Goal: Contribute content: Contribute content

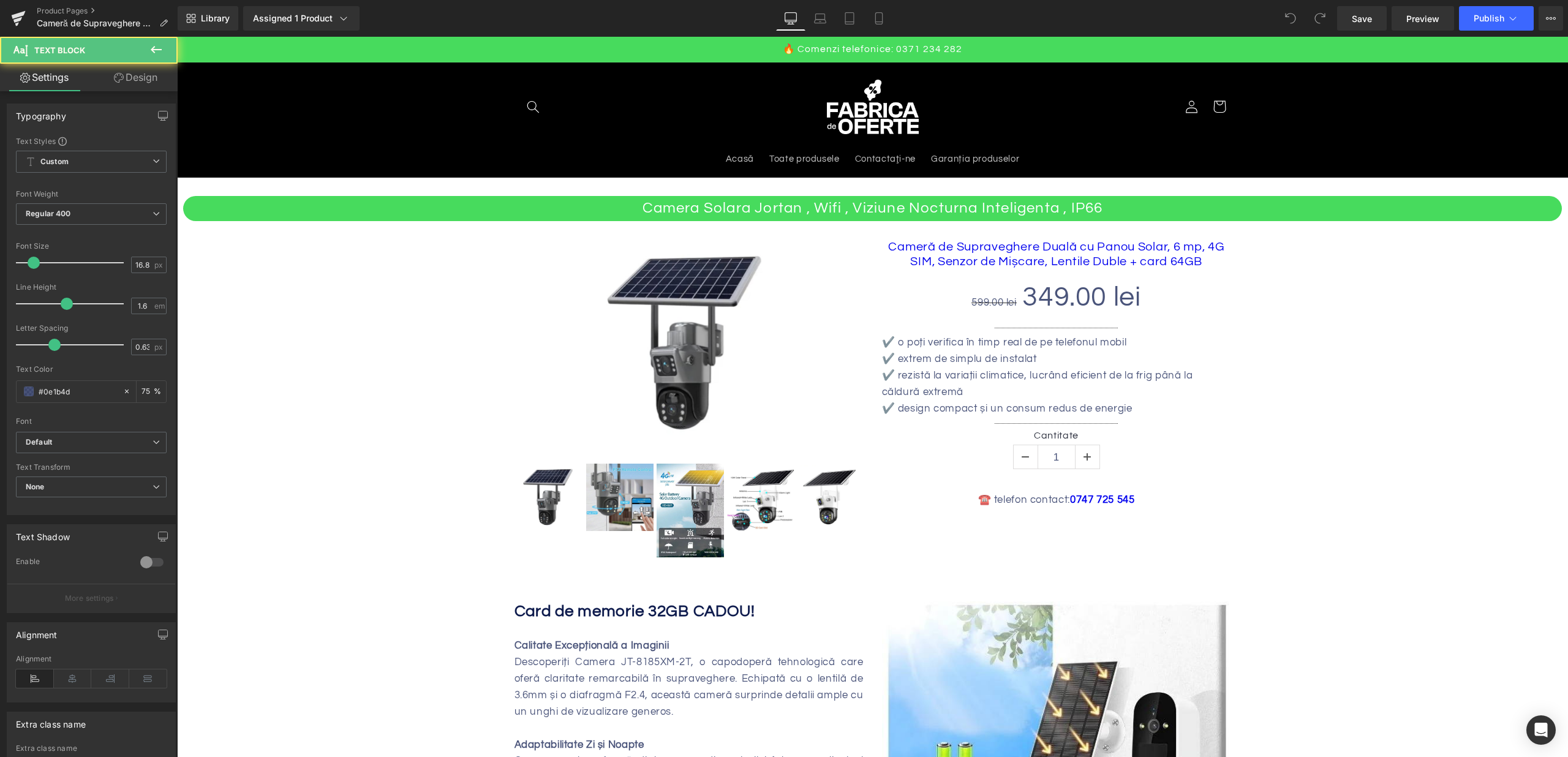
click at [952, 338] on p "✔️ o poți verifica în timp real de pe telefonul mobil" at bounding box center [1057, 343] width 349 height 17
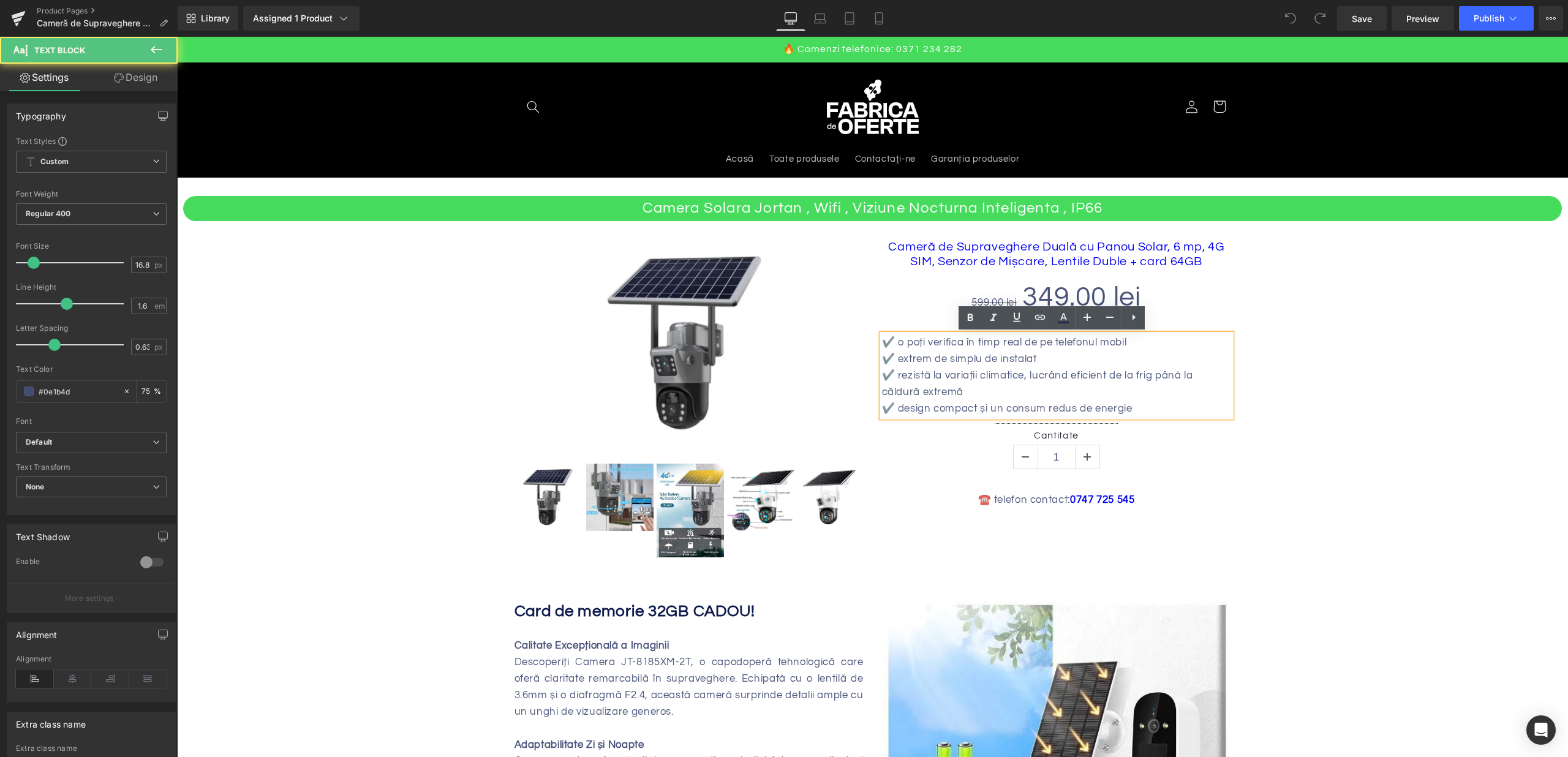
click at [998, 340] on p "✔️ o poți verifica în timp real de pe telefonul mobil" at bounding box center [1057, 343] width 349 height 17
drag, startPoint x: 890, startPoint y: 344, endPoint x: 1141, endPoint y: 344, distance: 251.0
click at [1141, 344] on p "✔️ o poți verifica în timp real de pe telefonul mobil" at bounding box center [1057, 343] width 349 height 17
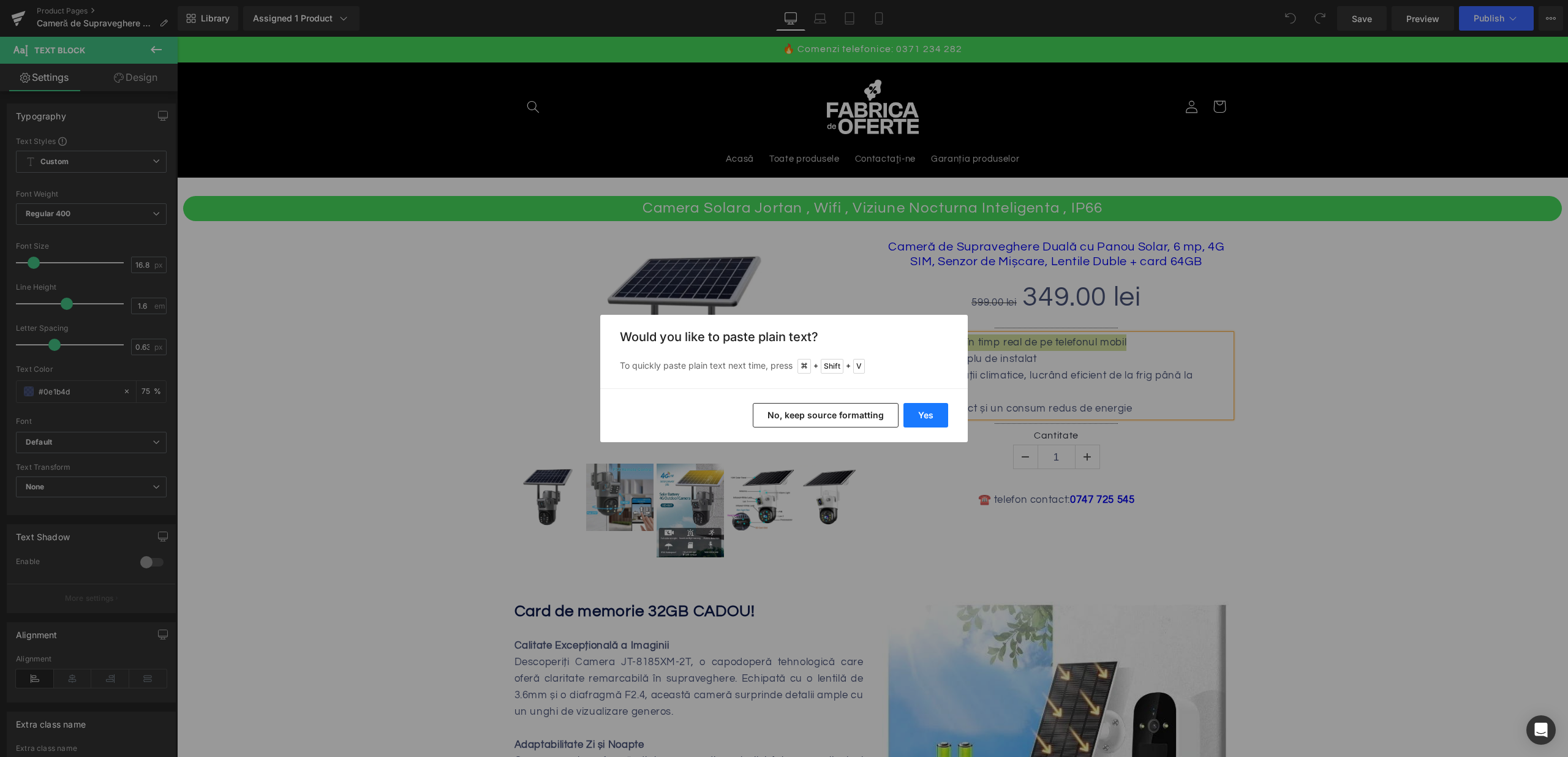
drag, startPoint x: 925, startPoint y: 412, endPoint x: 848, endPoint y: 329, distance: 113.2
click at [925, 412] on button "Yes" at bounding box center [926, 415] width 45 height 24
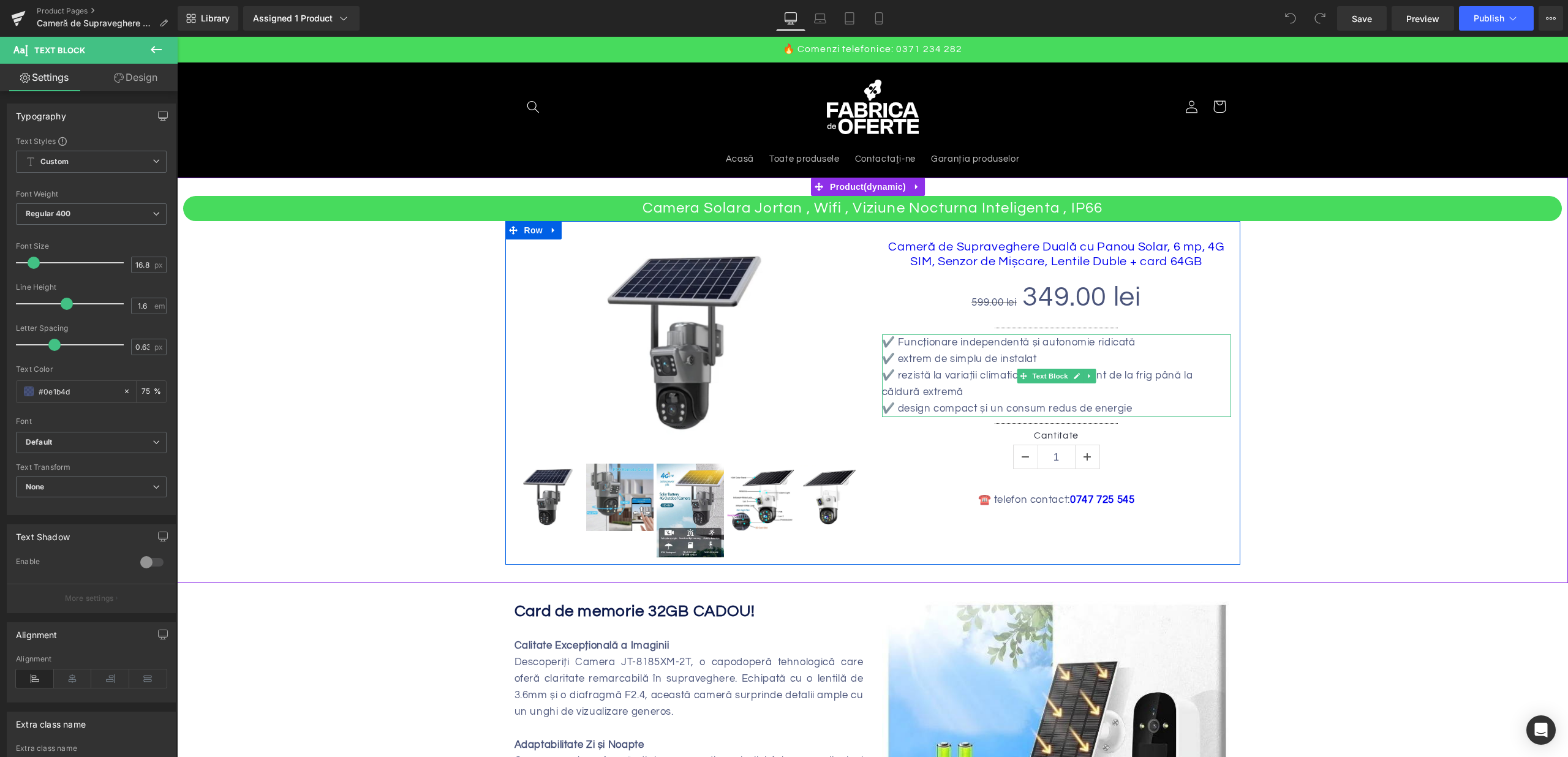
click at [1042, 351] on p "✔️ extrem de simplu de instalat" at bounding box center [1057, 359] width 349 height 17
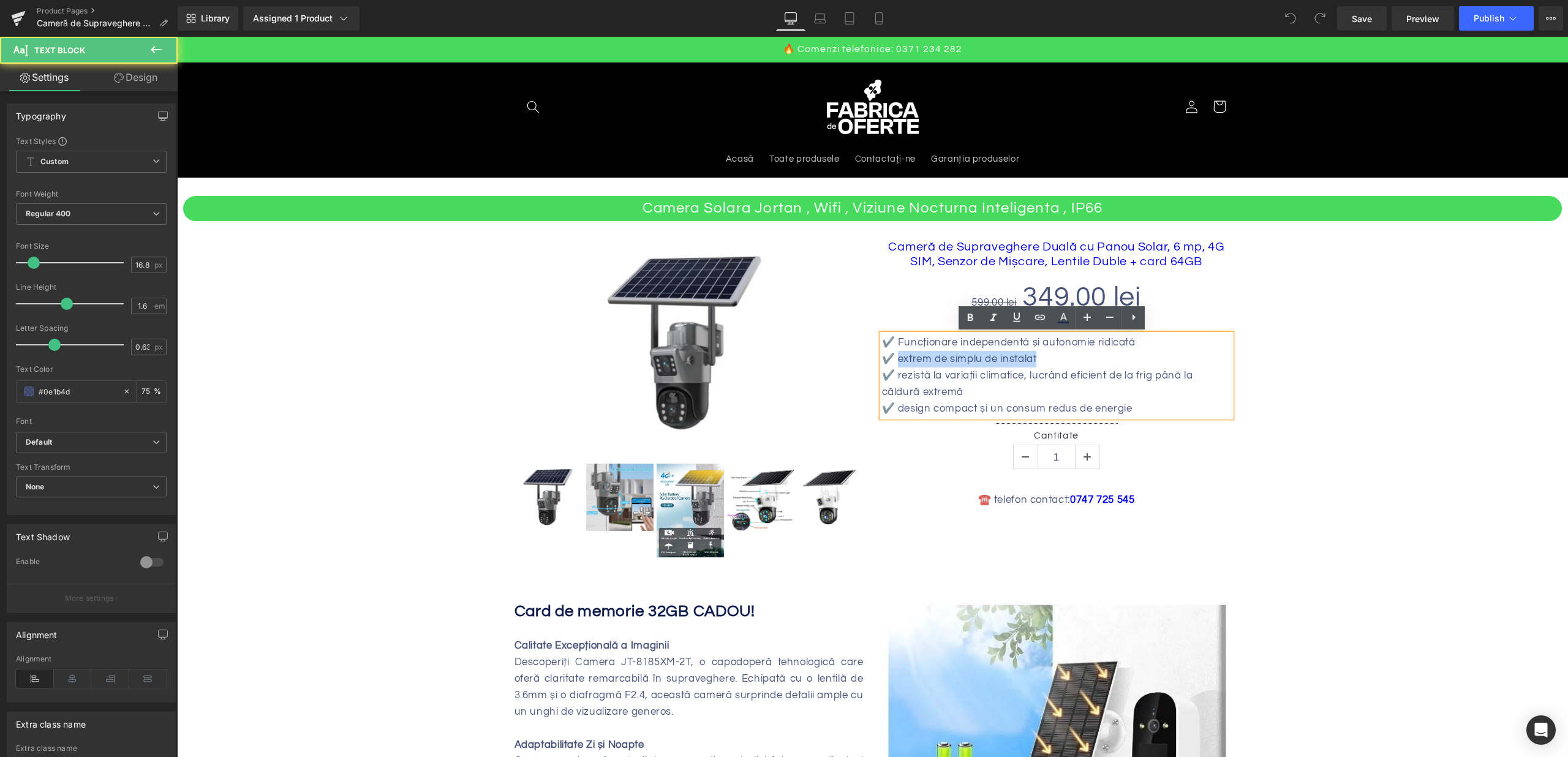
drag, startPoint x: 891, startPoint y: 360, endPoint x: 1073, endPoint y: 361, distance: 182.0
click at [1073, 361] on p "✔️ extrem de simplu de instalat" at bounding box center [1057, 359] width 349 height 17
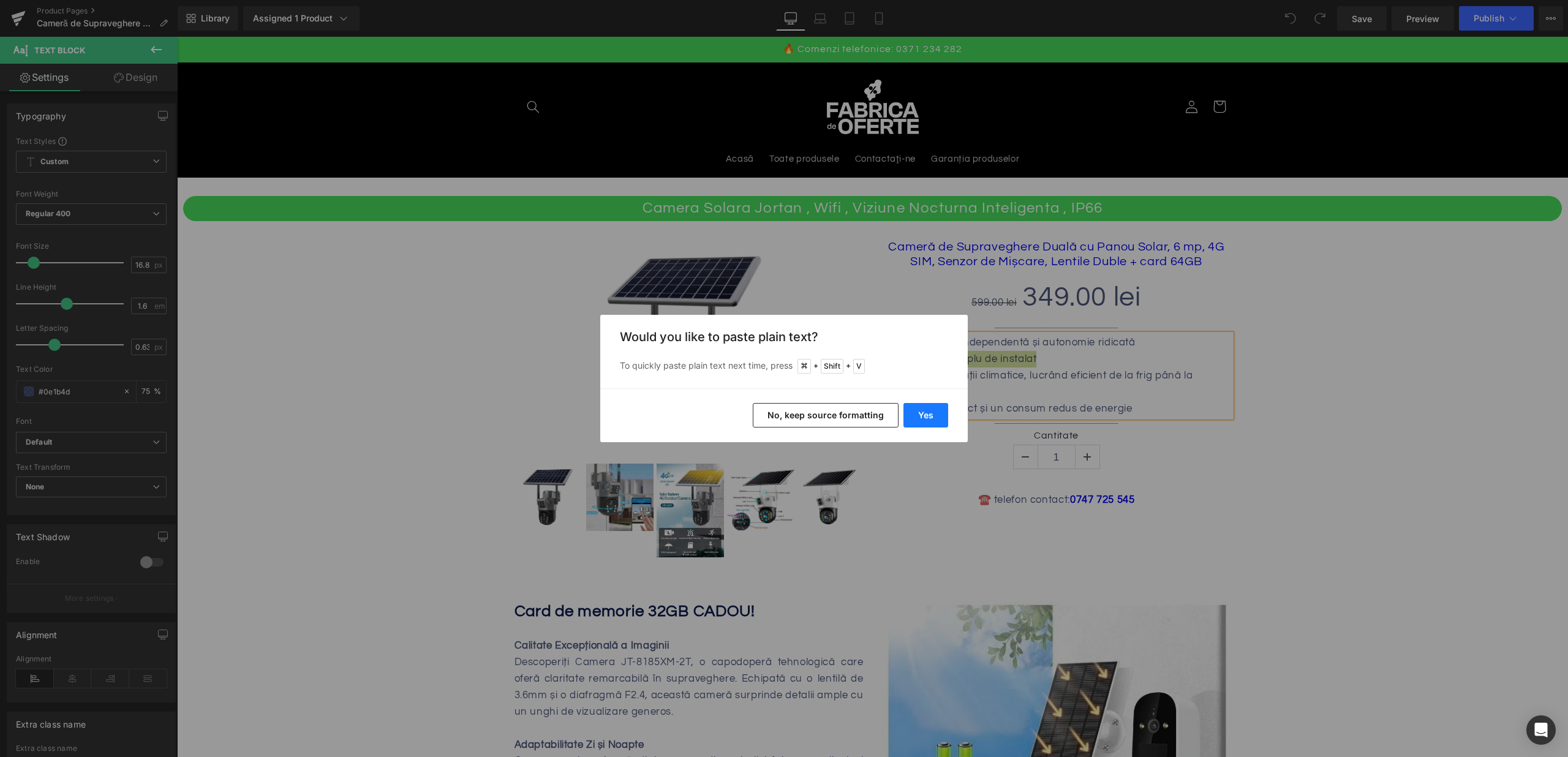
click at [930, 421] on button "Yes" at bounding box center [926, 415] width 45 height 24
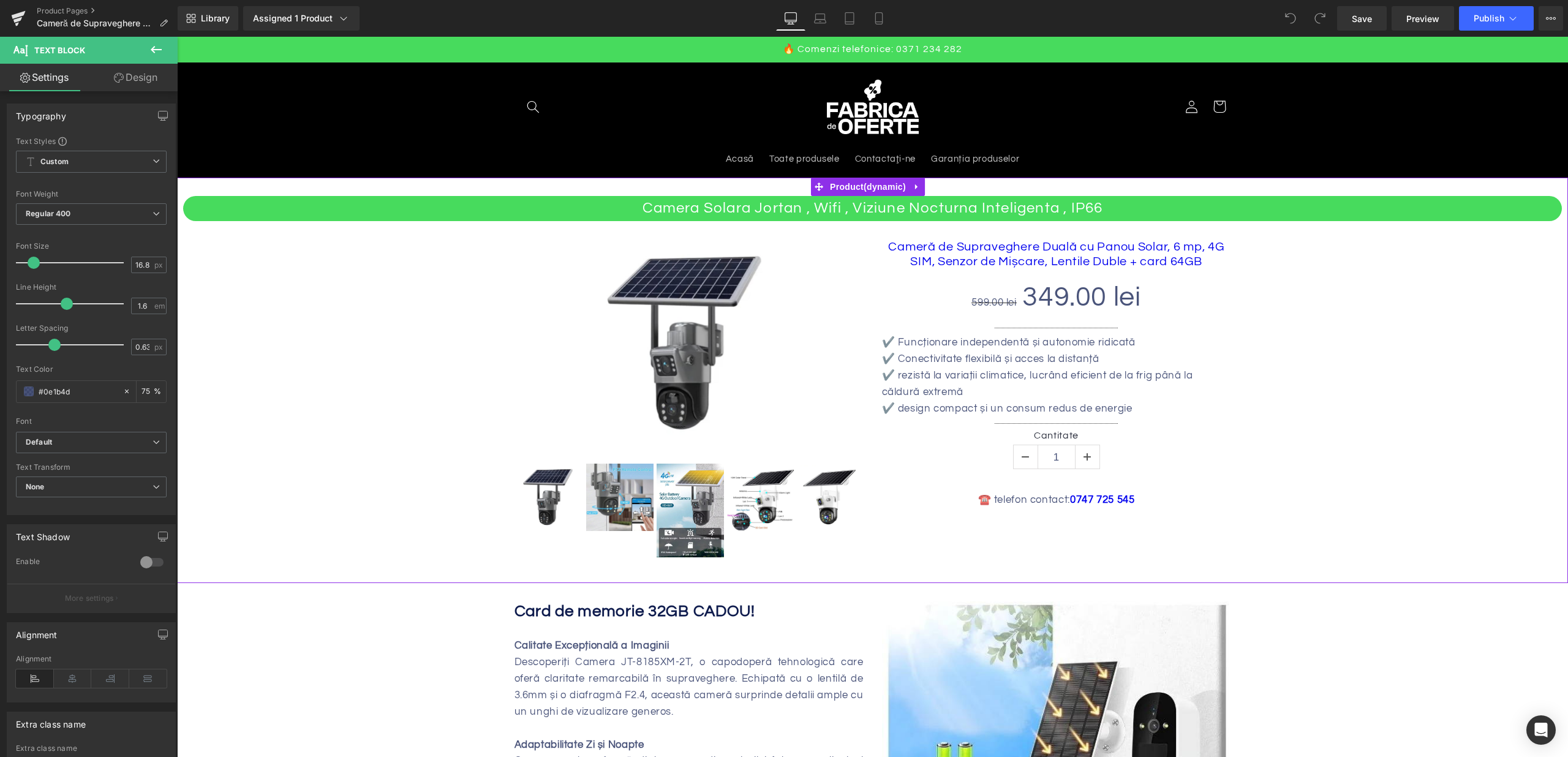
click at [1327, 323] on div "Camera Solara Jortan , Wifi , Viziune Nocturna Inteligenta , IP66 Heading Sale …" at bounding box center [872, 381] width 1378 height 368
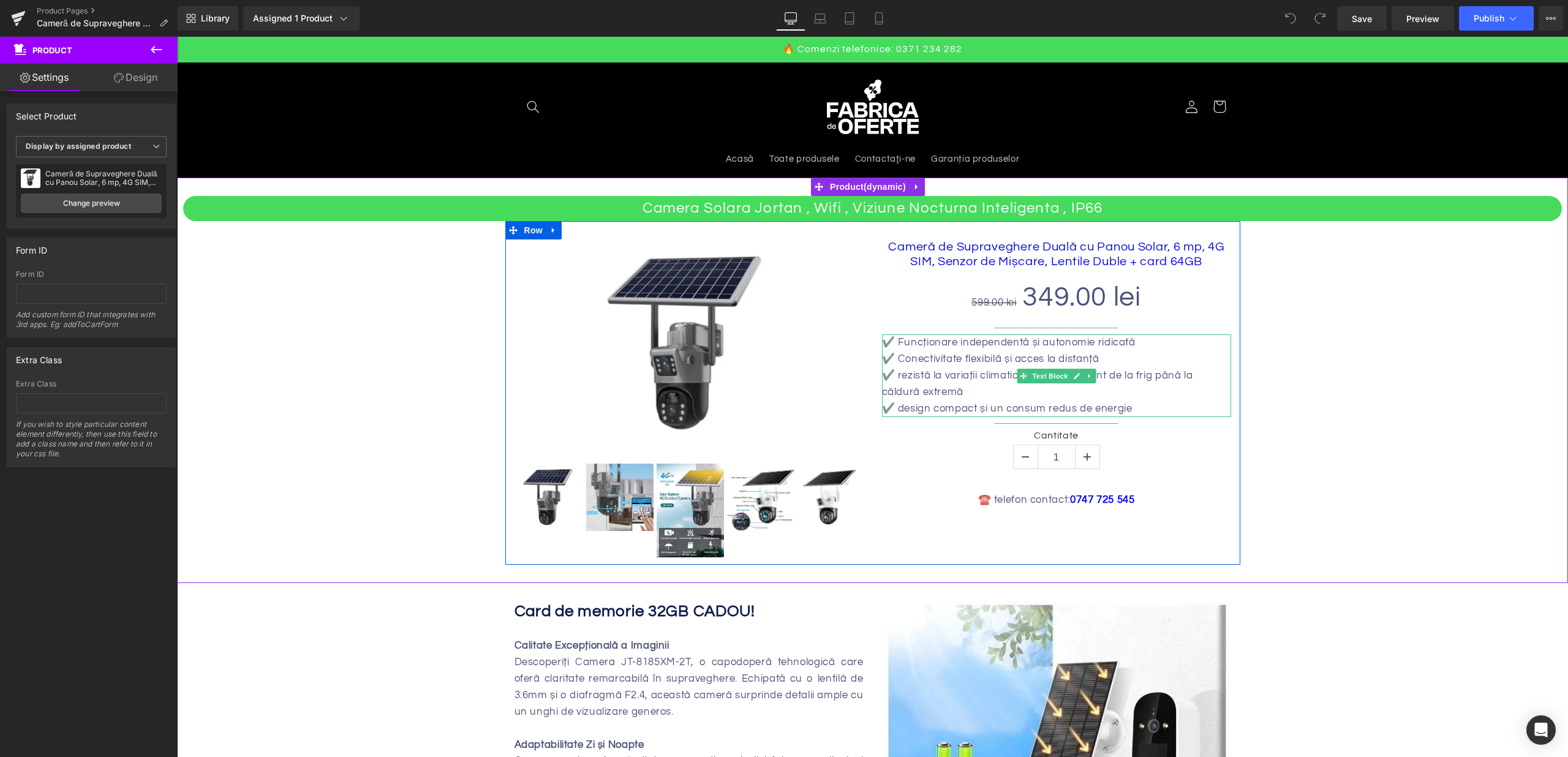
click at [980, 383] on p "✔️ rezistă la variații climatice, lucrând eficient de la frig până la căldură e…" at bounding box center [1057, 384] width 349 height 33
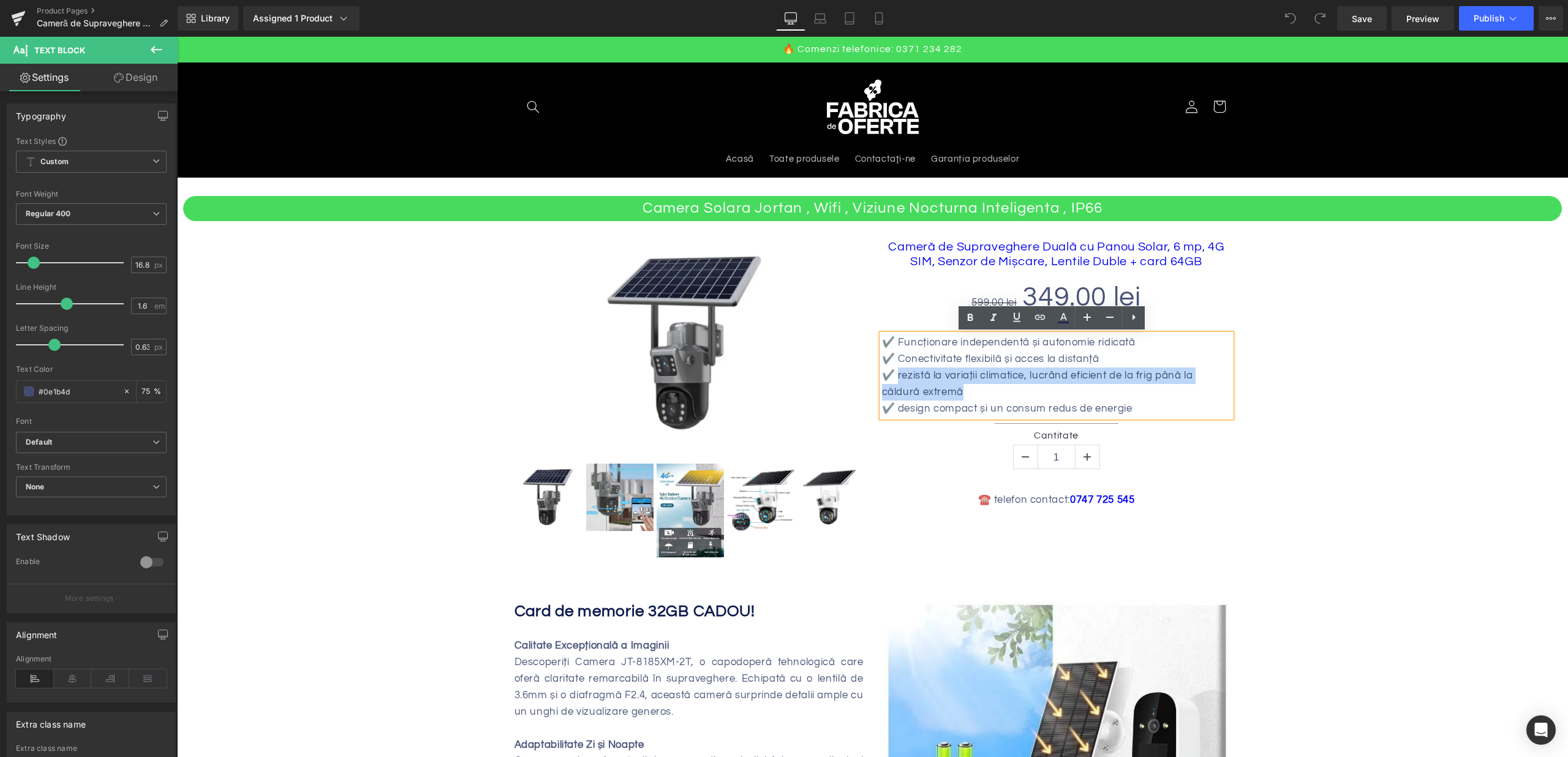
drag, startPoint x: 892, startPoint y: 377, endPoint x: 1036, endPoint y: 390, distance: 144.6
click at [1036, 390] on p "✔️ rezistă la variații climatice, lucrând eficient de la frig până la căldură e…" at bounding box center [1057, 384] width 349 height 33
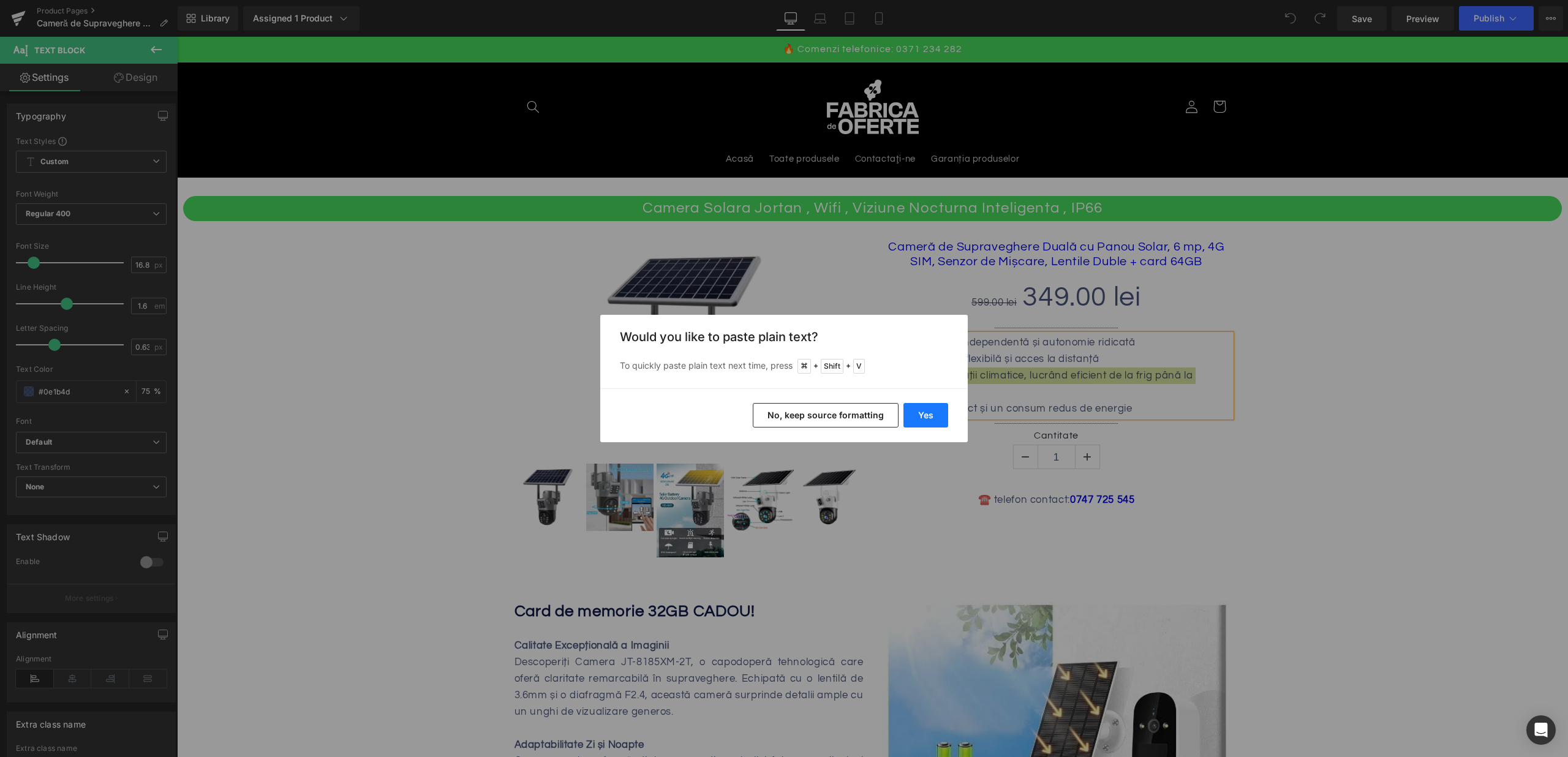
click at [938, 407] on button "Yes" at bounding box center [926, 415] width 45 height 24
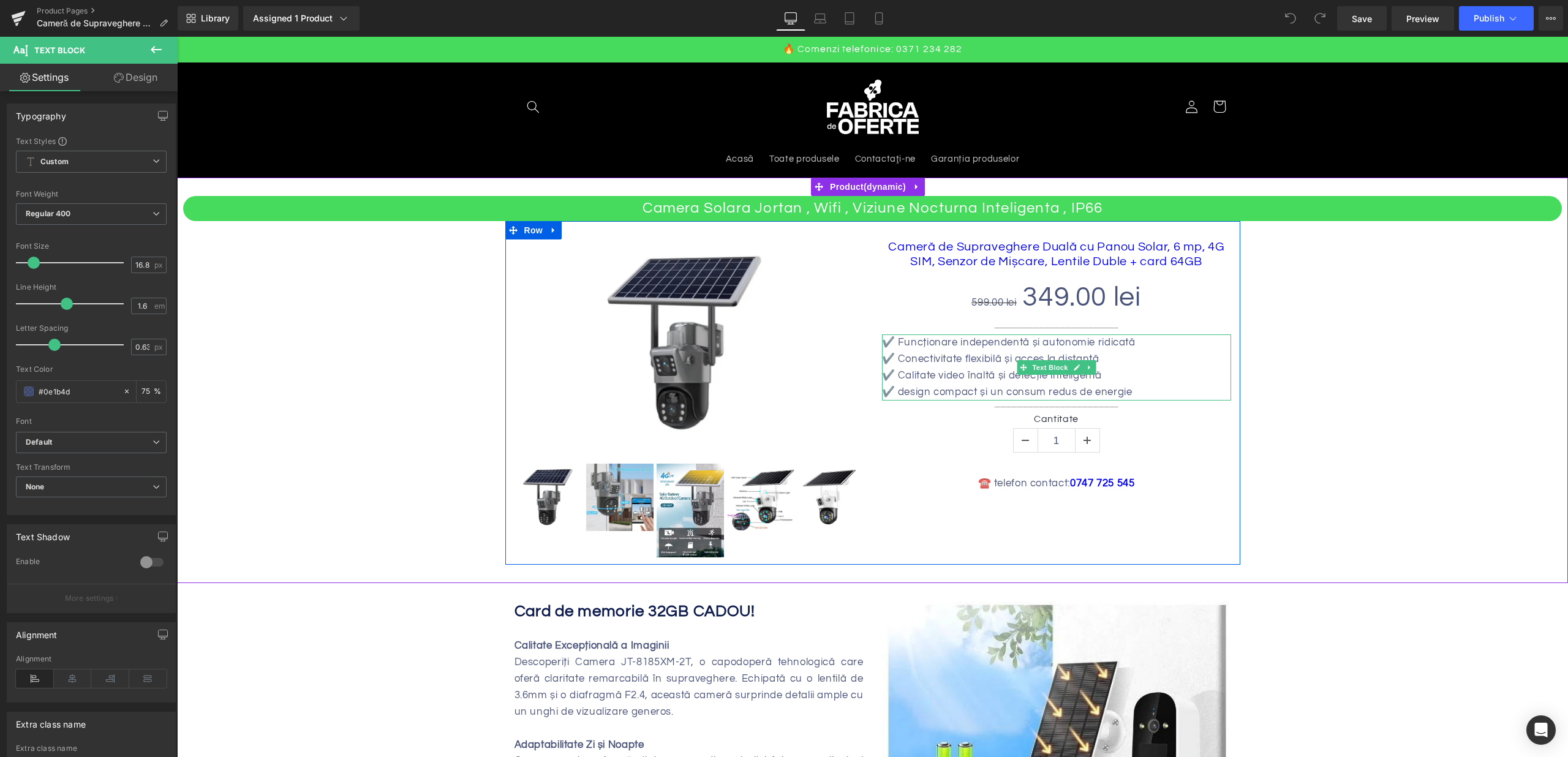
click at [1044, 393] on p "✔️ design compact și un consum redus de energie" at bounding box center [1057, 393] width 349 height 17
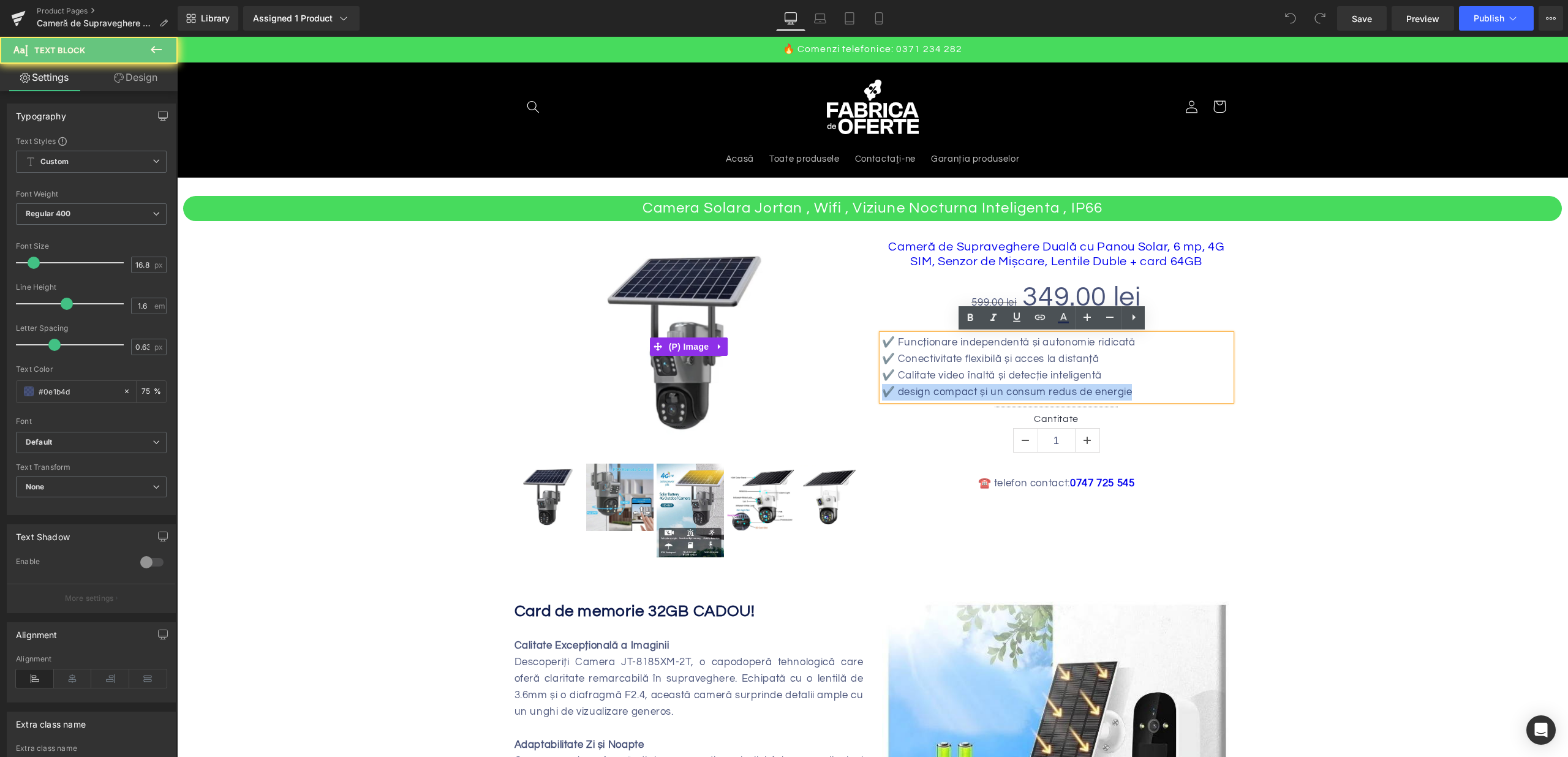
drag, startPoint x: 1128, startPoint y: 390, endPoint x: 819, endPoint y: 393, distance: 309.0
click at [819, 393] on div "Sale Off (P) Image" at bounding box center [872, 393] width 735 height 344
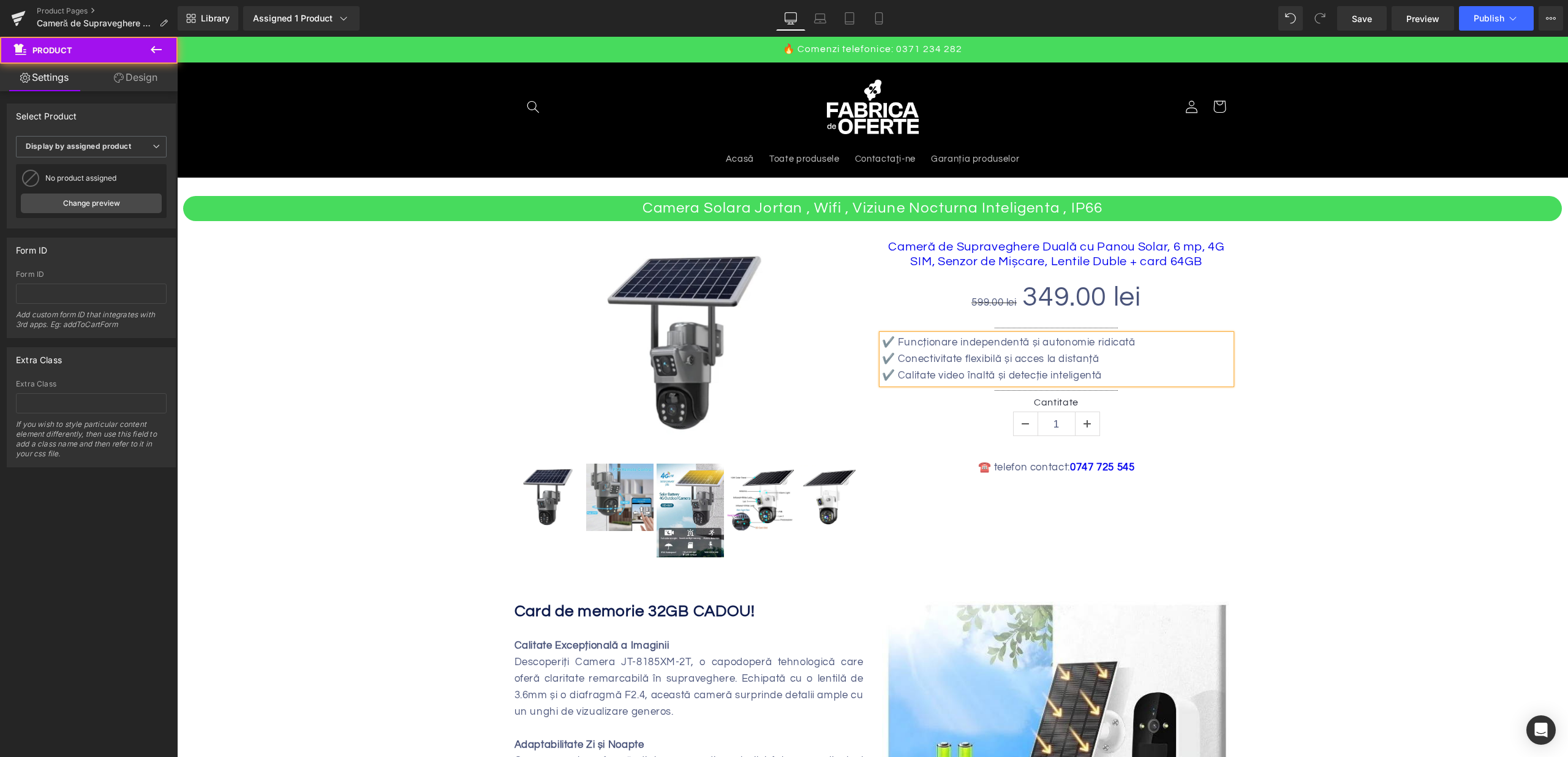
click at [1348, 352] on div "Camera Solara Jortan , Wifi , Viziune Nocturna Inteligenta , IP66 Heading Sale …" at bounding box center [872, 381] width 1378 height 368
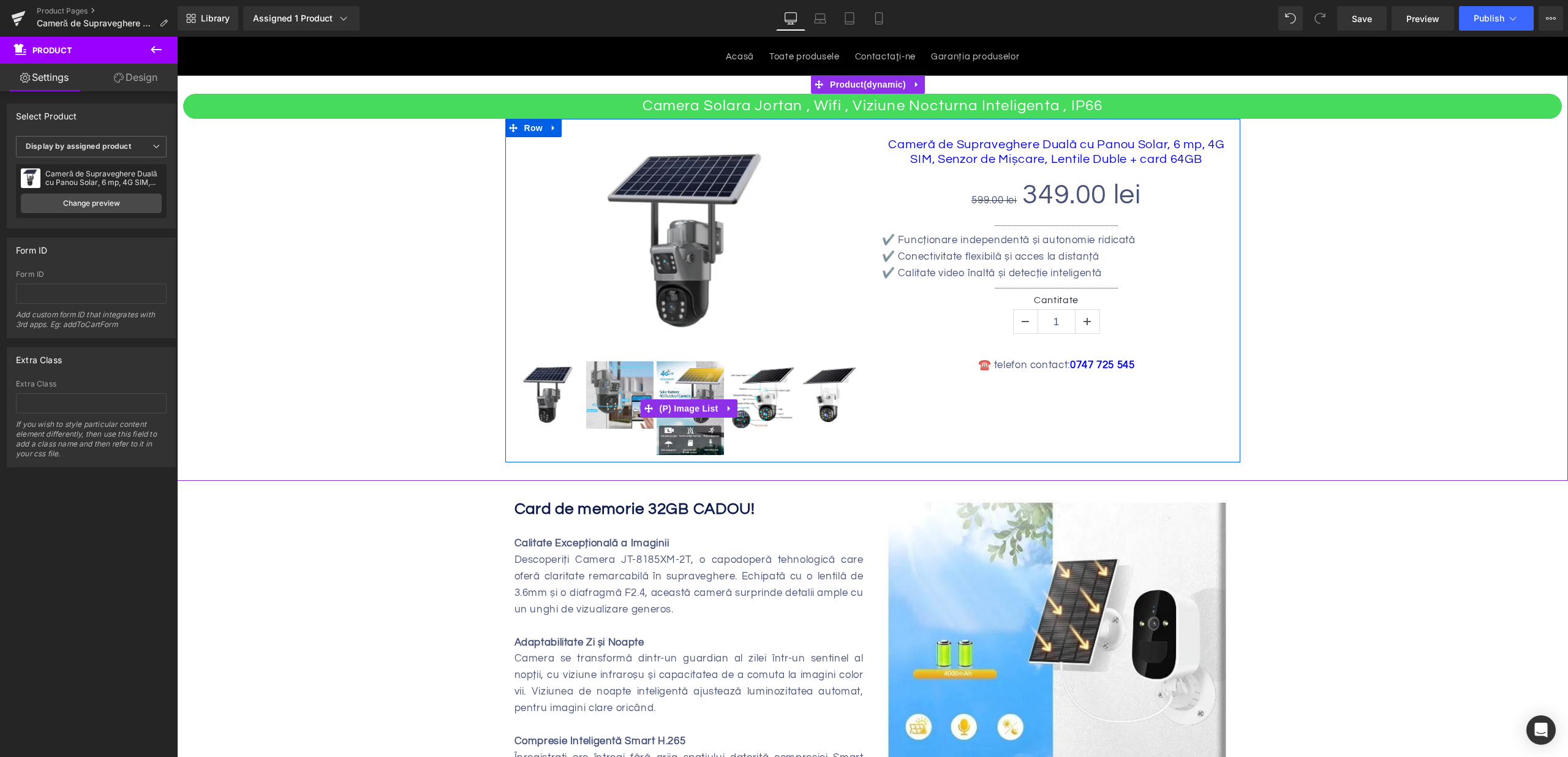
scroll to position [107, 0]
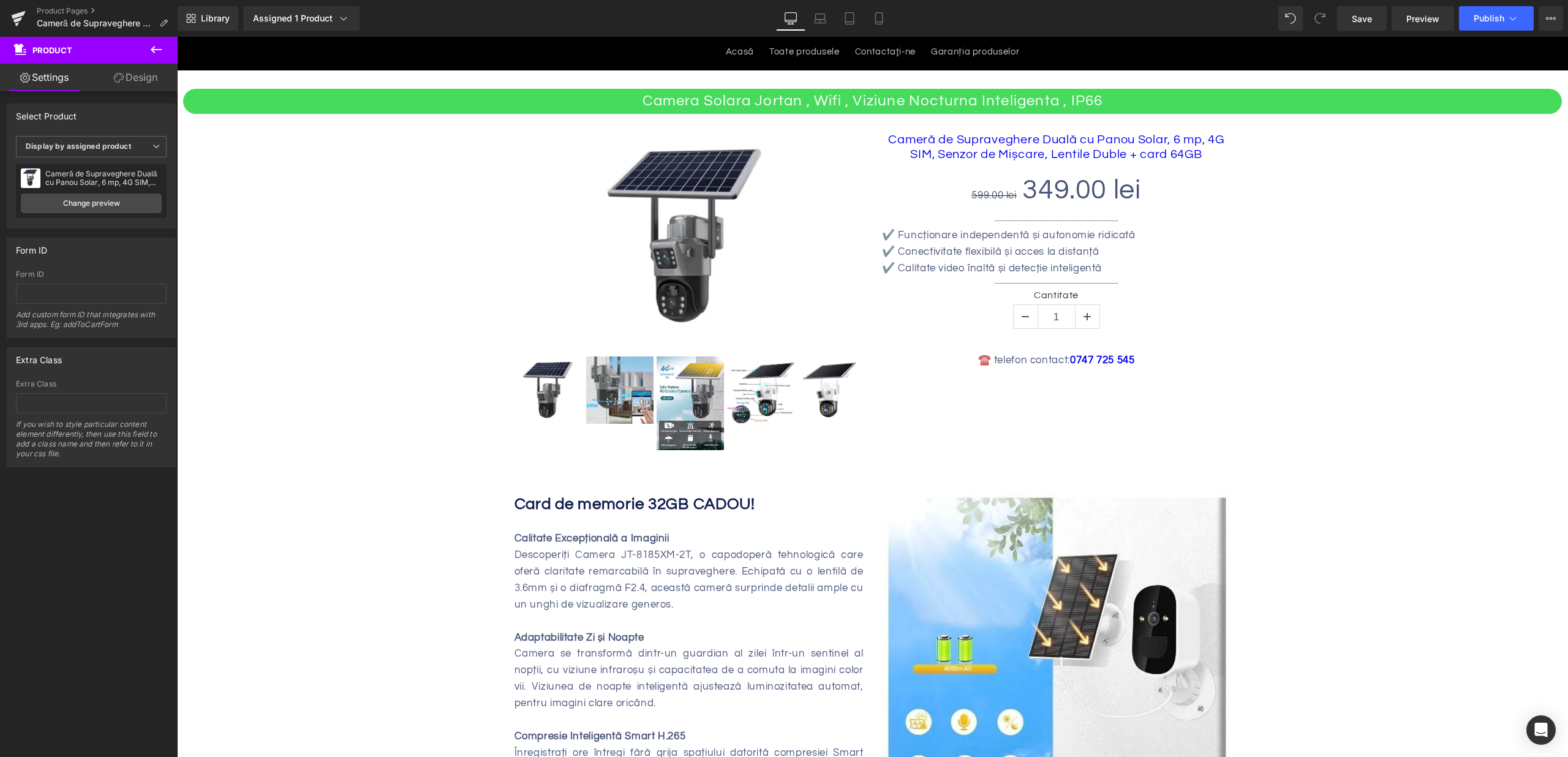
click at [570, 505] on strong "Card de memorie 32GB CADOU!" at bounding box center [634, 504] width 240 height 16
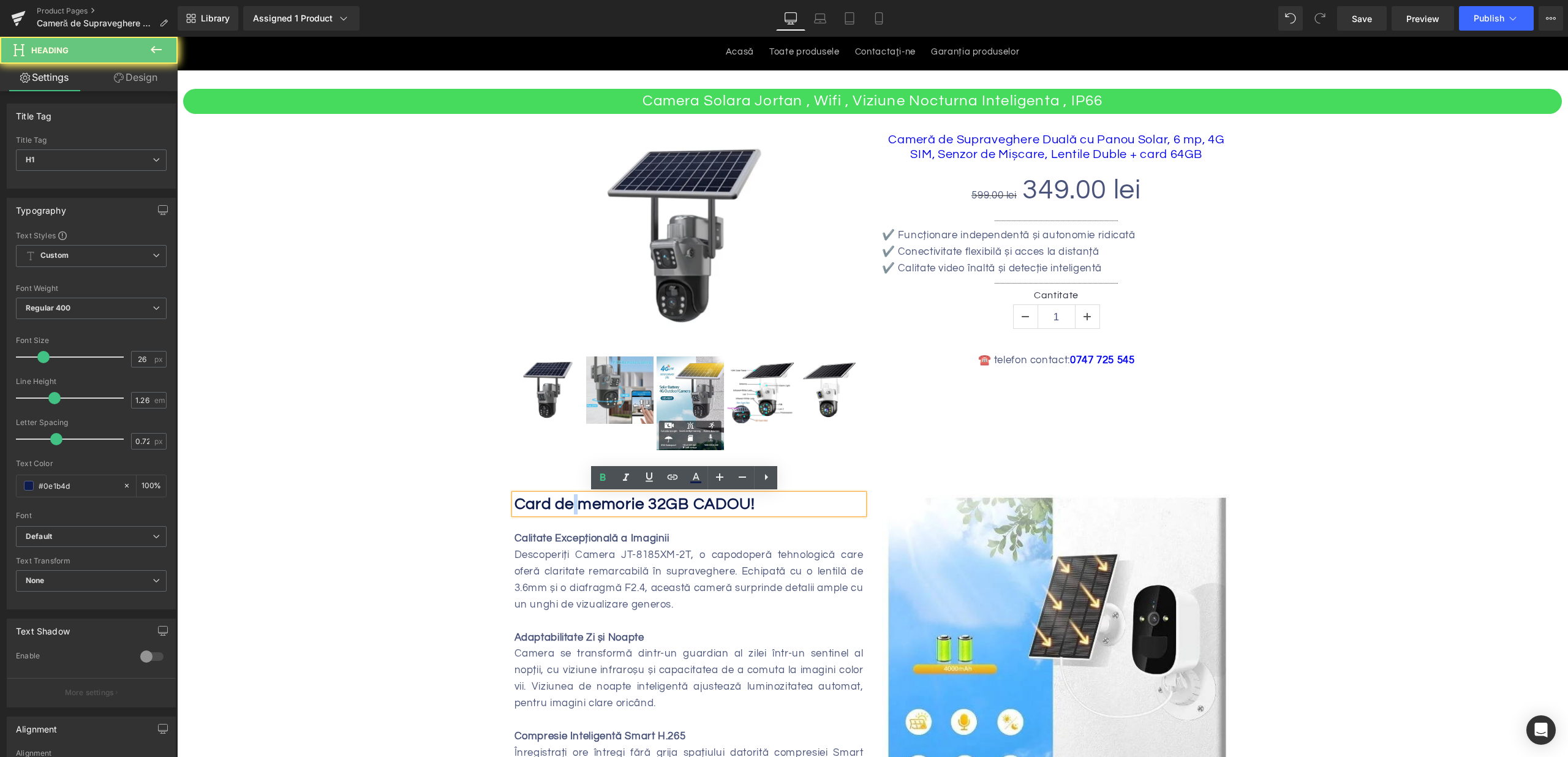
click at [570, 505] on strong "Card de memorie 32GB CADOU!" at bounding box center [634, 504] width 240 height 16
paste div
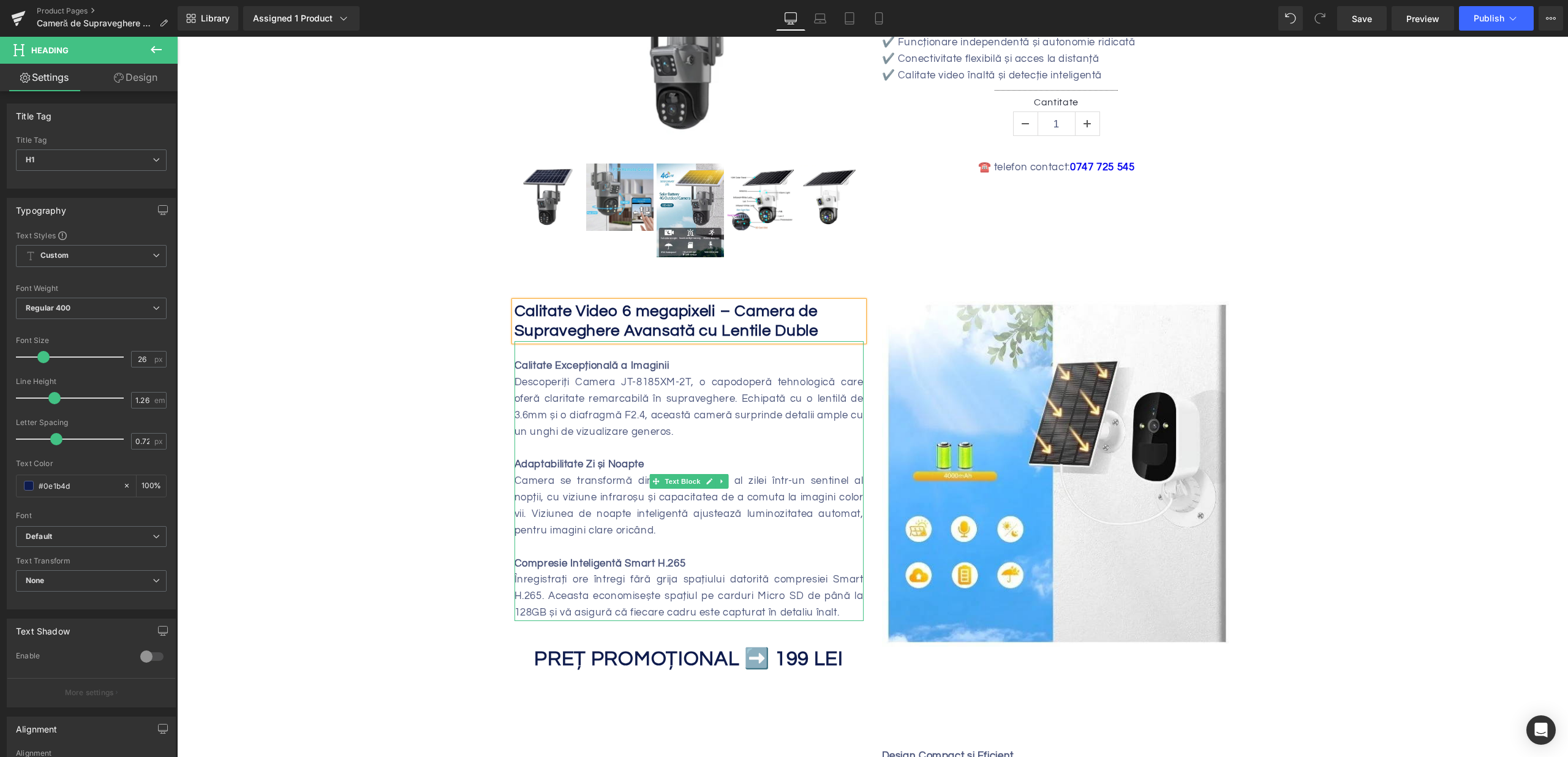
scroll to position [310, 0]
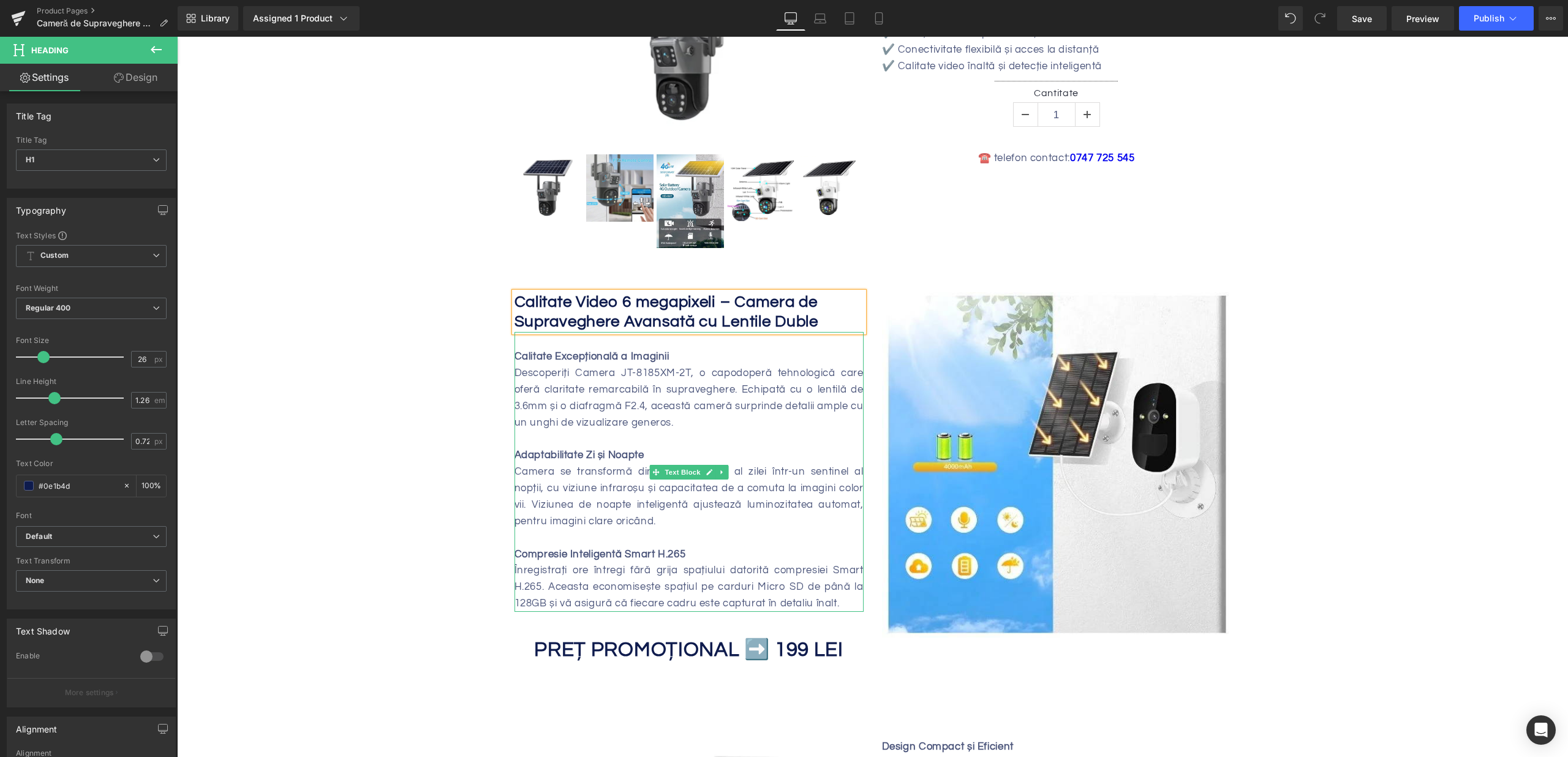
click at [690, 443] on div at bounding box center [689, 438] width 349 height 17
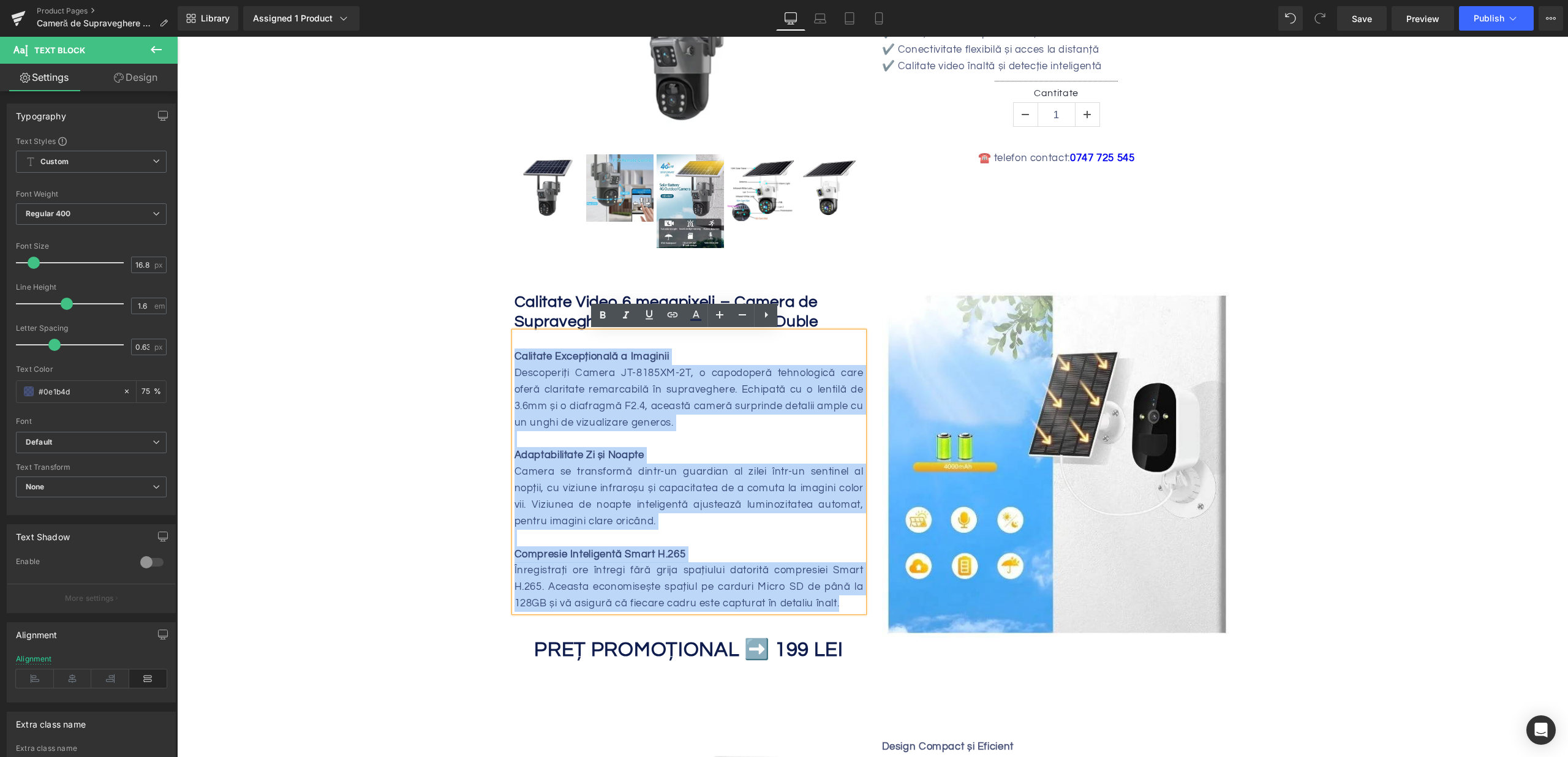
drag, startPoint x: 539, startPoint y: 368, endPoint x: 839, endPoint y: 600, distance: 379.2
click at [839, 600] on div "Calitate Excepțională a Imaginii Descoperiți Camera JT-8185XM-2T, o capodoperă …" at bounding box center [689, 472] width 349 height 280
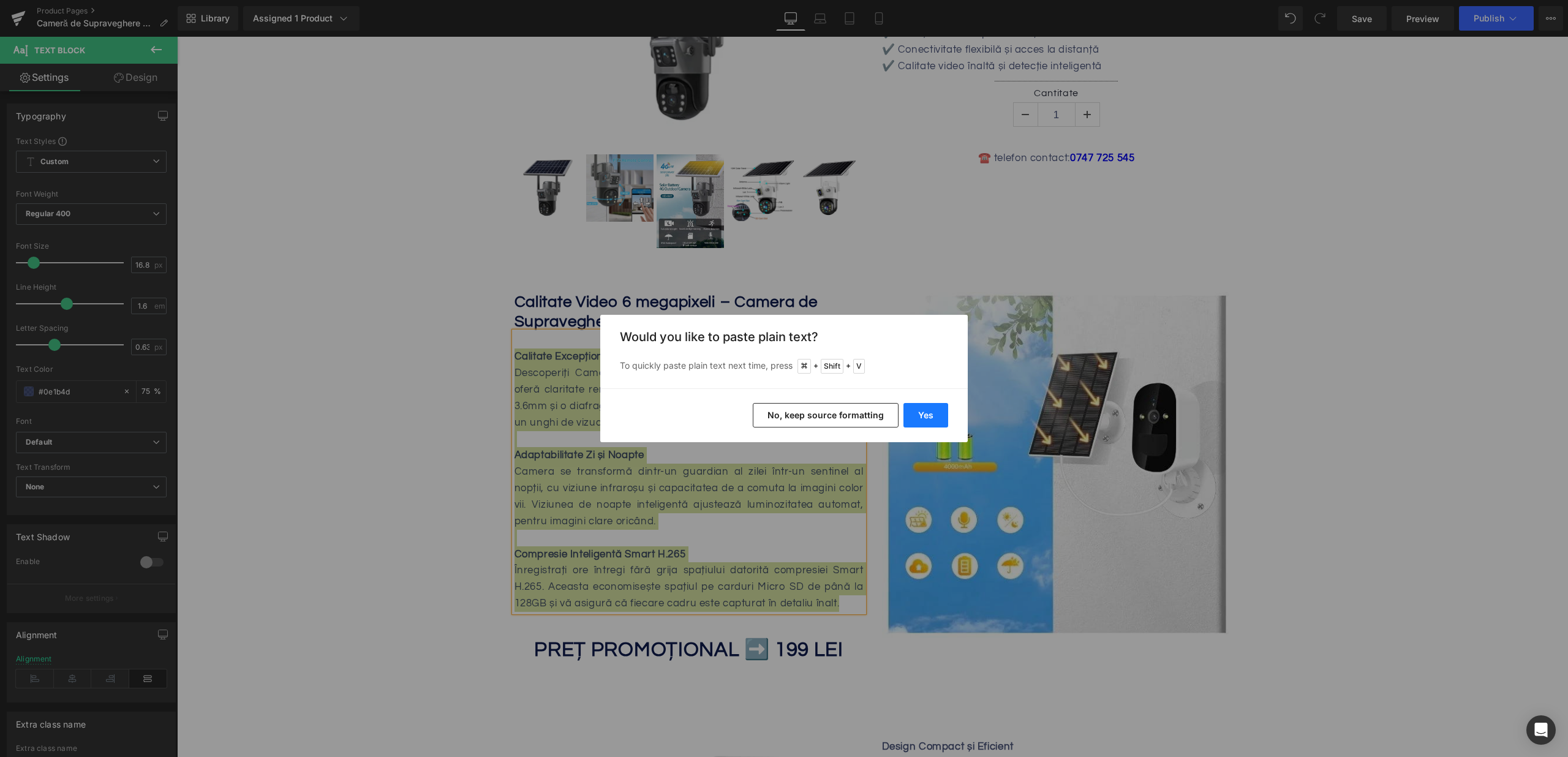
click at [942, 411] on button "Yes" at bounding box center [926, 415] width 45 height 24
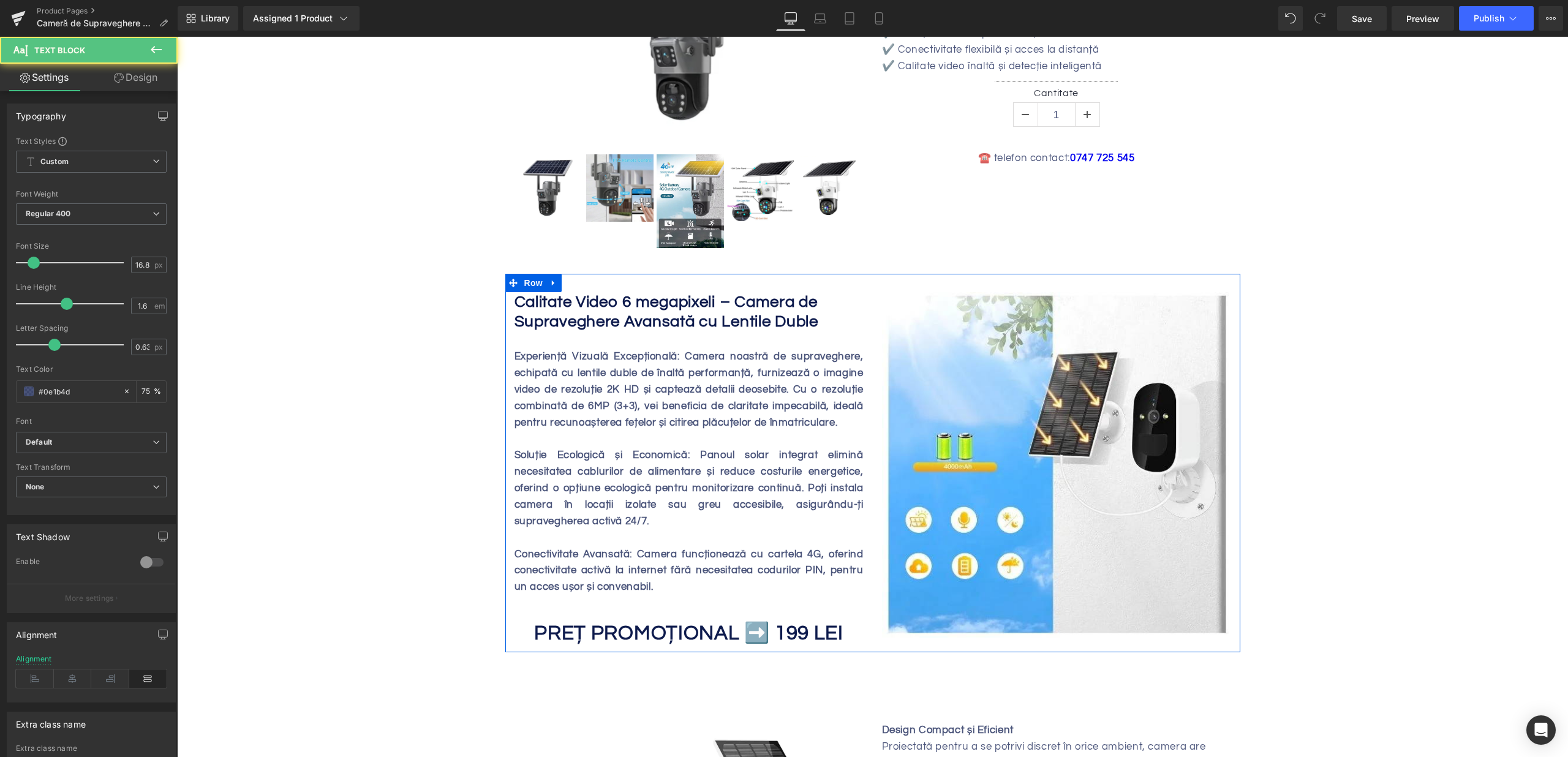
click at [717, 442] on div at bounding box center [689, 438] width 349 height 17
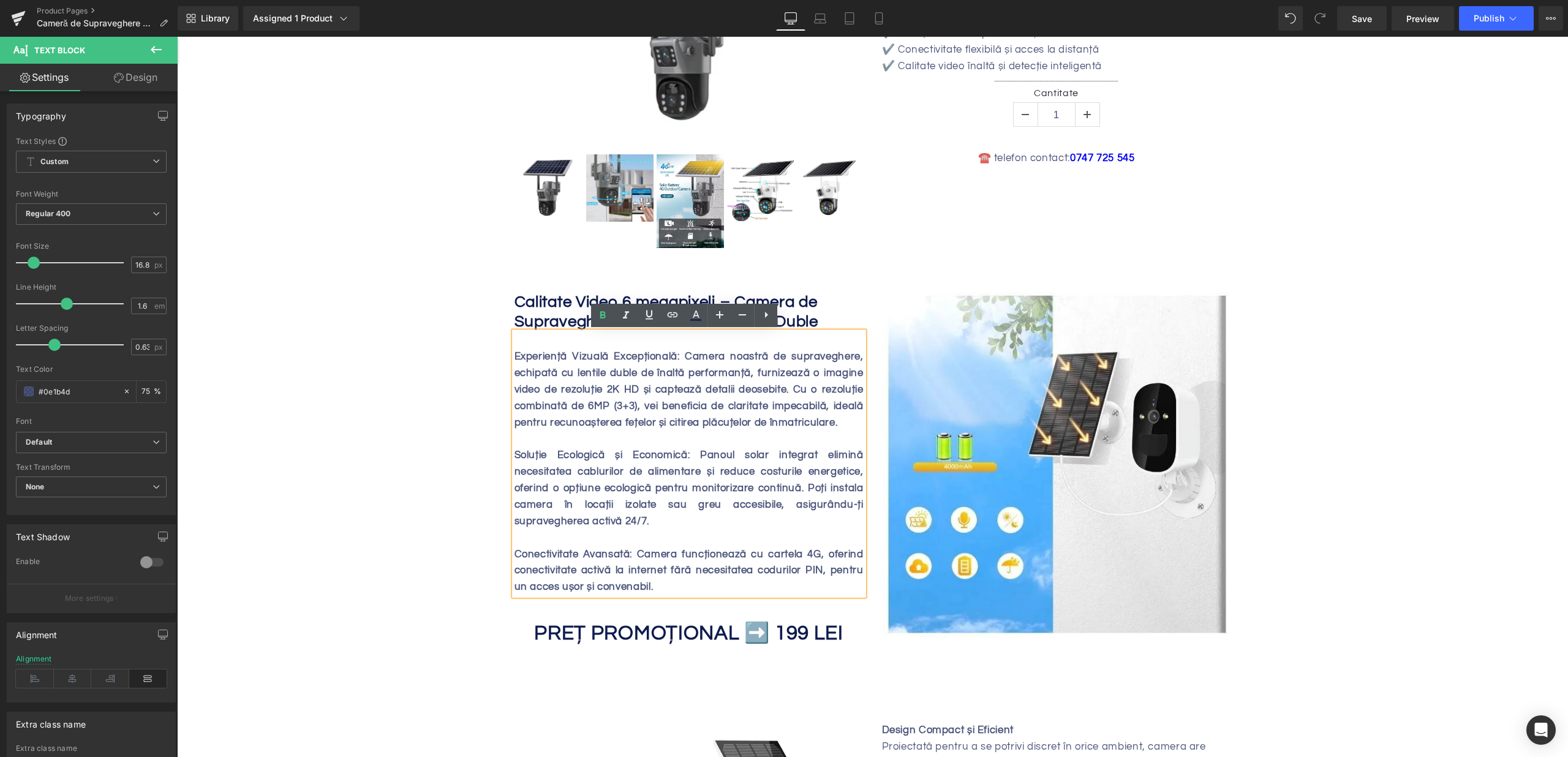
click at [718, 415] on div "Experiență Vizuală Excepțională: Camera noastră de supraveghere, echipată cu le…" at bounding box center [689, 463] width 349 height 263
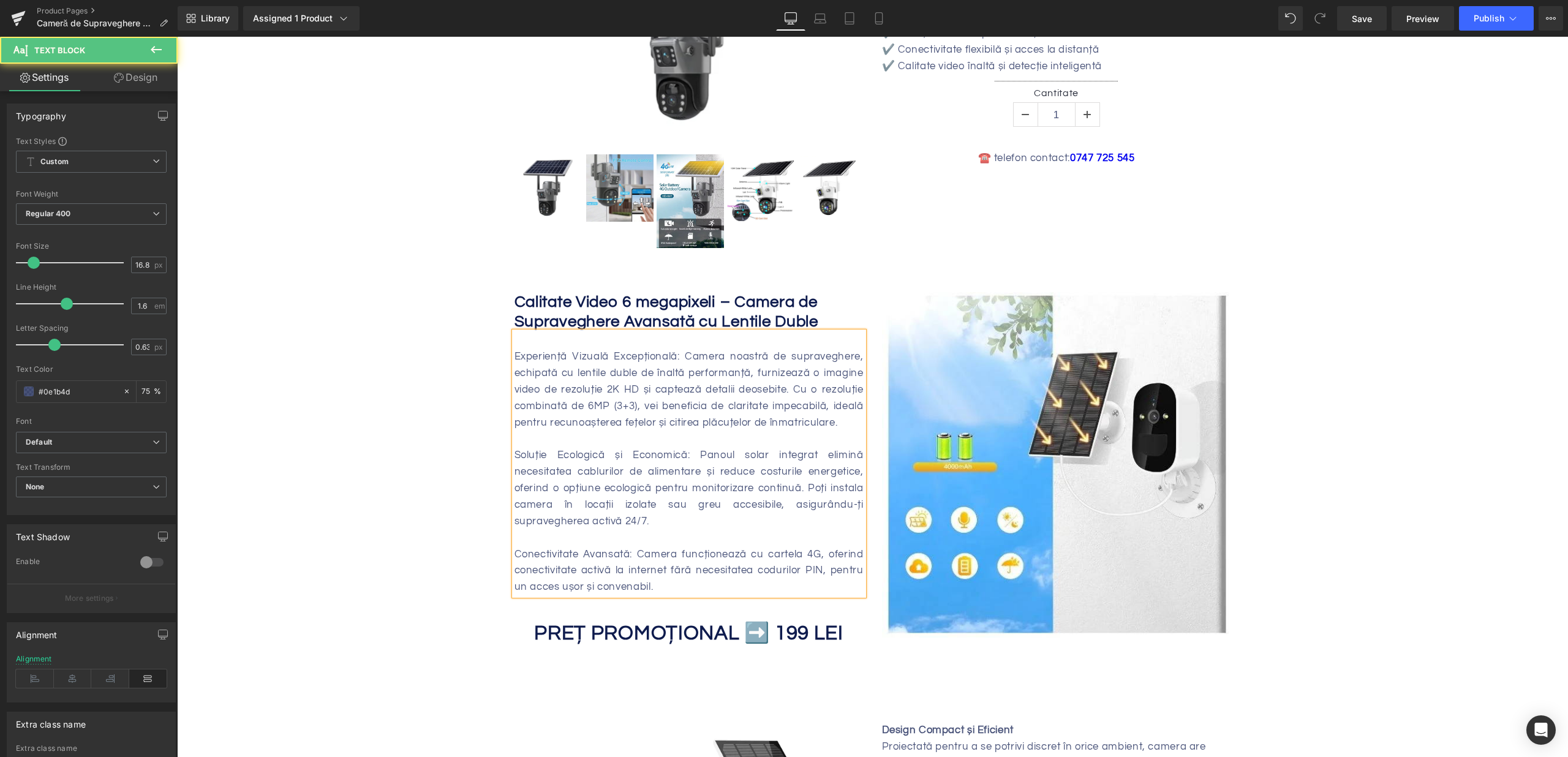
click at [704, 411] on div "Experiență Vizuală Excepțională: Camera noastră de supraveghere, echipată cu le…" at bounding box center [689, 463] width 349 height 263
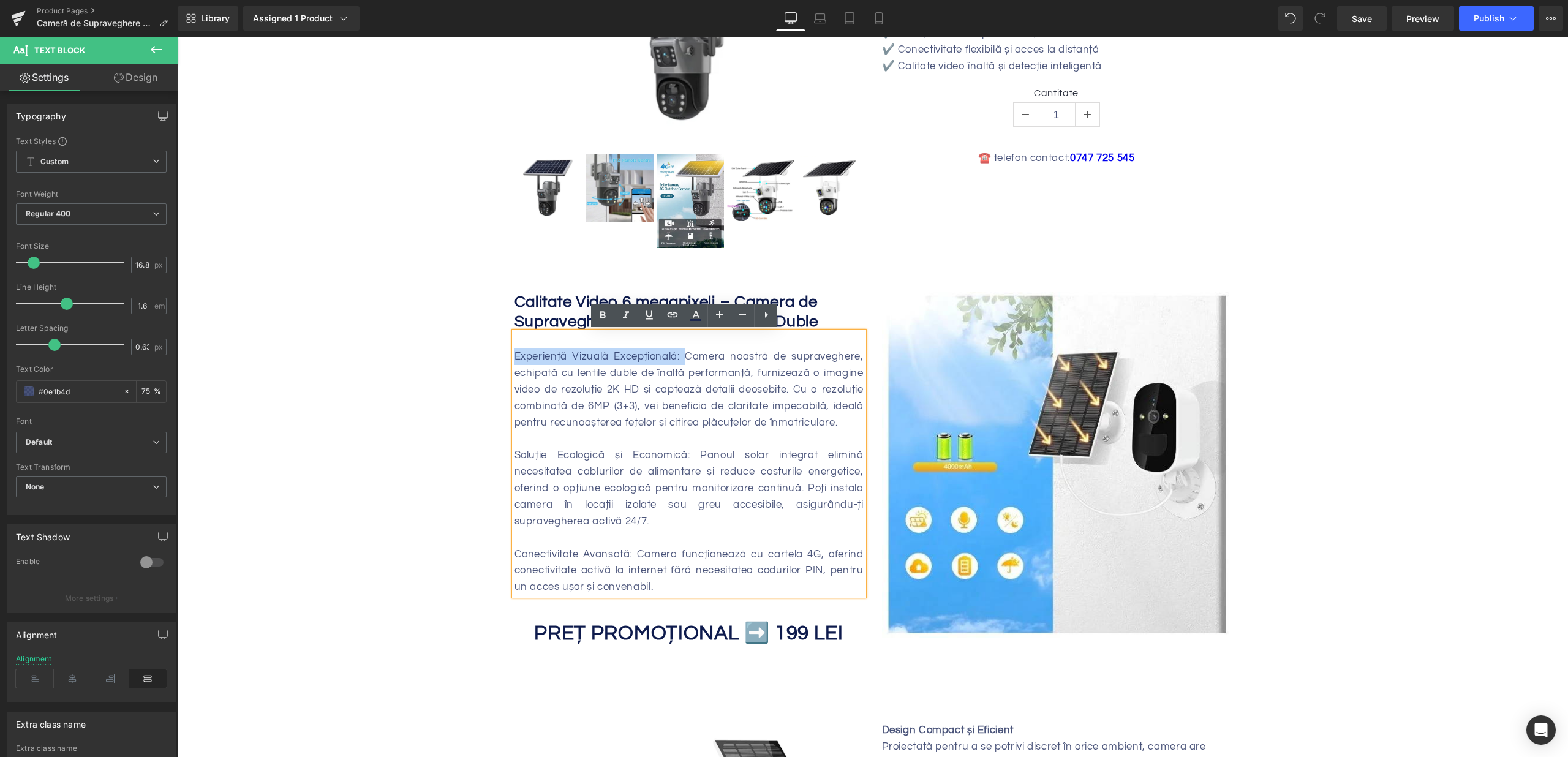
drag, startPoint x: 681, startPoint y: 358, endPoint x: 492, endPoint y: 353, distance: 189.1
click at [492, 353] on div "Camera Solara Jortan , Wifi , Viziune Nocturna Inteligenta , IP66 Heading Sale …" at bounding box center [872, 759] width 1391 height 1783
click at [569, 413] on div "Experiență Vizuală Excepțională: Camera noastră de supraveghere, echipată cu le…" at bounding box center [689, 463] width 349 height 263
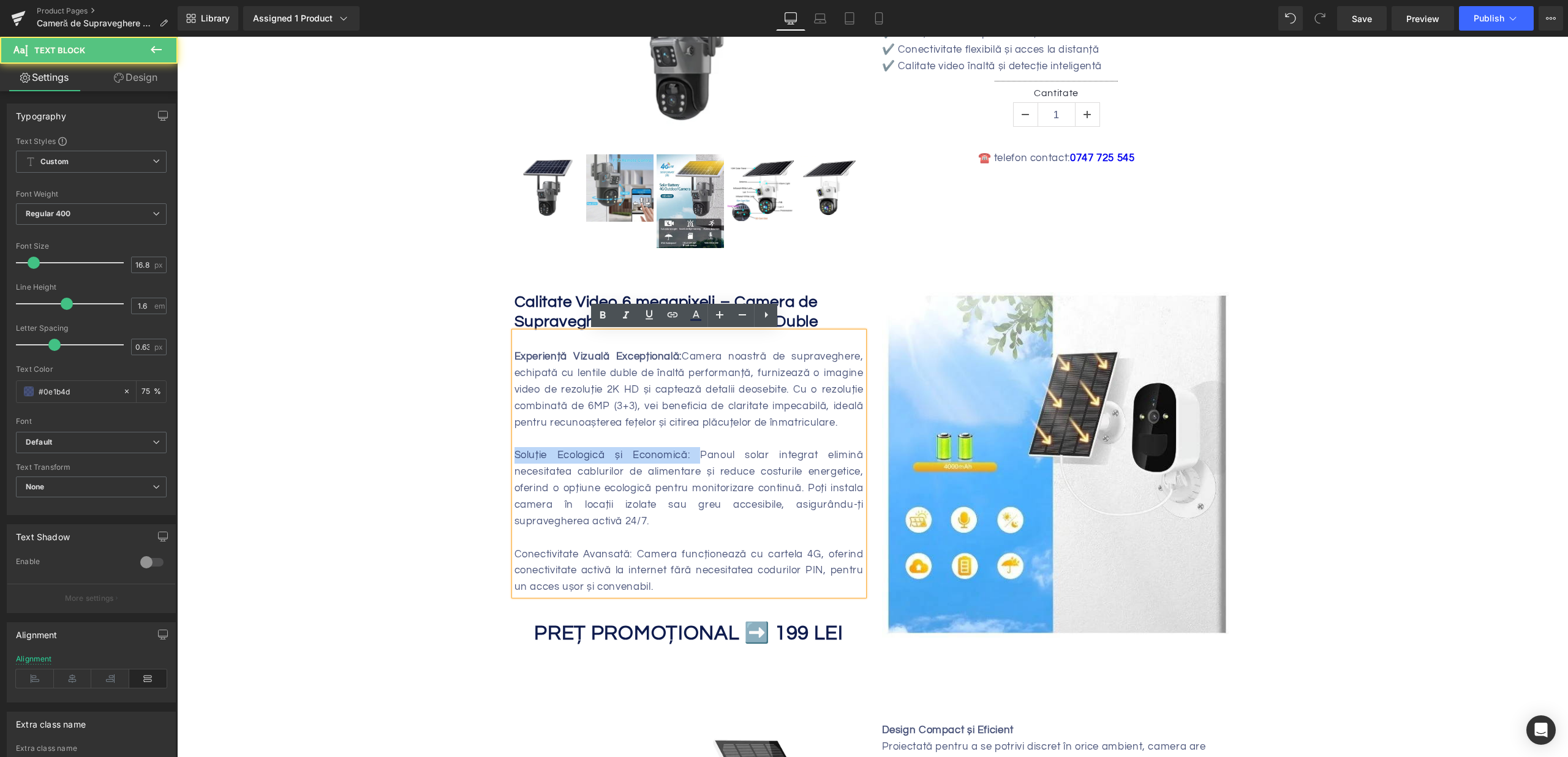
drag, startPoint x: 692, startPoint y: 452, endPoint x: 506, endPoint y: 457, distance: 186.1
click at [506, 457] on div "Calitate Video 6 megapixeli – Camera de Supraveghere Avansată cu Lentile Duble …" at bounding box center [688, 469] width 367 height 355
click at [621, 537] on div at bounding box center [689, 538] width 349 height 17
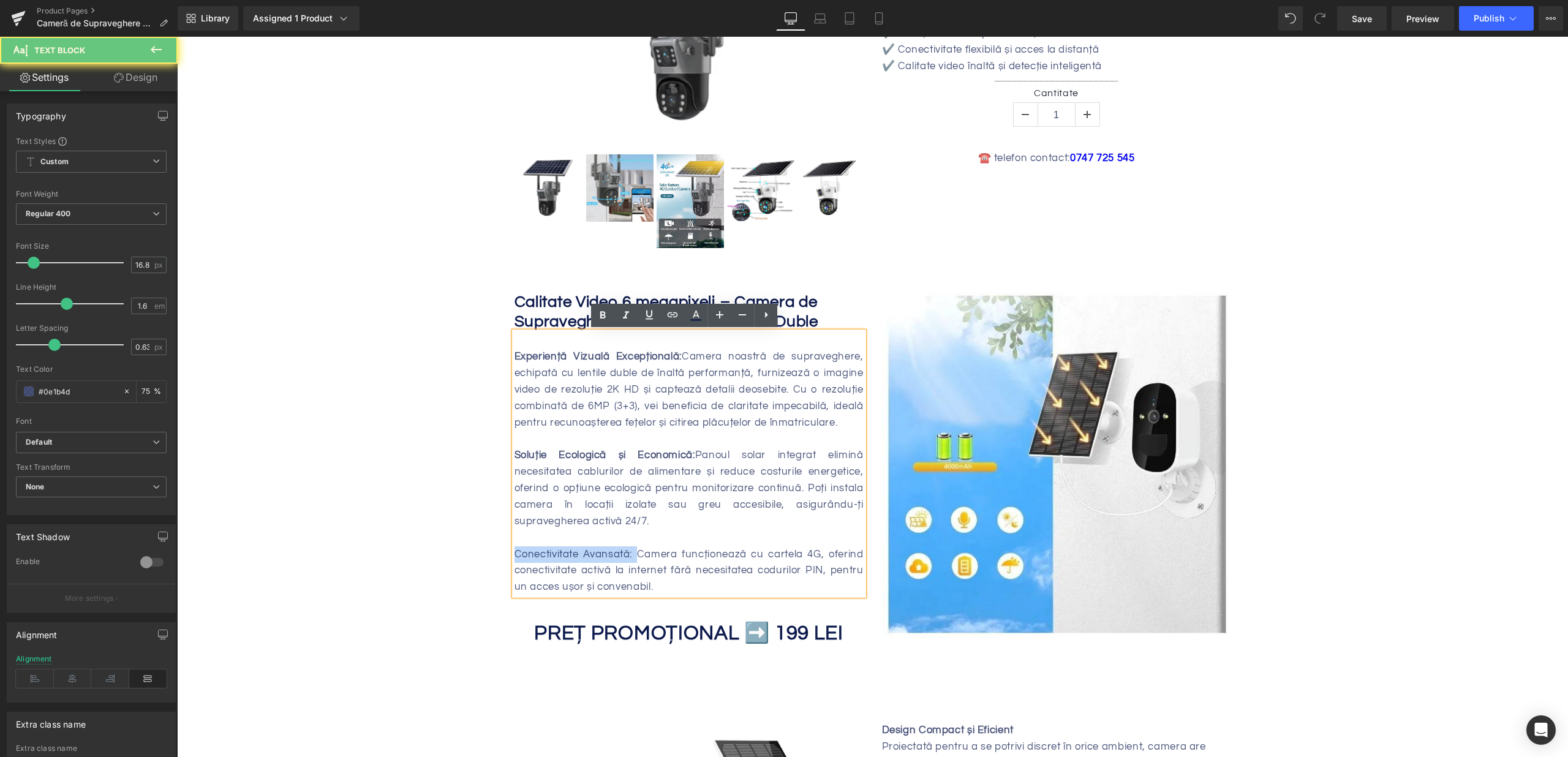
drag, startPoint x: 634, startPoint y: 553, endPoint x: 473, endPoint y: 553, distance: 161.0
click at [473, 553] on div "Camera Solara Jortan , Wifi , Viziune Nocturna Inteligenta , IP66 Heading Sale …" at bounding box center [872, 759] width 1391 height 1783
click at [718, 523] on div "Soluție Ecologică și Economică: Panoul solar integrat elimină necesitatea cablu…" at bounding box center [689, 488] width 349 height 82
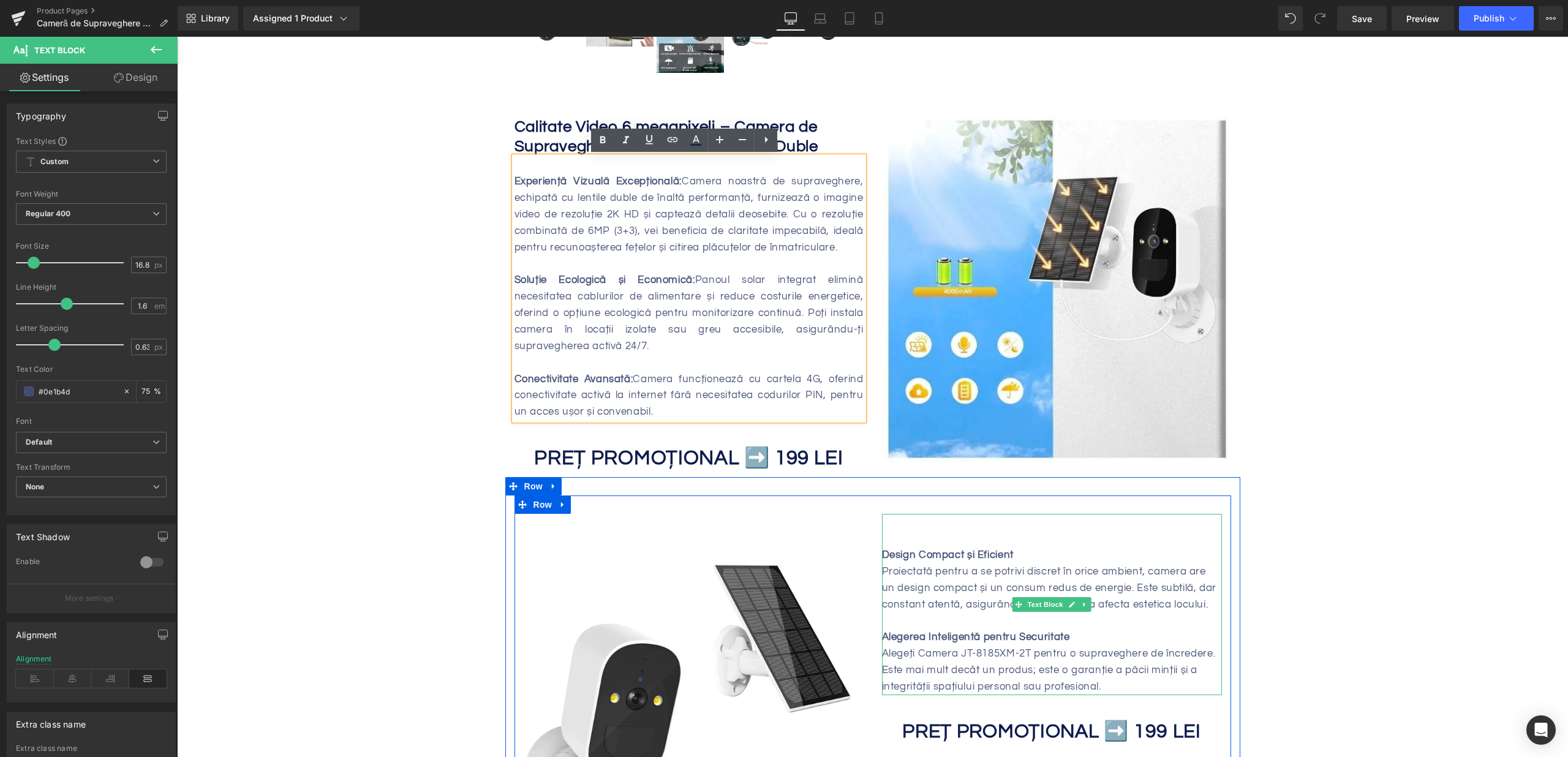
scroll to position [735, 0]
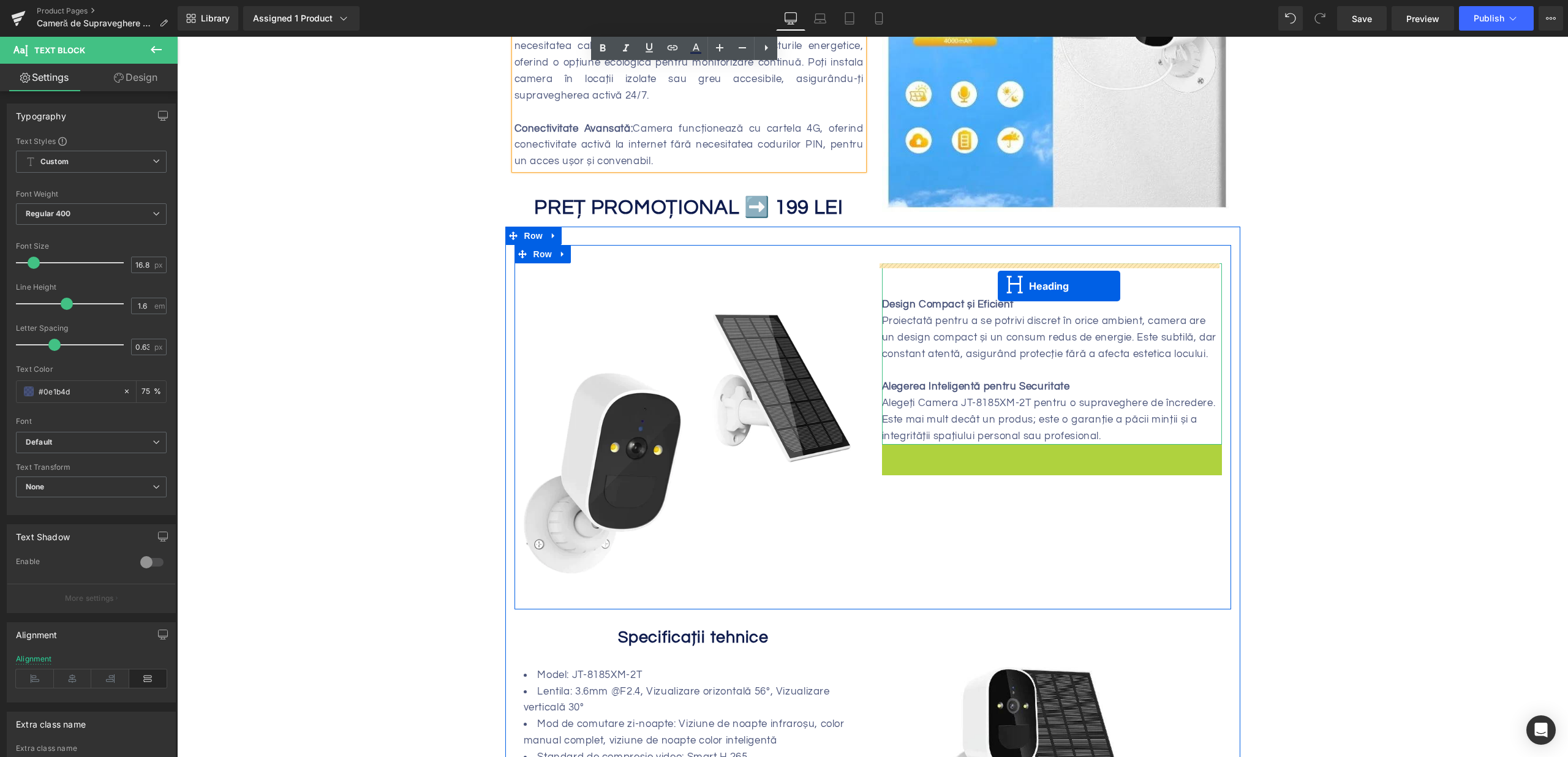
drag, startPoint x: 1015, startPoint y: 467, endPoint x: 997, endPoint y: 286, distance: 181.9
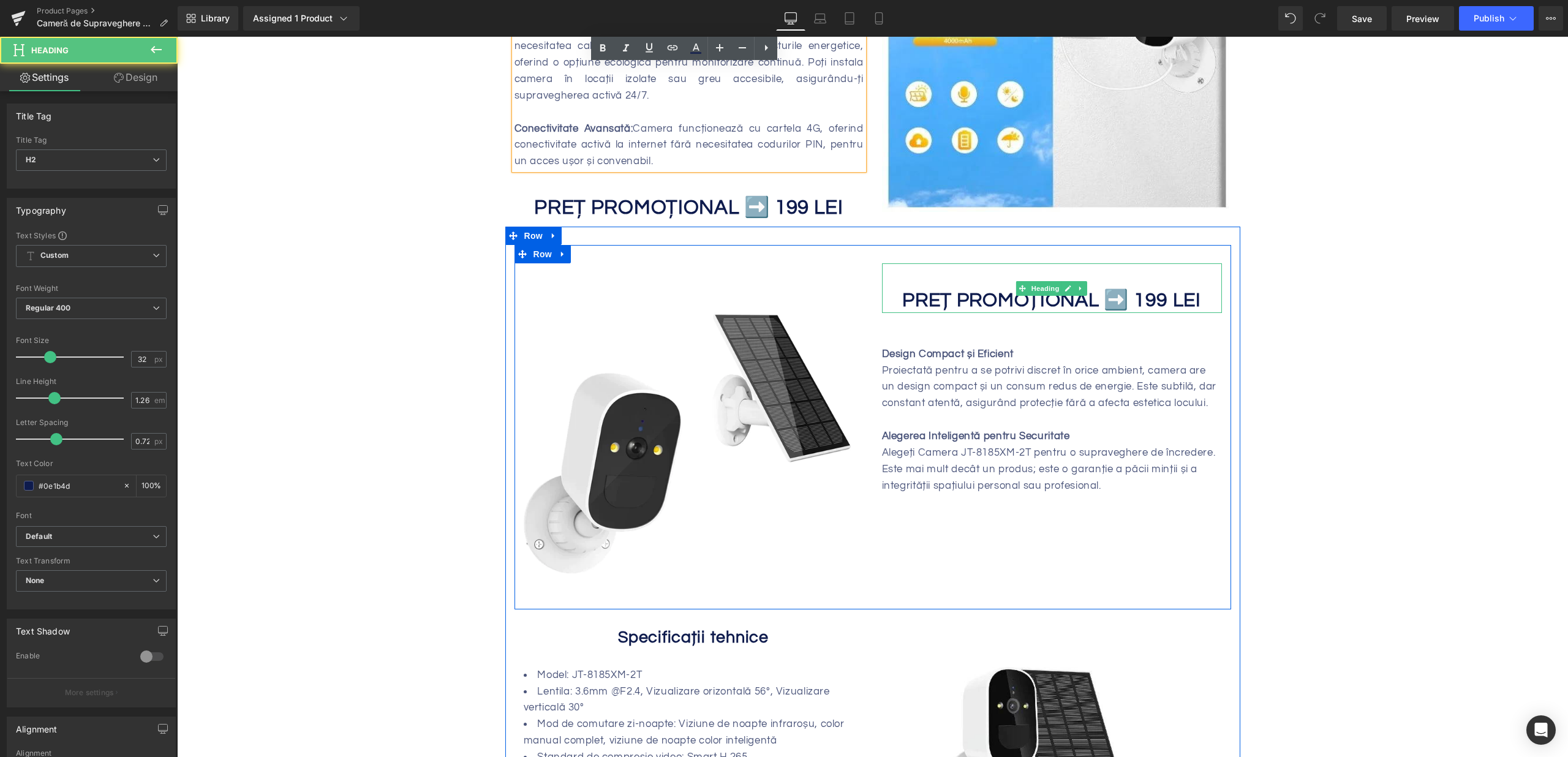
click at [995, 303] on b "PREȚ PROMOȚIONAL ➡️ 199 LEI" at bounding box center [1052, 300] width 299 height 20
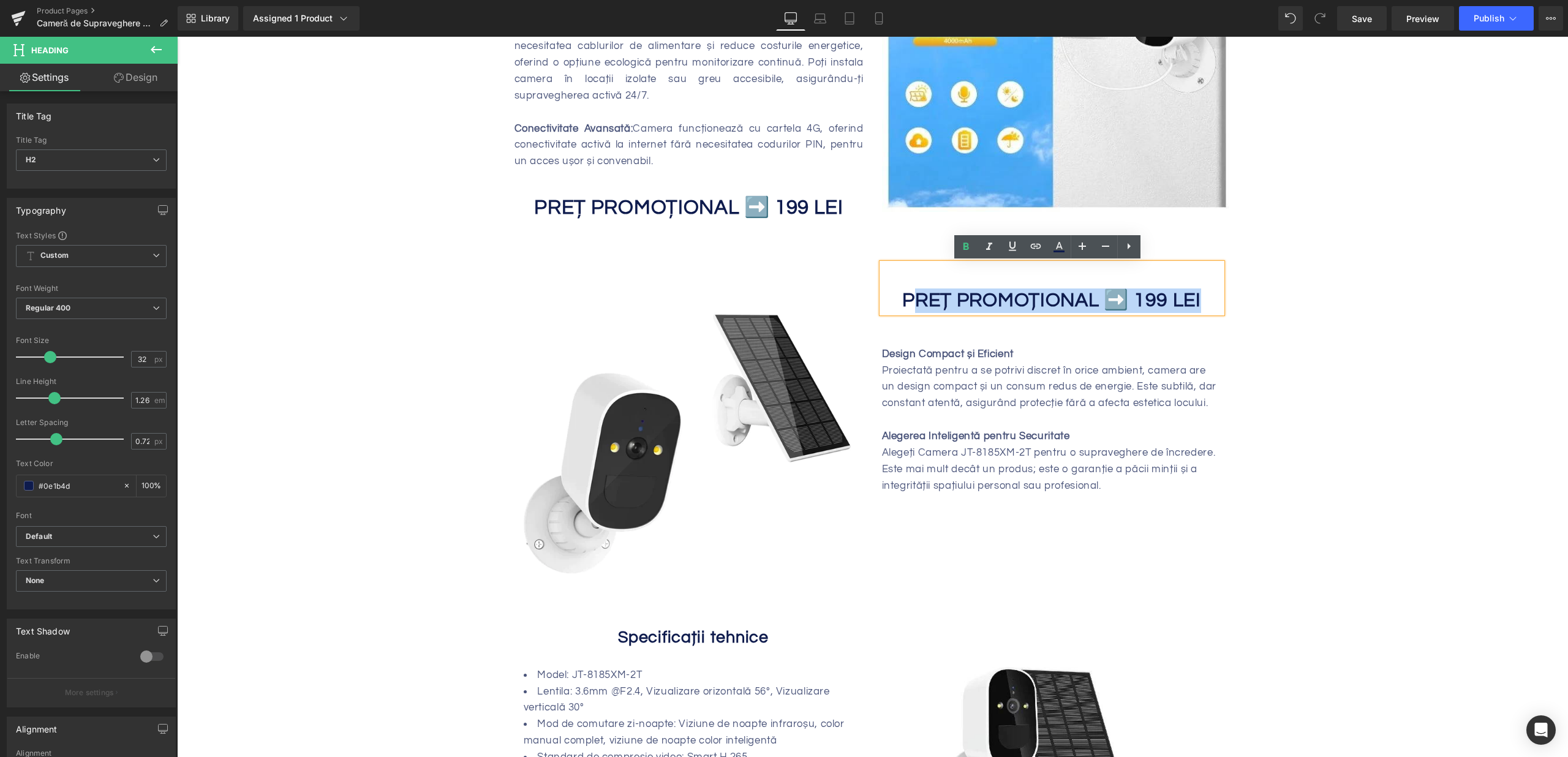
drag, startPoint x: 1006, startPoint y: 302, endPoint x: 1194, endPoint y: 297, distance: 188.1
click at [1194, 297] on h2 "PREȚ PROMOȚIONAL ➡️ 199 LEI" at bounding box center [1052, 301] width 340 height 24
paste div
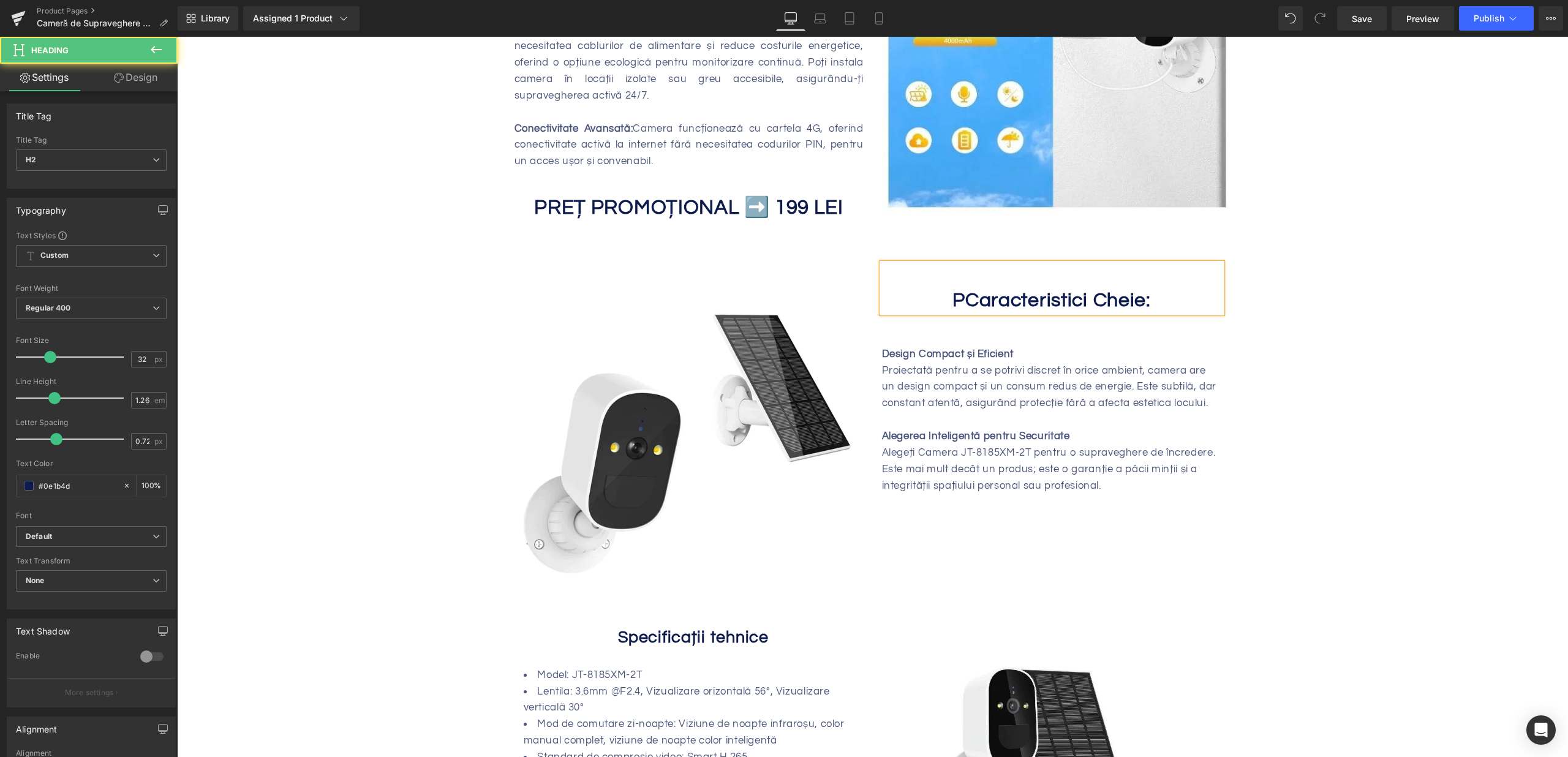
click at [960, 296] on b "PCaracteristici Cheie:" at bounding box center [1051, 300] width 199 height 20
click at [929, 296] on h2 "Caracteristici Cheie:" at bounding box center [1052, 301] width 340 height 24
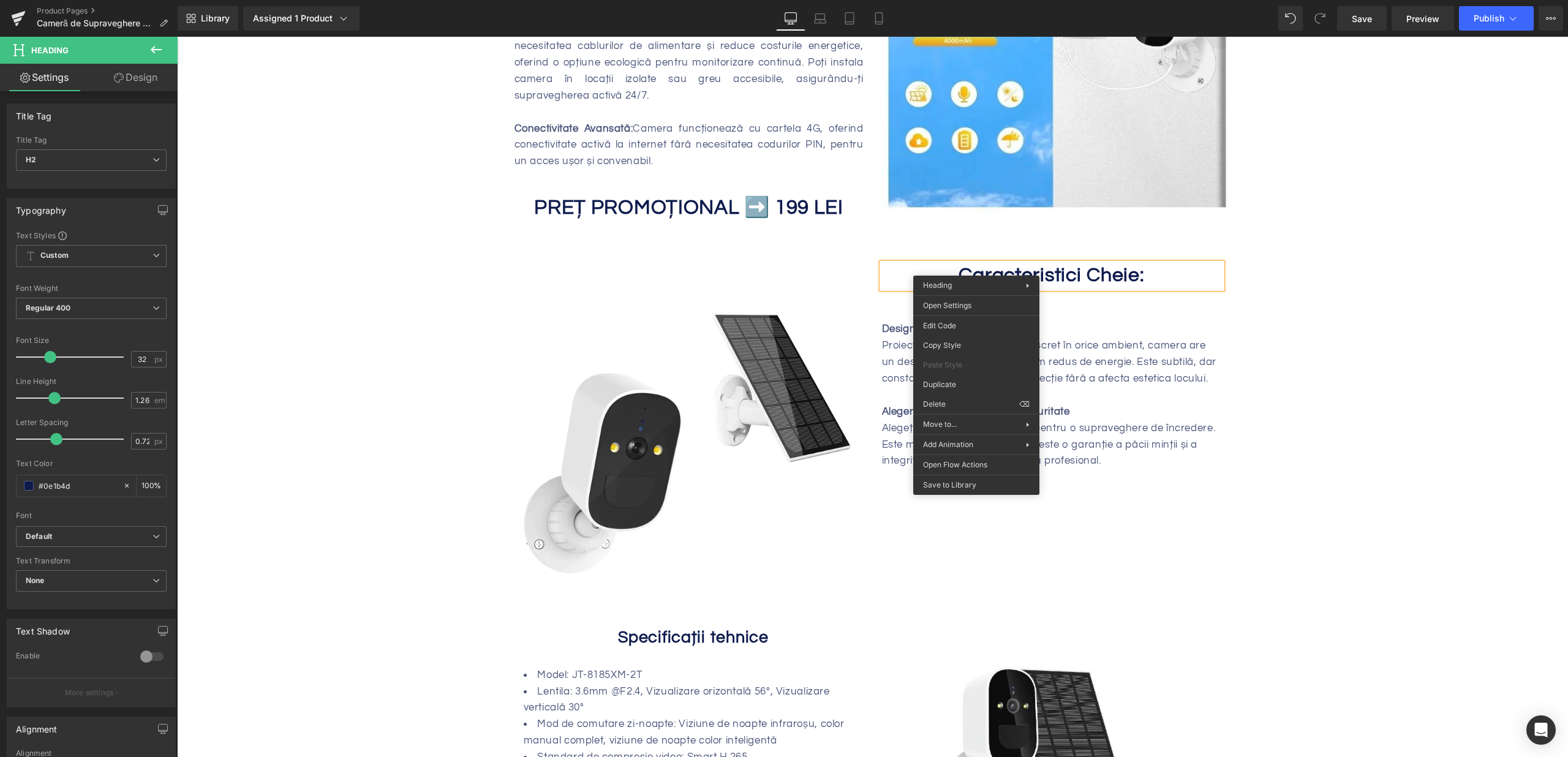
click at [1070, 275] on b "Caracteristici Cheie:" at bounding box center [1051, 275] width 186 height 20
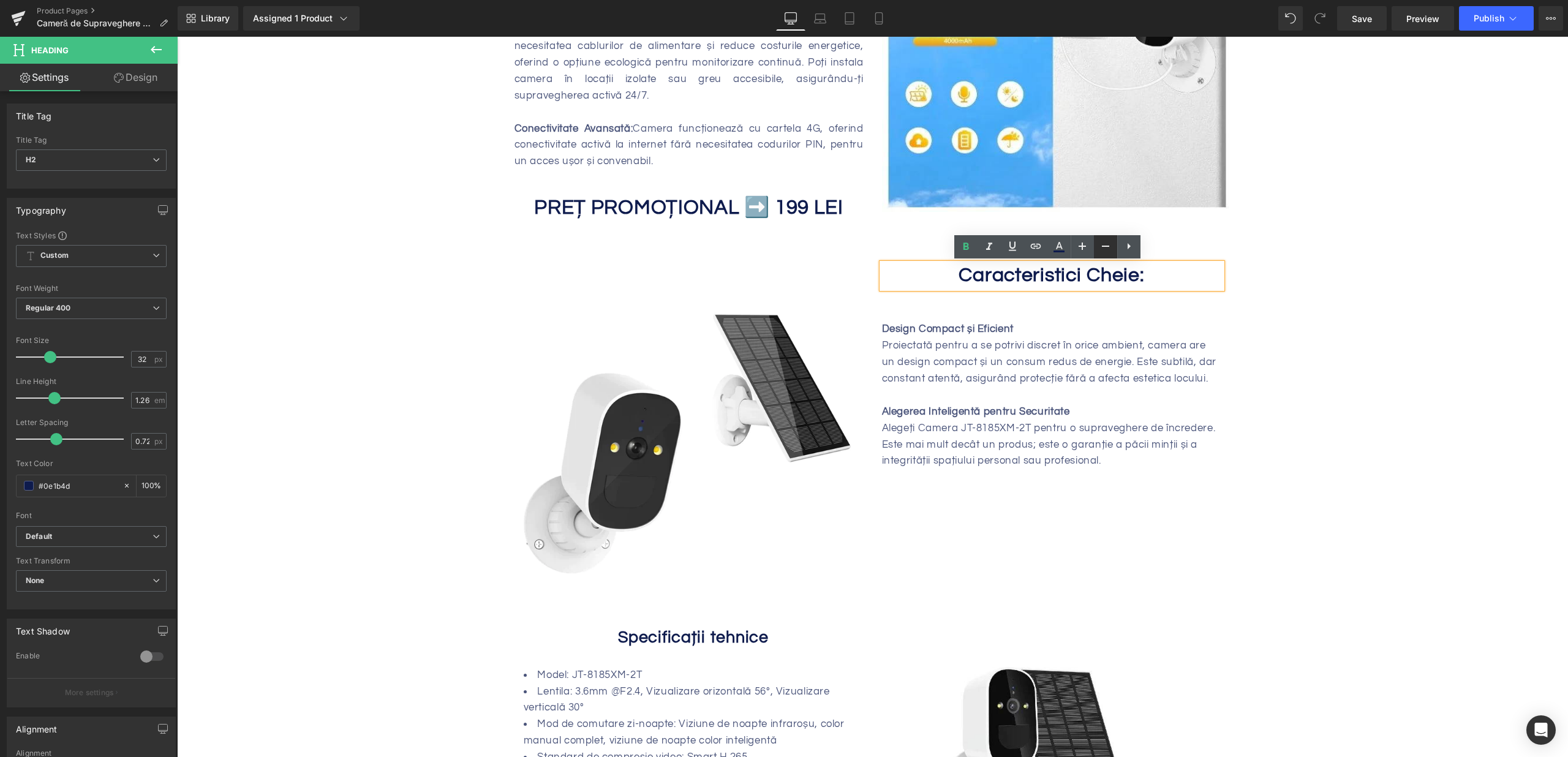
click at [1094, 241] on link at bounding box center [1105, 246] width 23 height 23
type input "30"
click at [1182, 250] on div "Image Caracteristici Cheie: Heading Design Compact și Eficient Proiectată pentr…" at bounding box center [872, 427] width 716 height 364
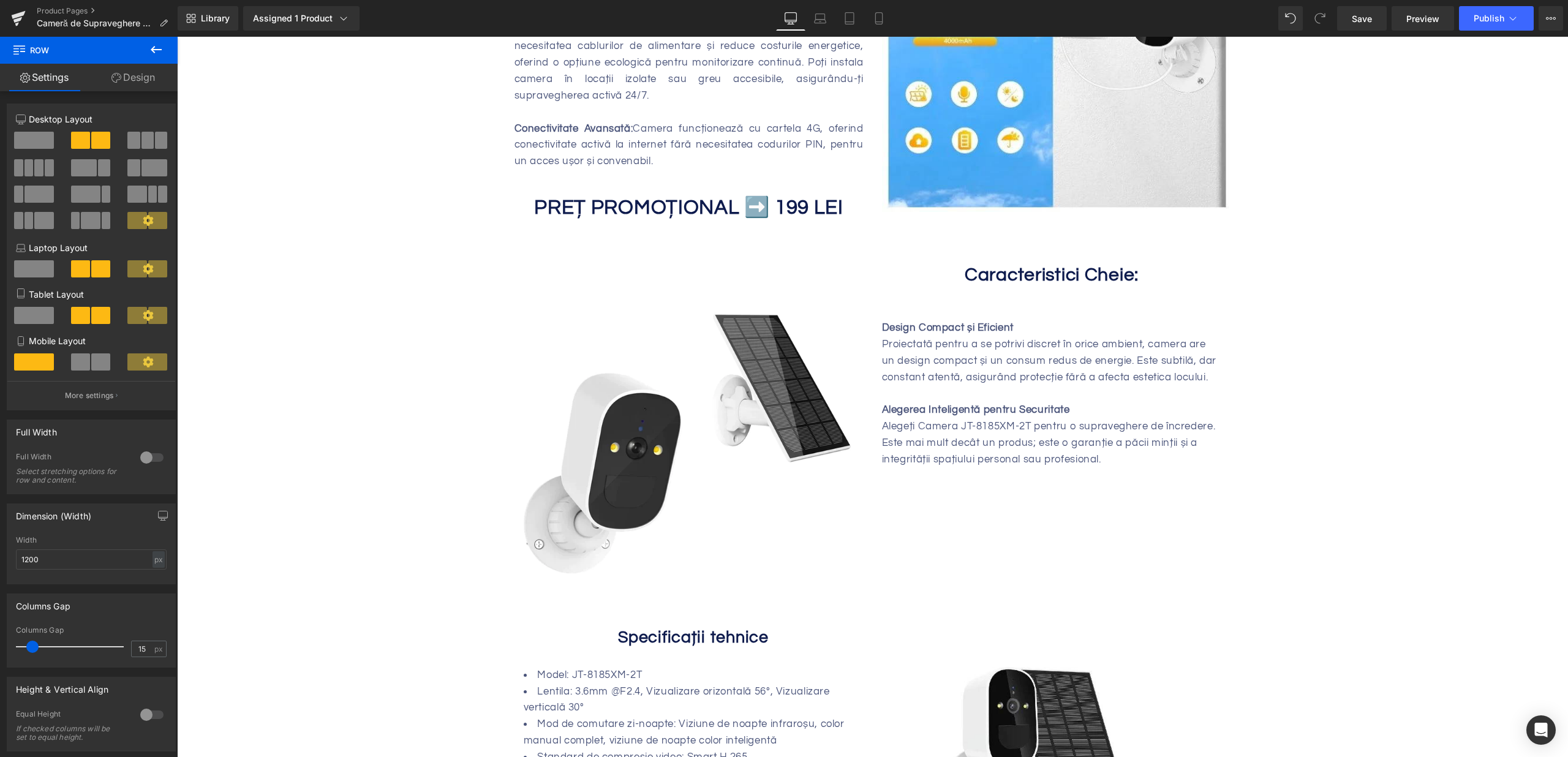
click at [950, 372] on p "Proiectată pentru a se potrivi discret în orice ambient, camera are un design c…" at bounding box center [1052, 361] width 340 height 50
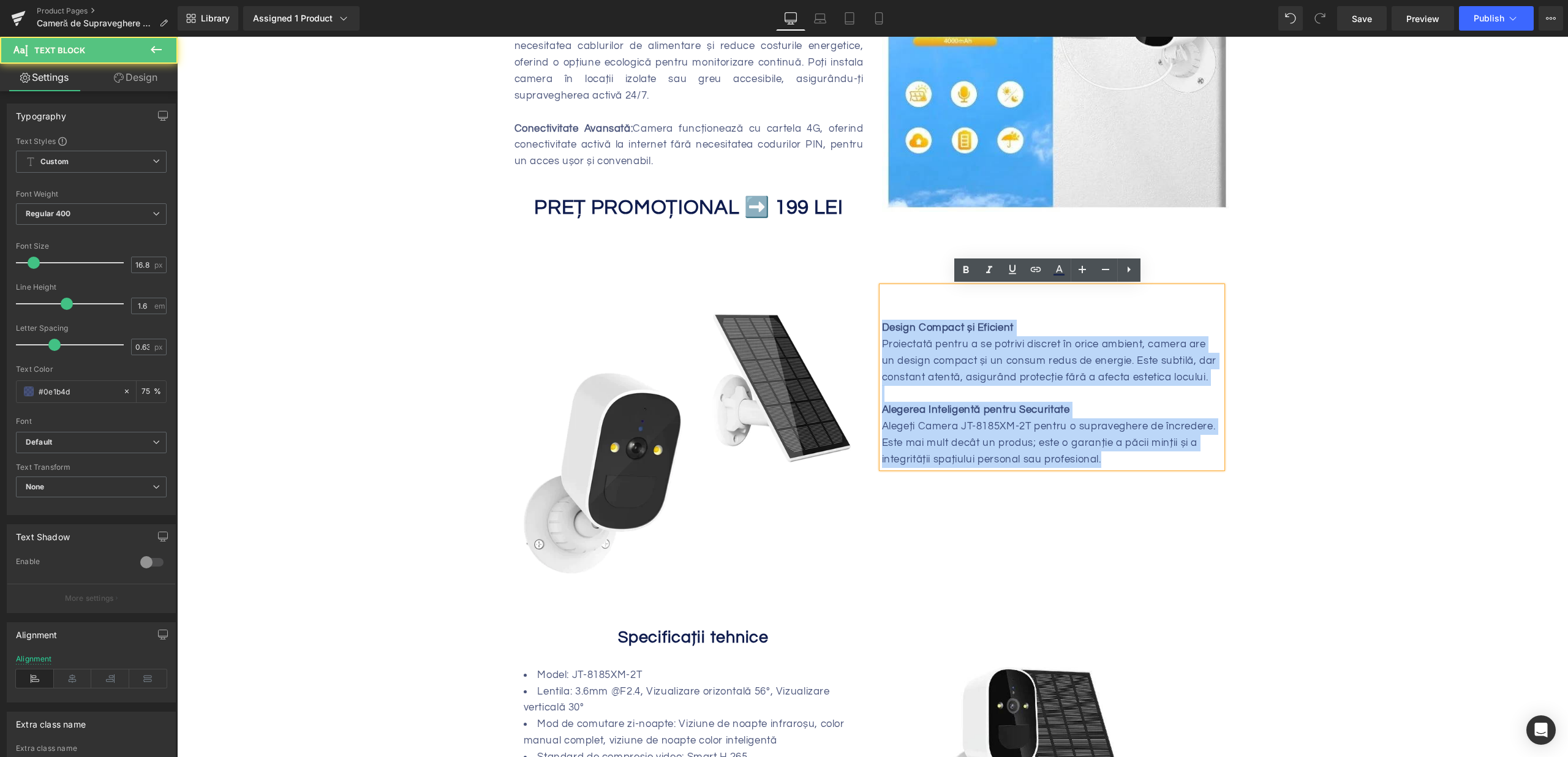
drag, startPoint x: 877, startPoint y: 328, endPoint x: 1157, endPoint y: 457, distance: 308.3
click at [1160, 457] on div "Design Compact și Eficient Proiectată pentru a se potrivi discret în orice ambi…" at bounding box center [1052, 376] width 340 height 181
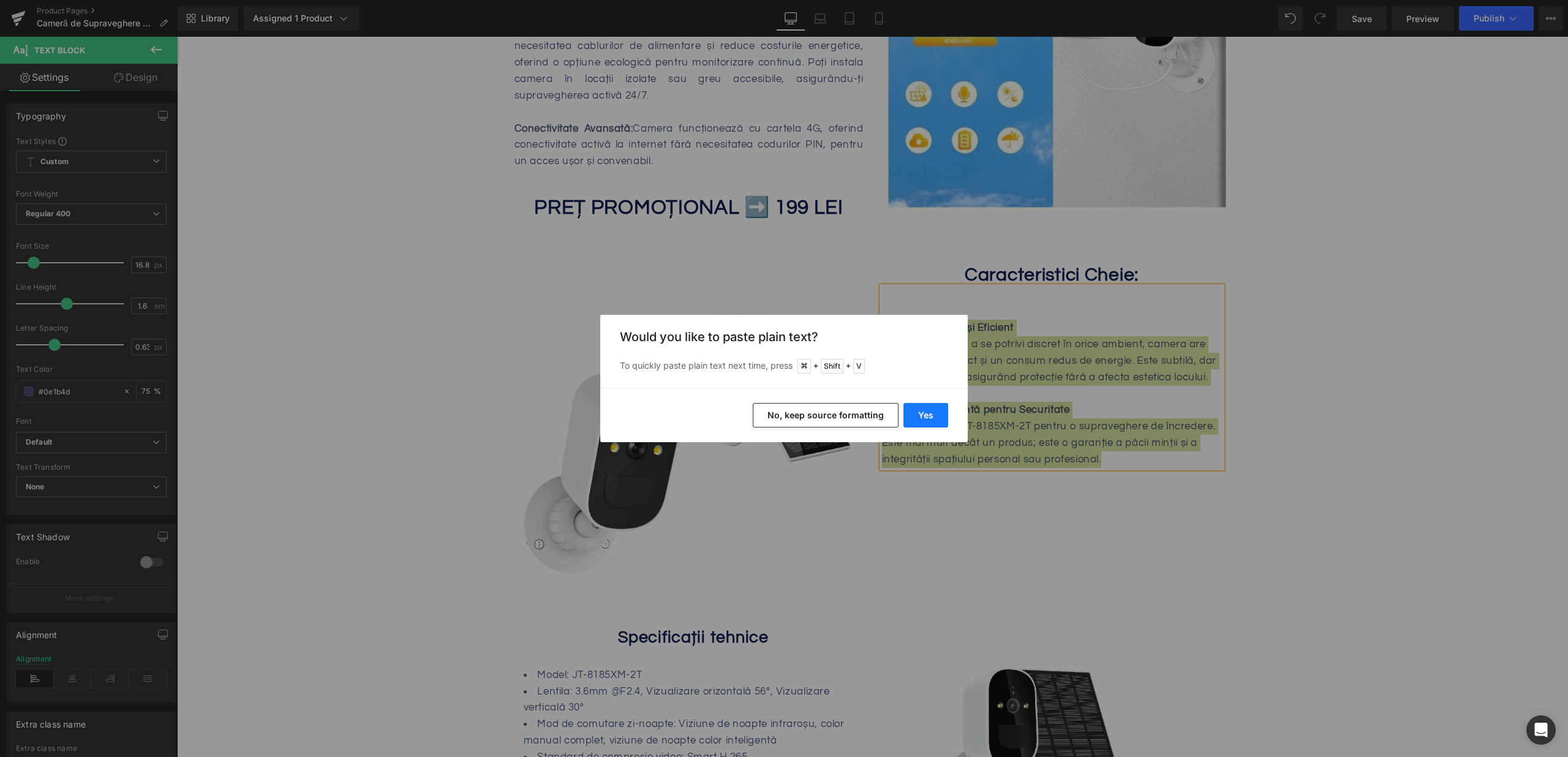
drag, startPoint x: 918, startPoint y: 413, endPoint x: 767, endPoint y: 359, distance: 160.4
click at [918, 413] on button "Yes" at bounding box center [926, 415] width 45 height 24
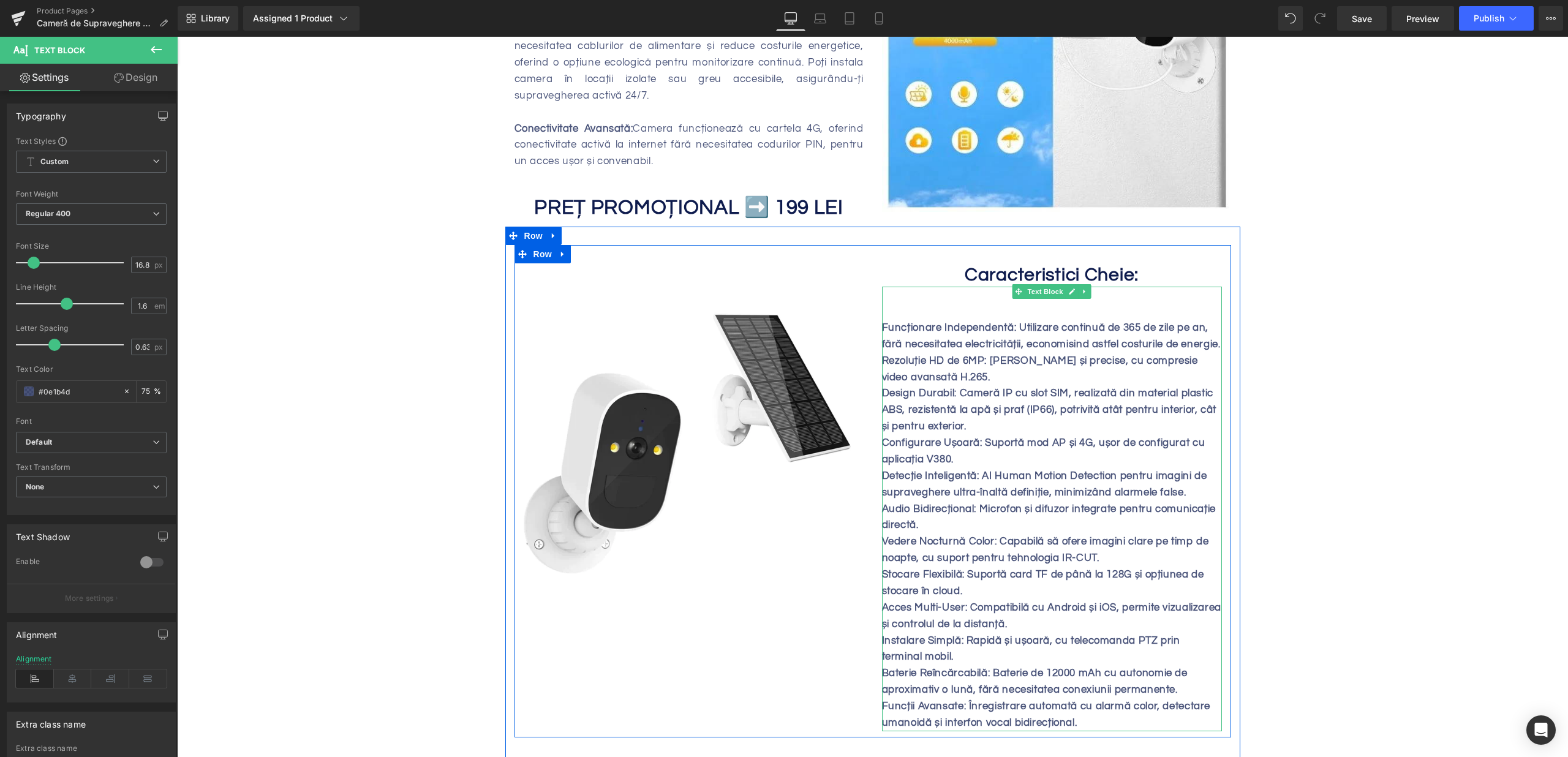
click at [950, 353] on p "Funcționare Independentă: Utilizare continuă de 365 de zile pe an, fără necesit…" at bounding box center [1052, 336] width 340 height 33
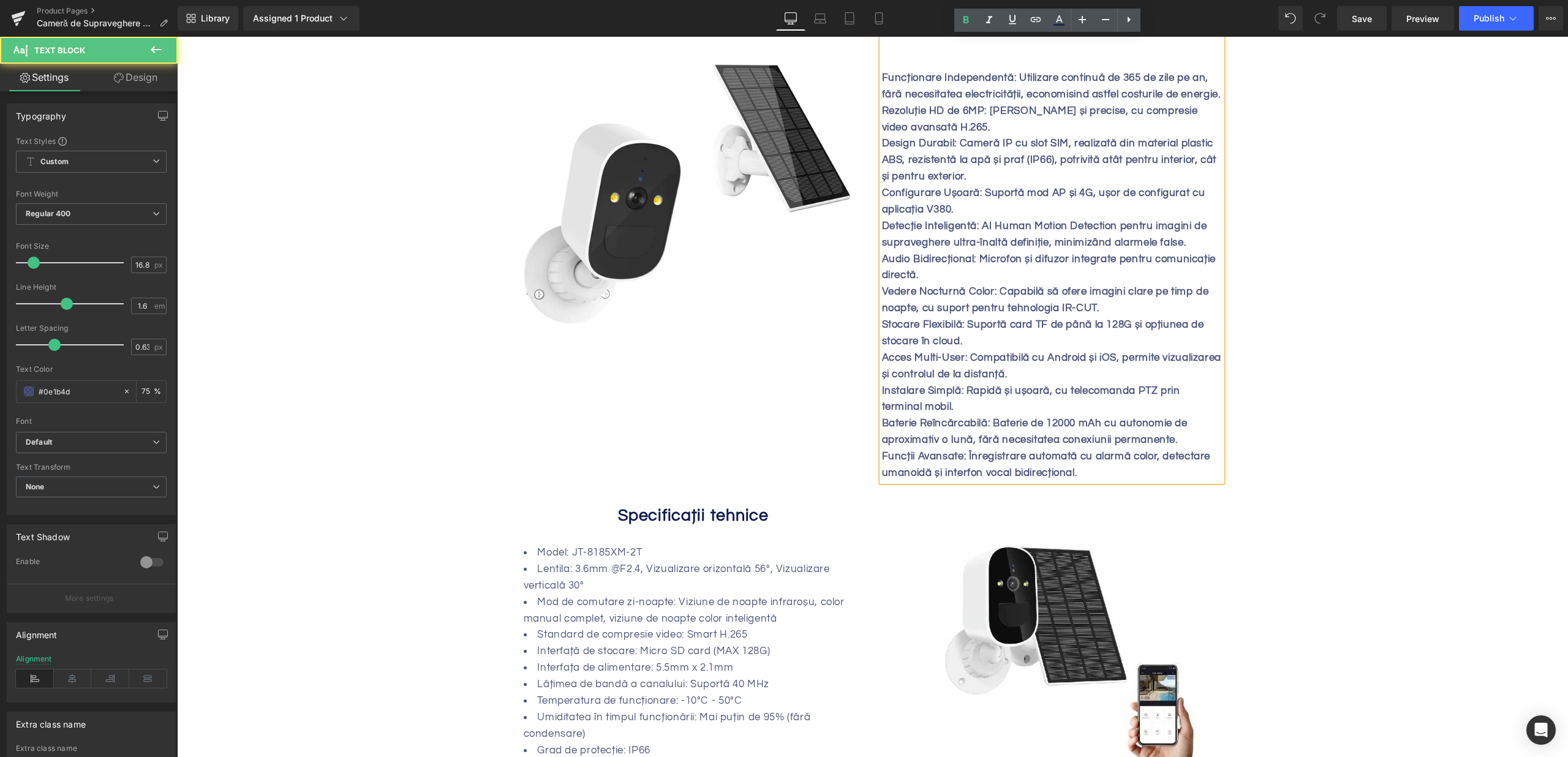
scroll to position [985, 0]
click at [1012, 351] on p "Stocare Flexibilă: Suportă card TF de până la 128G și opțiunea de stocare în cl…" at bounding box center [1052, 334] width 340 height 33
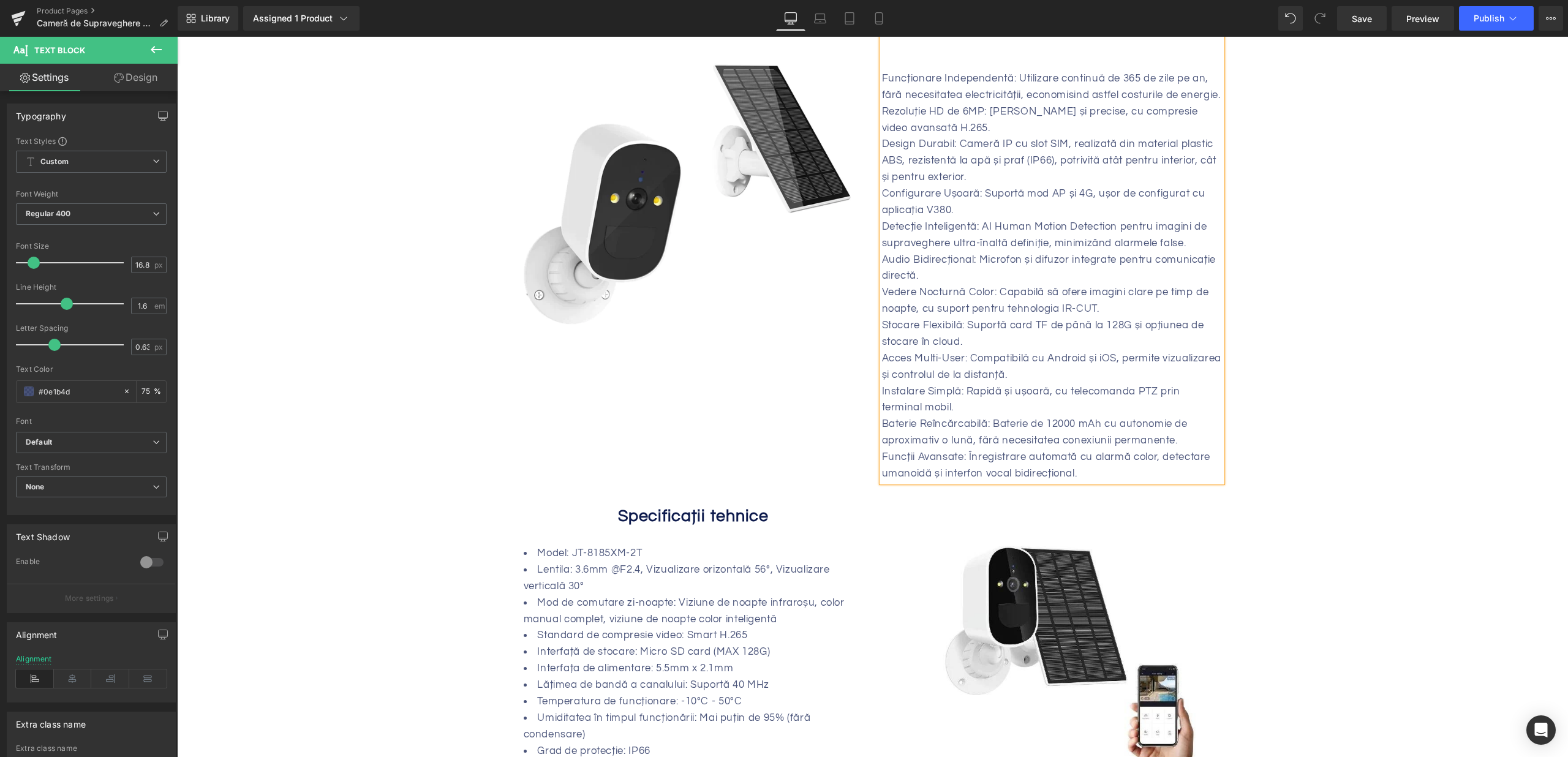
click at [1011, 351] on p "Stocare Flexibilă: Suportă card TF de până la 128G și opțiunea de stocare în cl…" at bounding box center [1052, 334] width 340 height 33
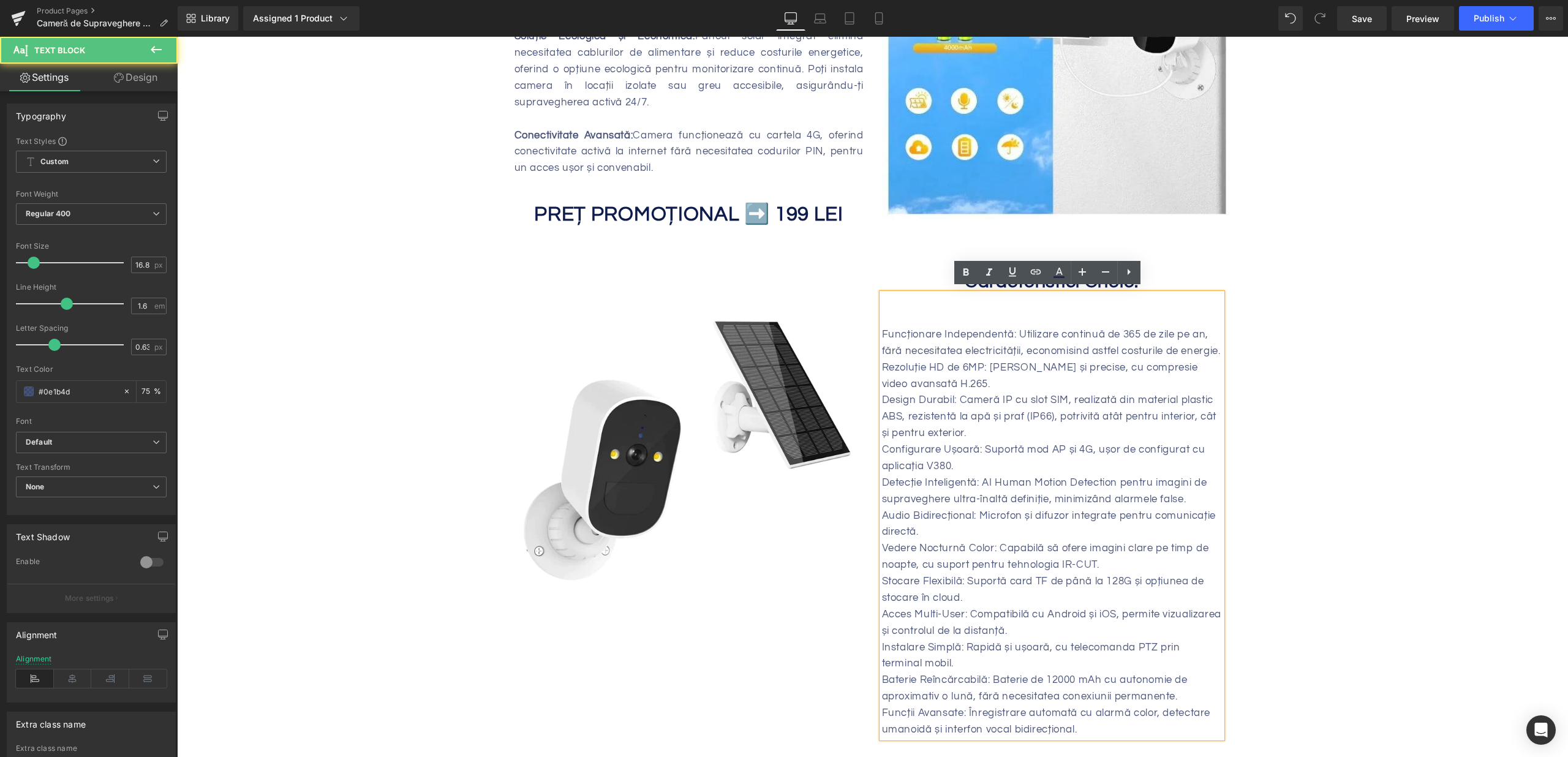
scroll to position [733, 0]
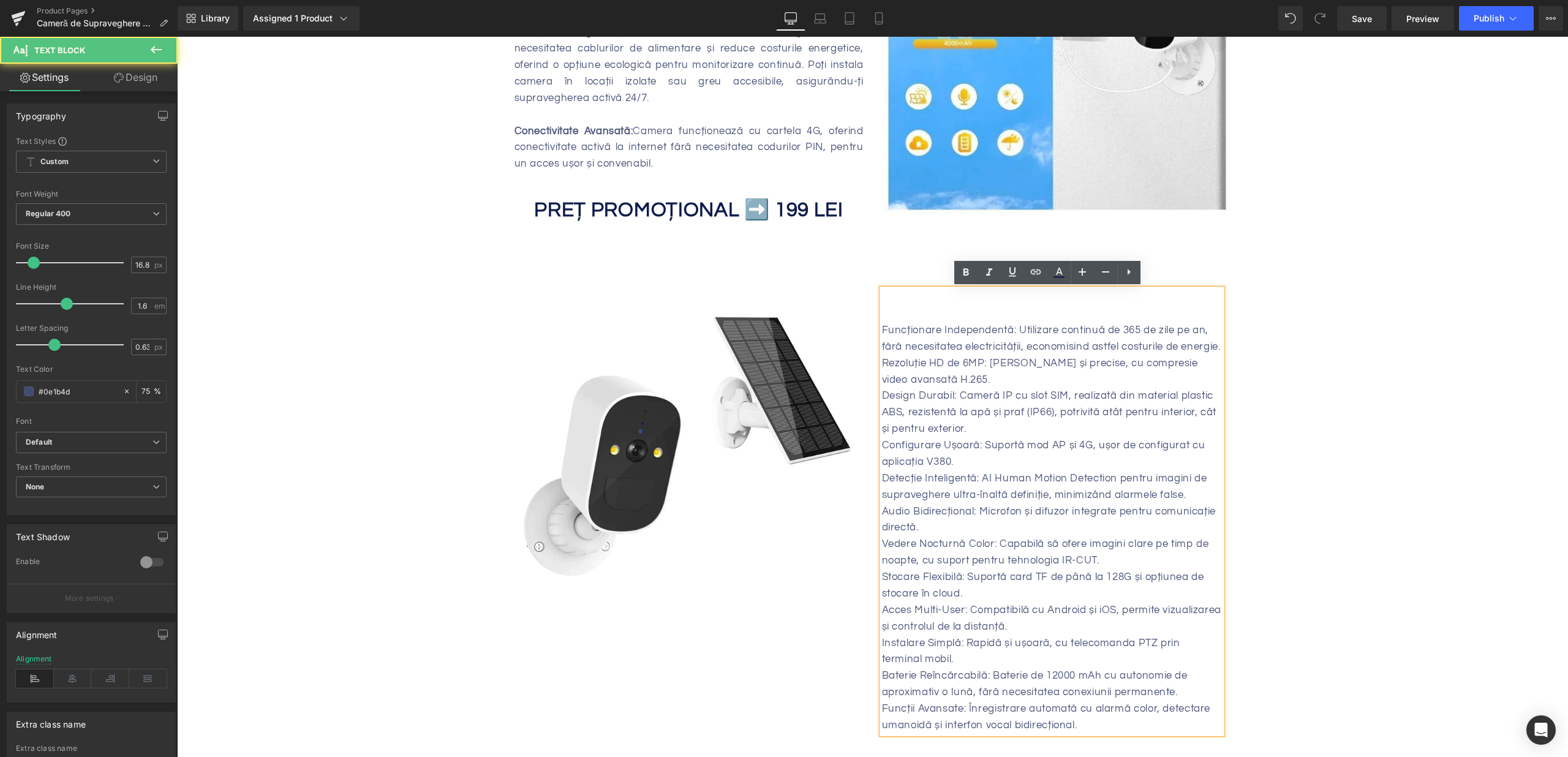
click at [882, 326] on p "Funcționare Independentă: Utilizare continuă de 365 de zile pe an, fără necesit…" at bounding box center [1052, 339] width 340 height 33
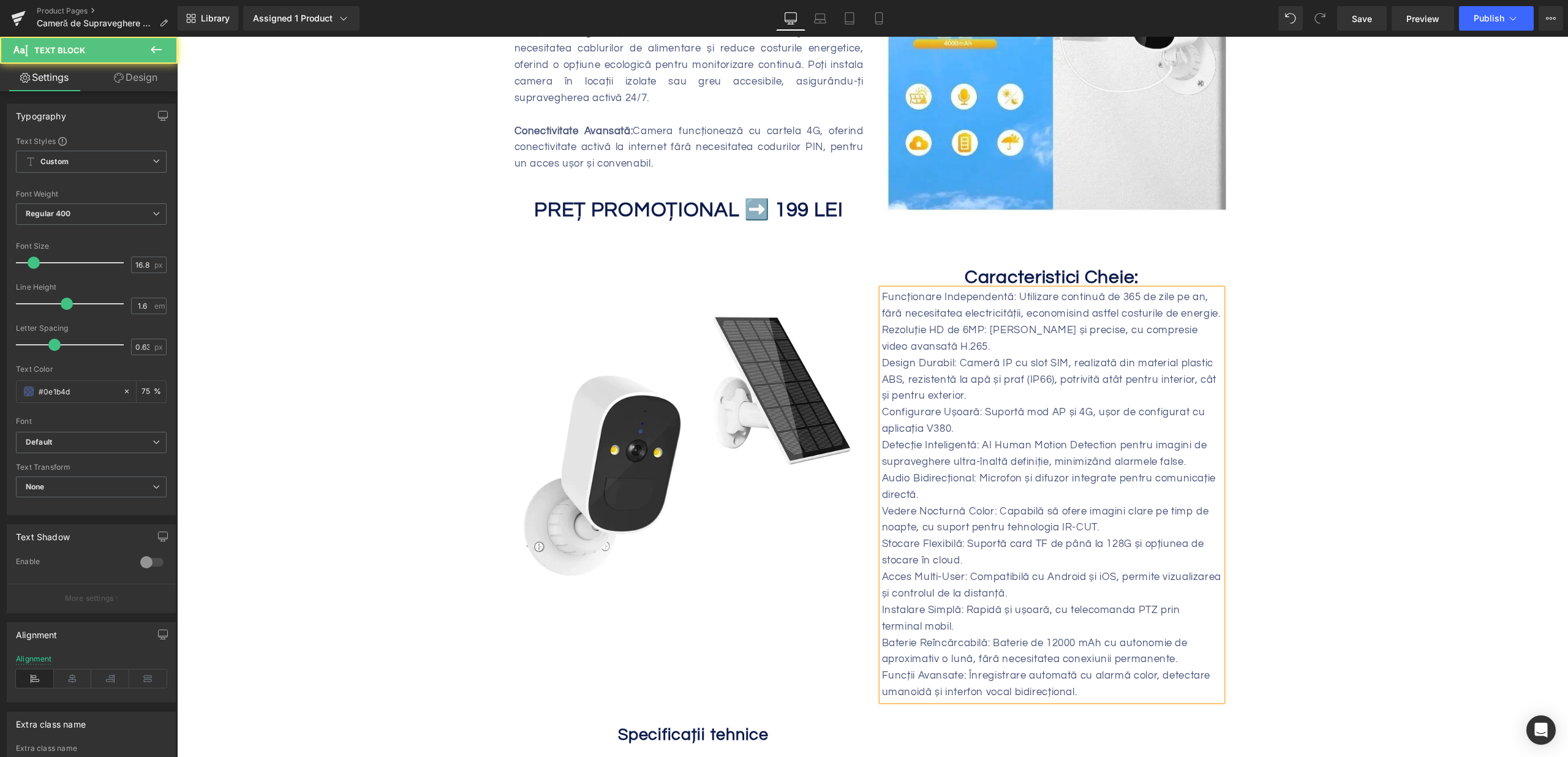
click at [934, 302] on p "Funcționare Independentă: Utilizare continuă de 365 de zile pe an, fără necesit…" at bounding box center [1052, 305] width 340 height 33
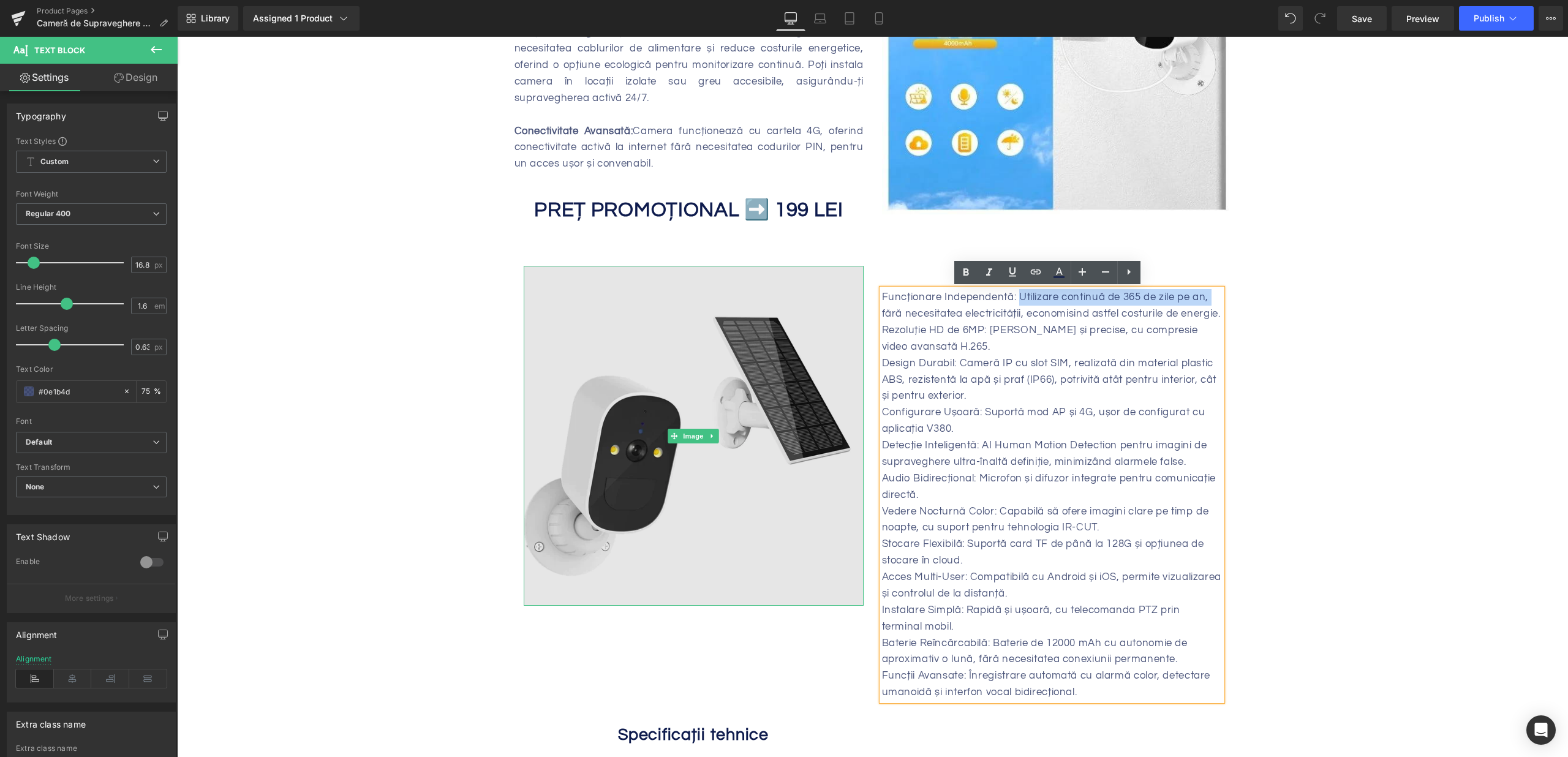
drag, startPoint x: 1013, startPoint y: 297, endPoint x: 757, endPoint y: 315, distance: 256.6
click at [757, 315] on div "Image Caracteristici Cheie: Heading Funcționare Independentă: Utilizare continu…" at bounding box center [872, 477] width 716 height 459
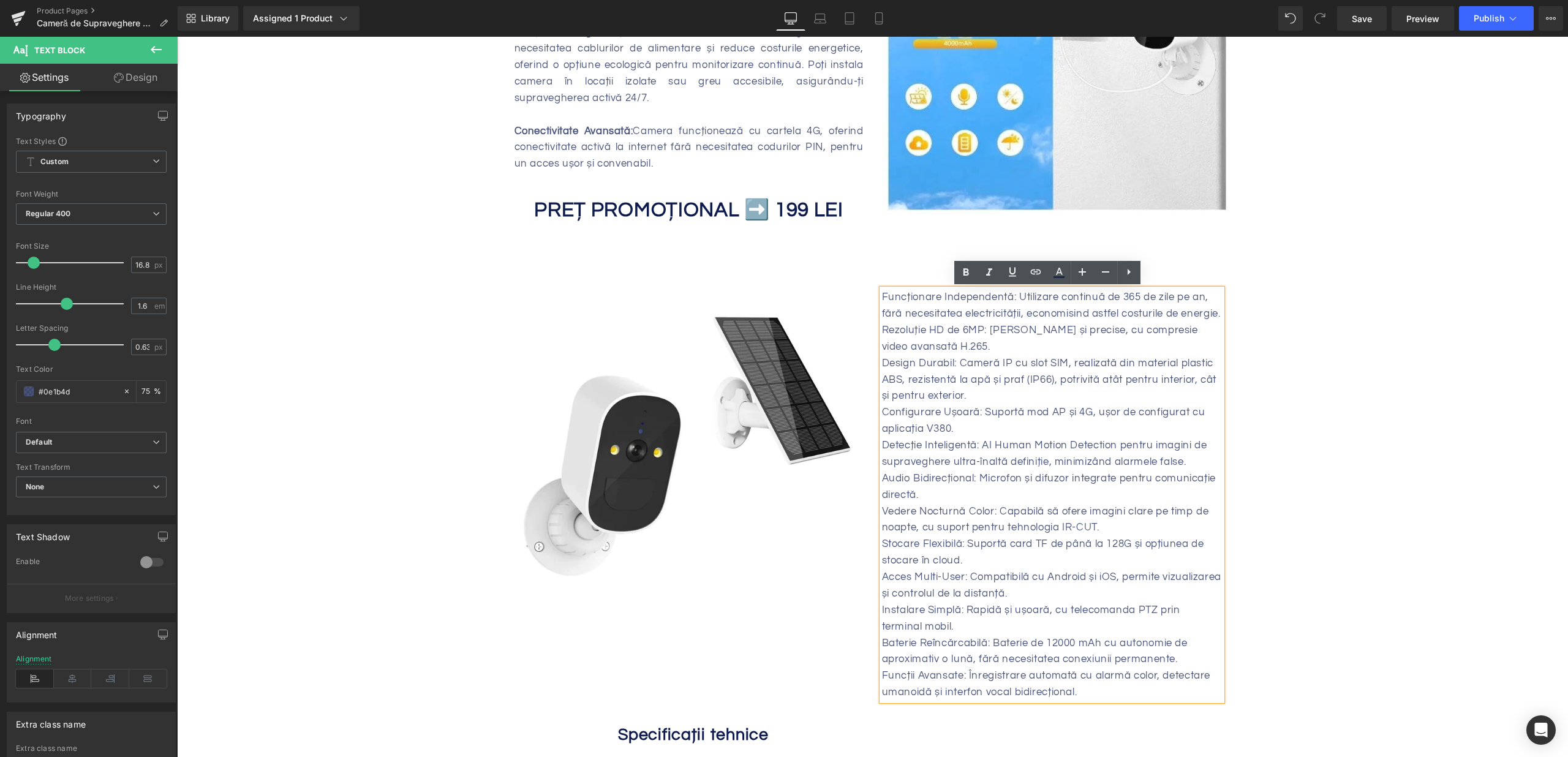
click at [894, 290] on p "Funcționare Independentă: Utilizare continuă de 365 de zile pe an, fără necesit…" at bounding box center [1052, 305] width 340 height 33
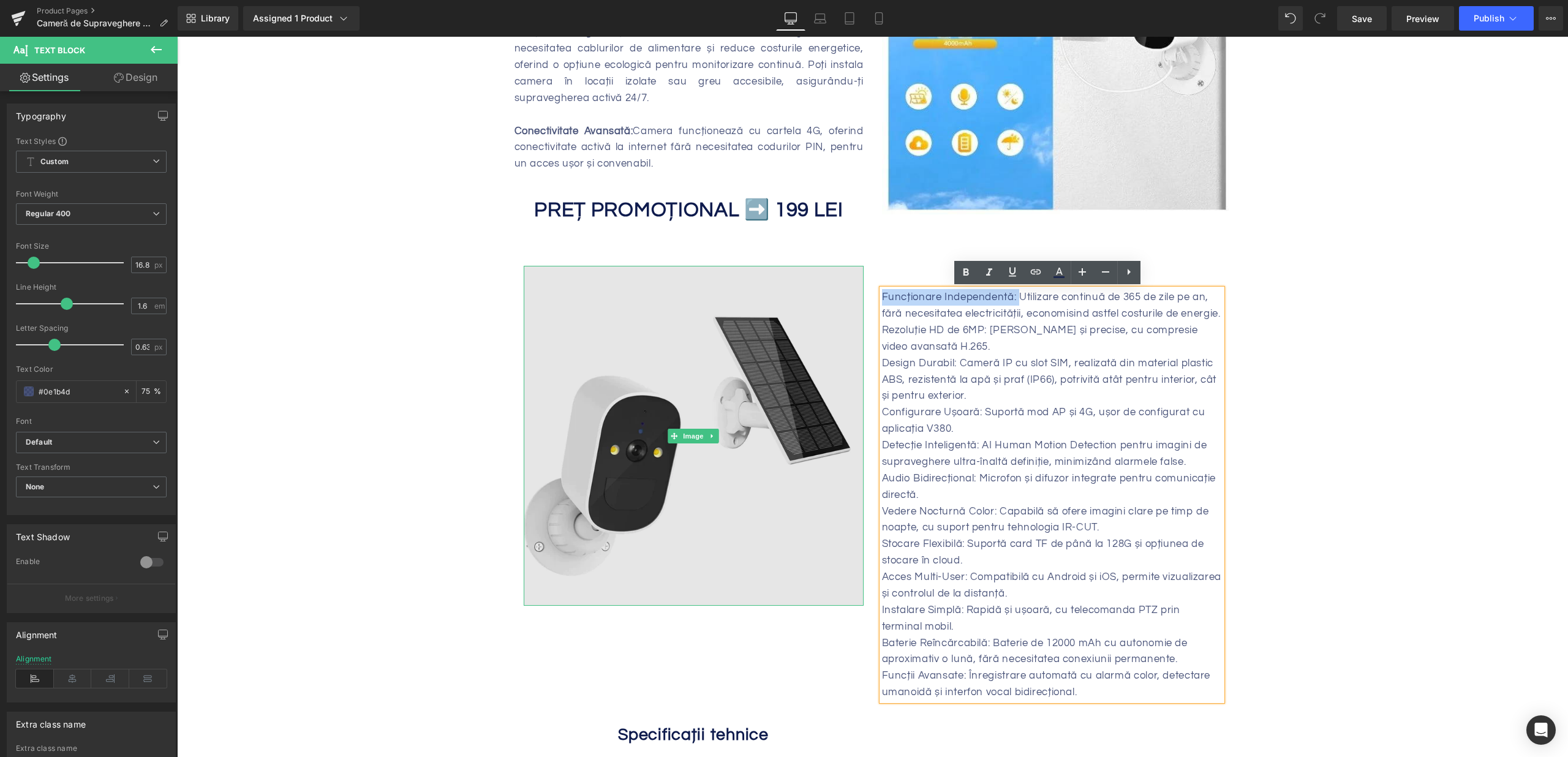
drag, startPoint x: 1013, startPoint y: 297, endPoint x: 839, endPoint y: 302, distance: 174.1
click at [839, 302] on div "Image Caracteristici Cheie: Heading Funcționare Independentă: Utilizare continu…" at bounding box center [872, 477] width 716 height 459
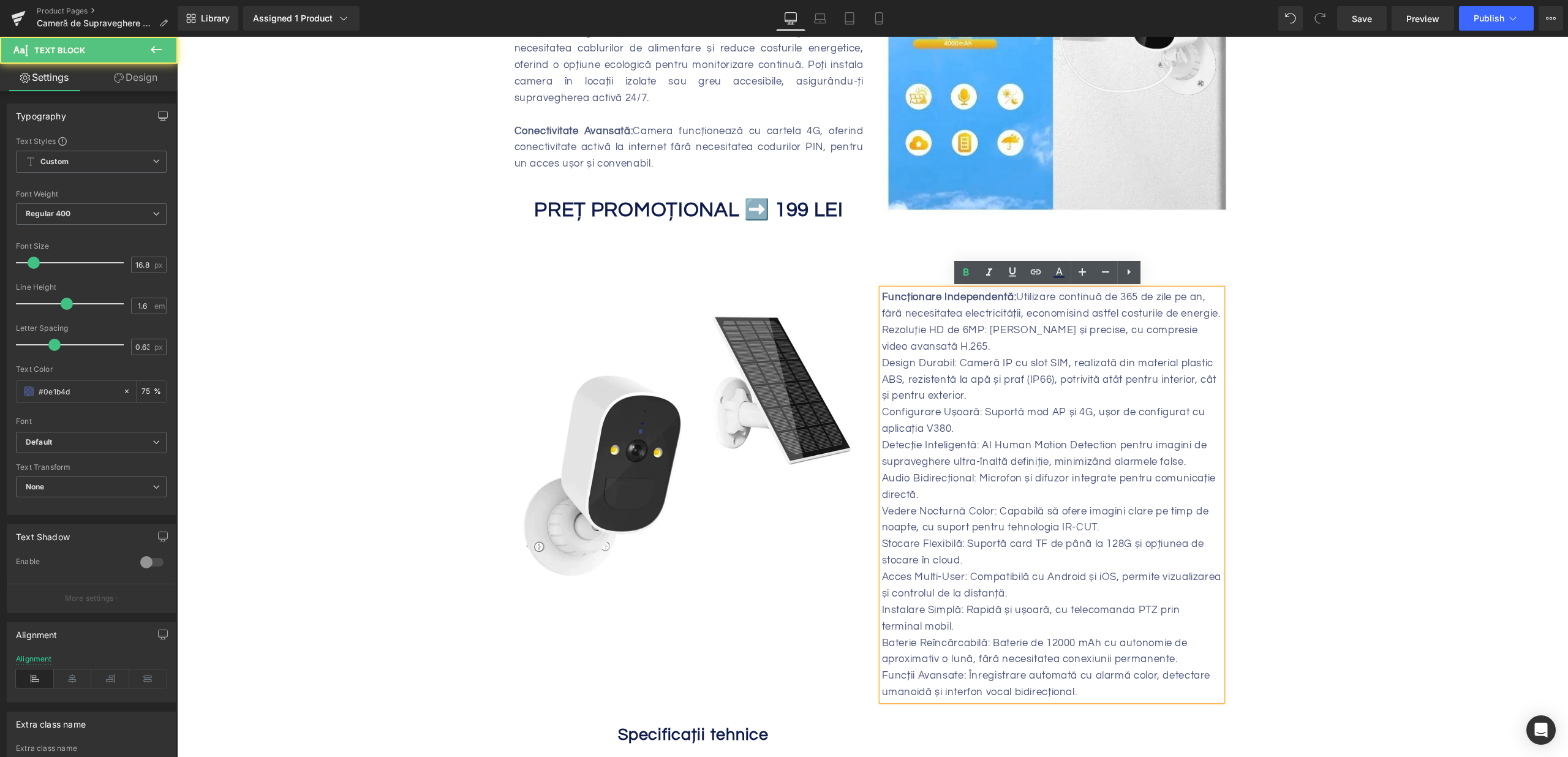
click at [1008, 317] on p "Funcționare Independentă: Utilizare continuă de 365 de zile pe an, fără necesit…" at bounding box center [1052, 305] width 340 height 33
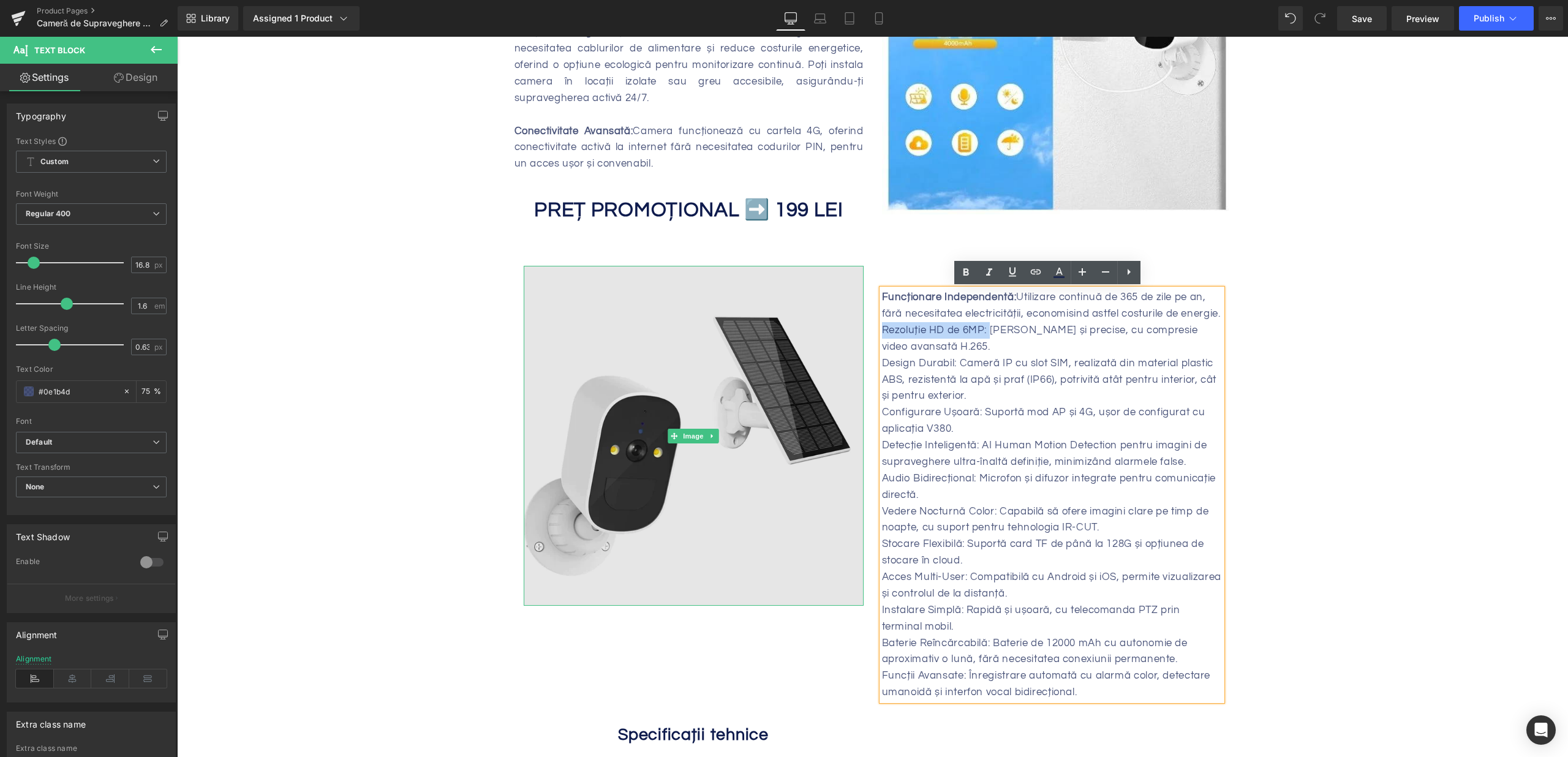
drag, startPoint x: 983, startPoint y: 347, endPoint x: 854, endPoint y: 352, distance: 129.1
click at [854, 352] on div "Image Caracteristici Cheie: Heading Funcționare Independentă: Utilizare continu…" at bounding box center [872, 477] width 716 height 459
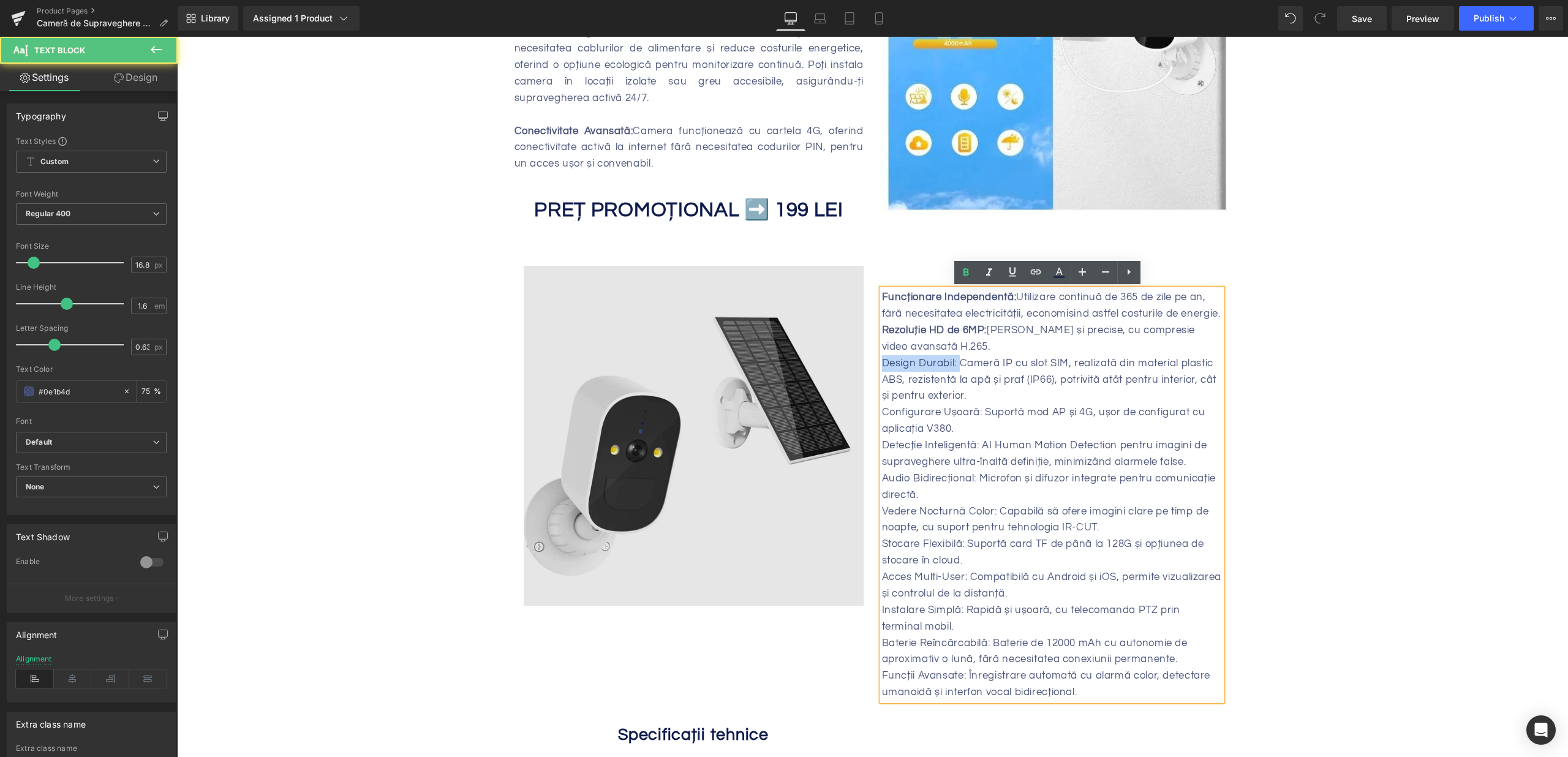
drag, startPoint x: 939, startPoint y: 377, endPoint x: 854, endPoint y: 385, distance: 85.4
click at [854, 385] on div "Image Caracteristici Cheie: Heading Funcționare Independentă: Utilizare continu…" at bounding box center [872, 477] width 716 height 459
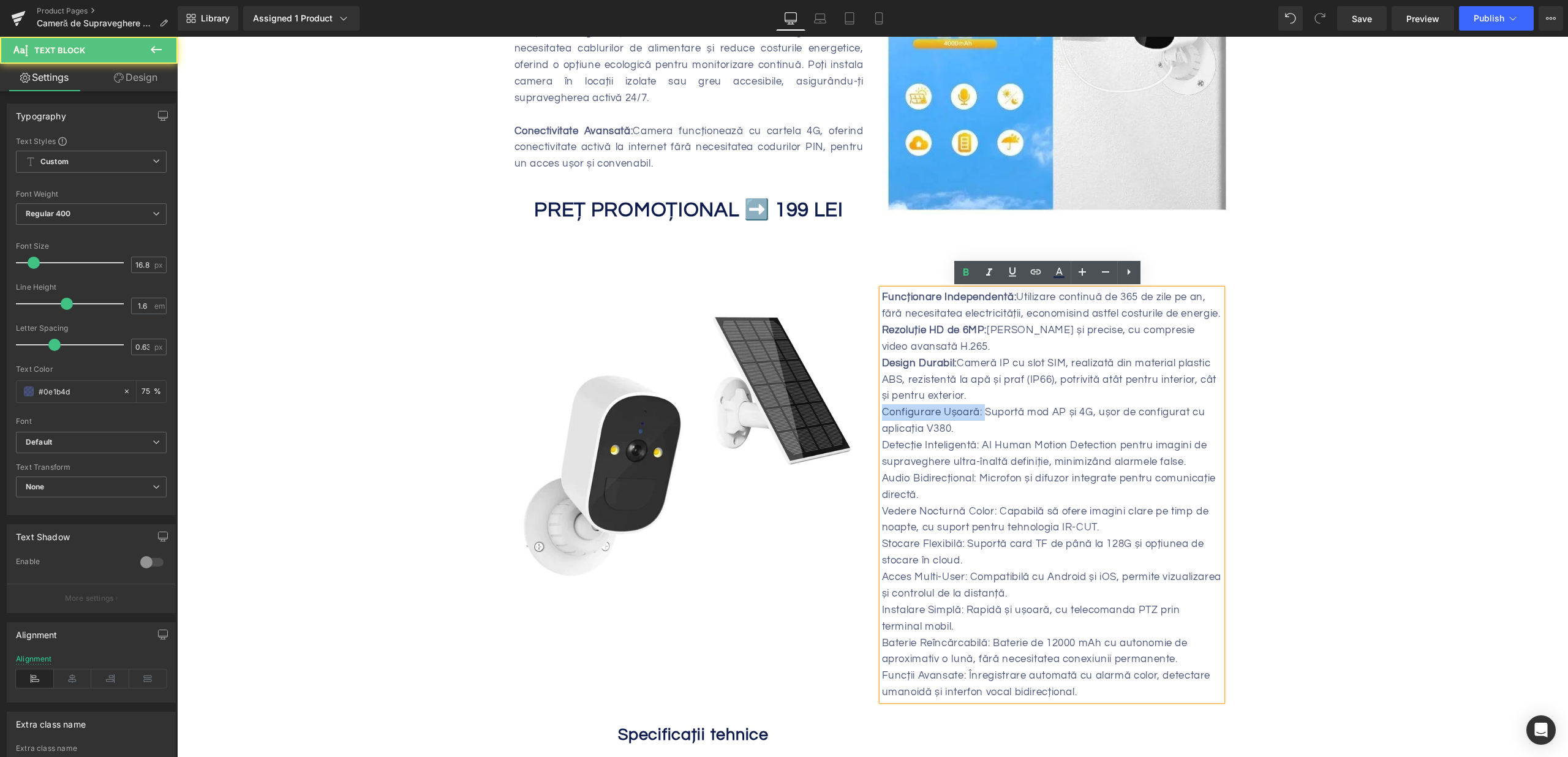
drag, startPoint x: 903, startPoint y: 430, endPoint x: 873, endPoint y: 430, distance: 30.0
click at [873, 430] on div "Caracteristici Cheie: Heading Funcționare Independentă: Utilizare continuă de 3…" at bounding box center [1052, 483] width 359 height 435
drag, startPoint x: 977, startPoint y: 458, endPoint x: 869, endPoint y: 462, distance: 108.1
click at [872, 462] on div "Caracteristici Cheie: Heading Funcționare Independentă: Utilizare continuă de 3…" at bounding box center [1052, 483] width 359 height 435
drag, startPoint x: 974, startPoint y: 492, endPoint x: 867, endPoint y: 492, distance: 107.0
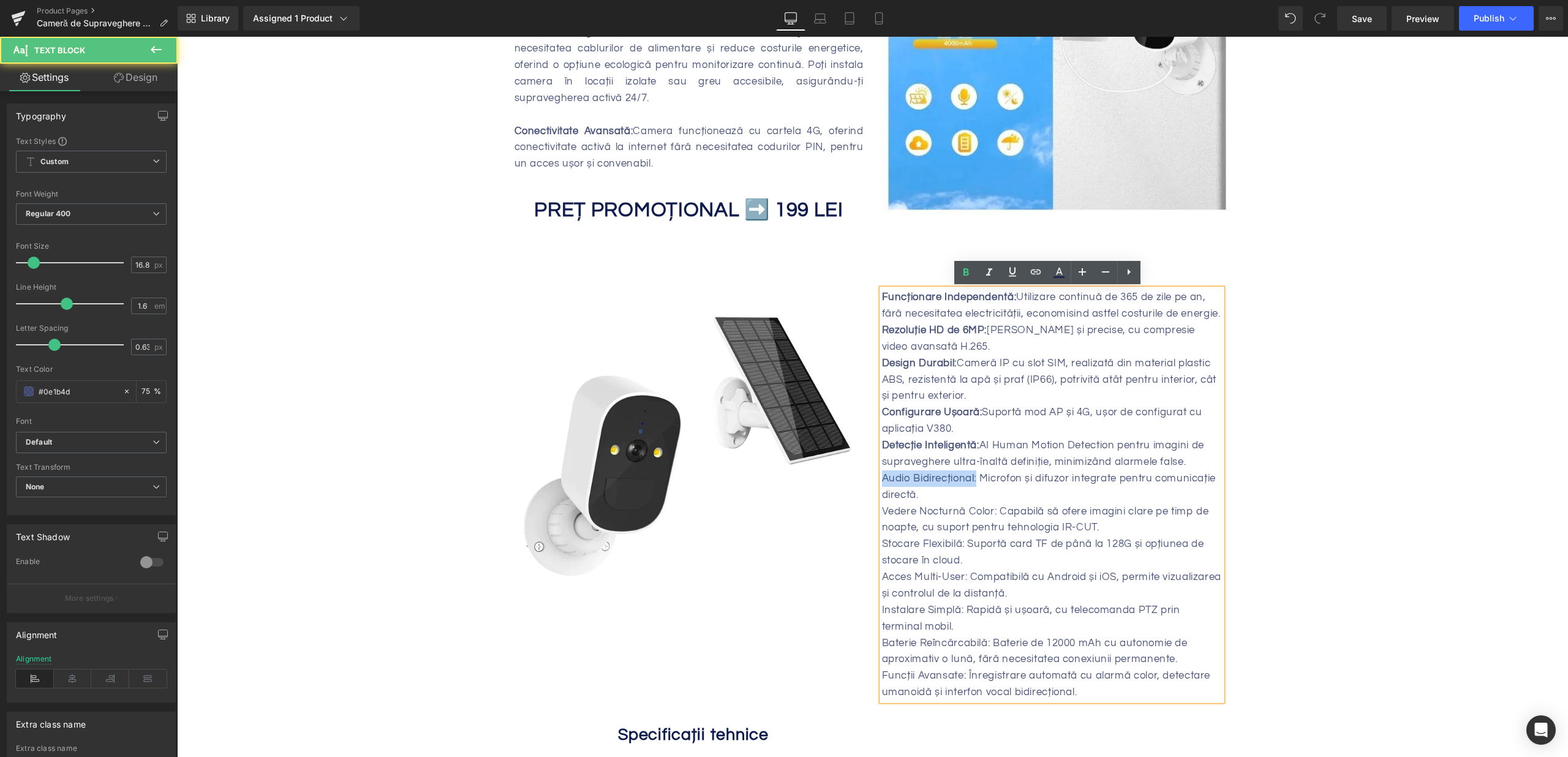
click at [867, 492] on div "Image Caracteristici Cheie: Heading Funcționare Independentă: Utilizare continu…" at bounding box center [872, 477] width 716 height 459
drag, startPoint x: 995, startPoint y: 524, endPoint x: 889, endPoint y: 520, distance: 106.1
click at [872, 523] on div "Caracteristici Cheie: Heading Funcționare Independentă: Utilizare continuă de 3…" at bounding box center [1052, 483] width 359 height 435
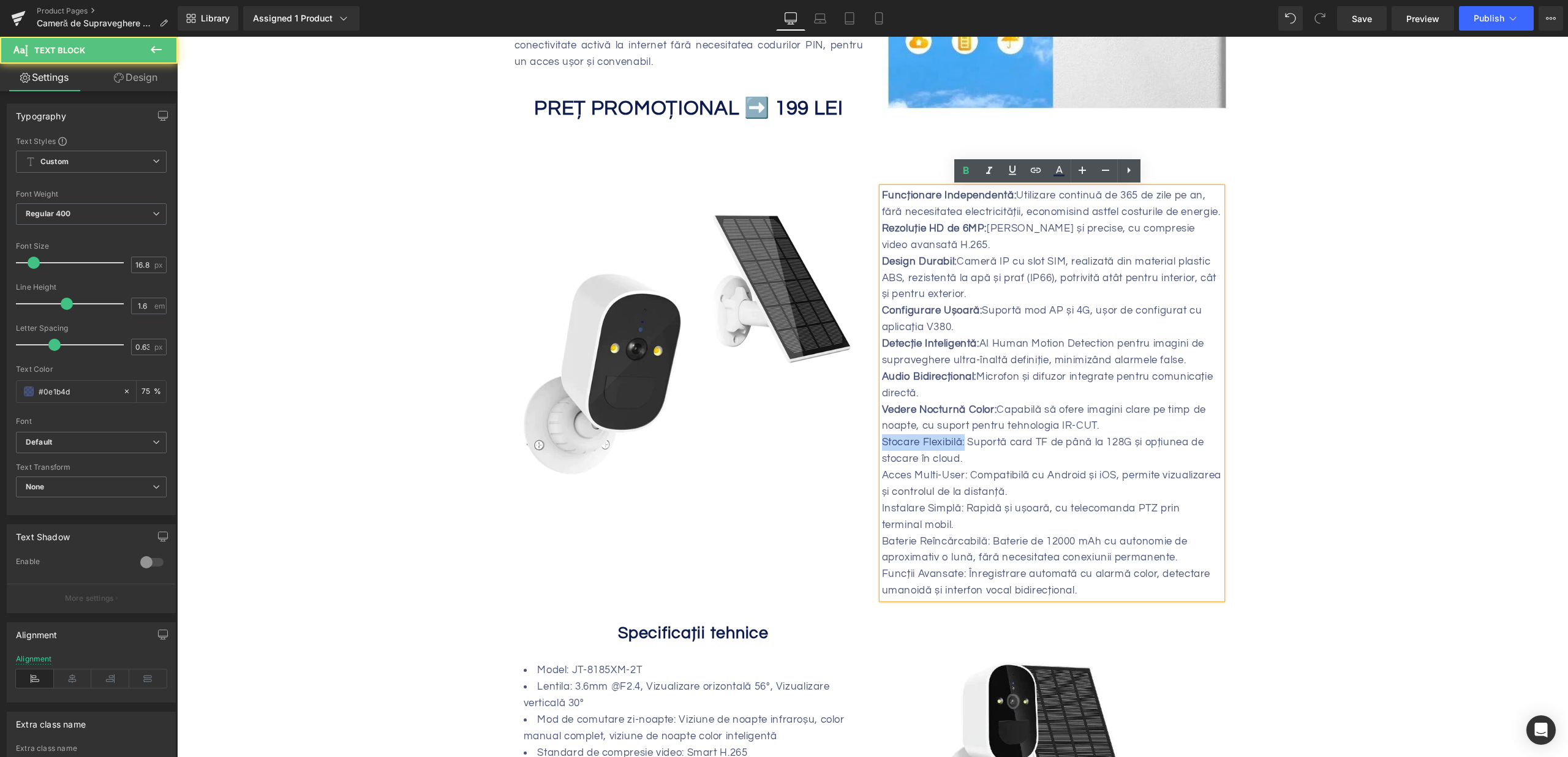
drag, startPoint x: 963, startPoint y: 459, endPoint x: 872, endPoint y: 464, distance: 91.1
click at [872, 464] on div "Caracteristici Cheie: Heading Funcționare Independentă: Utilizare continuă de 3…" at bounding box center [1052, 381] width 359 height 435
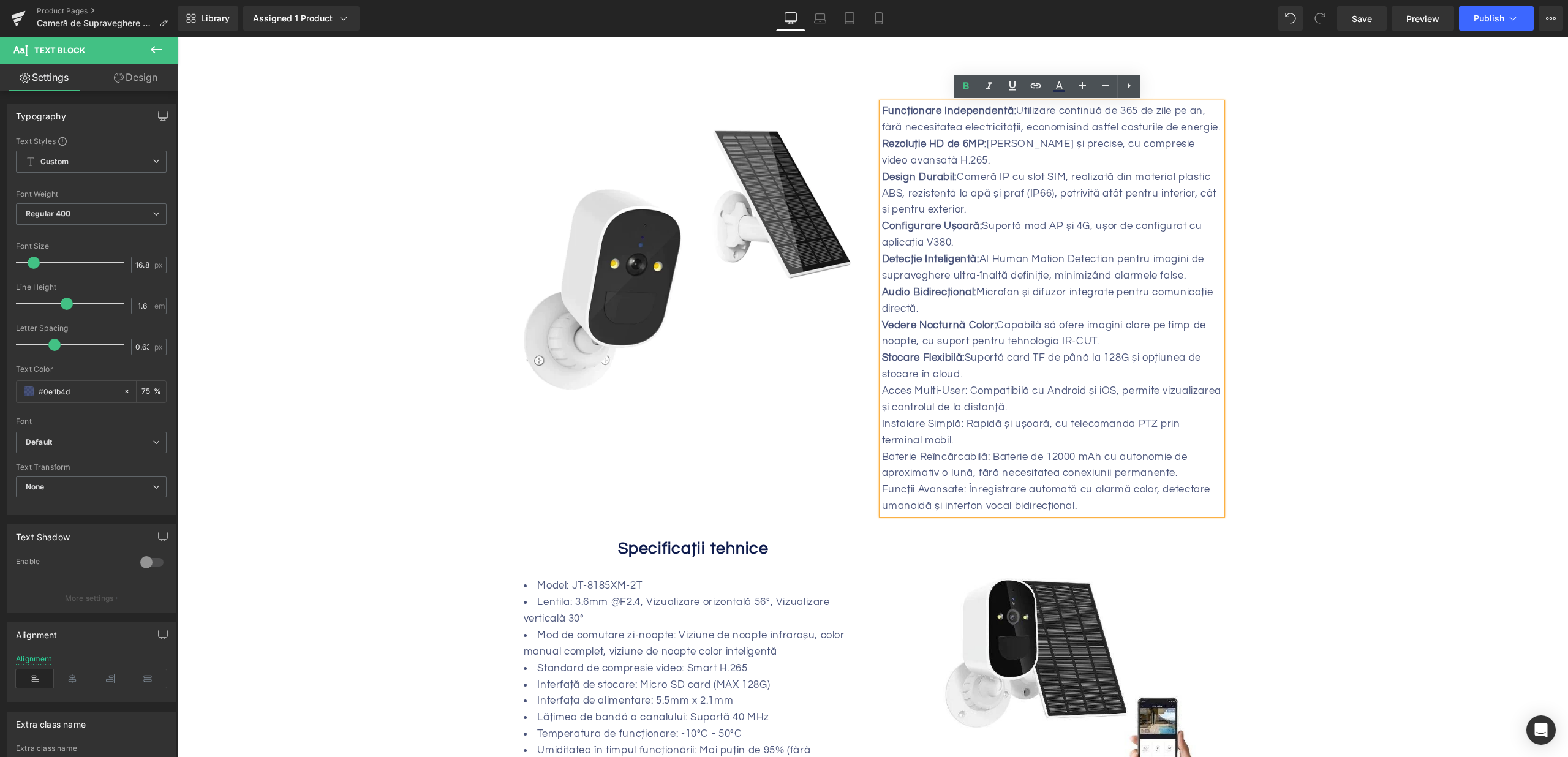
scroll to position [920, 0]
click at [960, 464] on p "Baterie Reîncărcabilă: Baterie de 12000 mAh cu autonomie de aproximativ o lună,…" at bounding box center [1052, 464] width 340 height 33
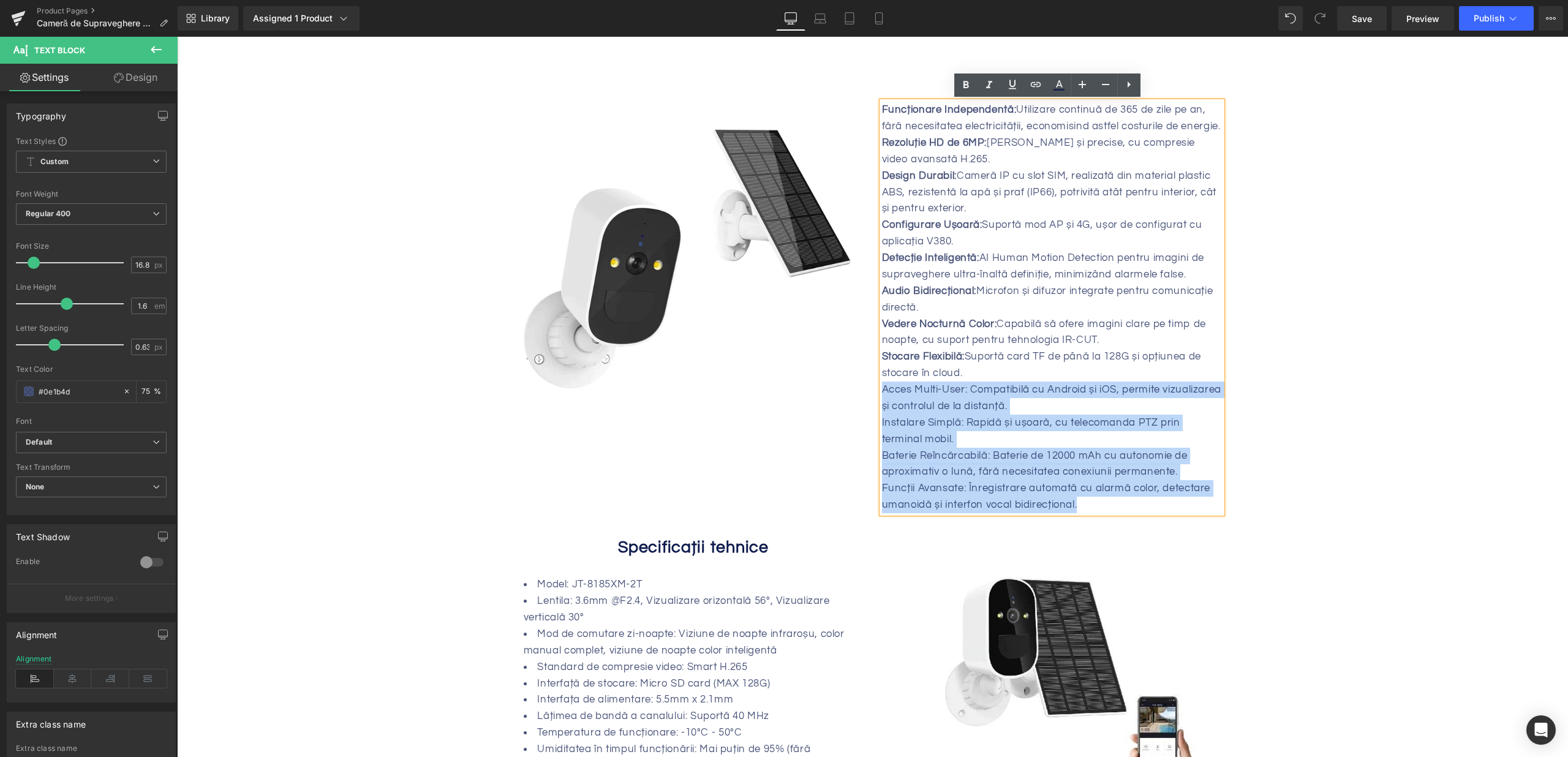
drag, startPoint x: 890, startPoint y: 410, endPoint x: 1126, endPoint y: 513, distance: 257.5
click at [1127, 513] on div "Funcționare Independentă: Utilizare continuă de 365 de zile pe an, fără necesit…" at bounding box center [1052, 307] width 340 height 412
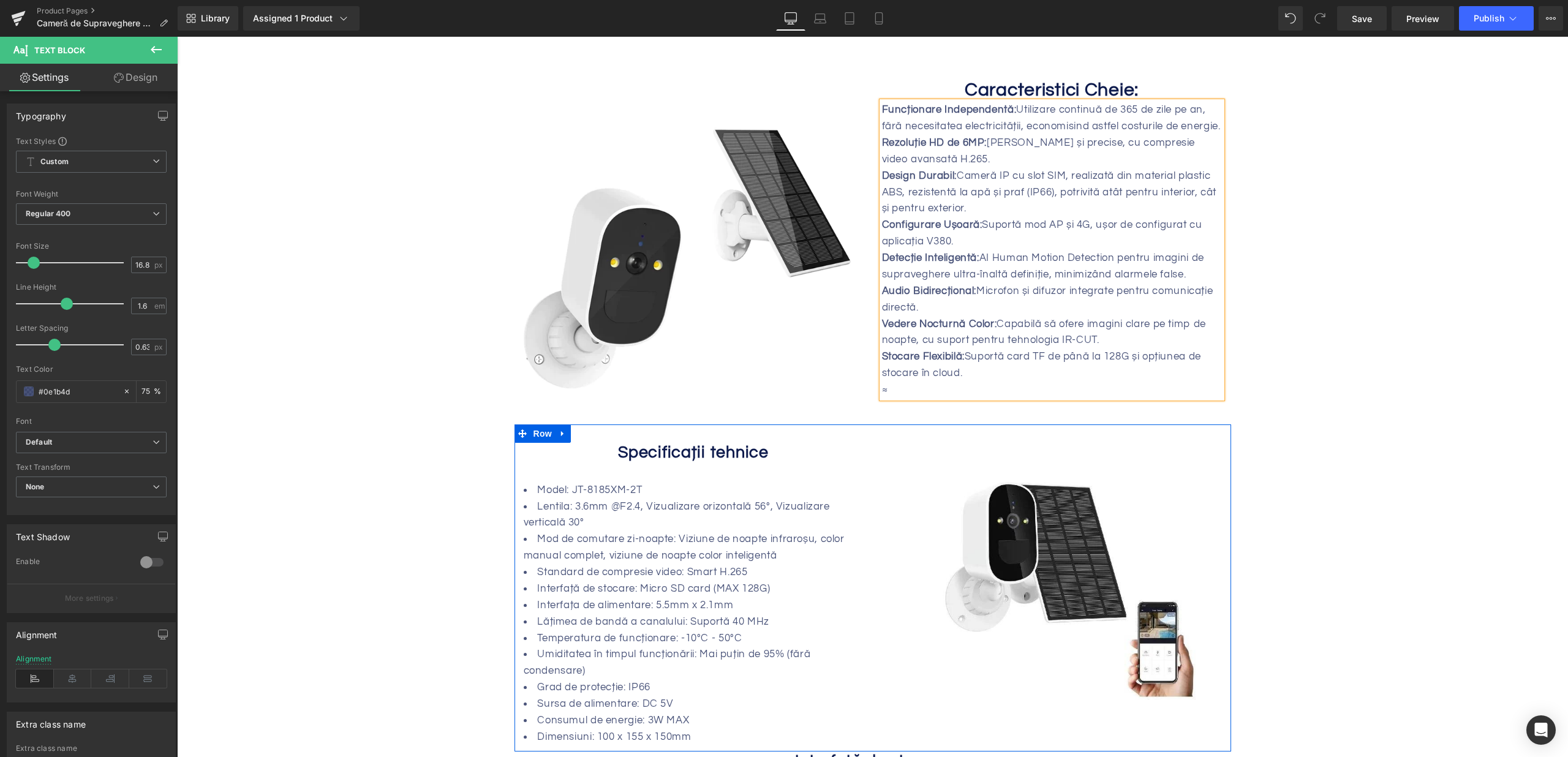
scroll to position [1041, 0]
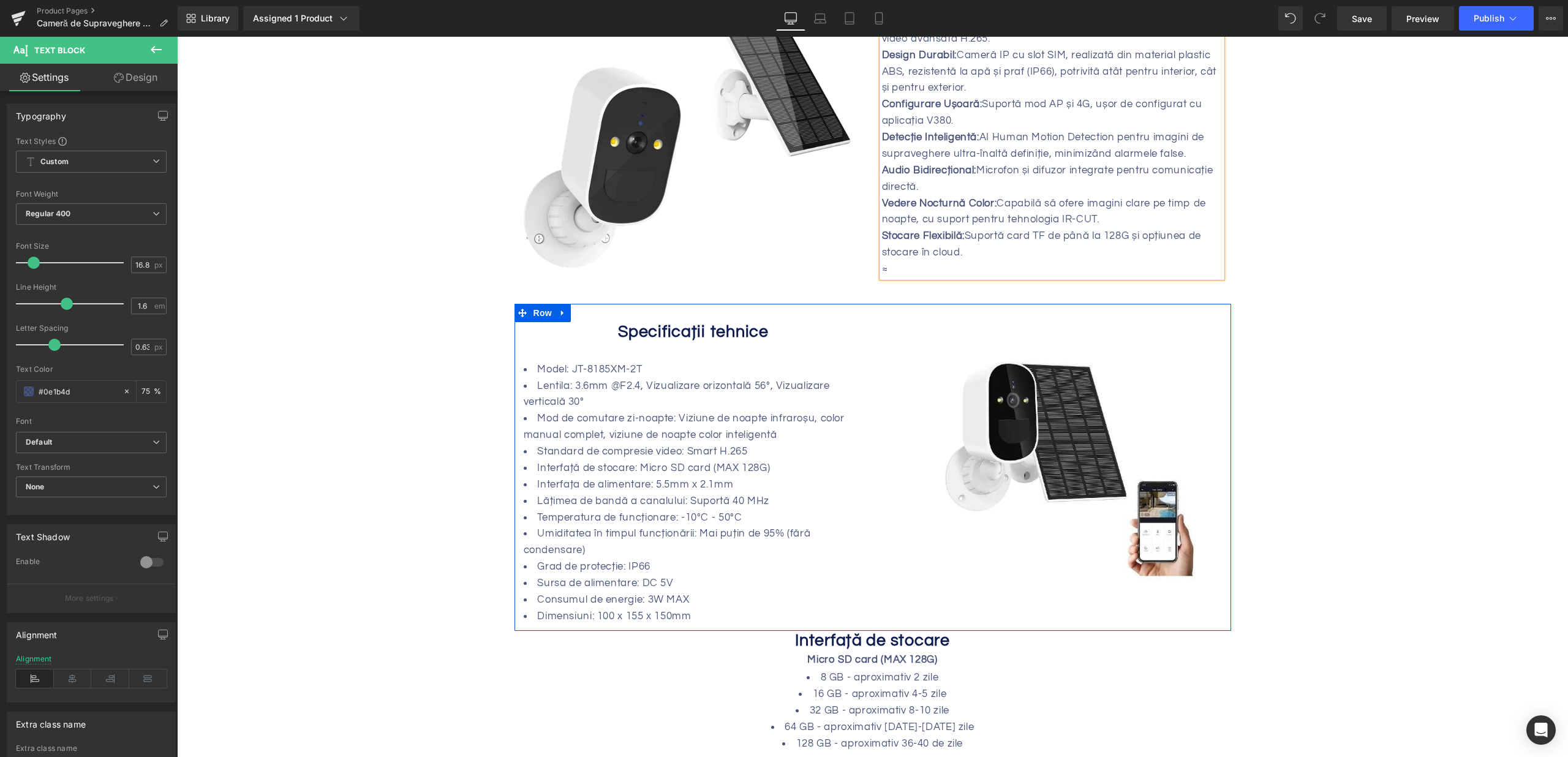
click at [672, 433] on li "Mod de comutare zi-noapte: Viziune de noapte infraroșu, color manual complet, v…" at bounding box center [693, 426] width 340 height 33
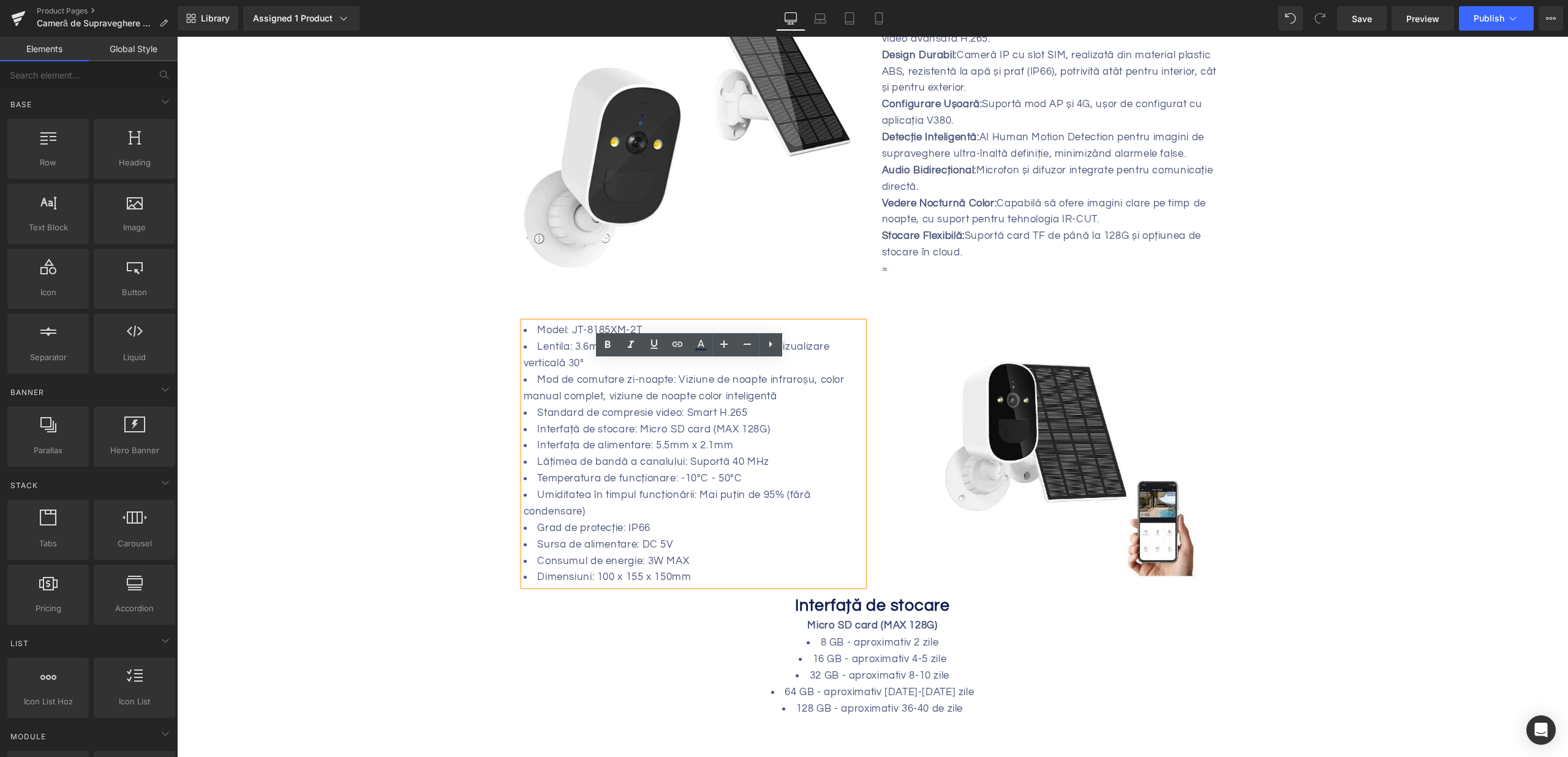
click at [585, 375] on li "Mod de comutare zi-noapte: Viziune de noapte infraroșu, color manual complet, v…" at bounding box center [693, 388] width 340 height 33
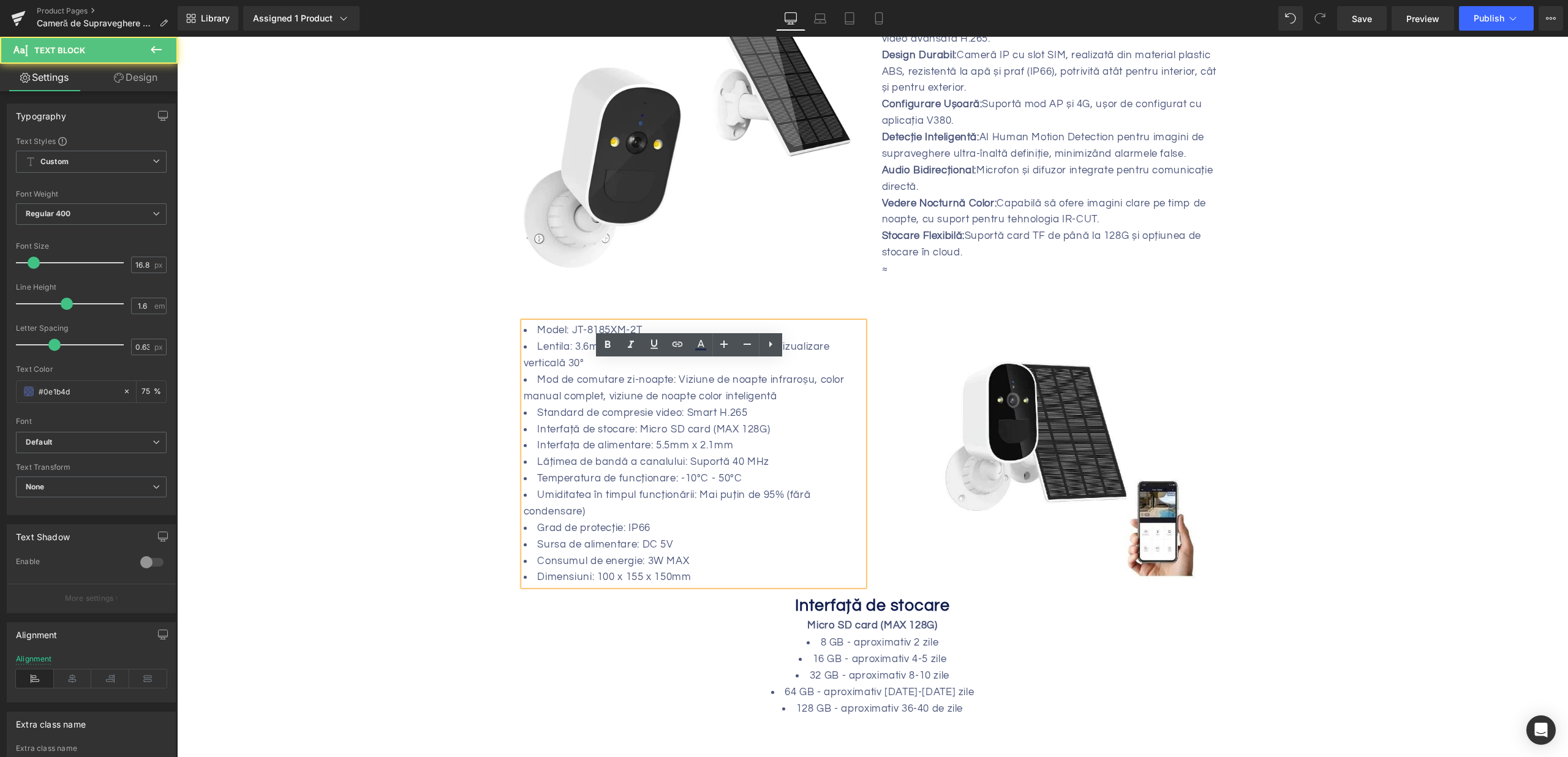
click at [767, 347] on icon at bounding box center [770, 344] width 14 height 14
click at [770, 348] on icon at bounding box center [770, 344] width 2 height 7
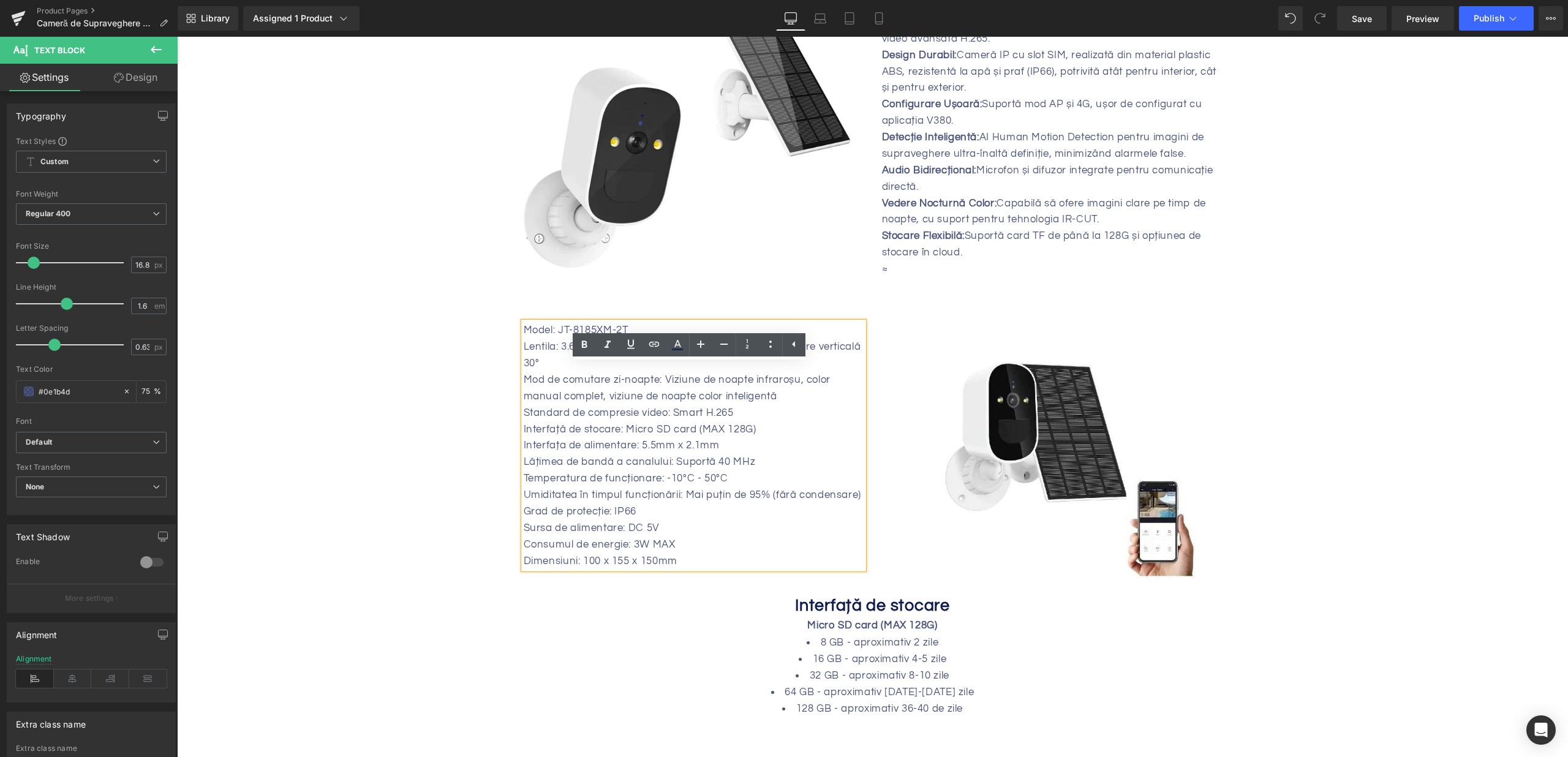
click at [707, 453] on div "Model: JT-8185XM-2T Lentila: 3.6mm @F2.4, Vizualizare orizontală 56°, Vizualiza…" at bounding box center [693, 446] width 340 height 247
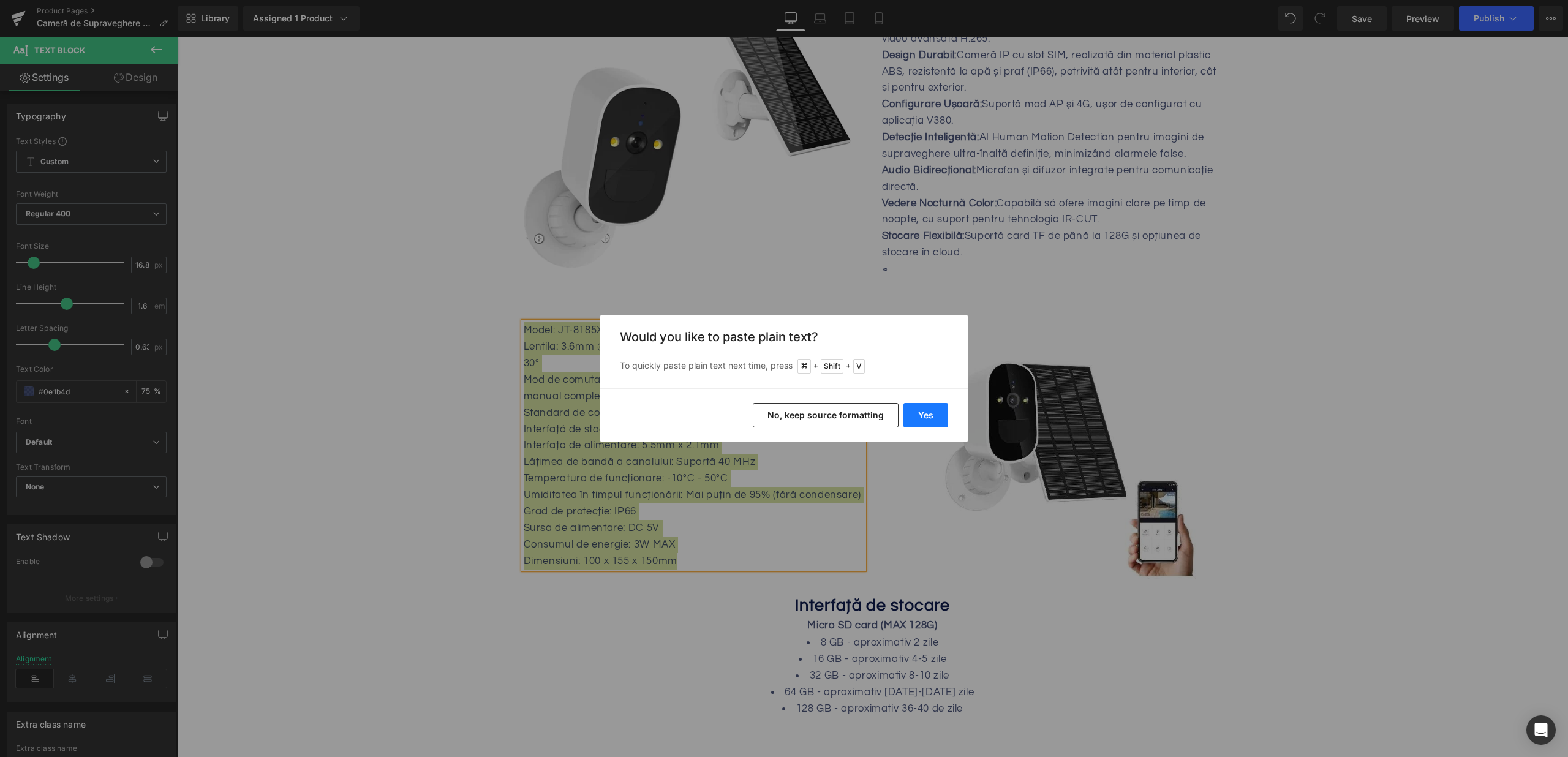
drag, startPoint x: 936, startPoint y: 410, endPoint x: 468, endPoint y: 386, distance: 468.6
click at [936, 410] on button "Yes" at bounding box center [926, 415] width 45 height 24
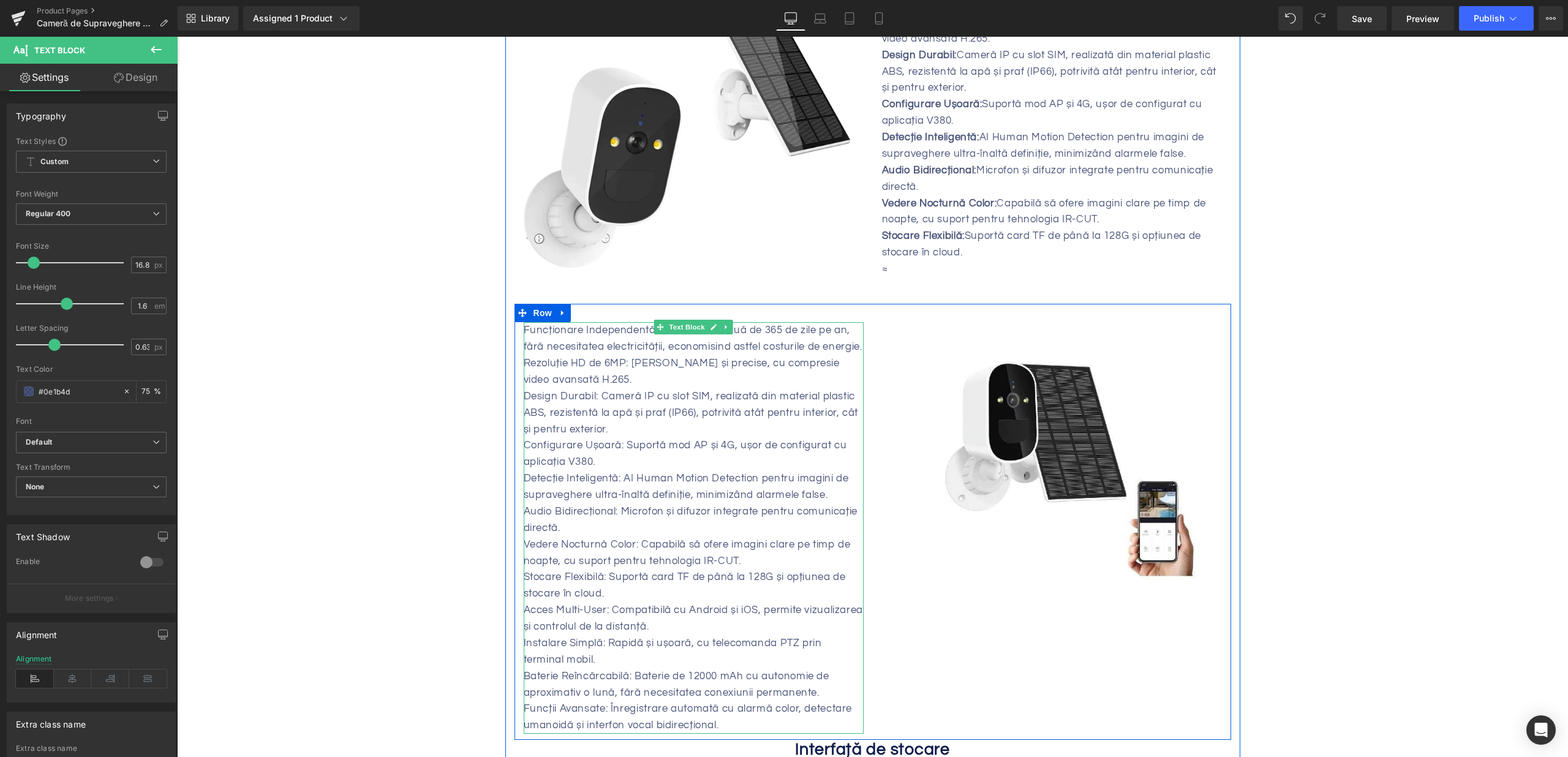
click at [610, 421] on div "Design Durabil: Cameră IP cu slot SIM, realizată din material plastic ABS, rezi…" at bounding box center [693, 413] width 340 height 50
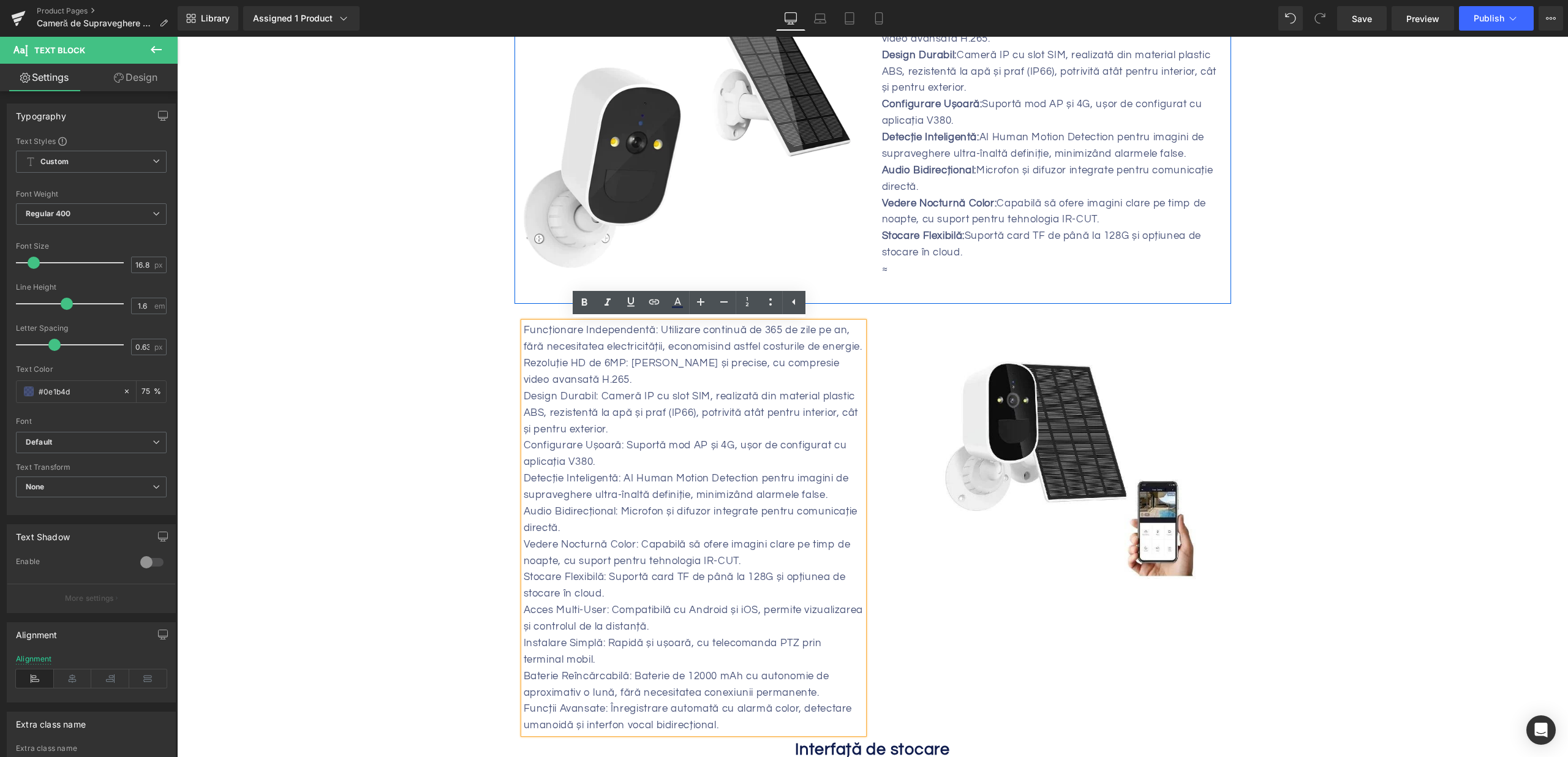
click at [905, 278] on p "≈" at bounding box center [1052, 269] width 340 height 17
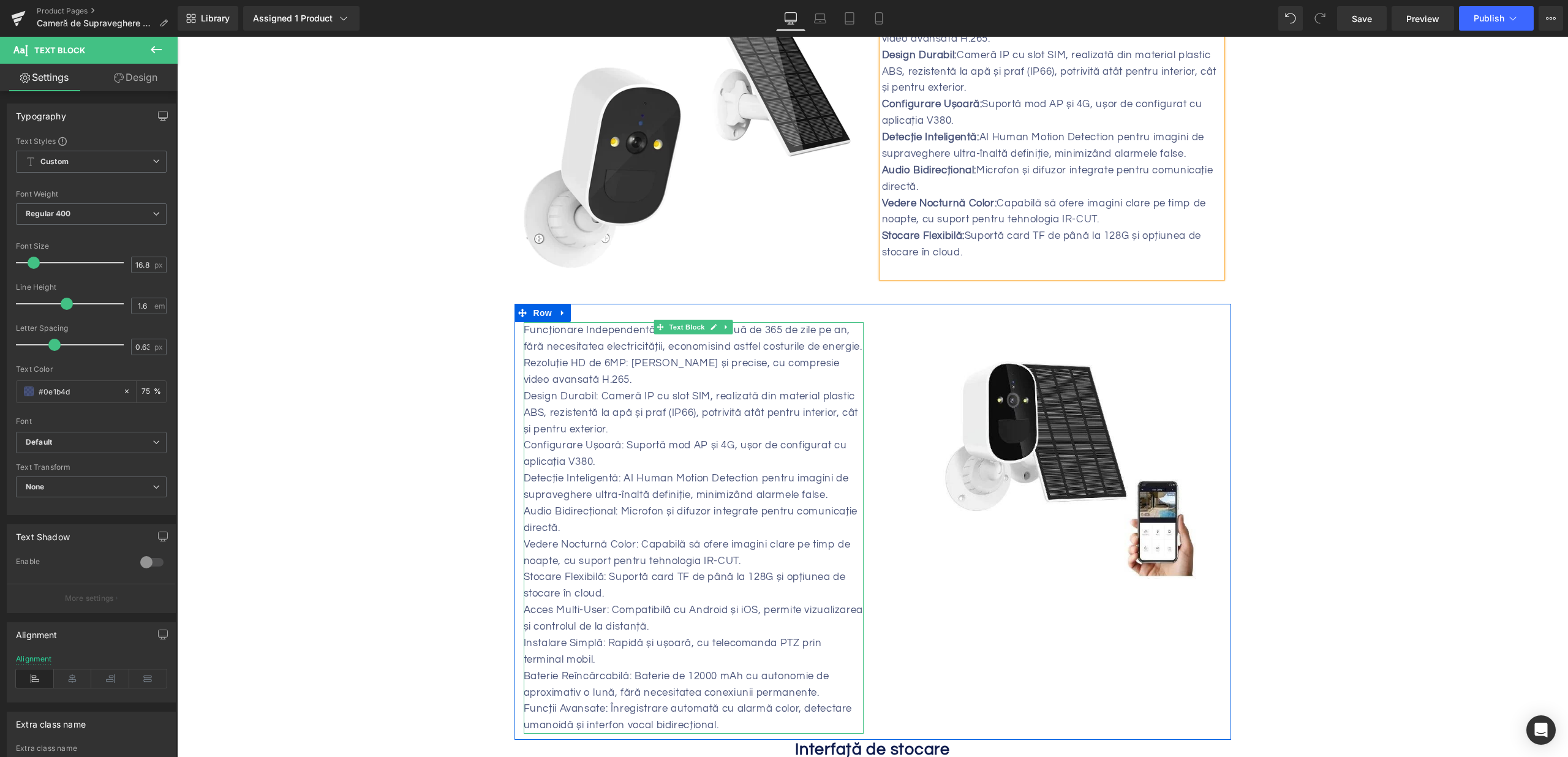
click at [556, 420] on div "Design Durabil: Cameră IP cu slot SIM, realizată din material plastic ABS, rezi…" at bounding box center [693, 413] width 340 height 50
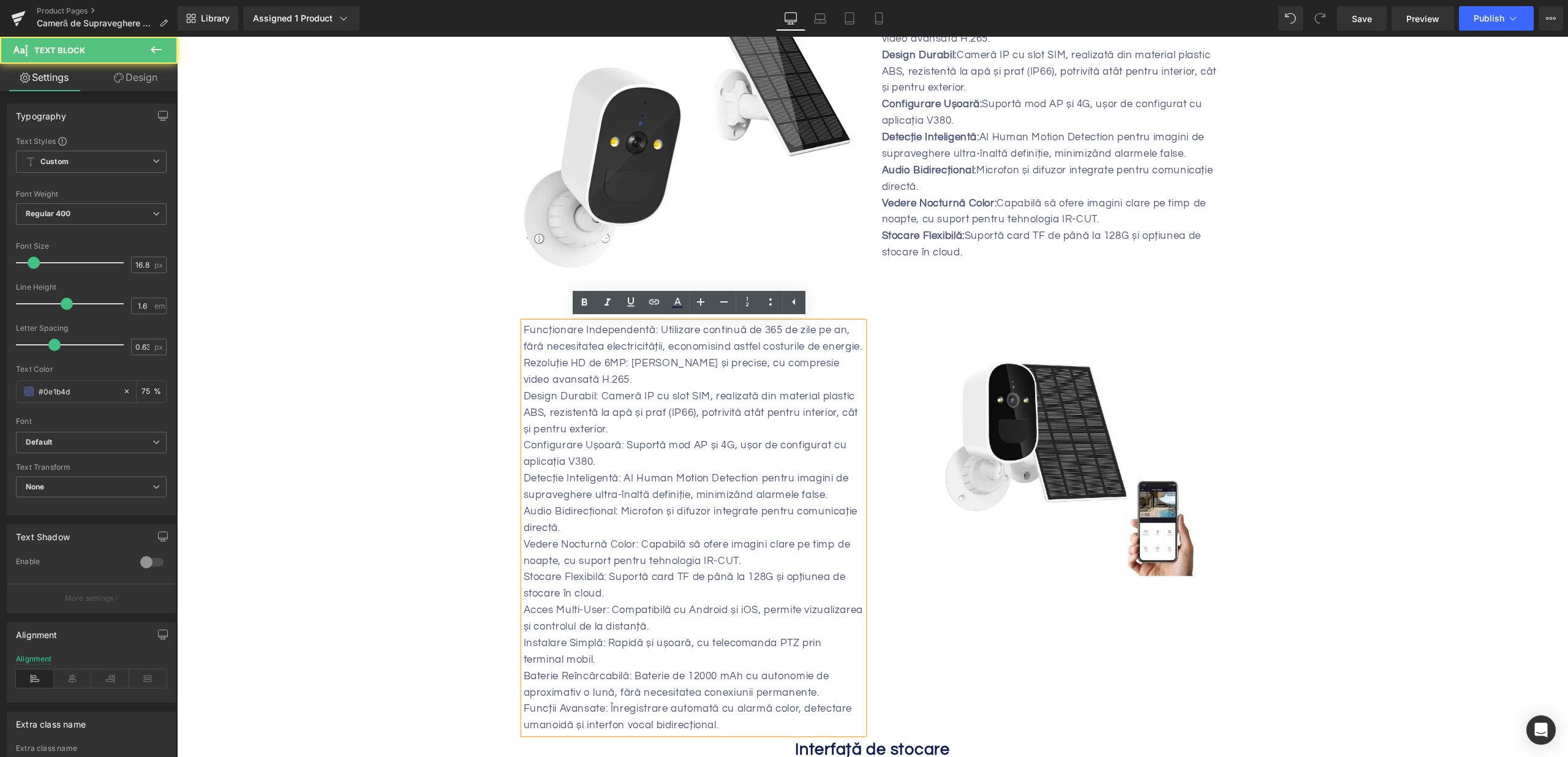
drag, startPoint x: 522, startPoint y: 332, endPoint x: 664, endPoint y: 403, distance: 158.8
click at [675, 406] on div "Funcționare Independentă: Utilizare continuă de 365 de zile pe an, fără necesit…" at bounding box center [693, 529] width 340 height 412
click at [664, 389] on div "Rezoluție HD de 6MP: [PERSON_NAME] și precise, cu compresie video avansată H.26…" at bounding box center [693, 372] width 340 height 33
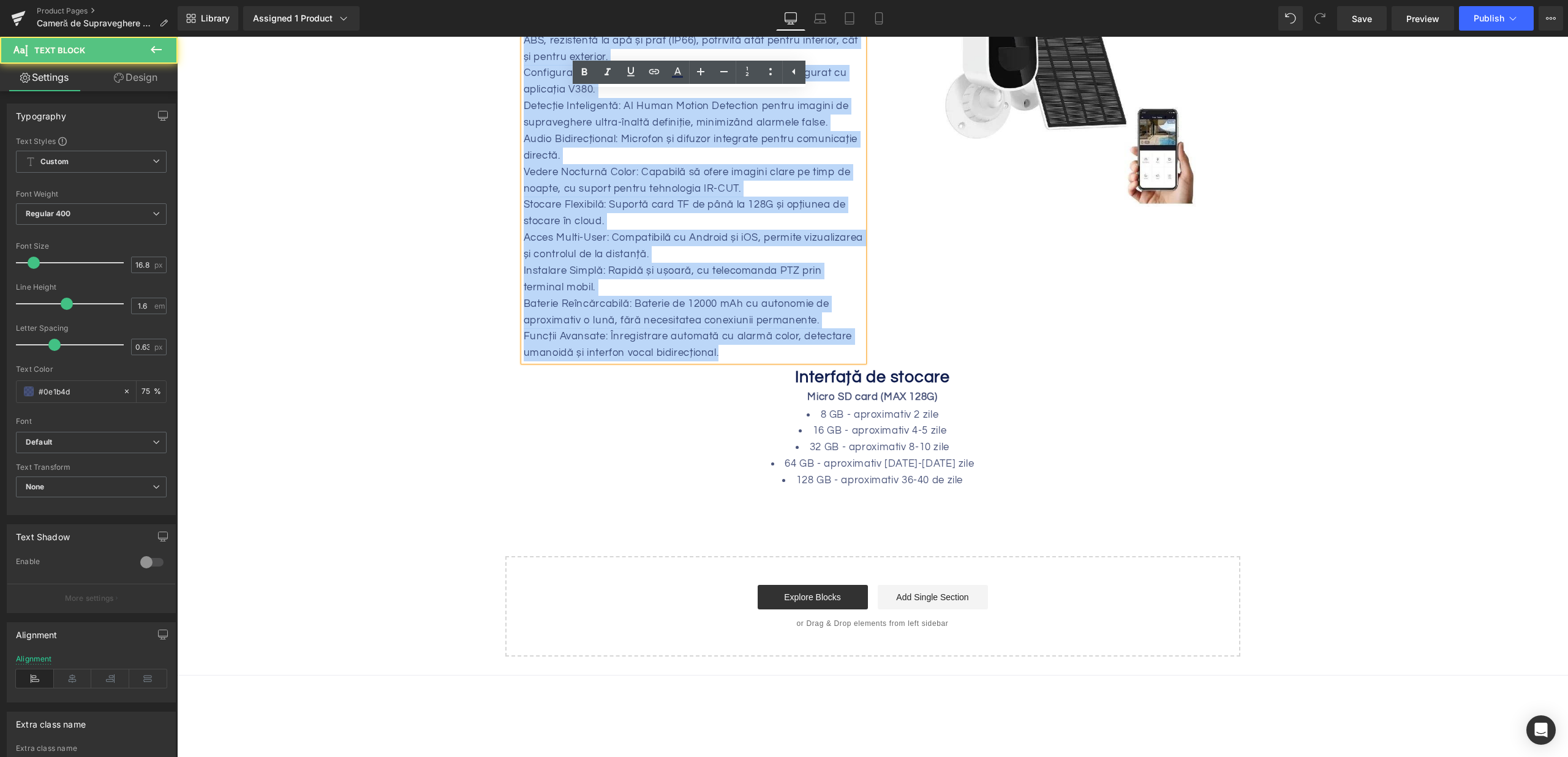
scroll to position [1475, 0]
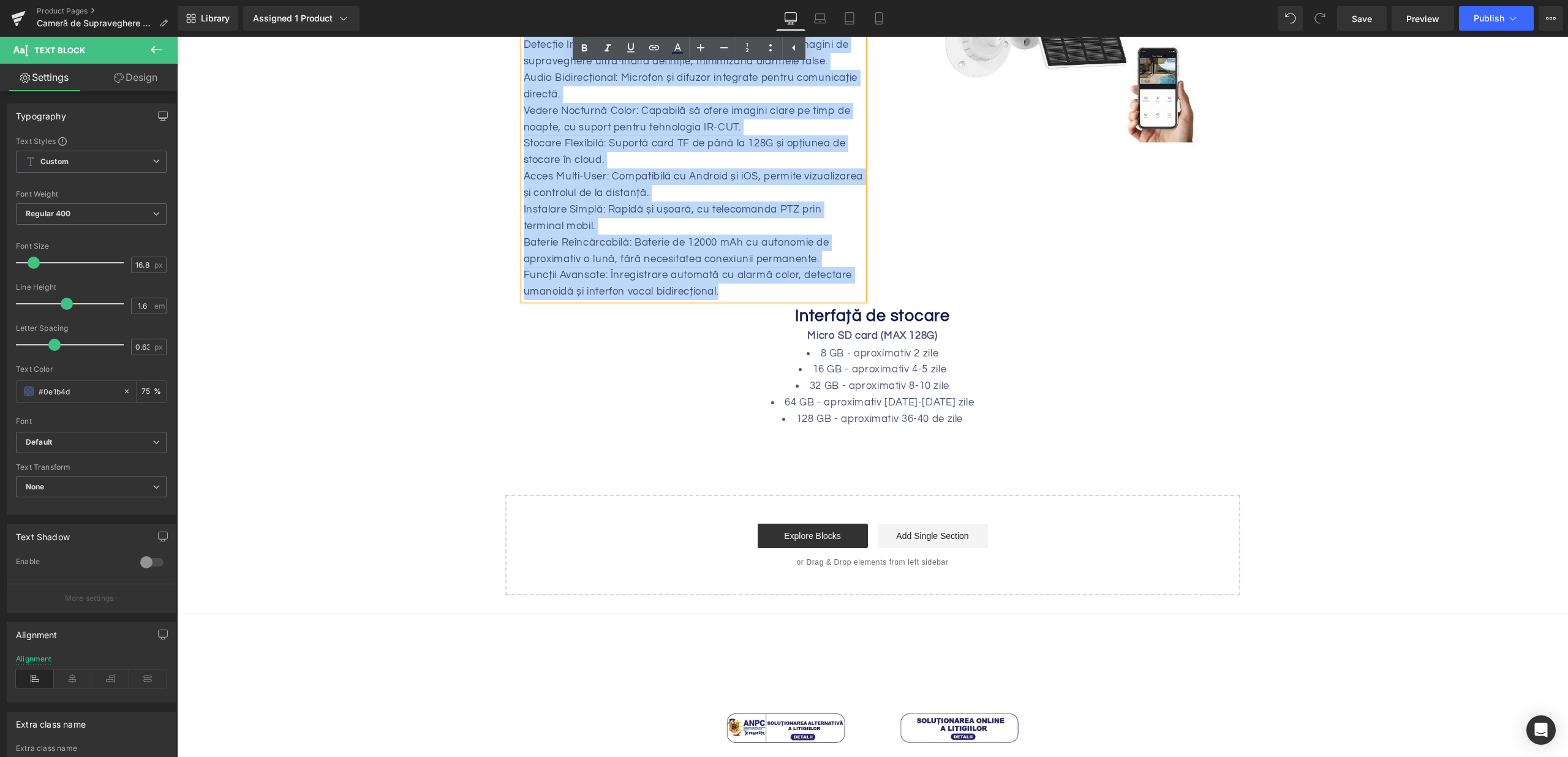
drag, startPoint x: 520, startPoint y: 332, endPoint x: 757, endPoint y: 316, distance: 237.5
click at [757, 300] on div "Funcționare Independentă: Utilizare continuă de 365 de zile pe an, fără necesit…" at bounding box center [693, 94] width 340 height 412
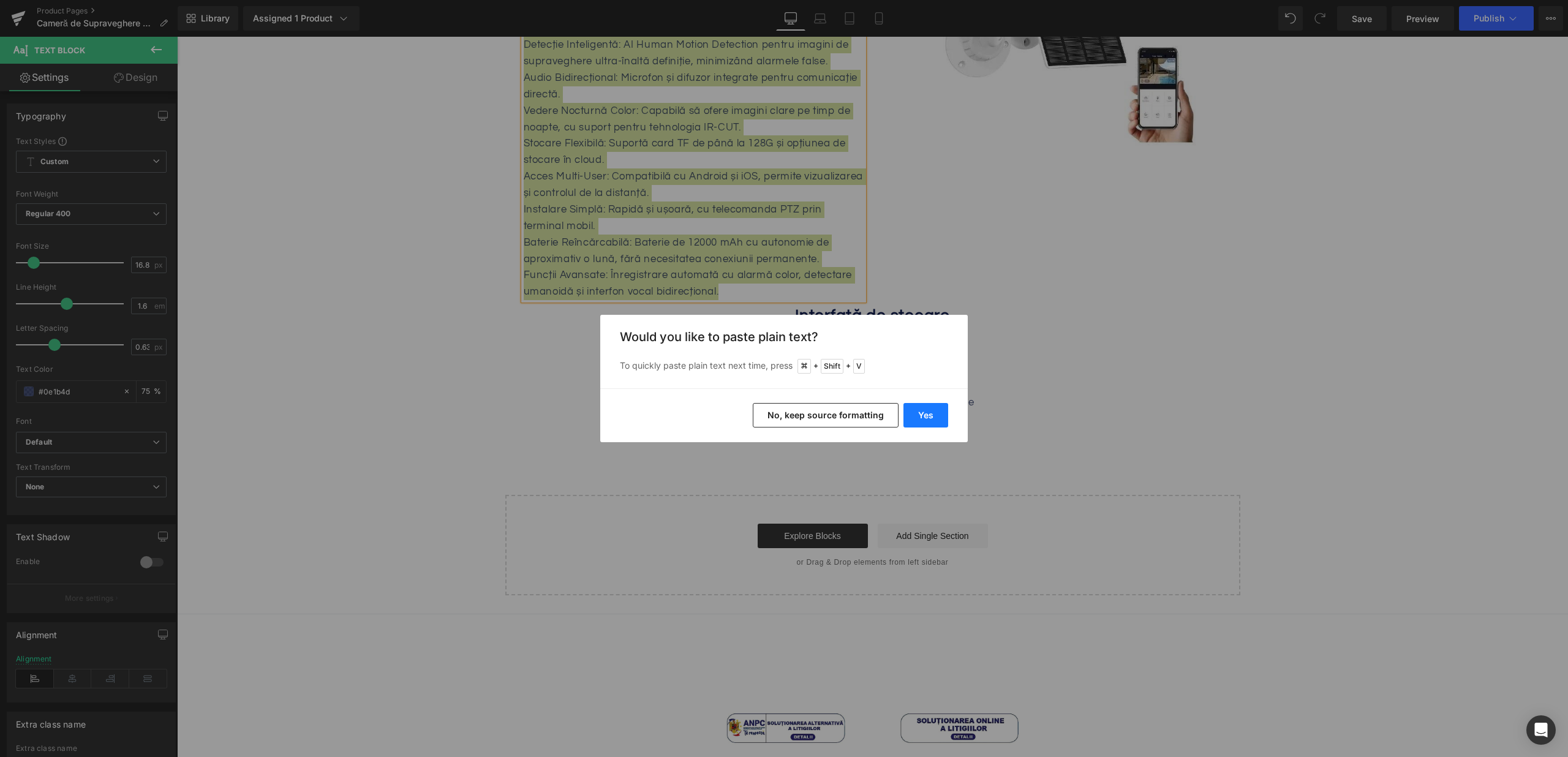
drag, startPoint x: 916, startPoint y: 413, endPoint x: 587, endPoint y: 364, distance: 332.6
click at [916, 413] on button "Yes" at bounding box center [926, 415] width 45 height 24
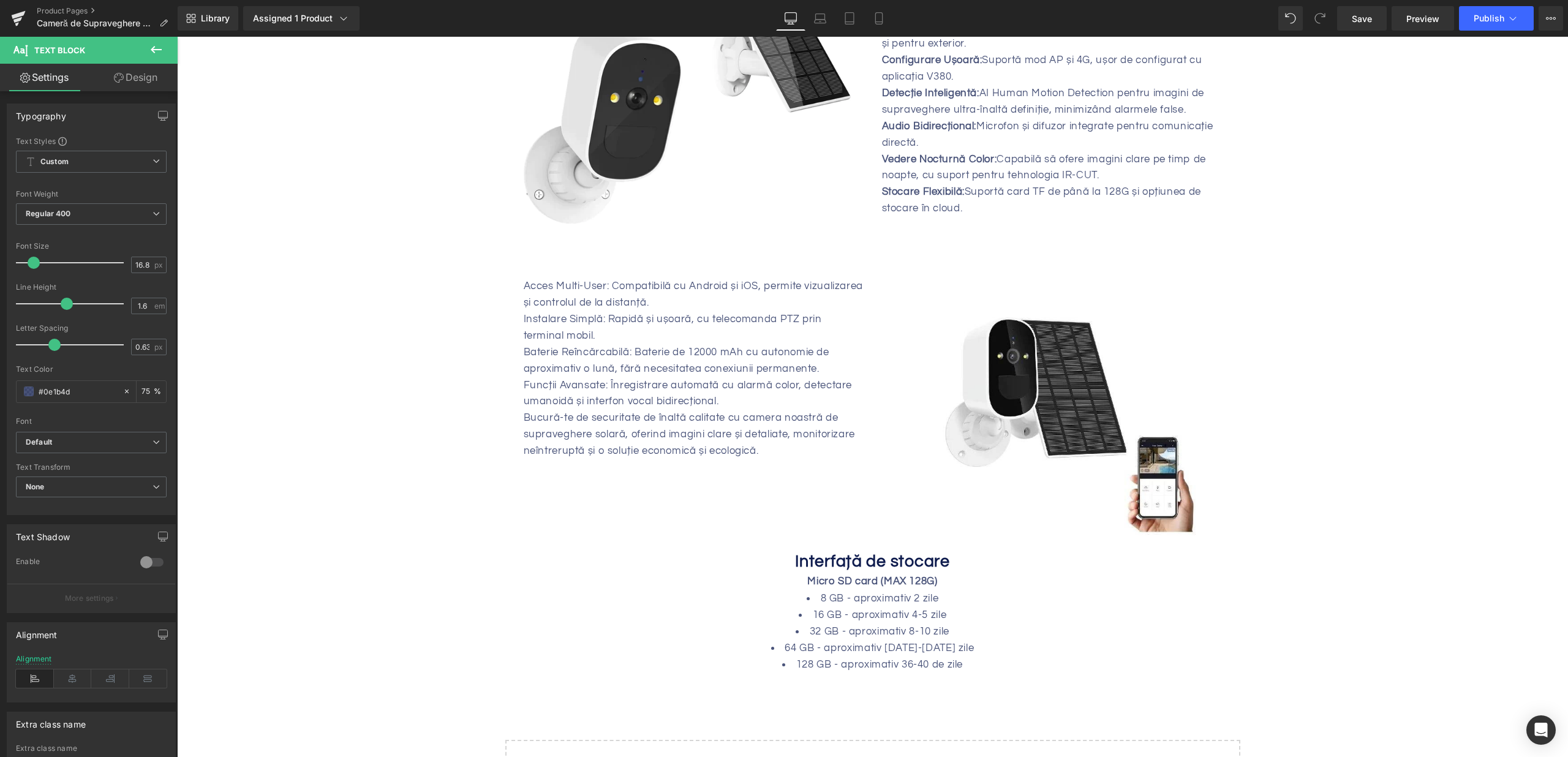
scroll to position [1137, 0]
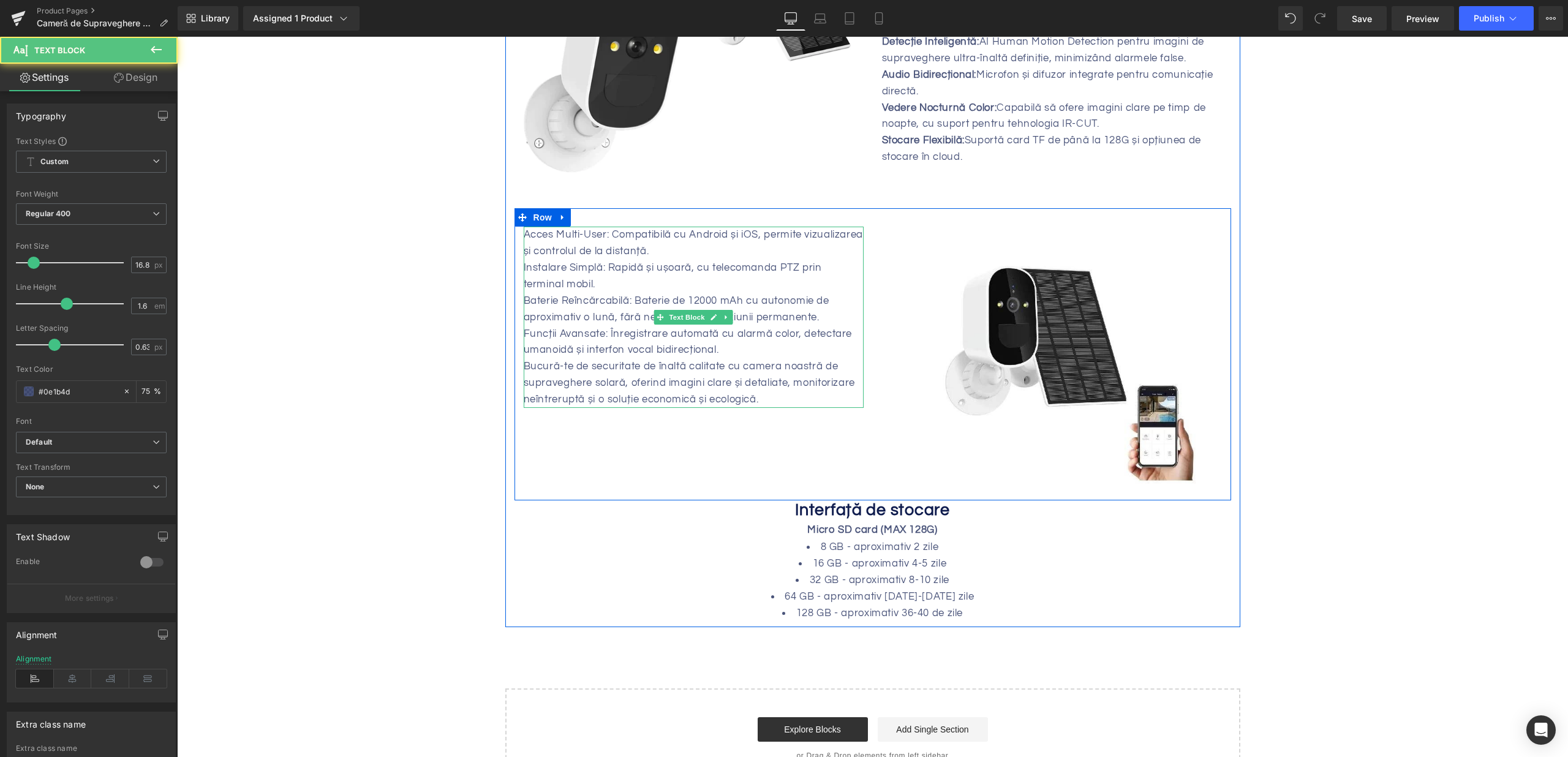
click at [678, 368] on div "Bucură-te de securitate de înaltă calitate cu camera noastră de supraveghere so…" at bounding box center [693, 384] width 340 height 50
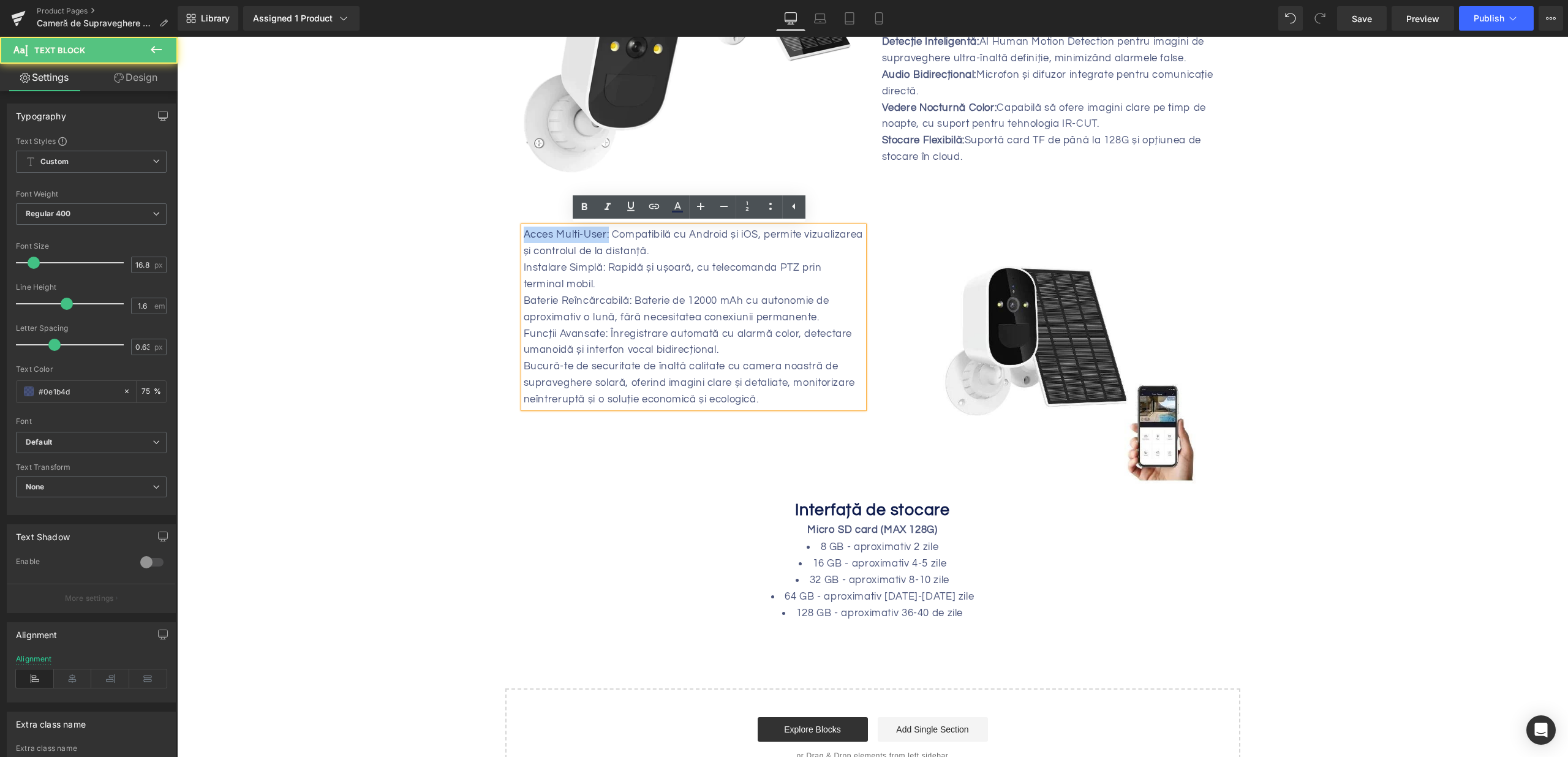
drag, startPoint x: 605, startPoint y: 234, endPoint x: 428, endPoint y: 235, distance: 177.0
click at [630, 284] on div "Instalare Simplă: Rapidă și ușoară, cu telecomanda PTZ prin terminal mobil." at bounding box center [693, 276] width 340 height 33
drag, startPoint x: 601, startPoint y: 265, endPoint x: 498, endPoint y: 267, distance: 103.0
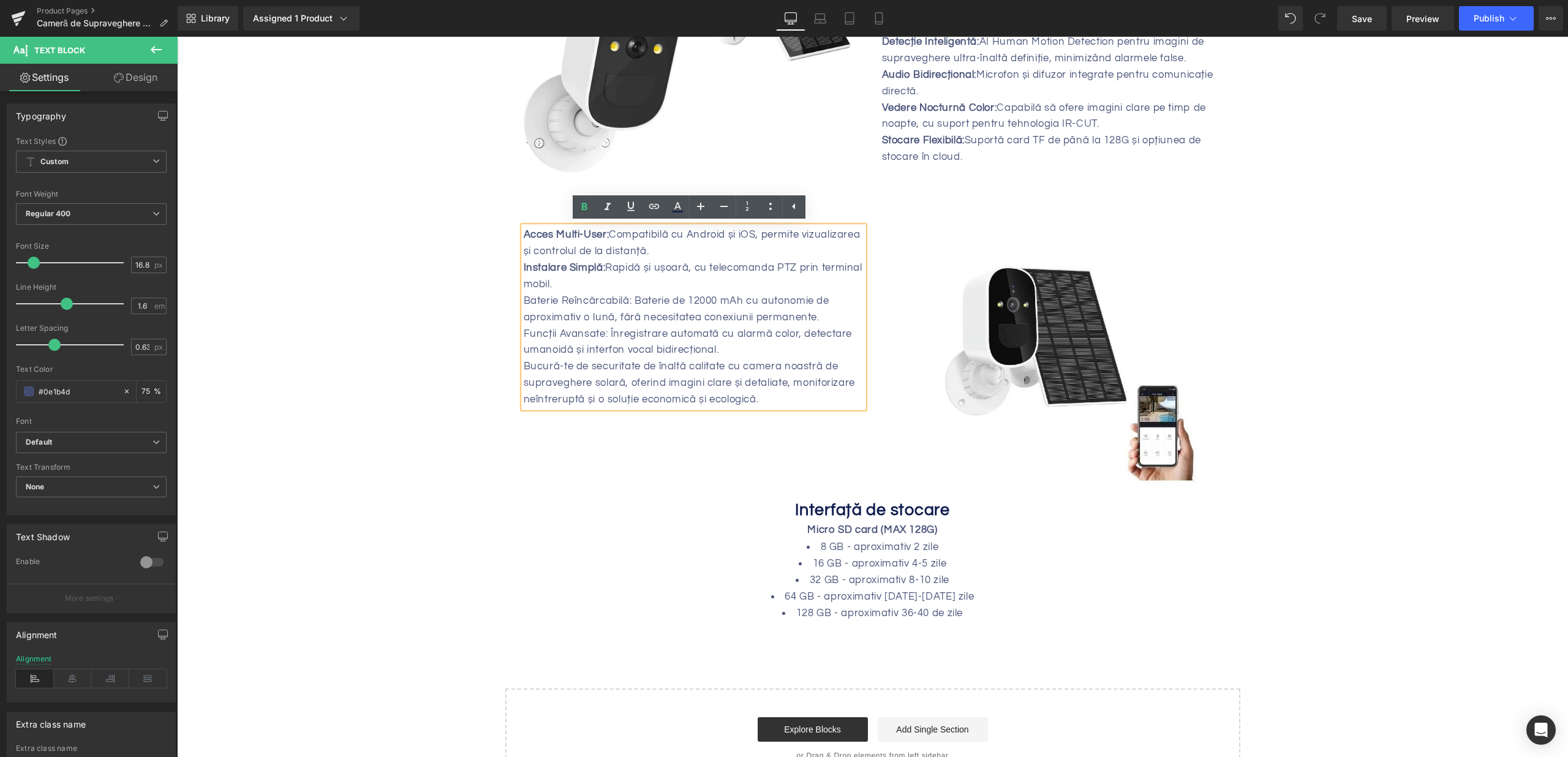
click at [625, 313] on div "Baterie Reîncărcabilă: Baterie de 12000 mAh cu autonomie de aproximativ o lună,…" at bounding box center [693, 309] width 340 height 33
drag, startPoint x: 629, startPoint y: 300, endPoint x: 486, endPoint y: 300, distance: 143.0
click at [614, 338] on div "Funcții Avansate: Înregistrare automată cu alarmă color, detectare umanoidă și …" at bounding box center [693, 342] width 340 height 33
drag, startPoint x: 606, startPoint y: 332, endPoint x: 492, endPoint y: 331, distance: 114.0
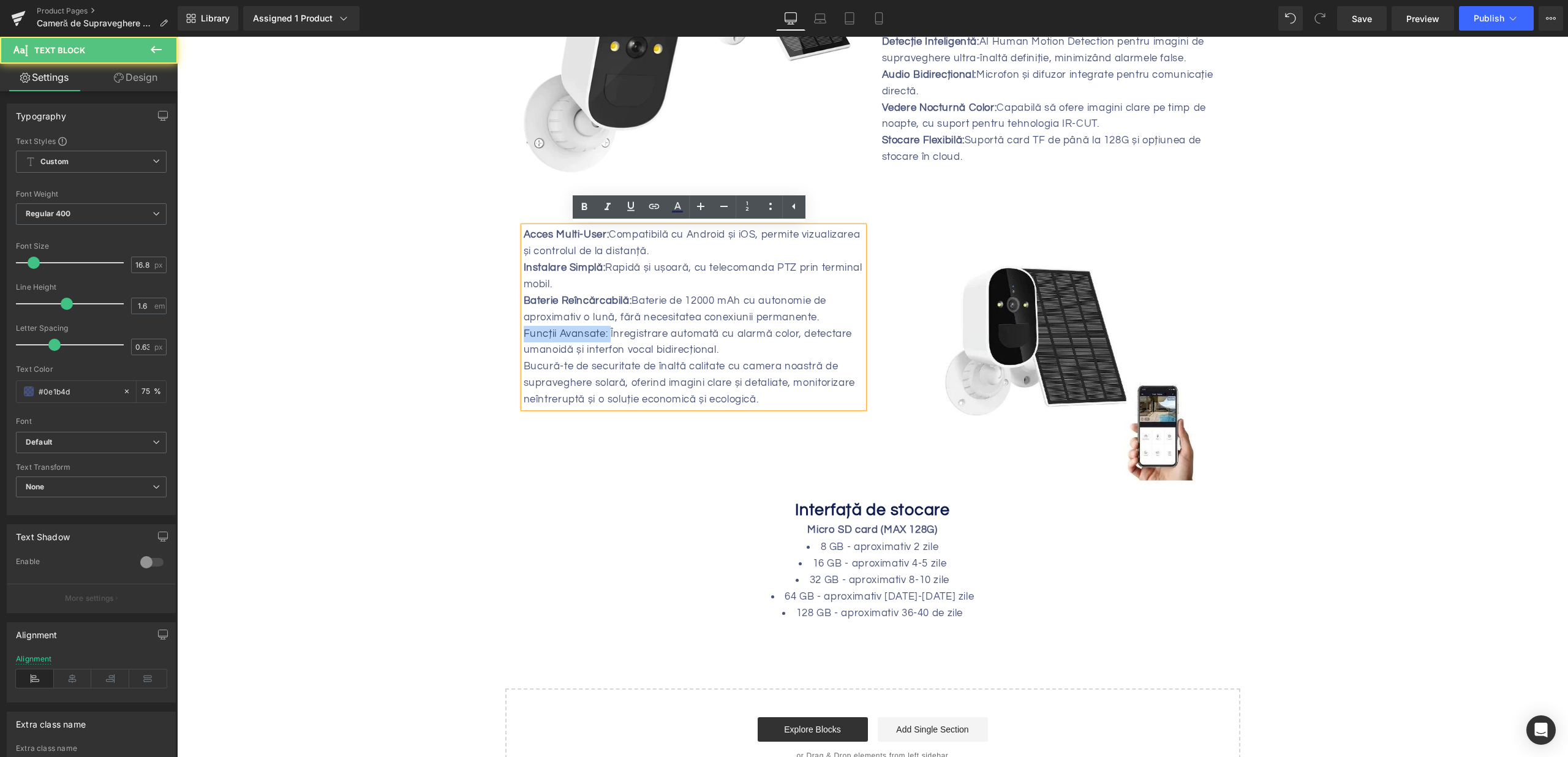
click at [786, 333] on div "Funcții Avansate: Înregistrare automată cu alarmă color, detectare umanoidă și …" at bounding box center [693, 342] width 340 height 33
click at [768, 344] on div "Funcții Avansate: Înregistrare automată cu alarmă color, detectare umanoidă și …" at bounding box center [693, 342] width 340 height 33
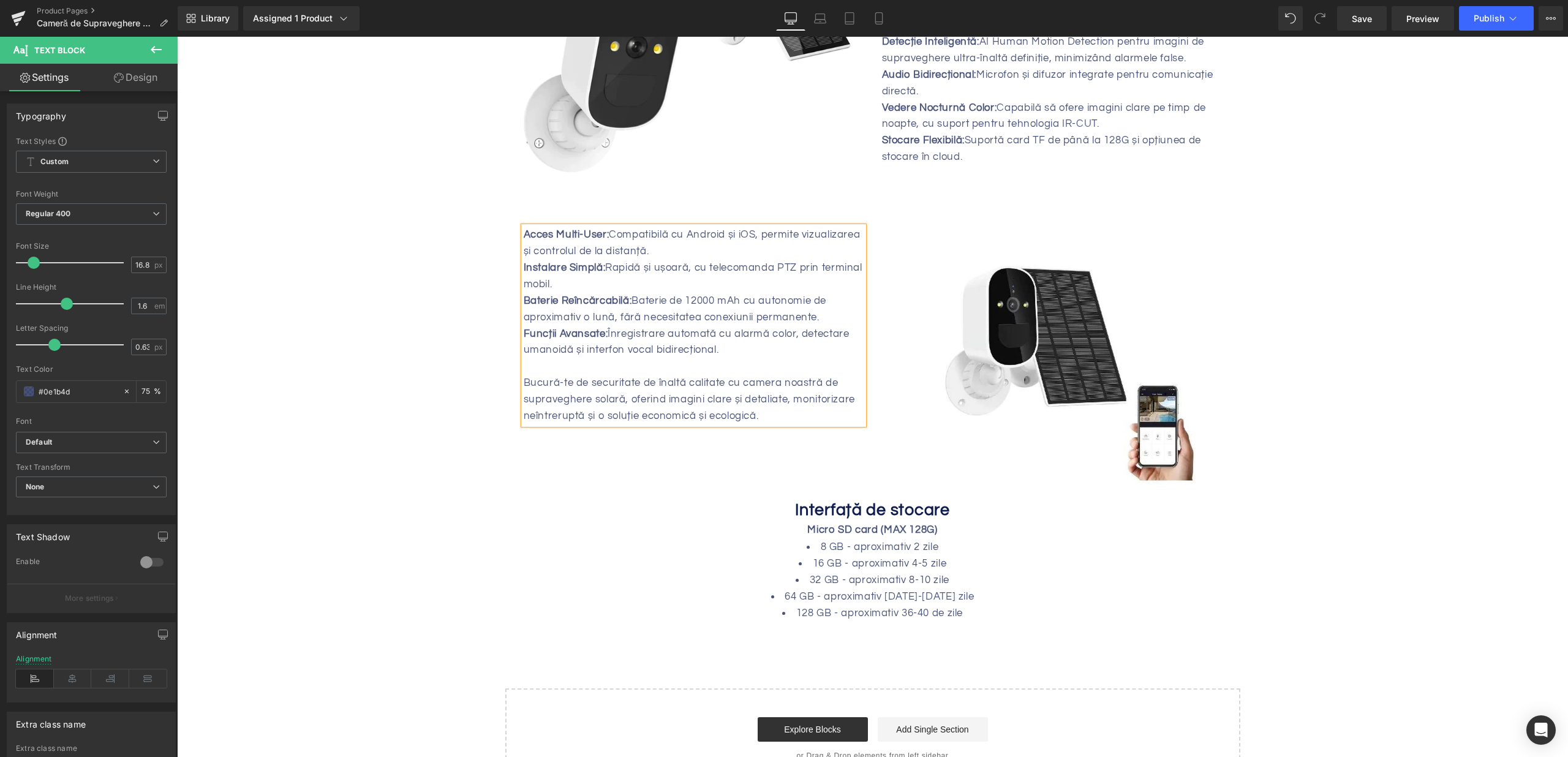
click at [699, 361] on div at bounding box center [693, 367] width 340 height 17
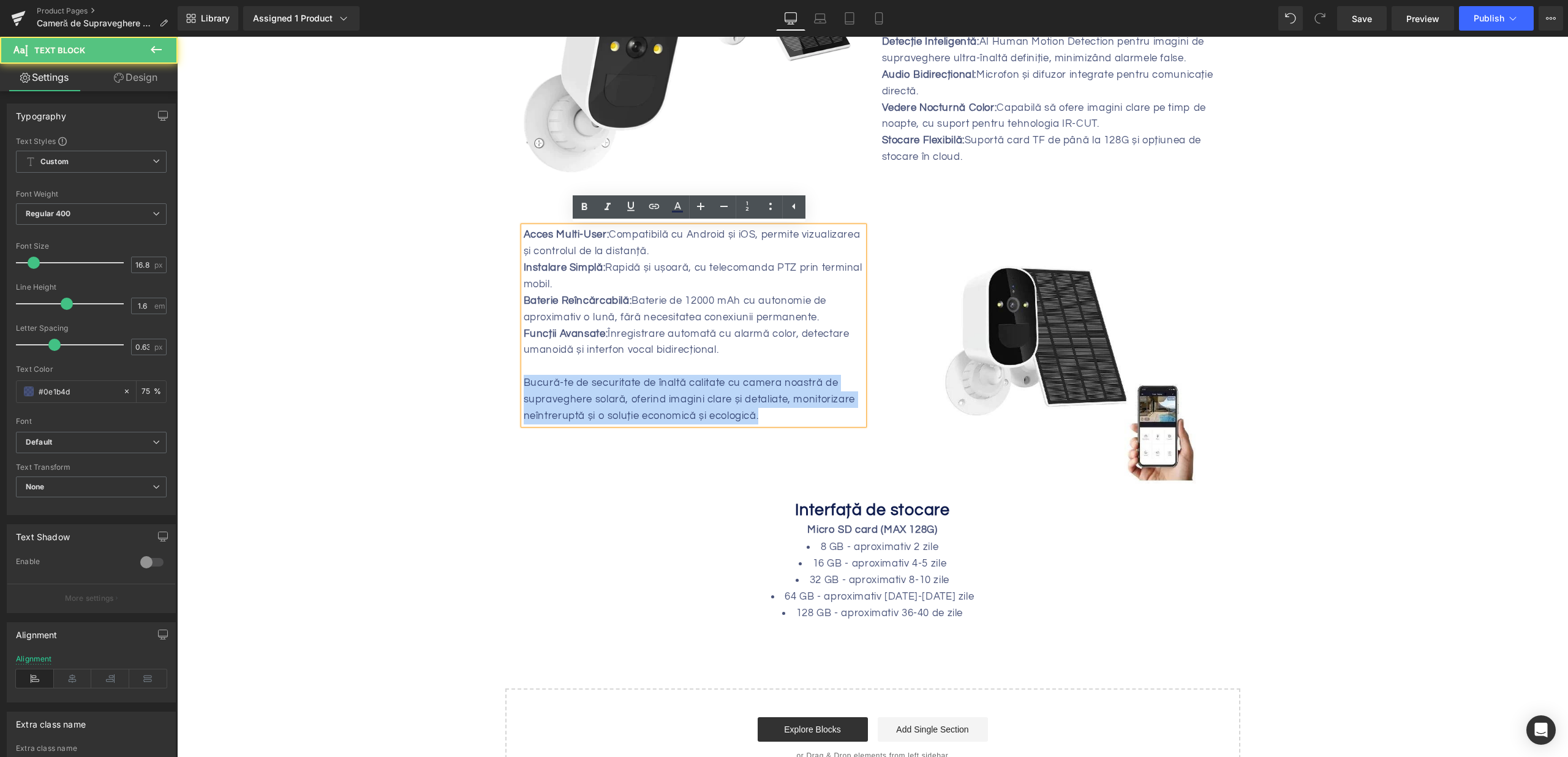
drag, startPoint x: 774, startPoint y: 414, endPoint x: 470, endPoint y: 391, distance: 304.9
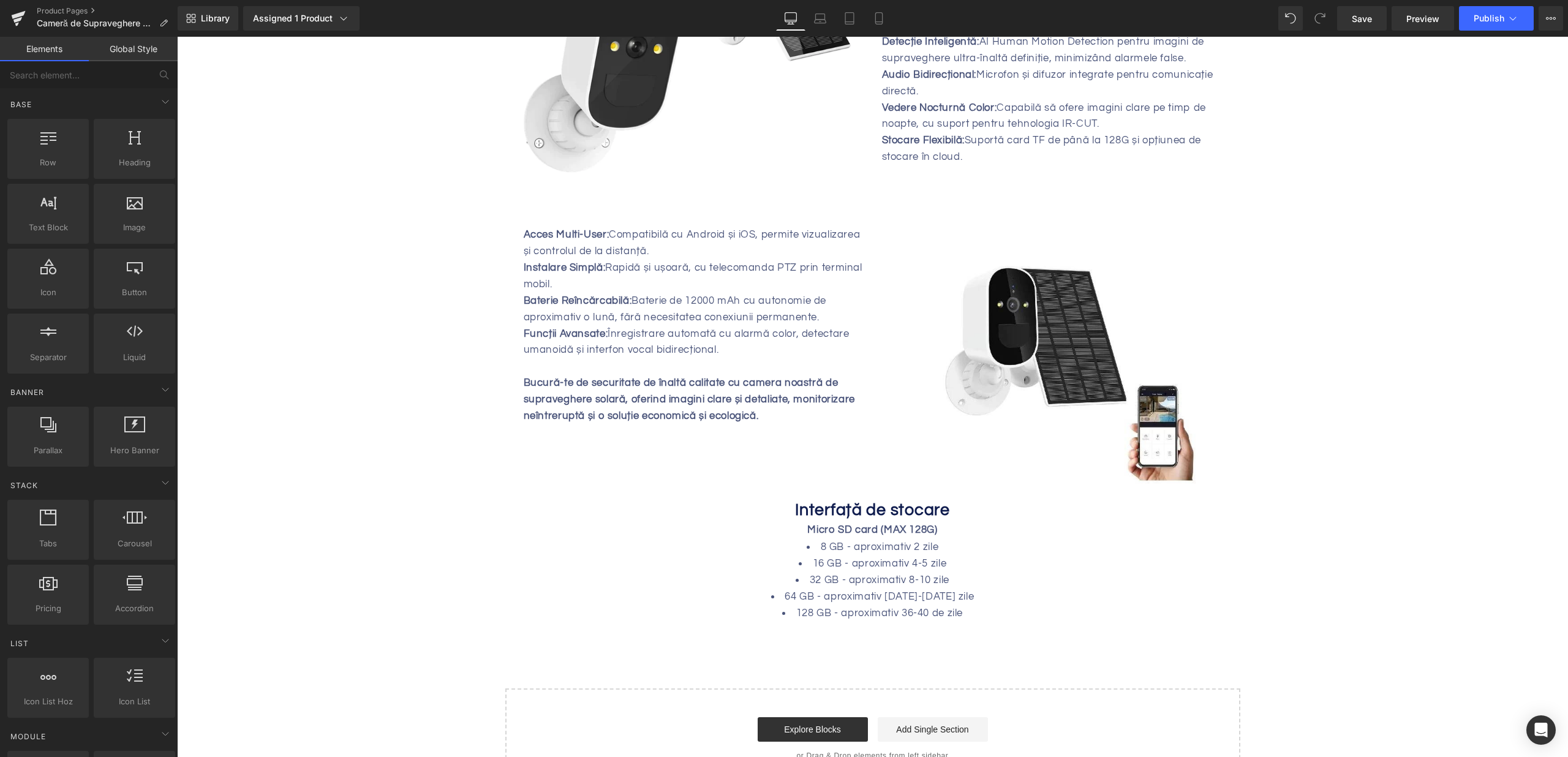
scroll to position [1171, 0]
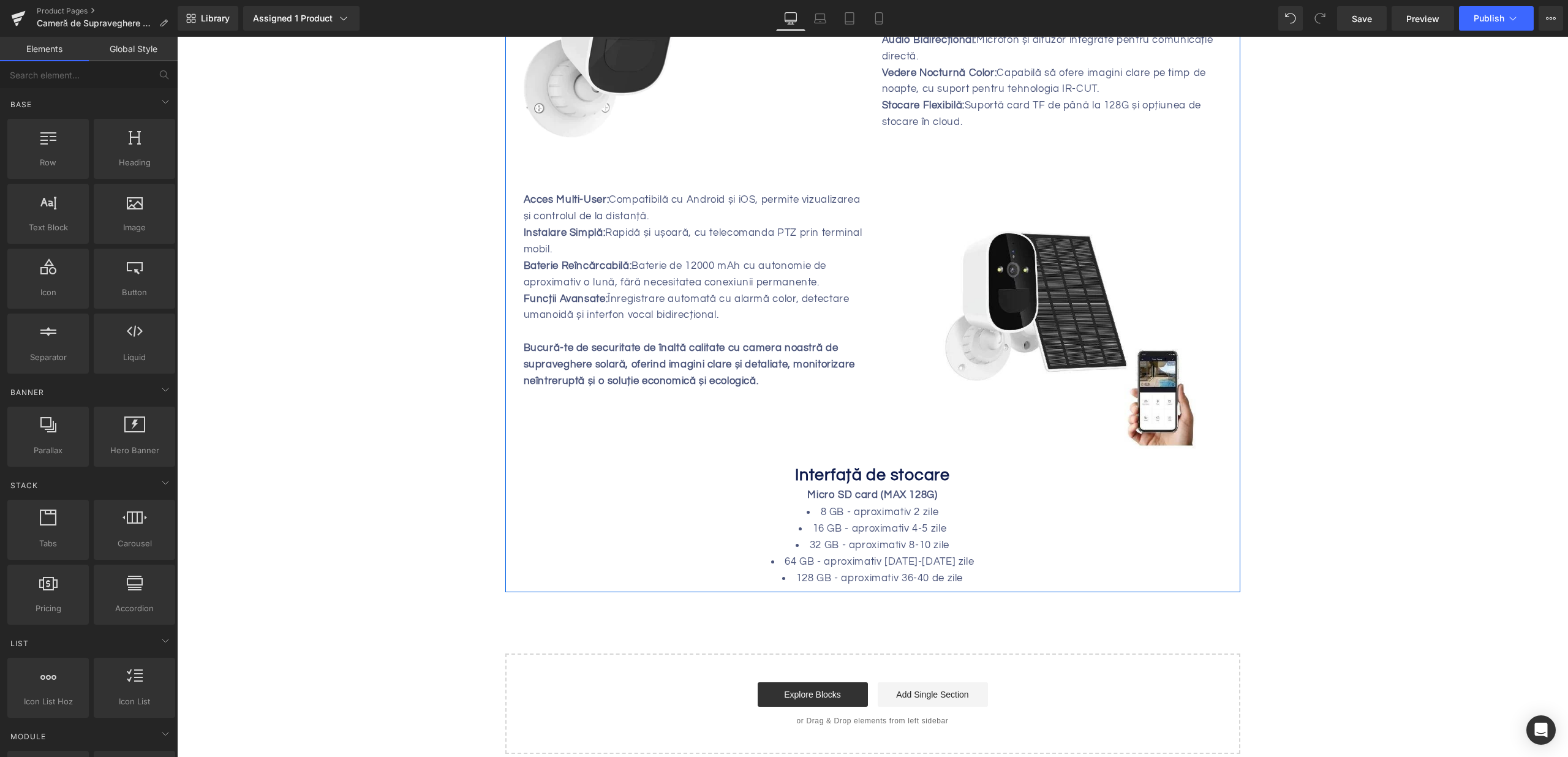
click at [844, 489] on div "Interfață de stocare Micro SD card (MAX 128G) Heading" at bounding box center [872, 485] width 716 height 39
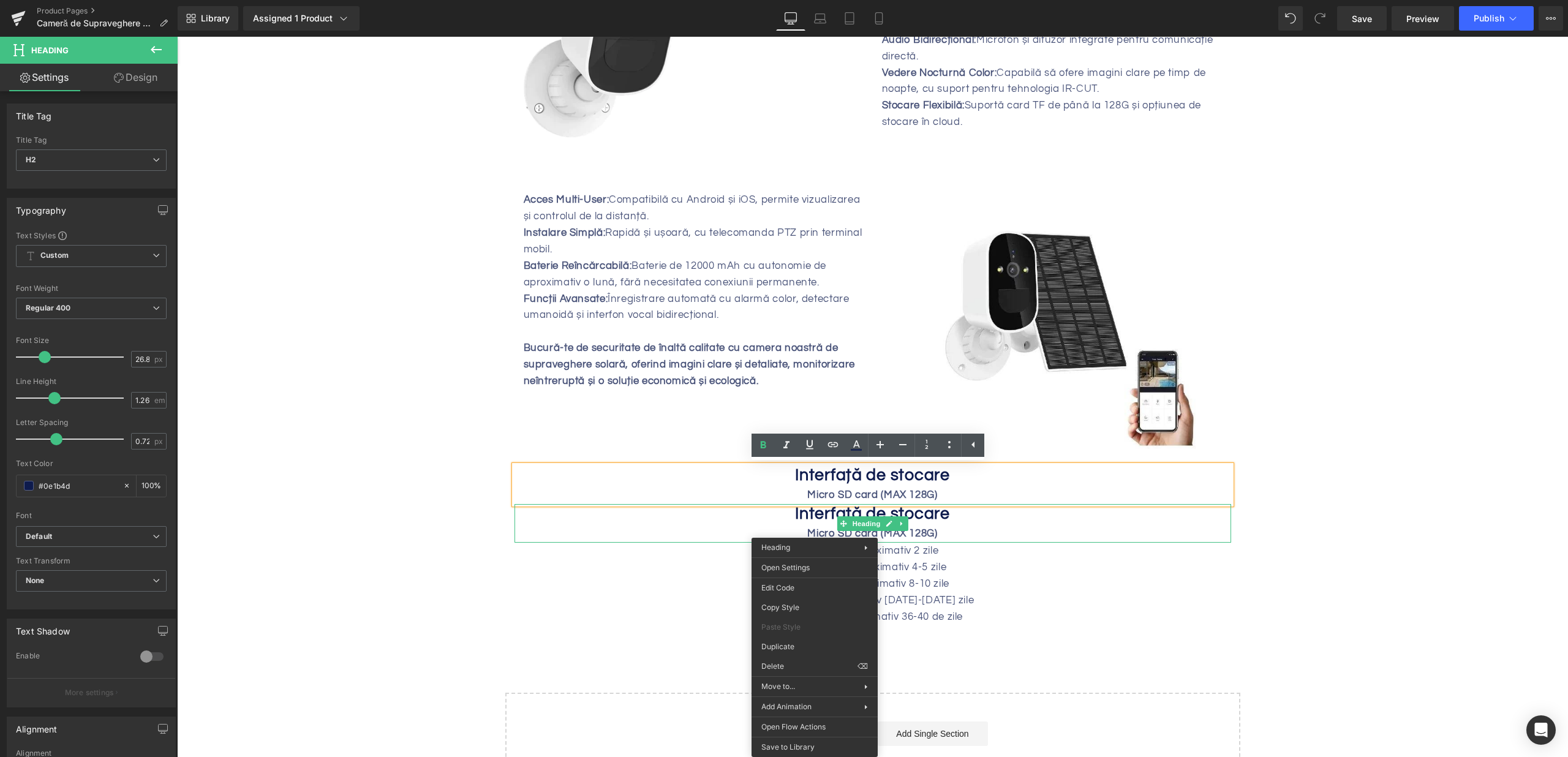
drag, startPoint x: 969, startPoint y: 701, endPoint x: 785, endPoint y: 593, distance: 213.4
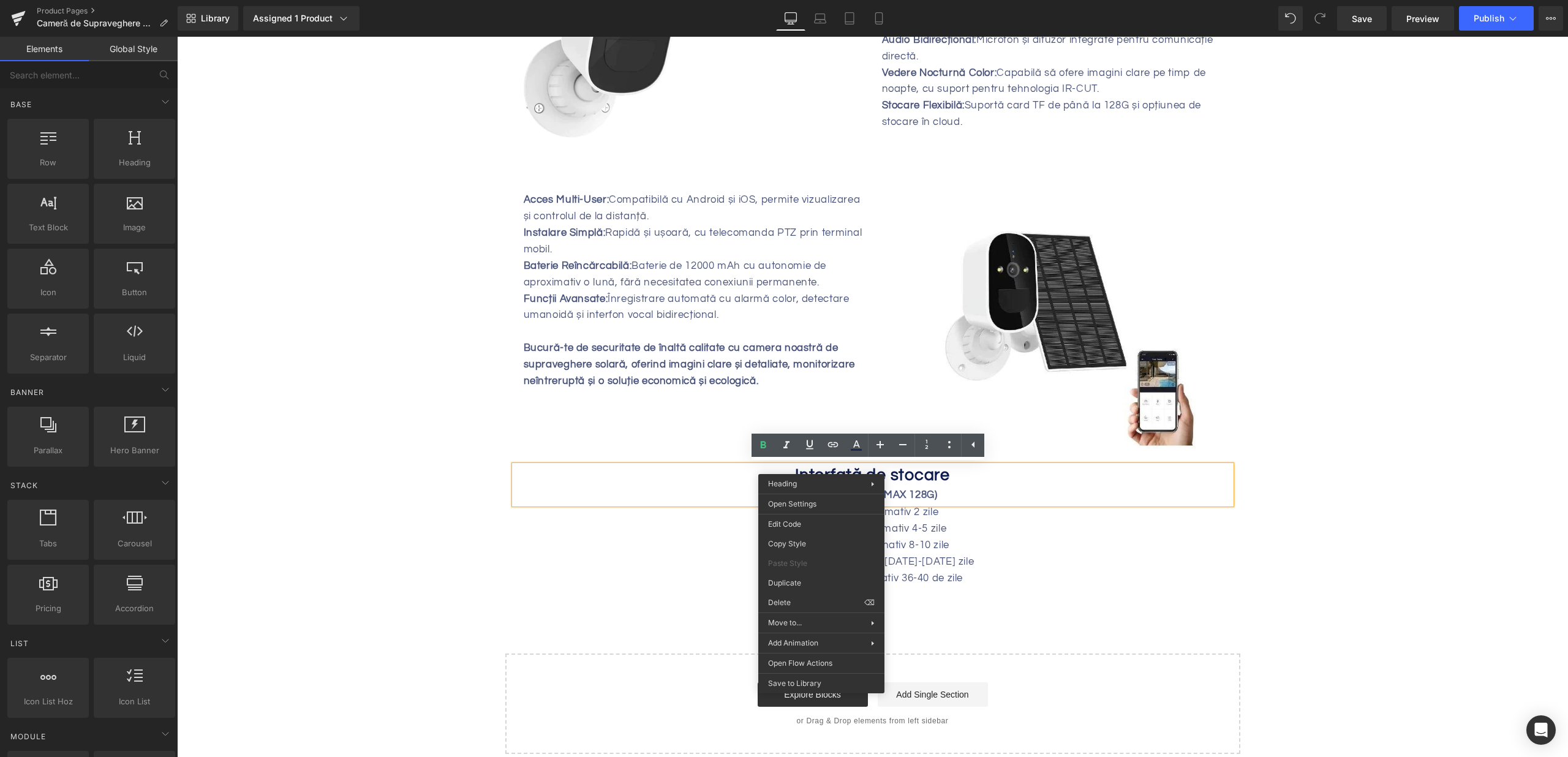
click at [951, 484] on h2 "Interfață de stocare" at bounding box center [872, 476] width 716 height 21
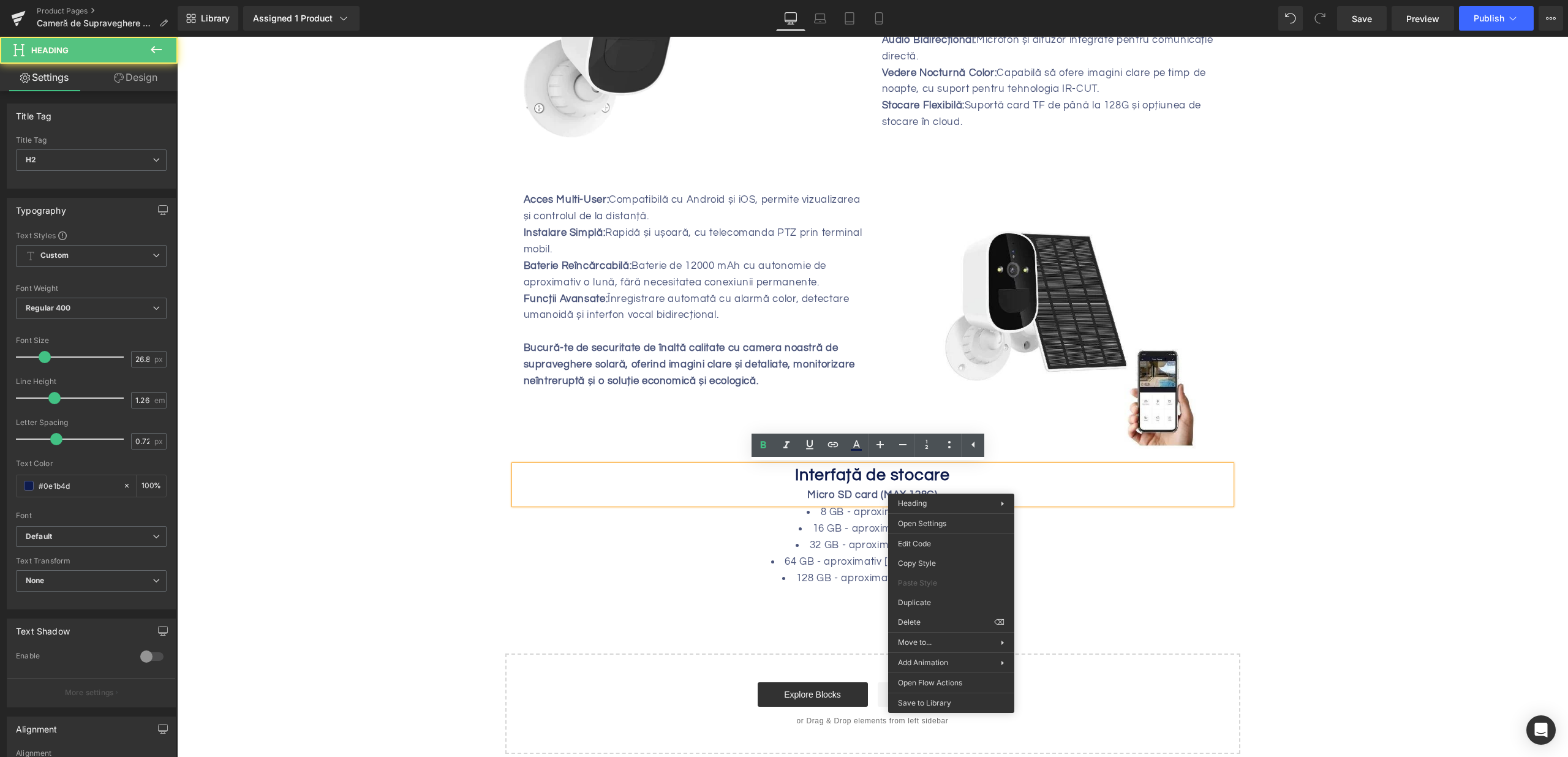
drag, startPoint x: 1090, startPoint y: 660, endPoint x: 907, endPoint y: 606, distance: 190.8
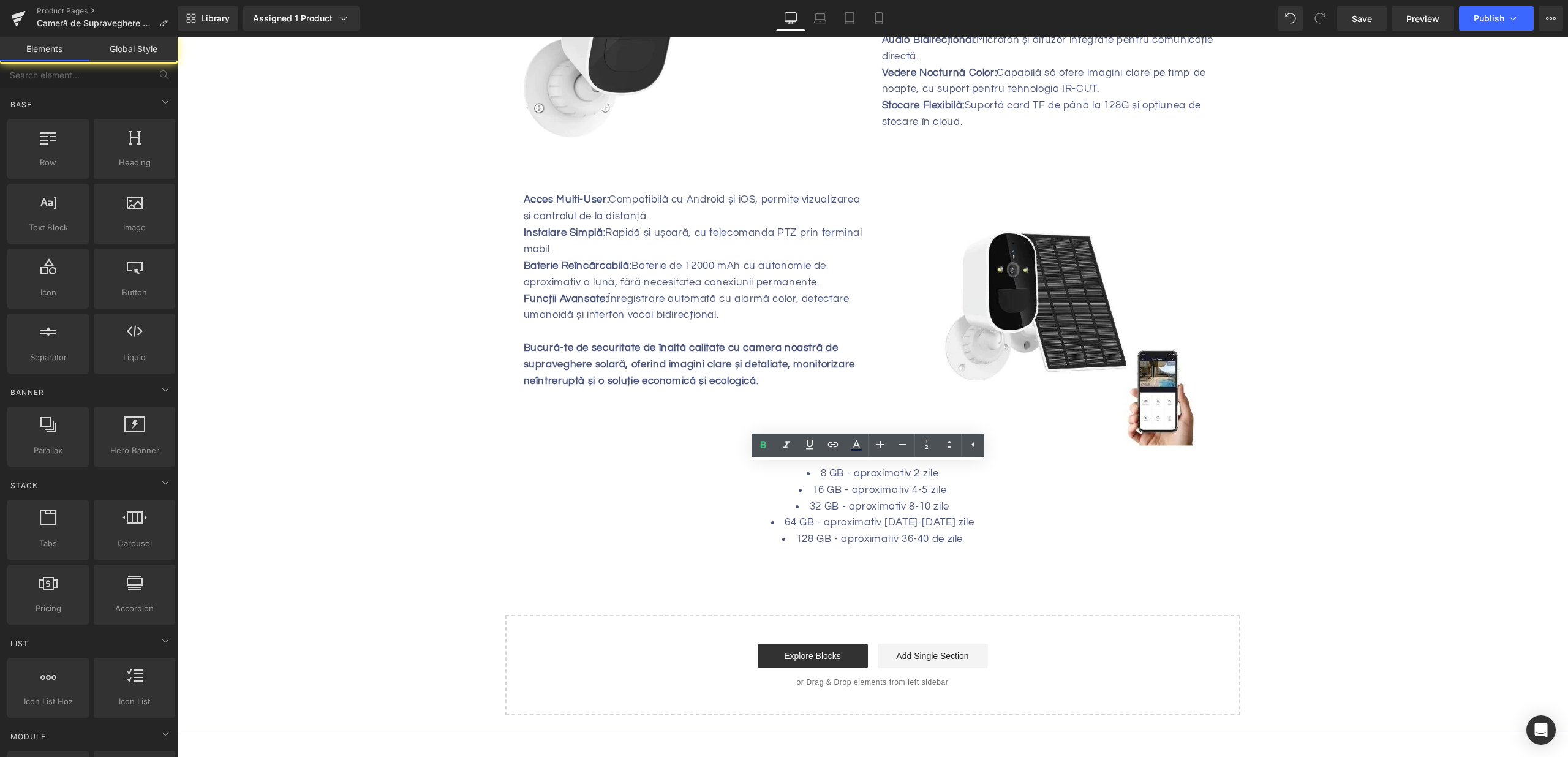
click at [842, 516] on li "64 GB - aproximativ [DATE]-[DATE] zile" at bounding box center [872, 523] width 716 height 17
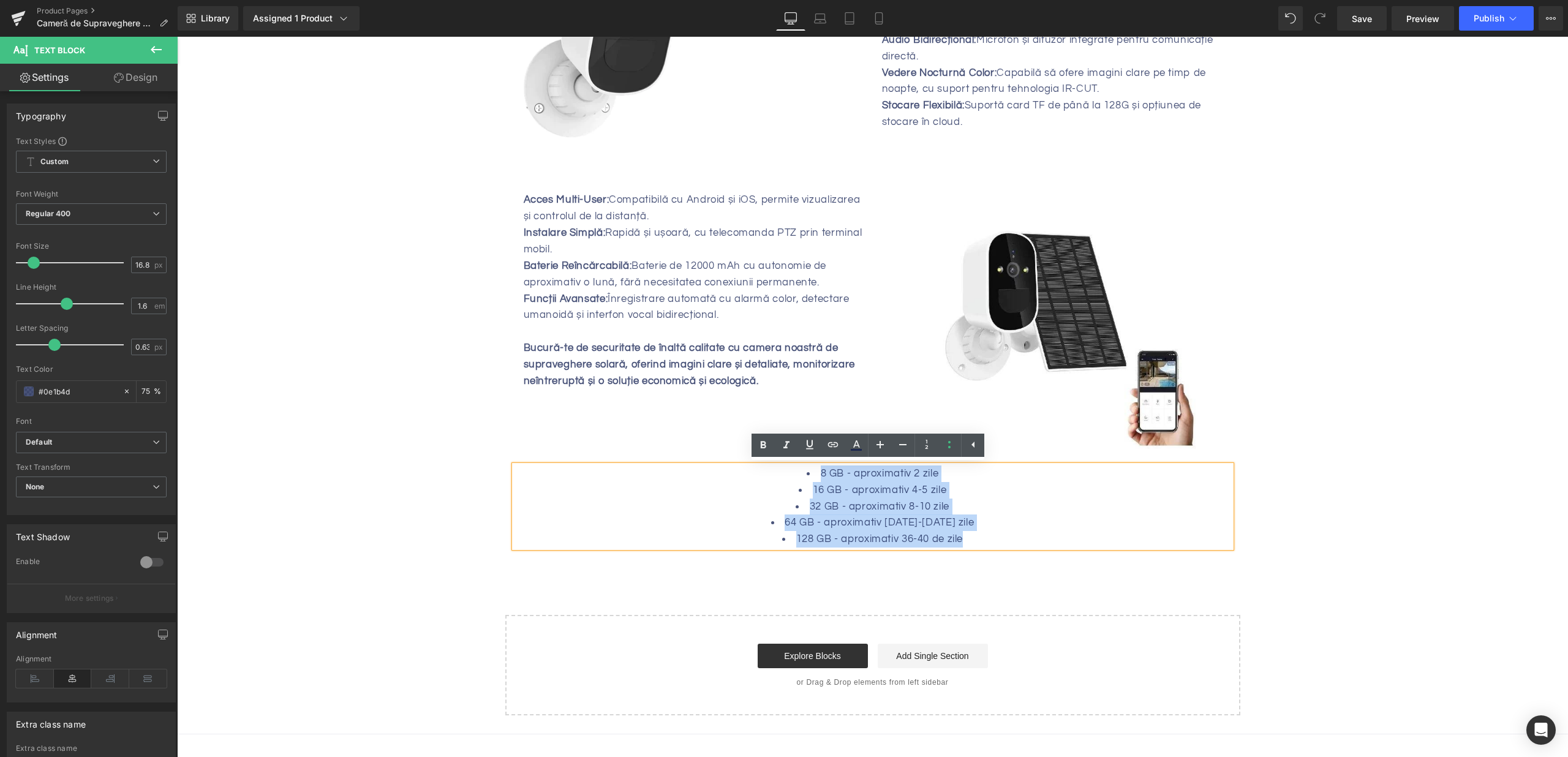
drag, startPoint x: 807, startPoint y: 475, endPoint x: 987, endPoint y: 545, distance: 193.1
click at [987, 545] on ul "8 GB - aproximativ 2 zile 16 GB - aproximativ 4-5 zile 32 GB - aproximativ 8-10…" at bounding box center [872, 507] width 716 height 82
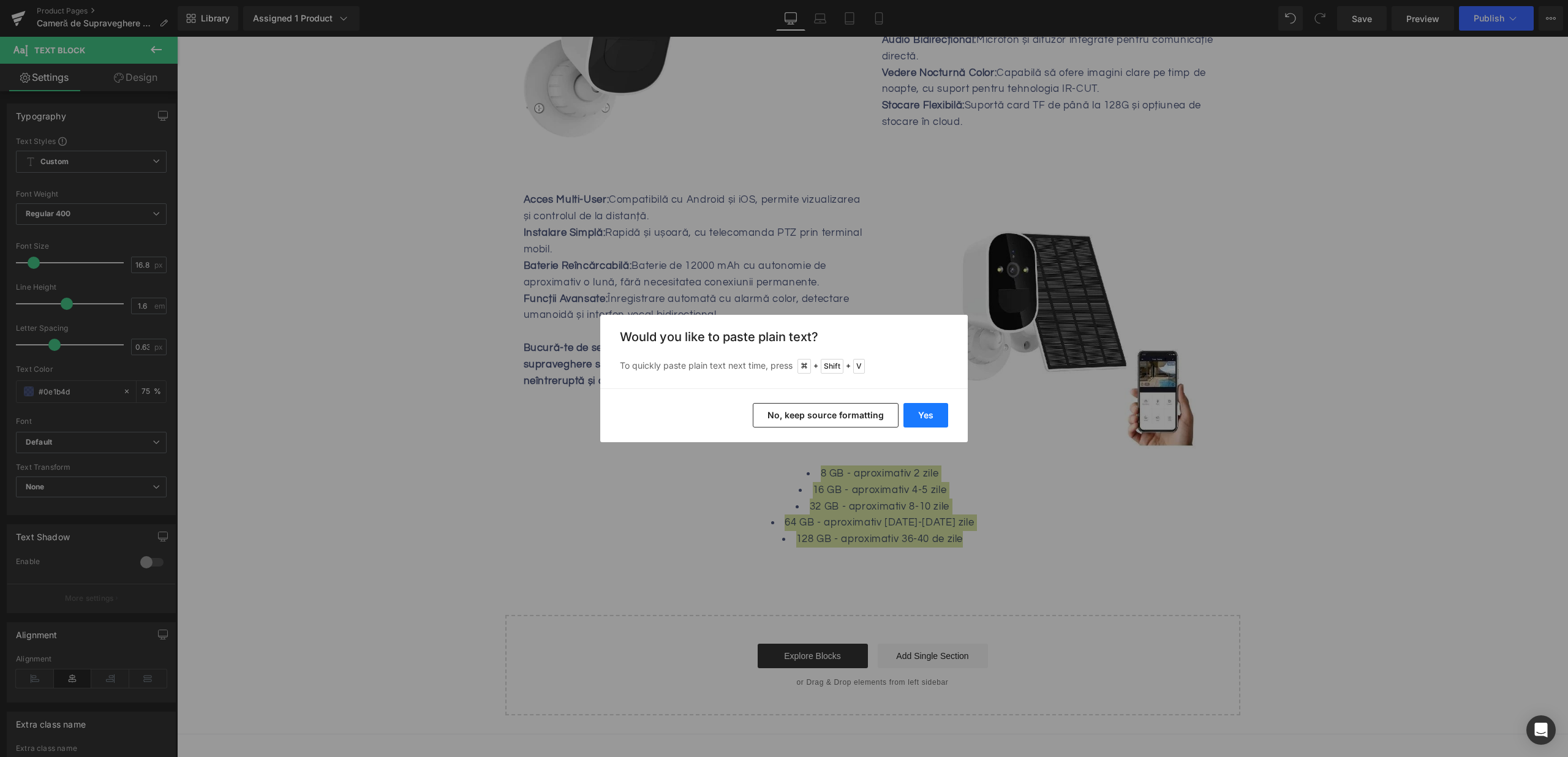
click at [927, 413] on button "Yes" at bounding box center [926, 415] width 45 height 24
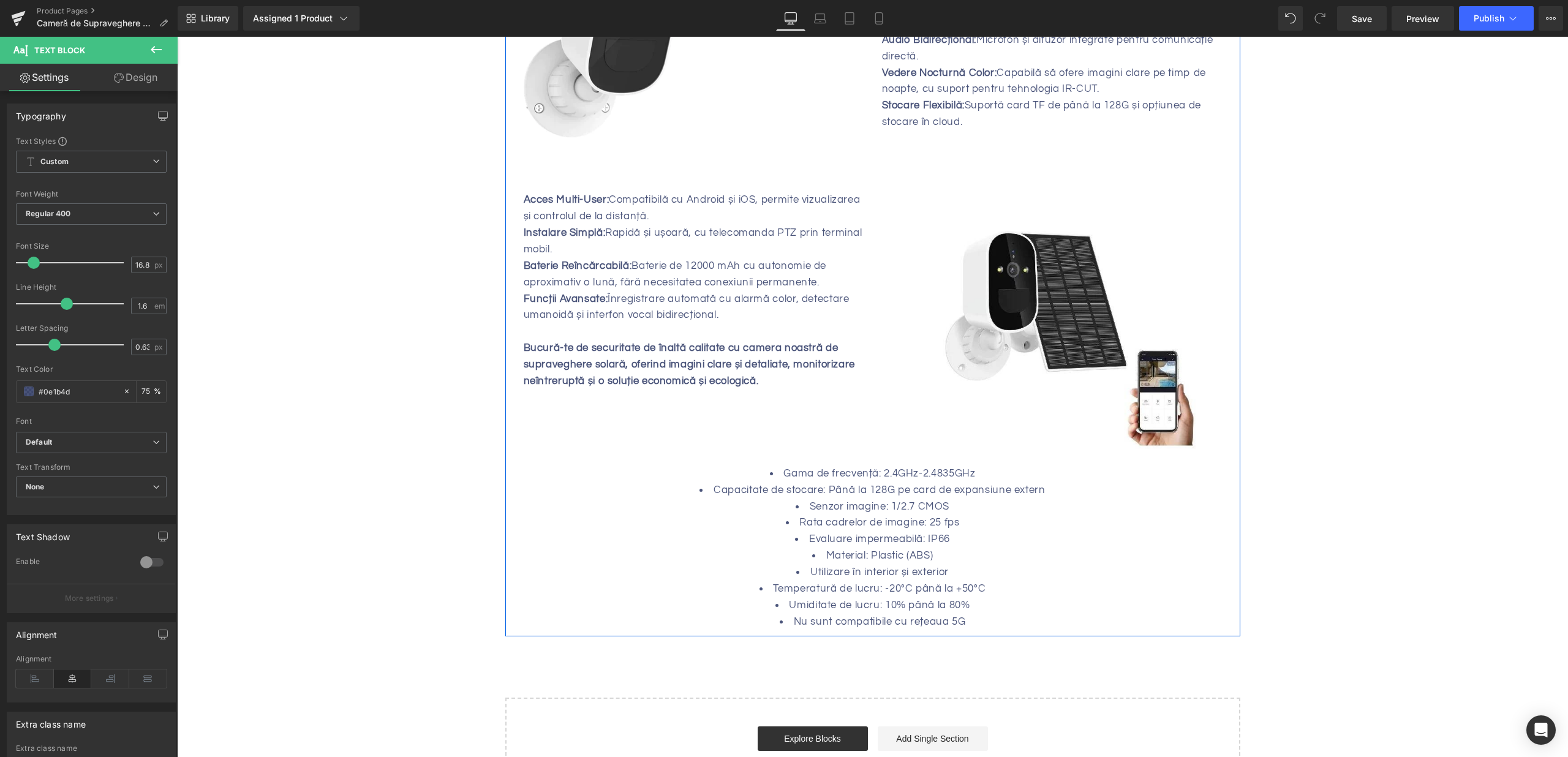
click at [868, 511] on li "Senzor imagine: 1/2.7 CMOS" at bounding box center [872, 507] width 716 height 17
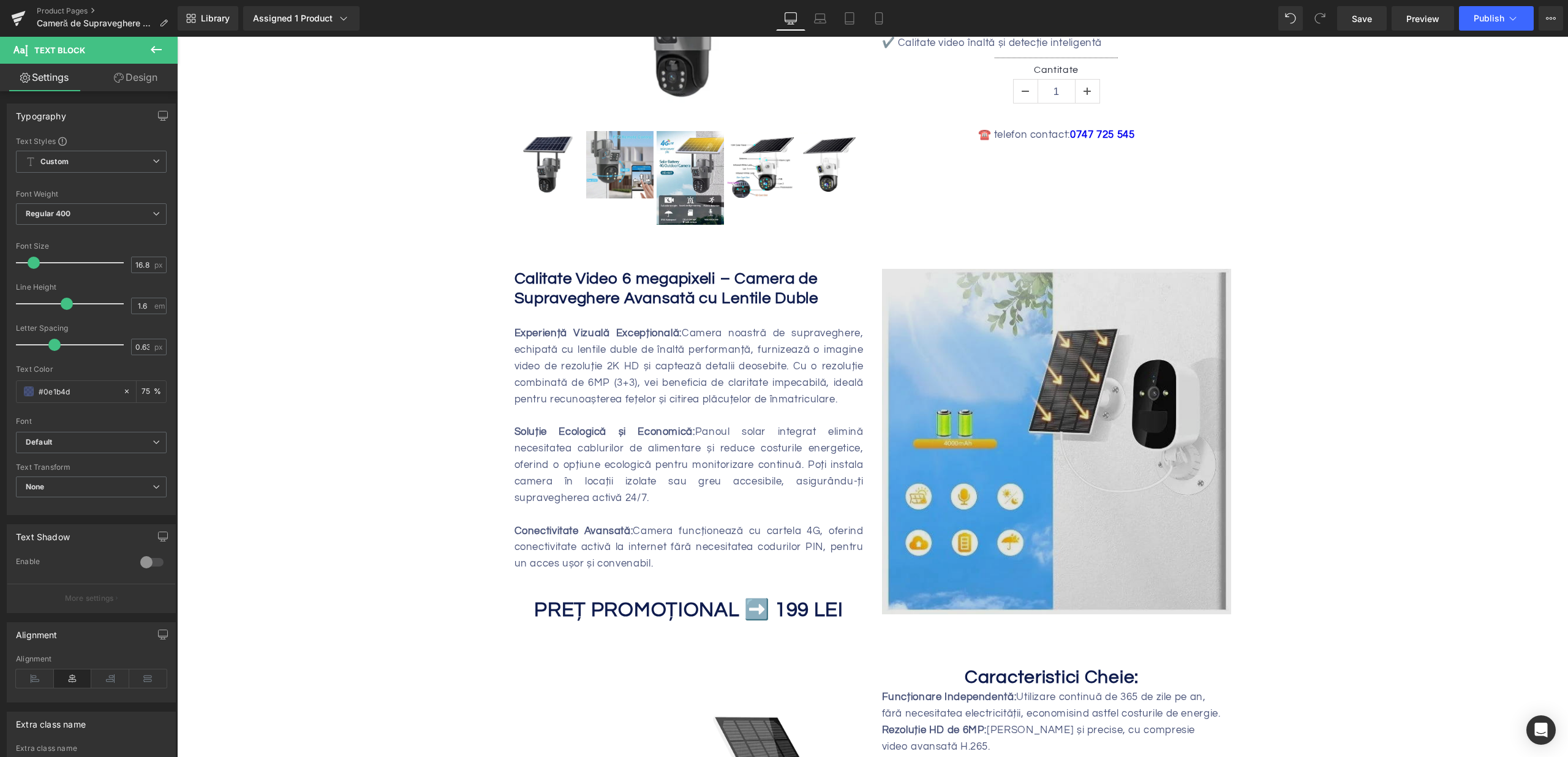
scroll to position [335, 0]
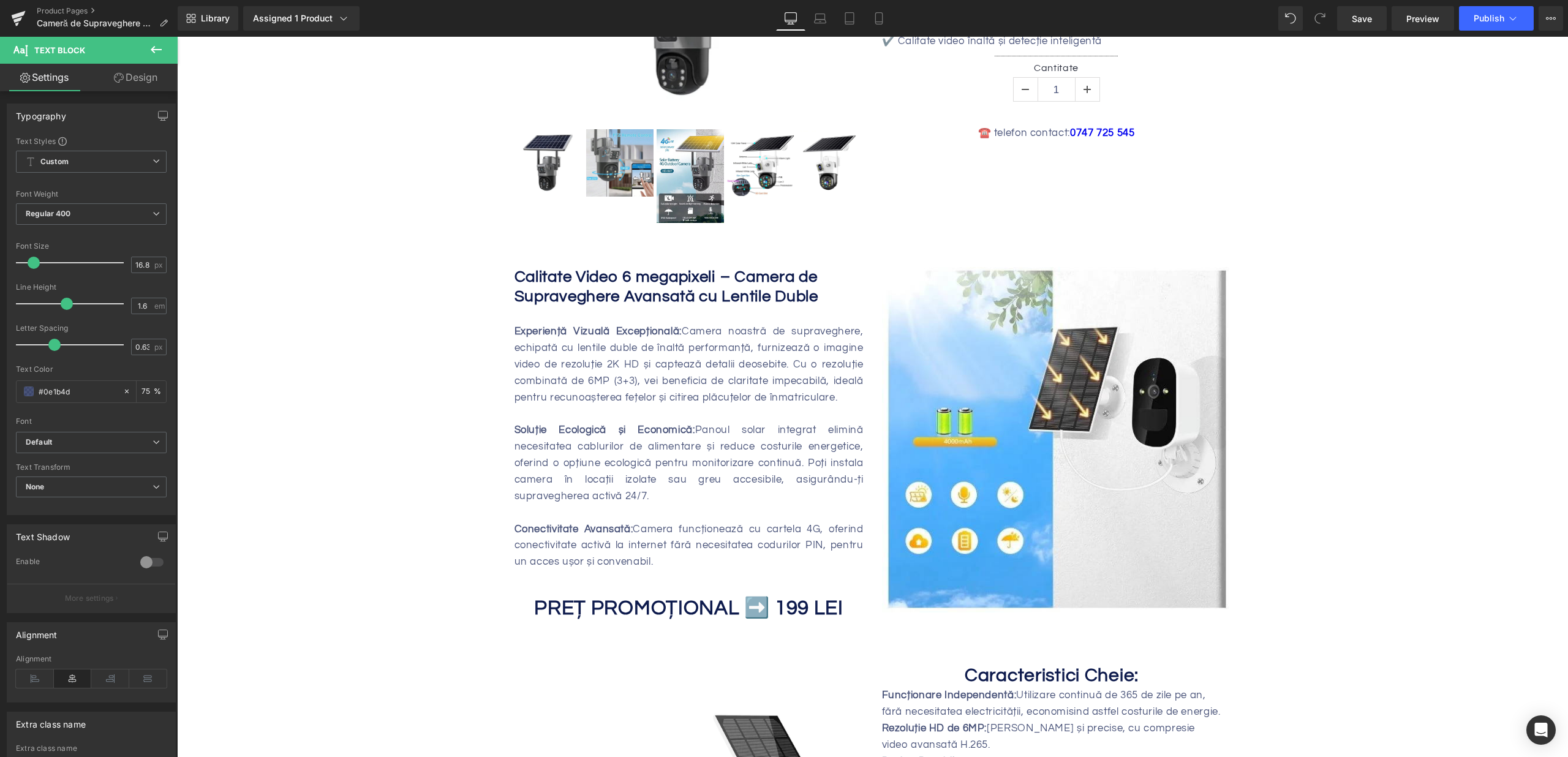
drag, startPoint x: 786, startPoint y: 572, endPoint x: 794, endPoint y: 608, distance: 36.9
click at [786, 574] on div "PREȚ PROMOȚIONAL ➡️ 199 LEI Heading" at bounding box center [689, 595] width 349 height 51
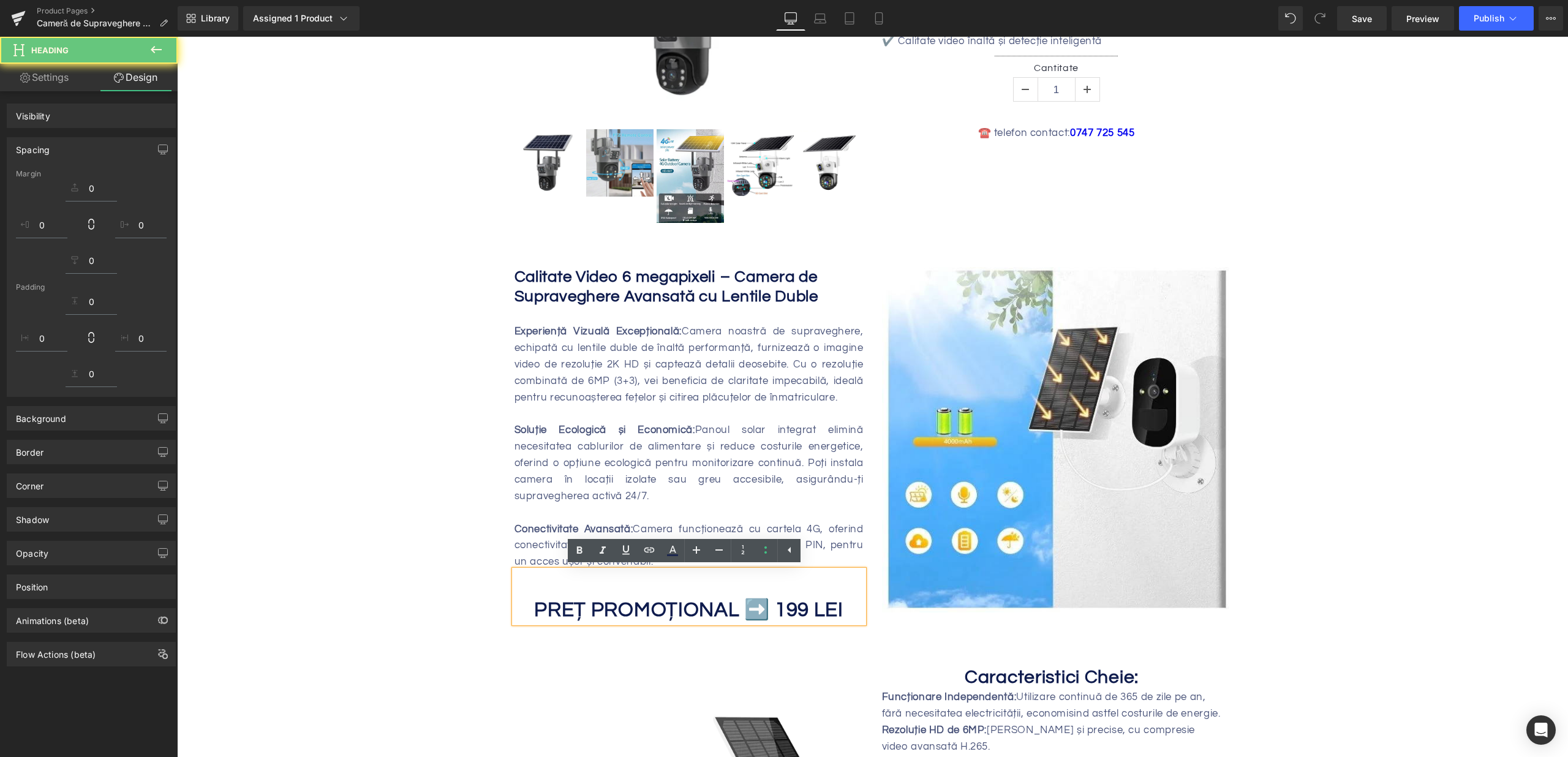
click at [795, 610] on strong "PREȚ PROMOȚIONAL ➡️ 199 LEI" at bounding box center [688, 611] width 310 height 21
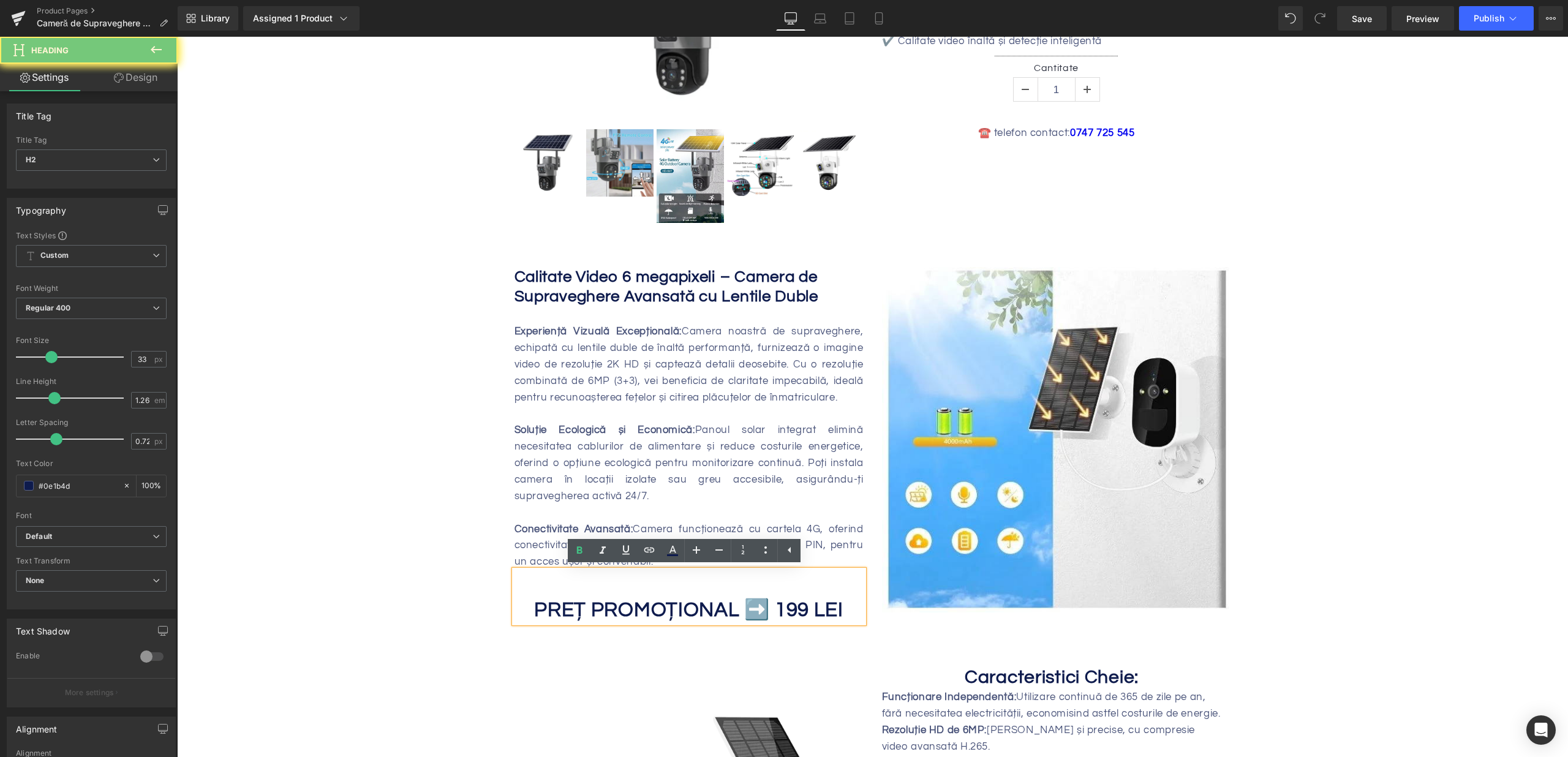
click at [787, 608] on strong "PREȚ PROMOȚIONAL ➡️ 199 LEI" at bounding box center [688, 611] width 310 height 21
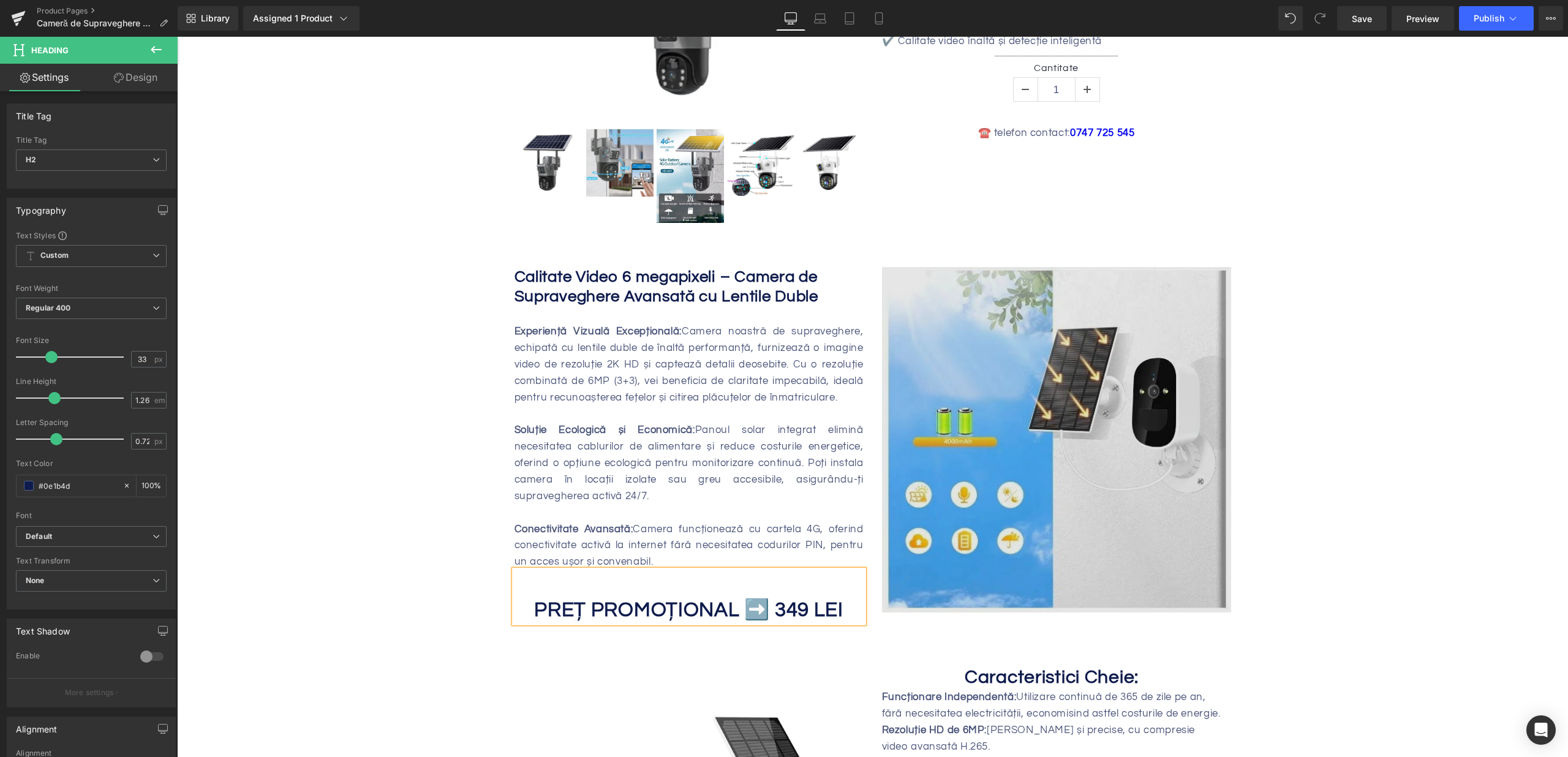
click at [1205, 314] on img at bounding box center [1057, 440] width 349 height 346
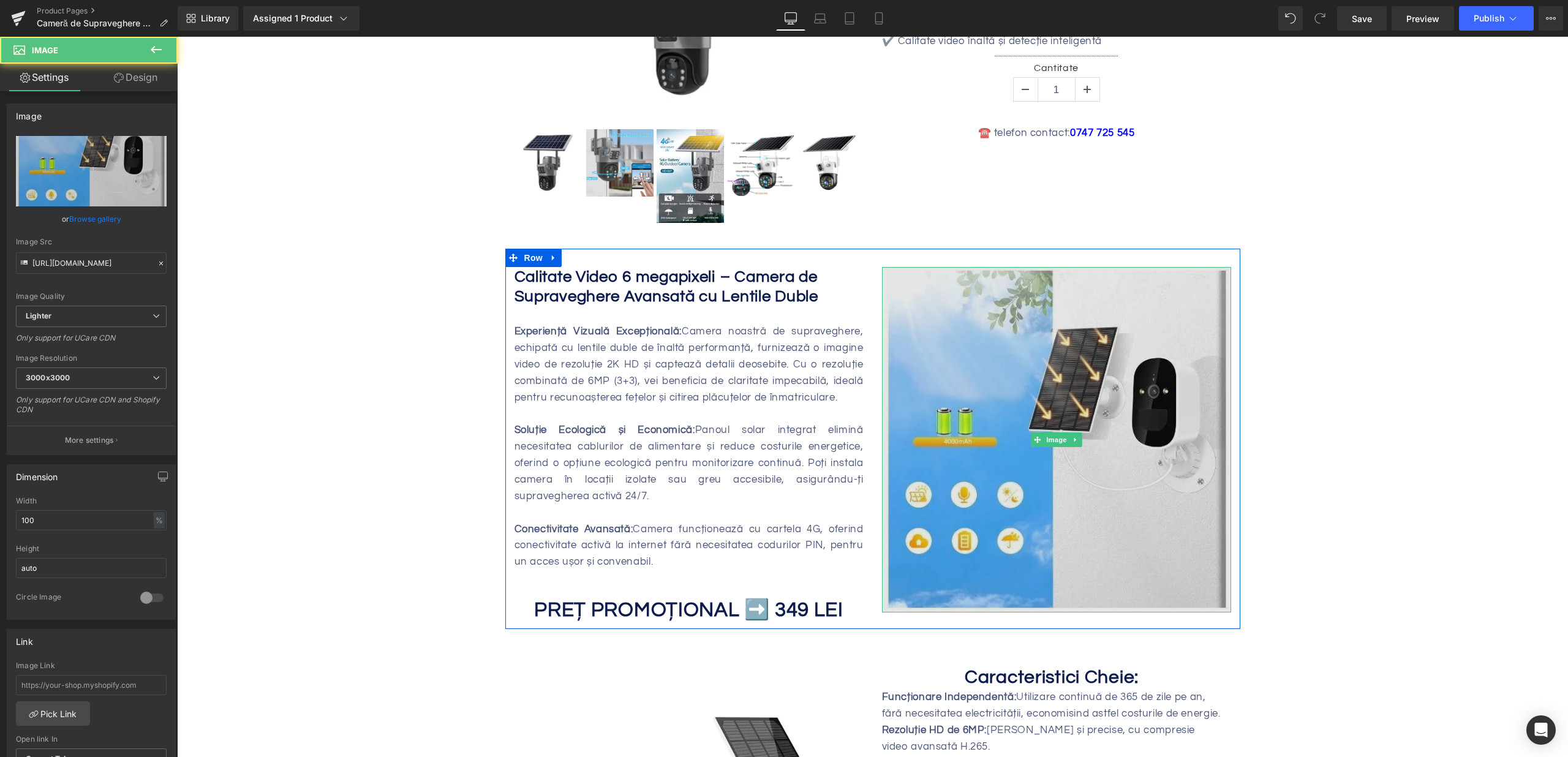
click at [1114, 372] on img at bounding box center [1057, 440] width 349 height 346
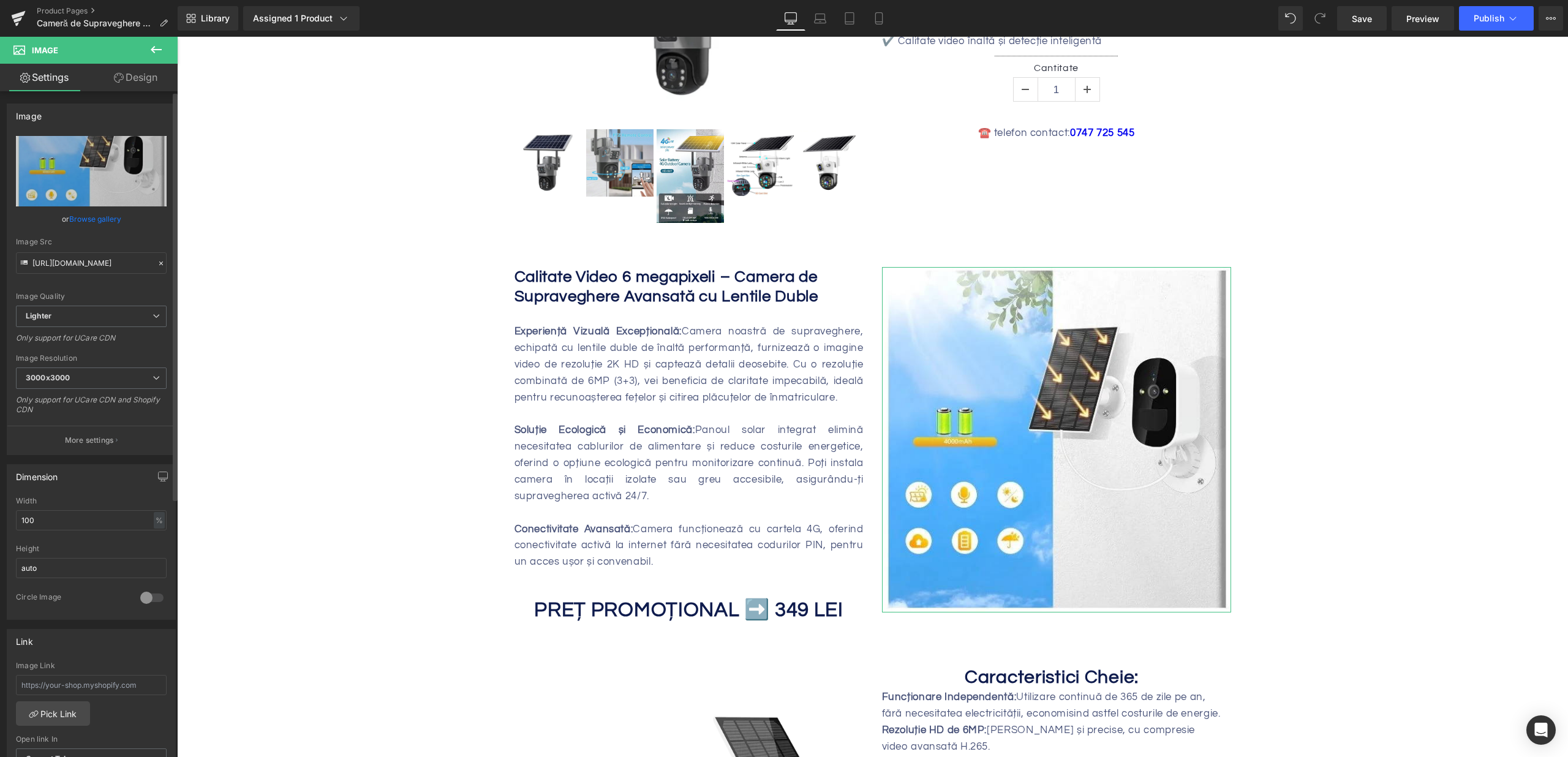
click at [97, 213] on link "Browse gallery" at bounding box center [95, 219] width 52 height 22
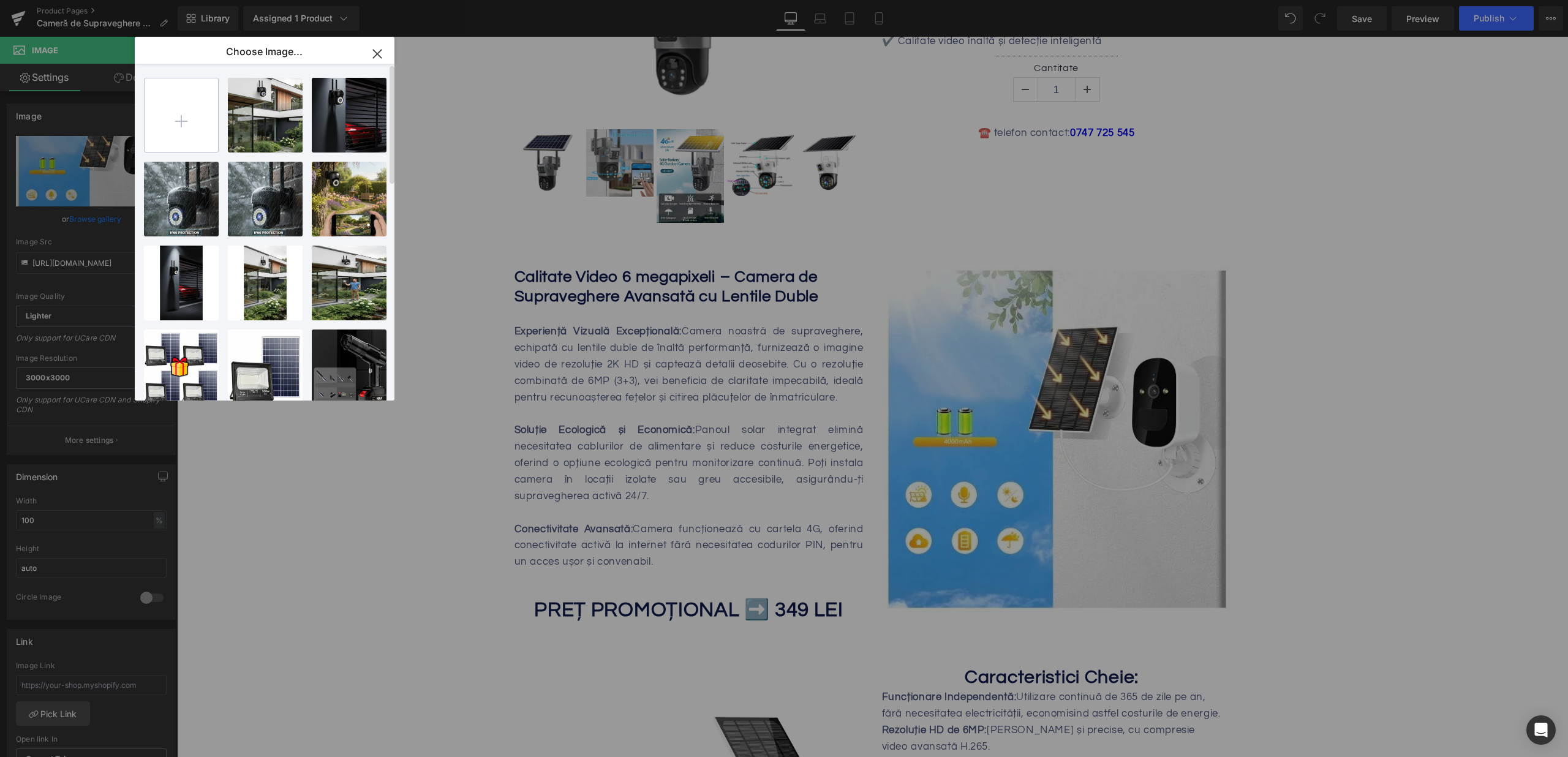
type input "C:\fakepath\camera-de-supraveghere-duala-cu-panou-solar-4g-conectivitate-sim-se…"
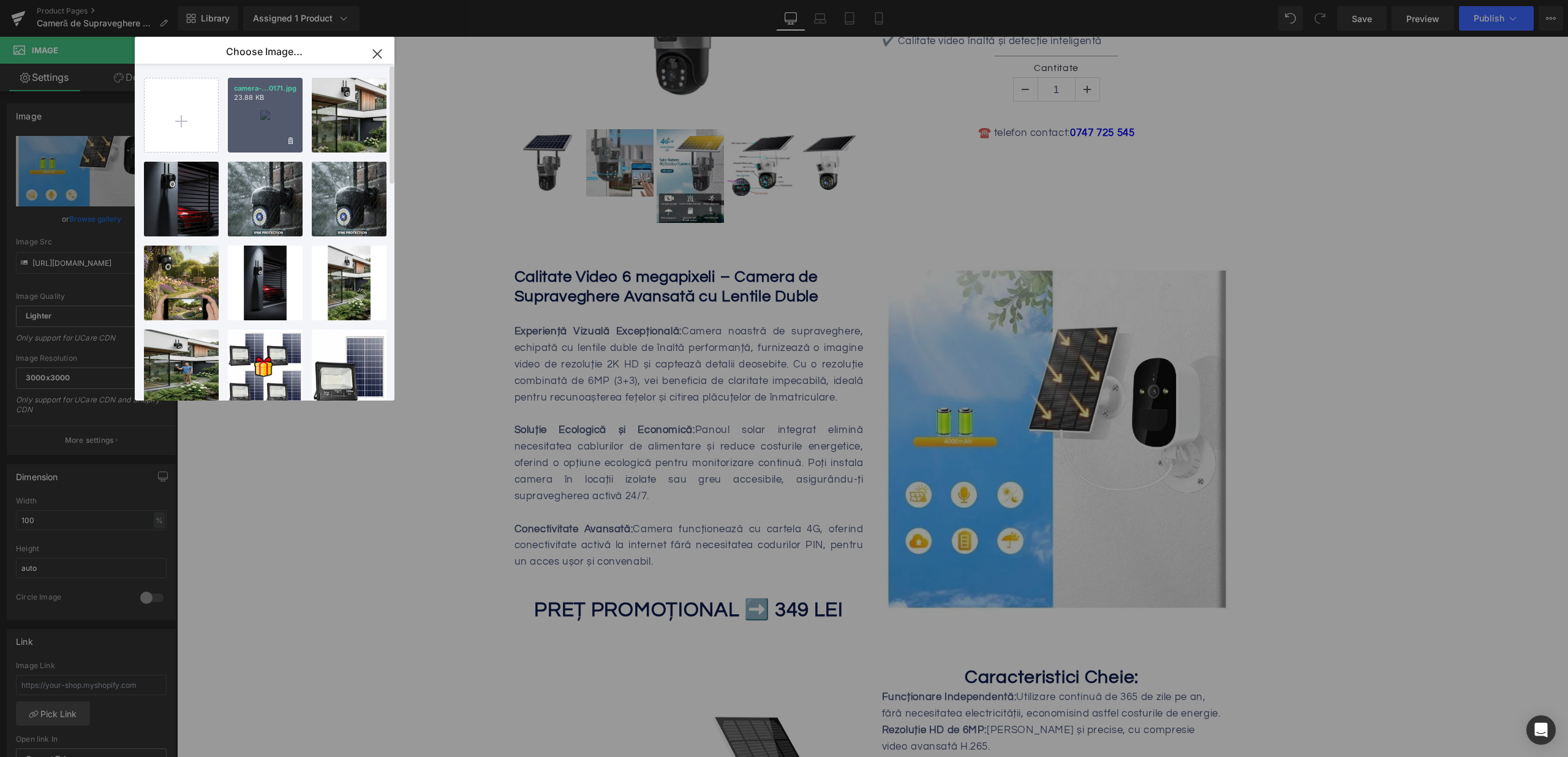
click at [251, 107] on div "camera-...0171.jpg 23.88 KB" at bounding box center [265, 115] width 75 height 75
type input "[URL][DOMAIN_NAME]"
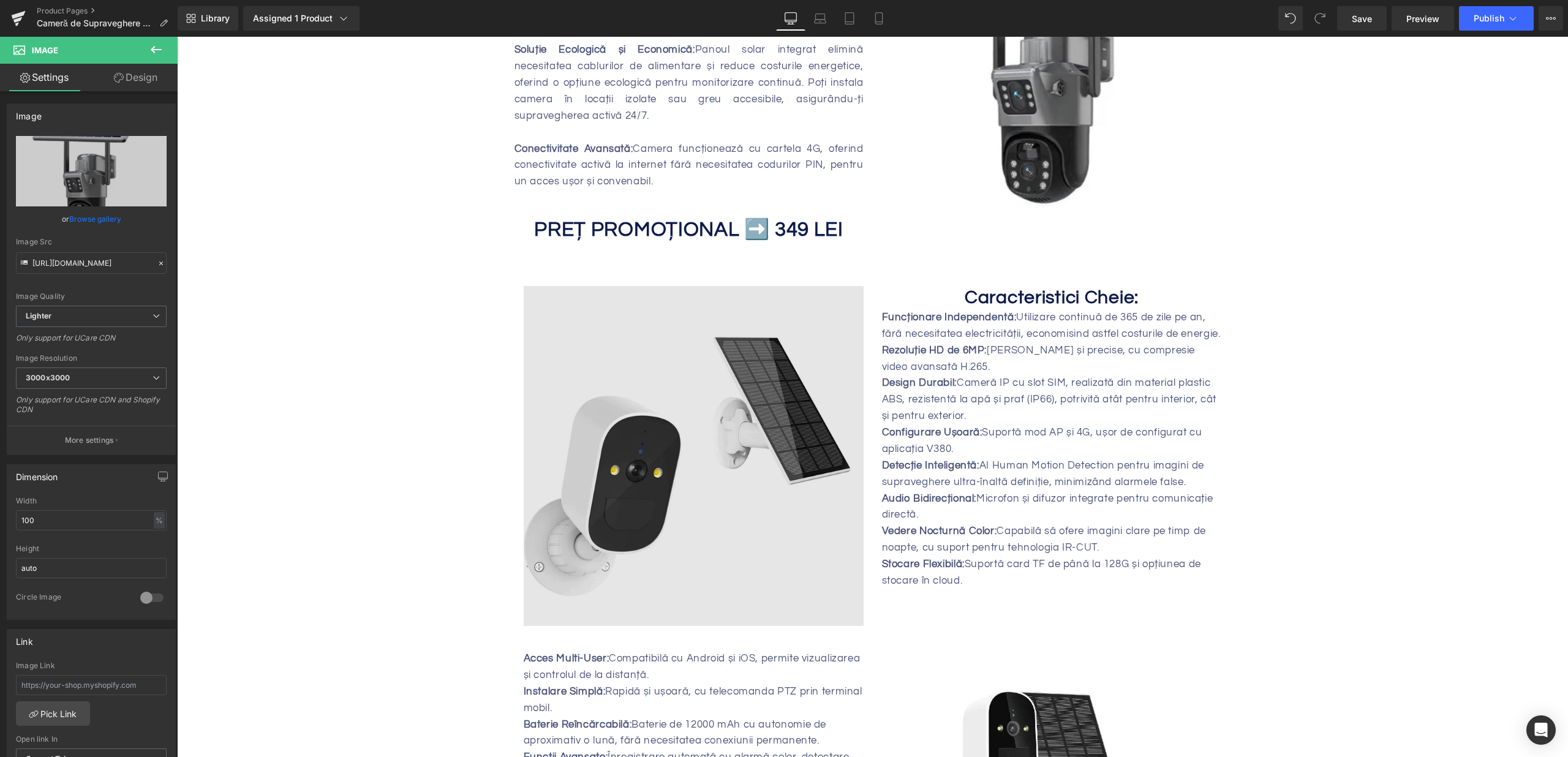
scroll to position [701, 0]
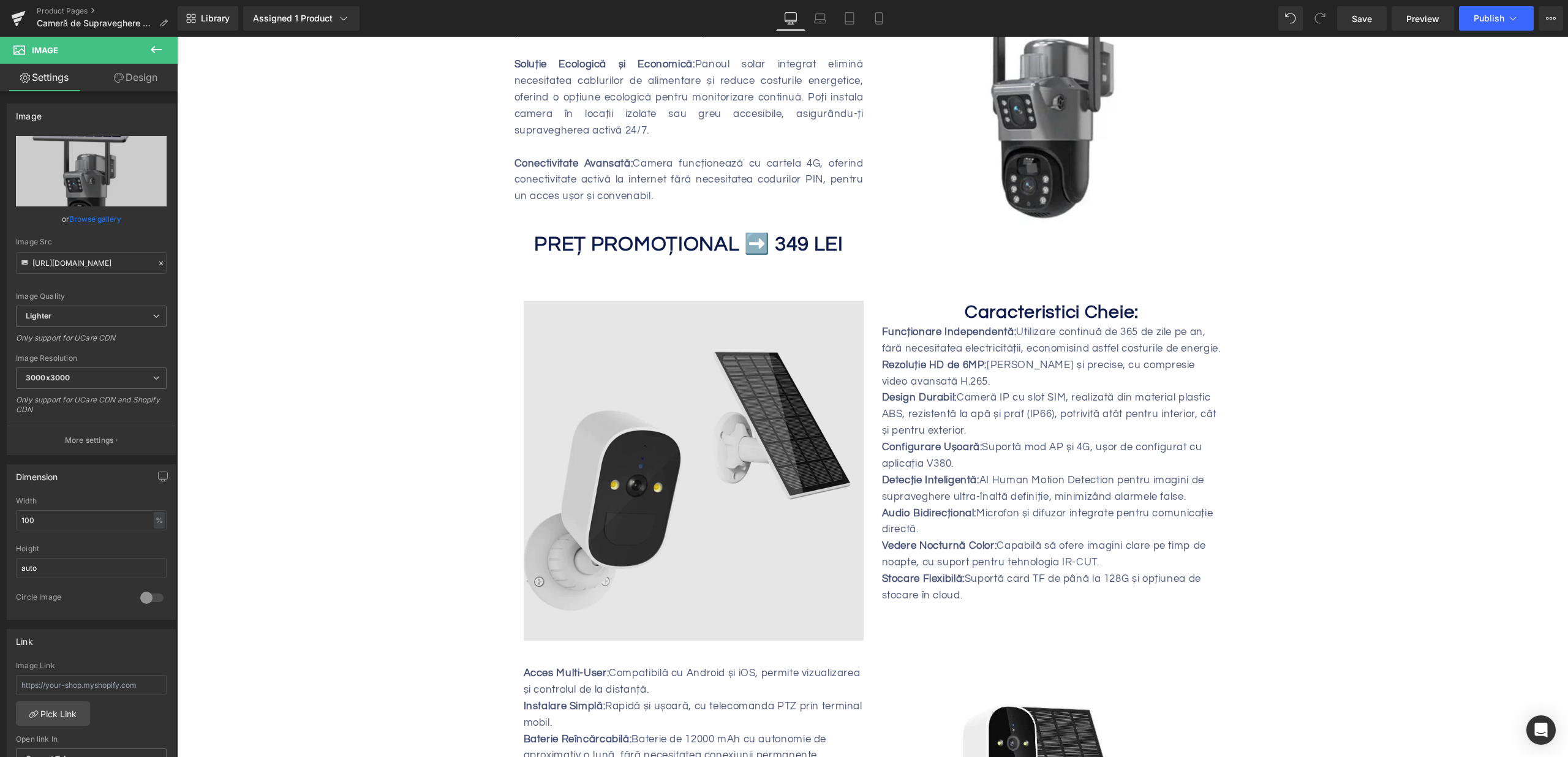
click at [692, 316] on img at bounding box center [693, 471] width 340 height 340
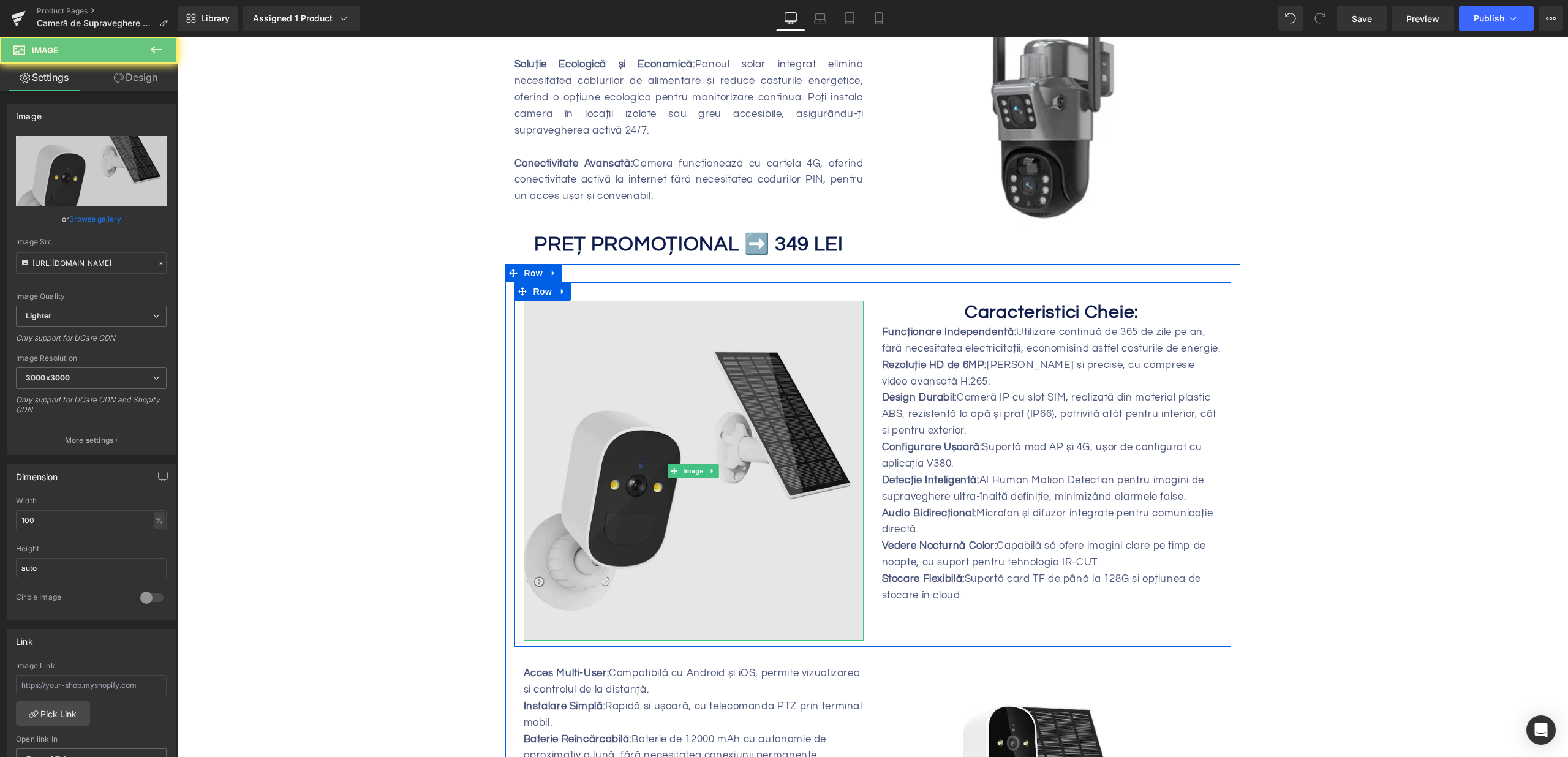
click at [735, 533] on img at bounding box center [693, 471] width 340 height 340
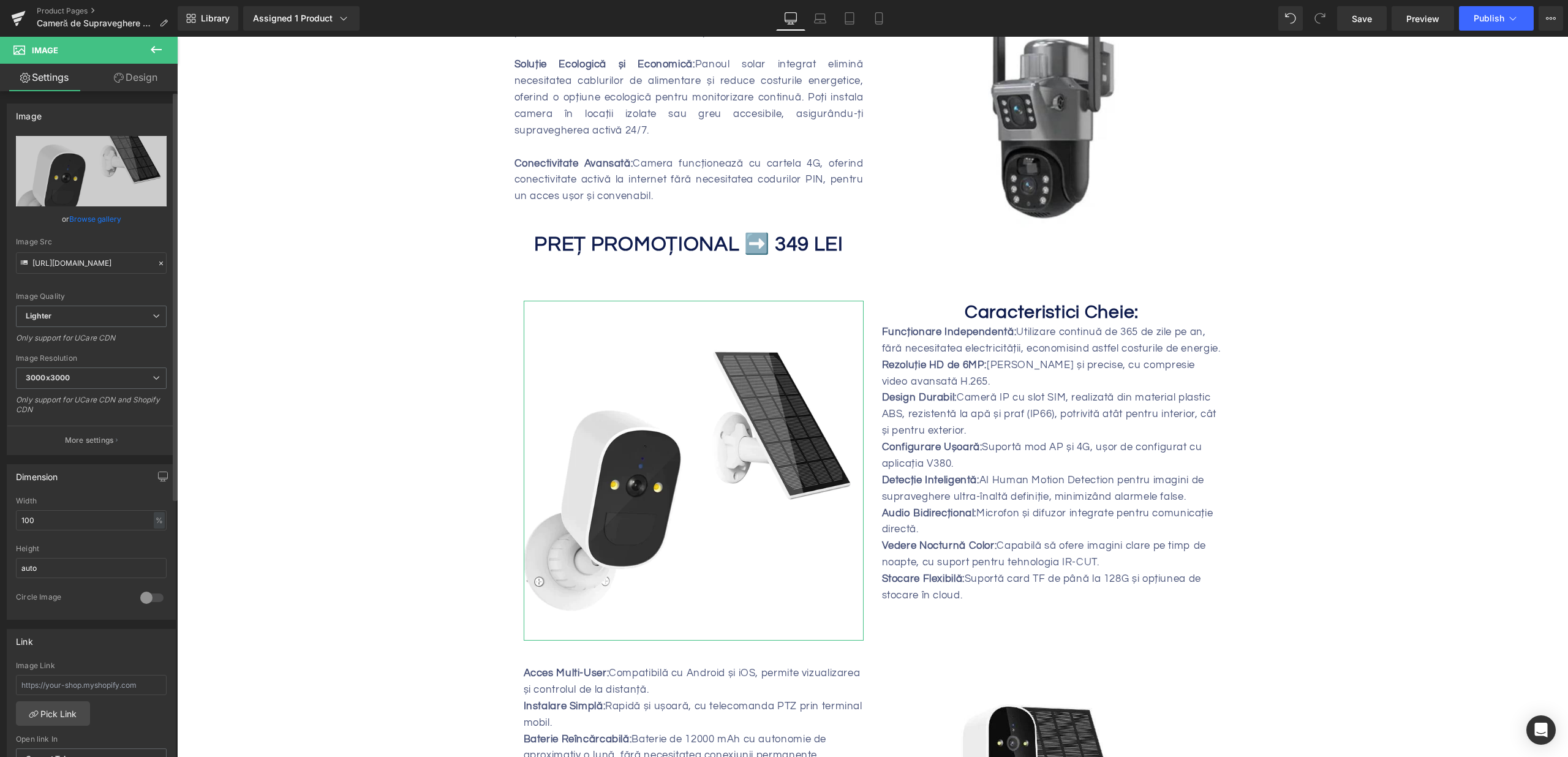
click at [106, 218] on link "Browse gallery" at bounding box center [95, 219] width 52 height 22
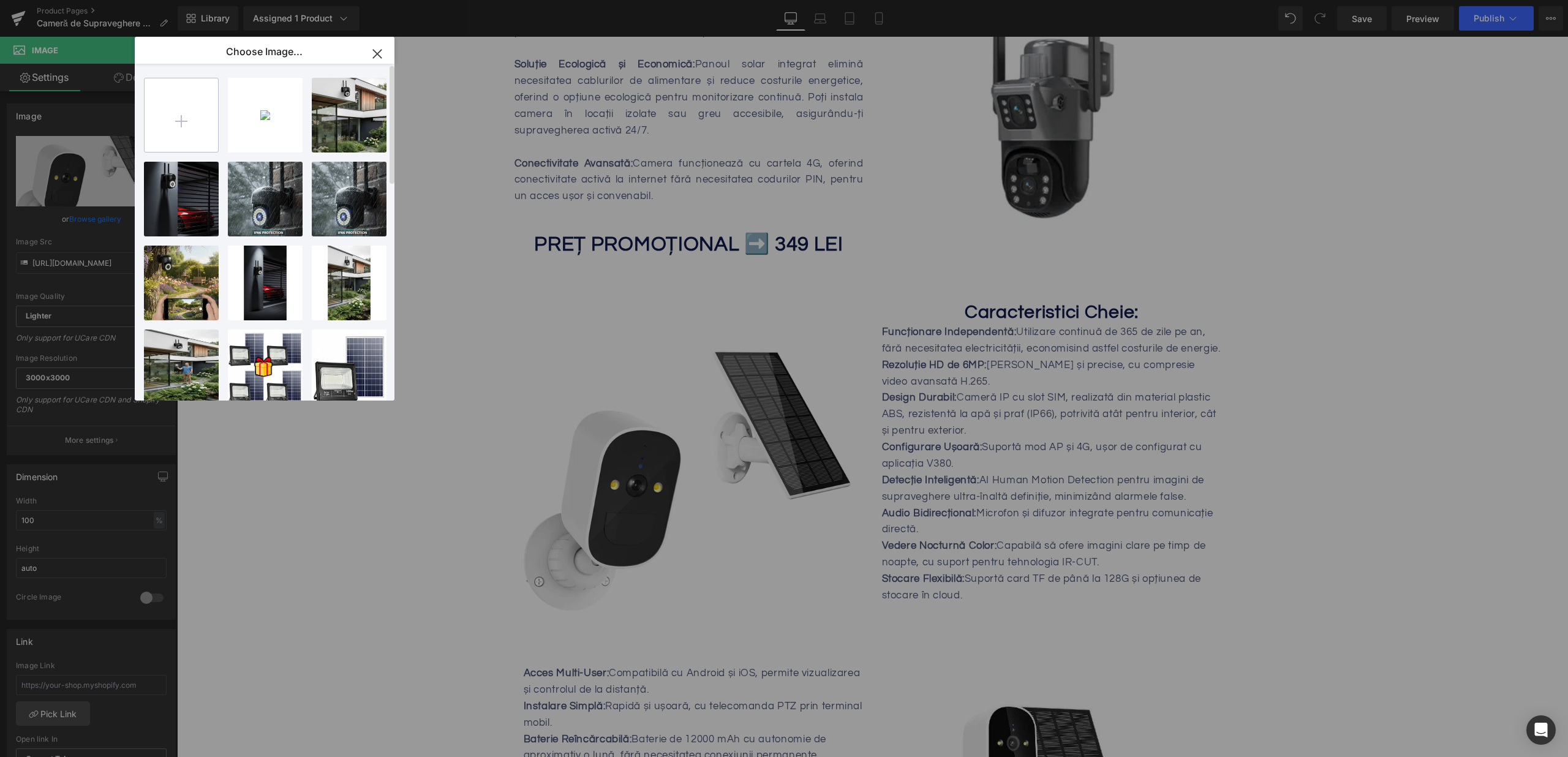
type input "C:\fakepath\camera-de-supraveghere-duala-cu-panou-solar-4g-conectivitate-sim-se…"
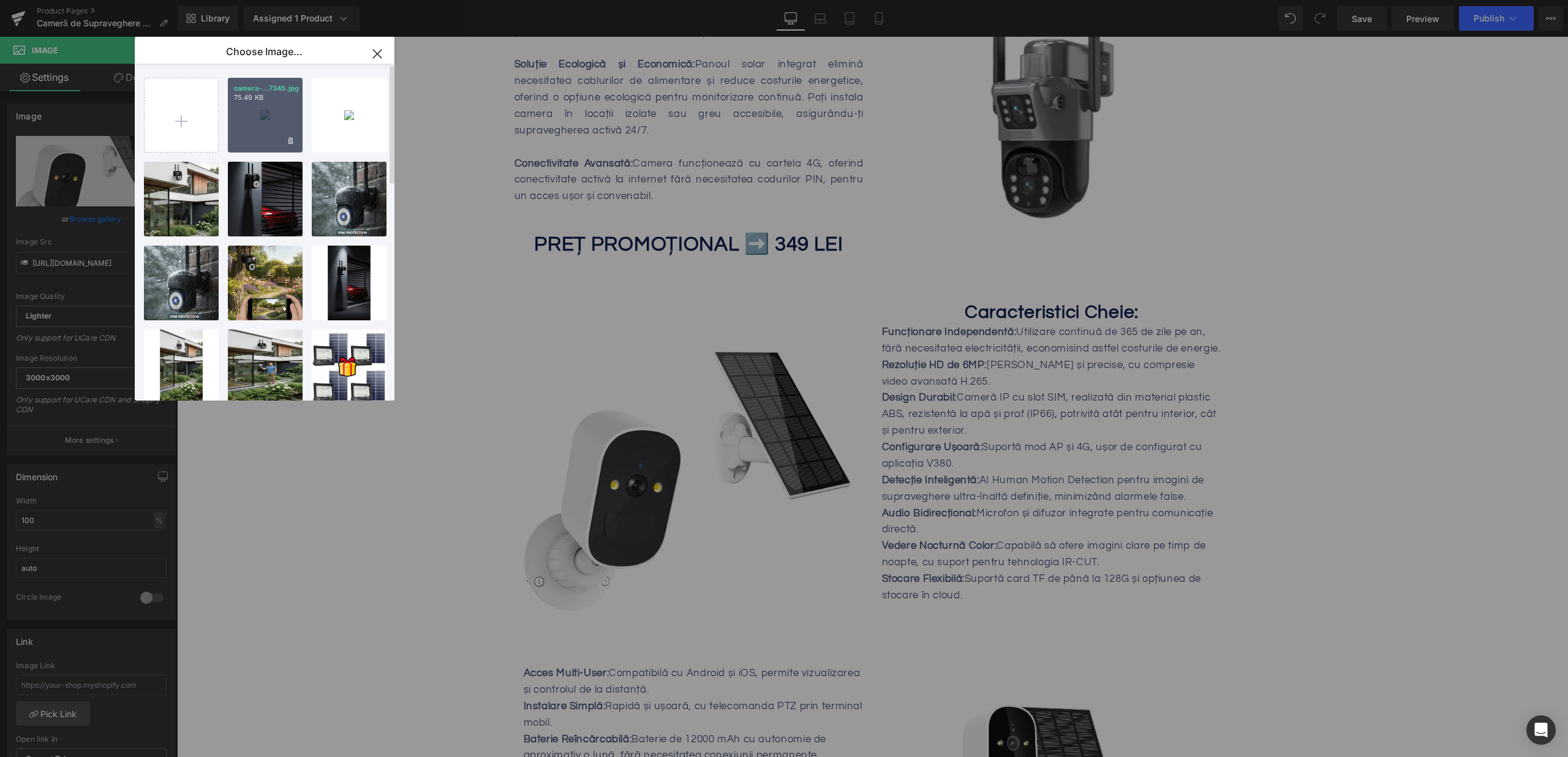
click at [281, 122] on div "camera-...7345.jpg 75.49 KB" at bounding box center [265, 115] width 75 height 75
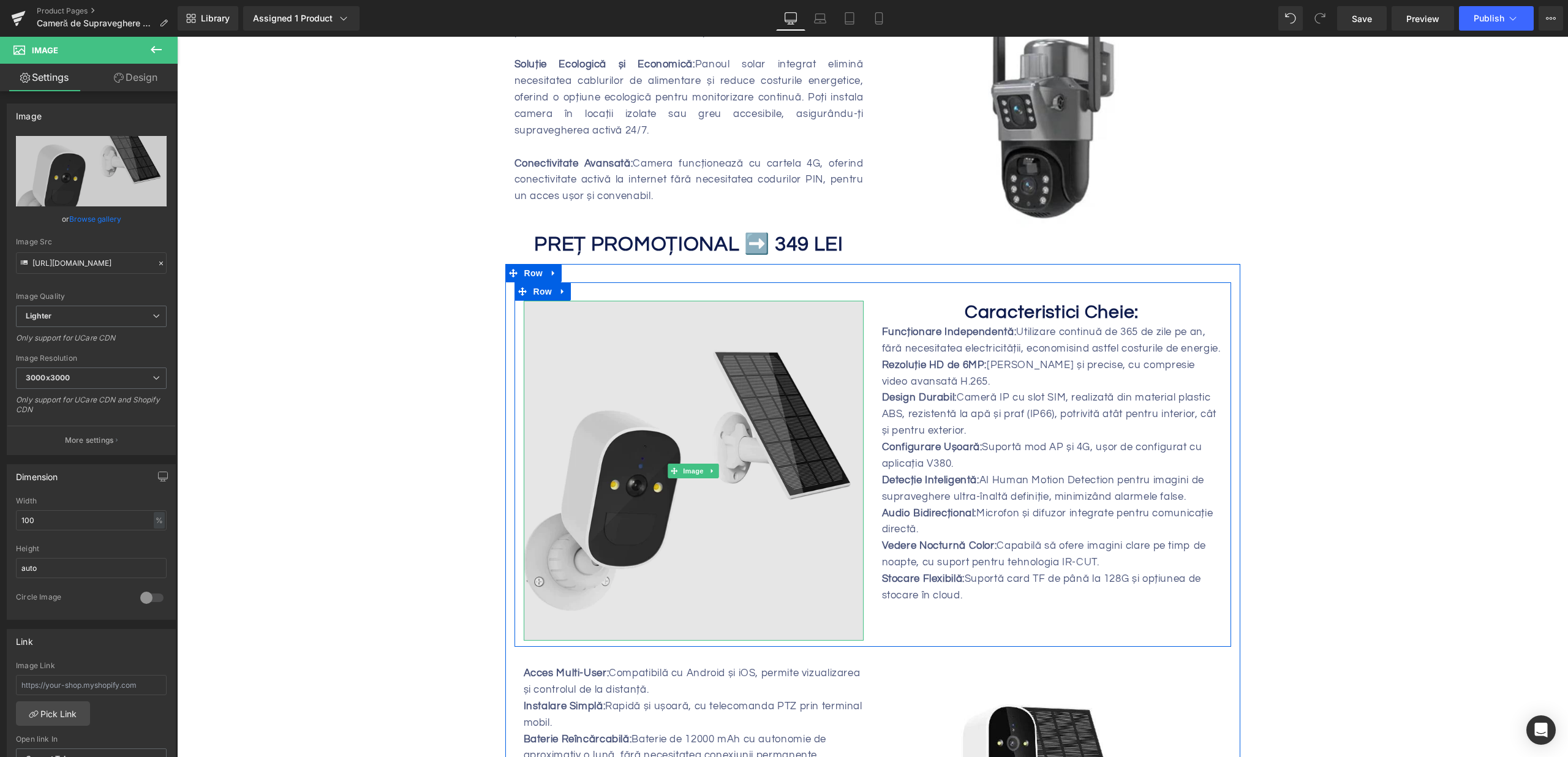
click at [634, 479] on img at bounding box center [693, 471] width 340 height 340
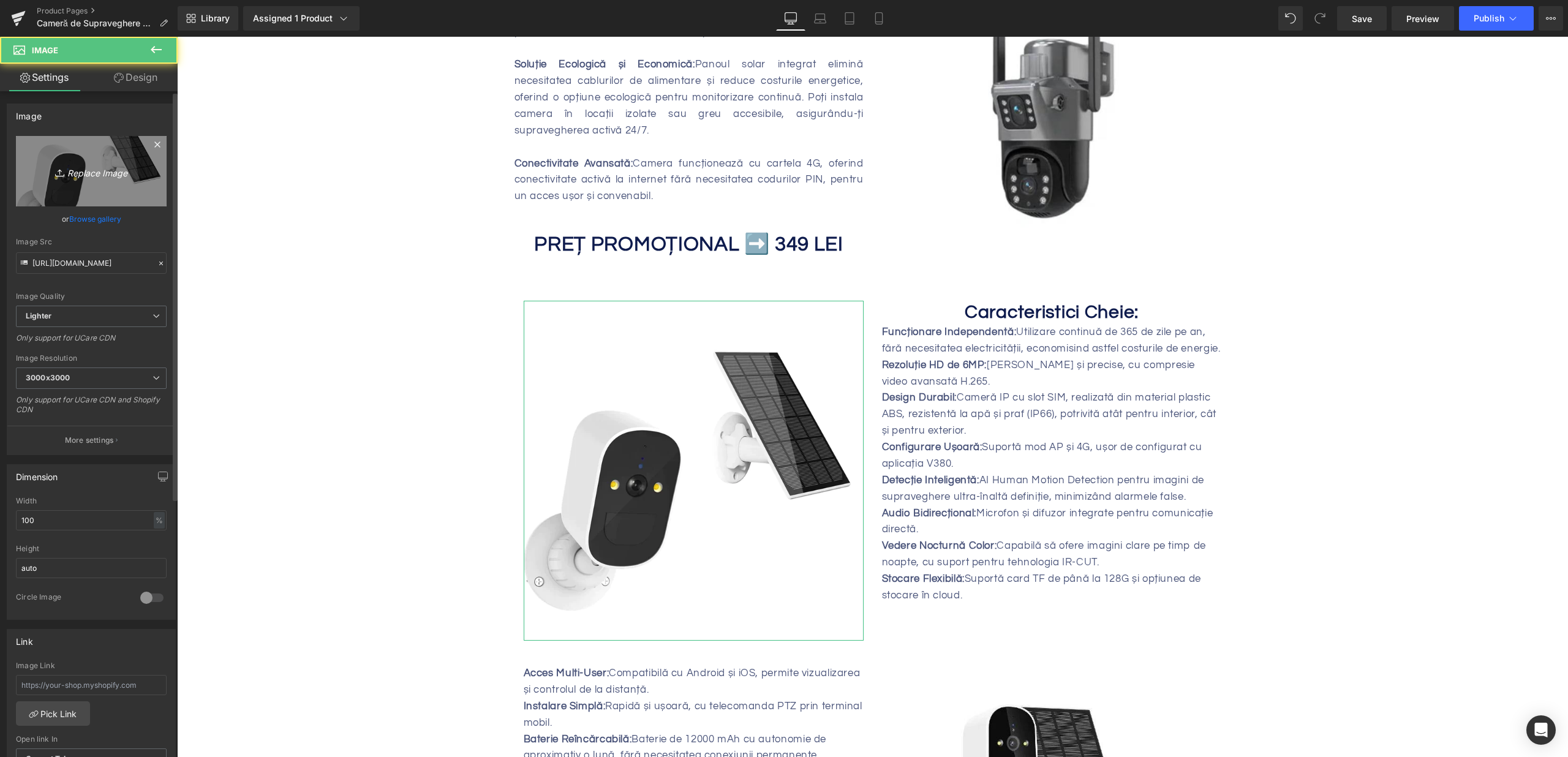
click at [91, 166] on icon "Replace Image" at bounding box center [92, 171] width 98 height 15
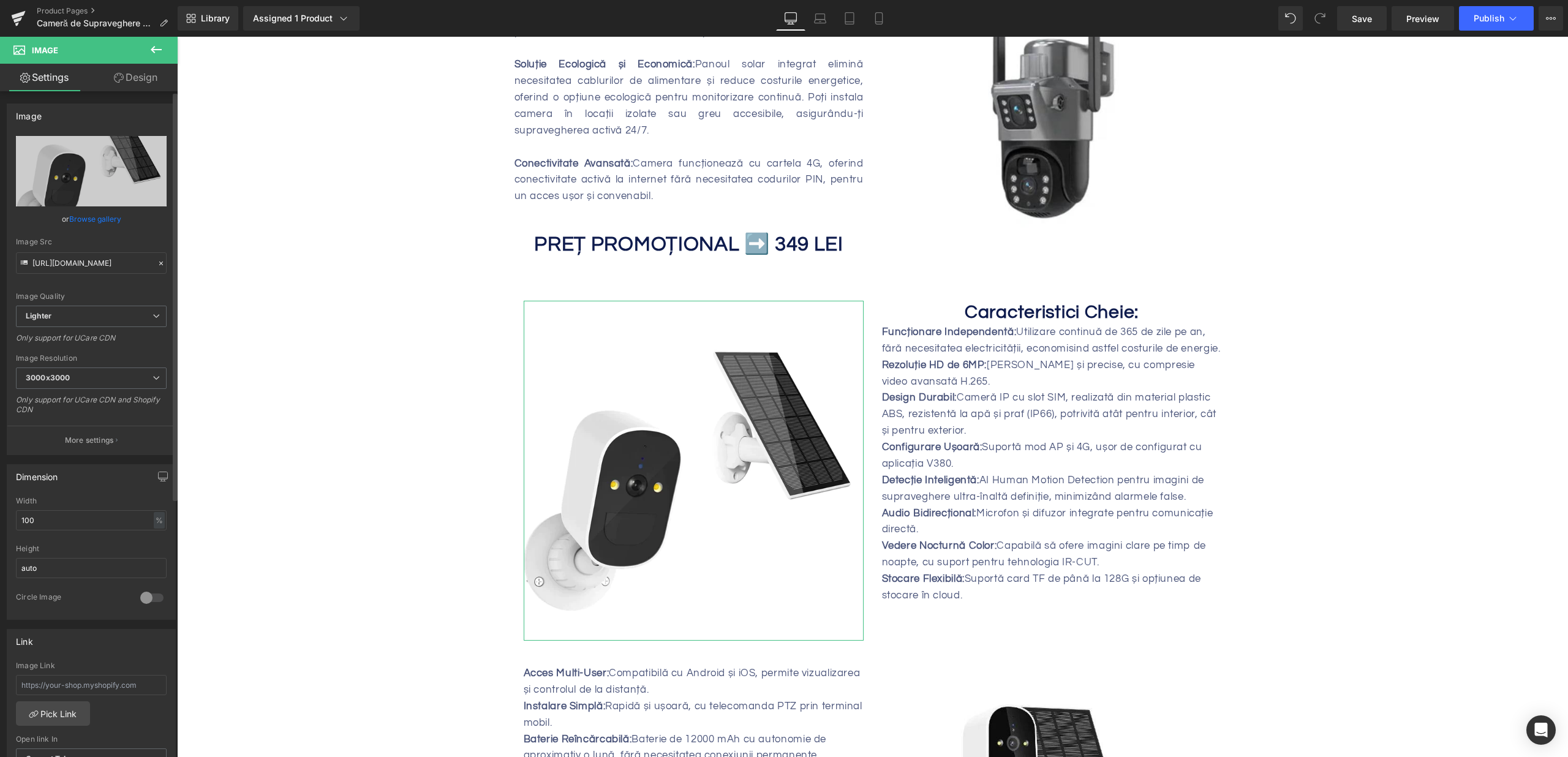
click at [96, 224] on link "Browse gallery" at bounding box center [95, 219] width 52 height 22
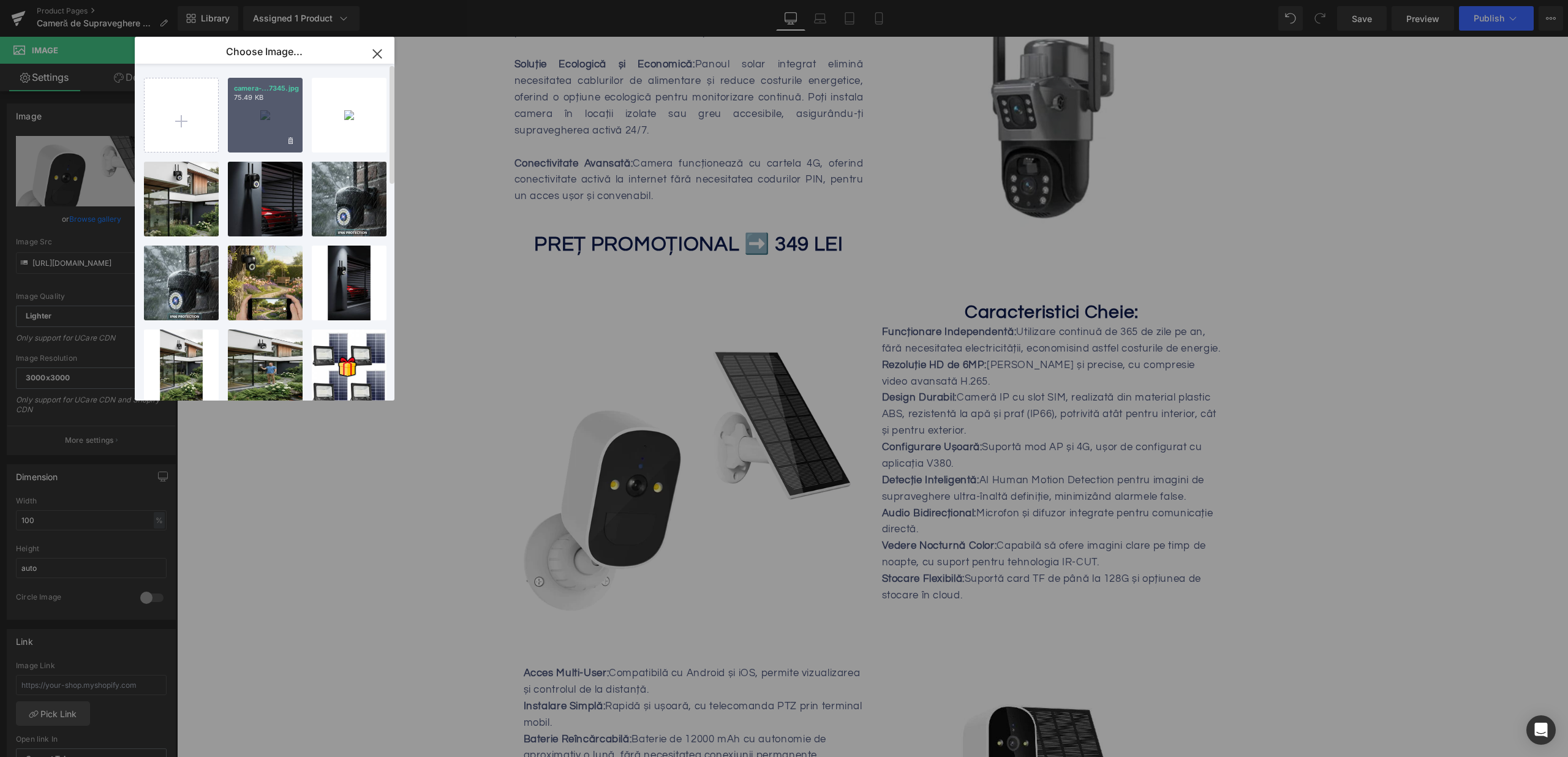
click at [277, 125] on div "camera-...7345.jpg 75.49 KB" at bounding box center [265, 115] width 75 height 75
type input "[URL][DOMAIN_NAME]"
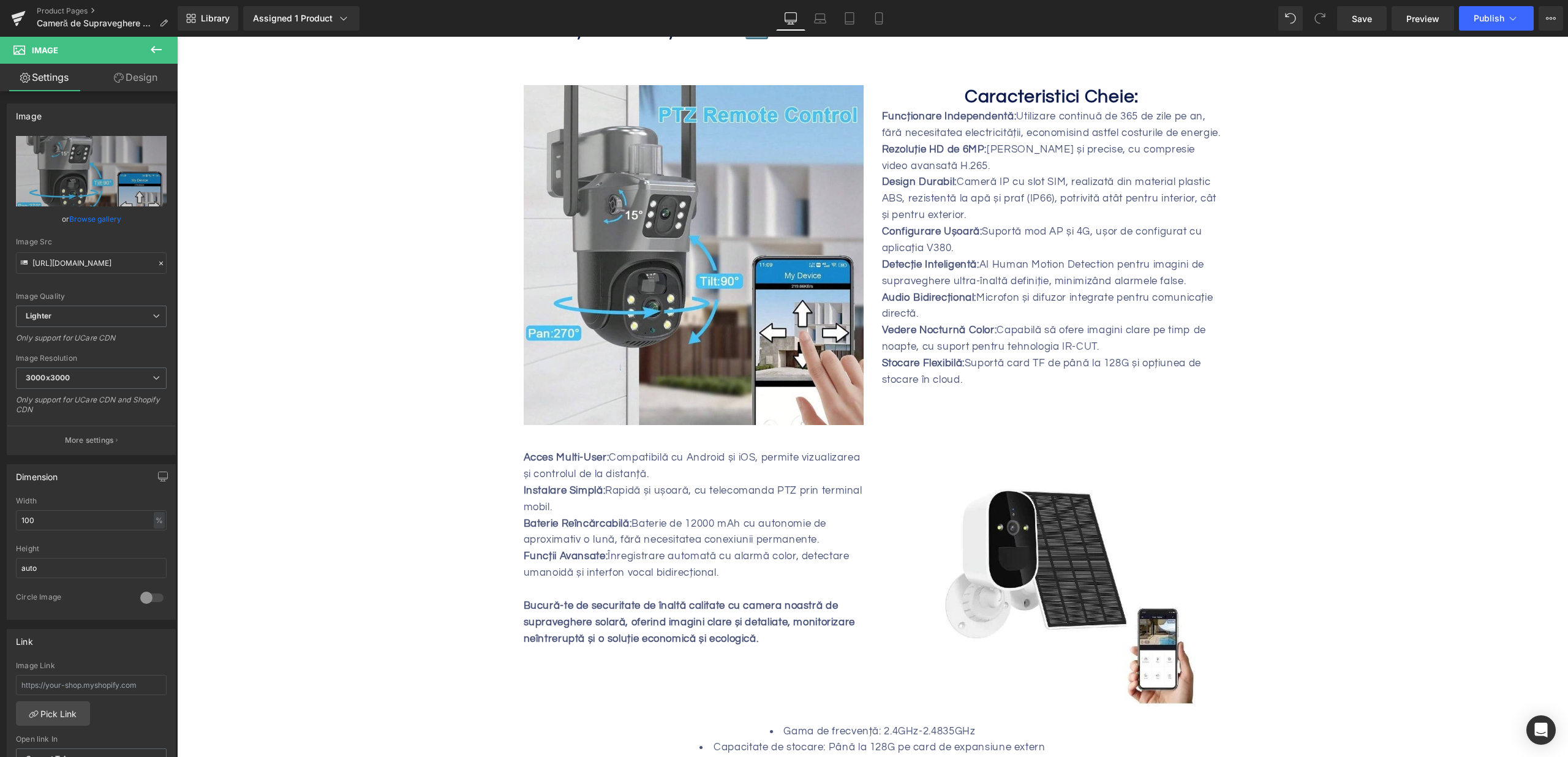
scroll to position [1177, 0]
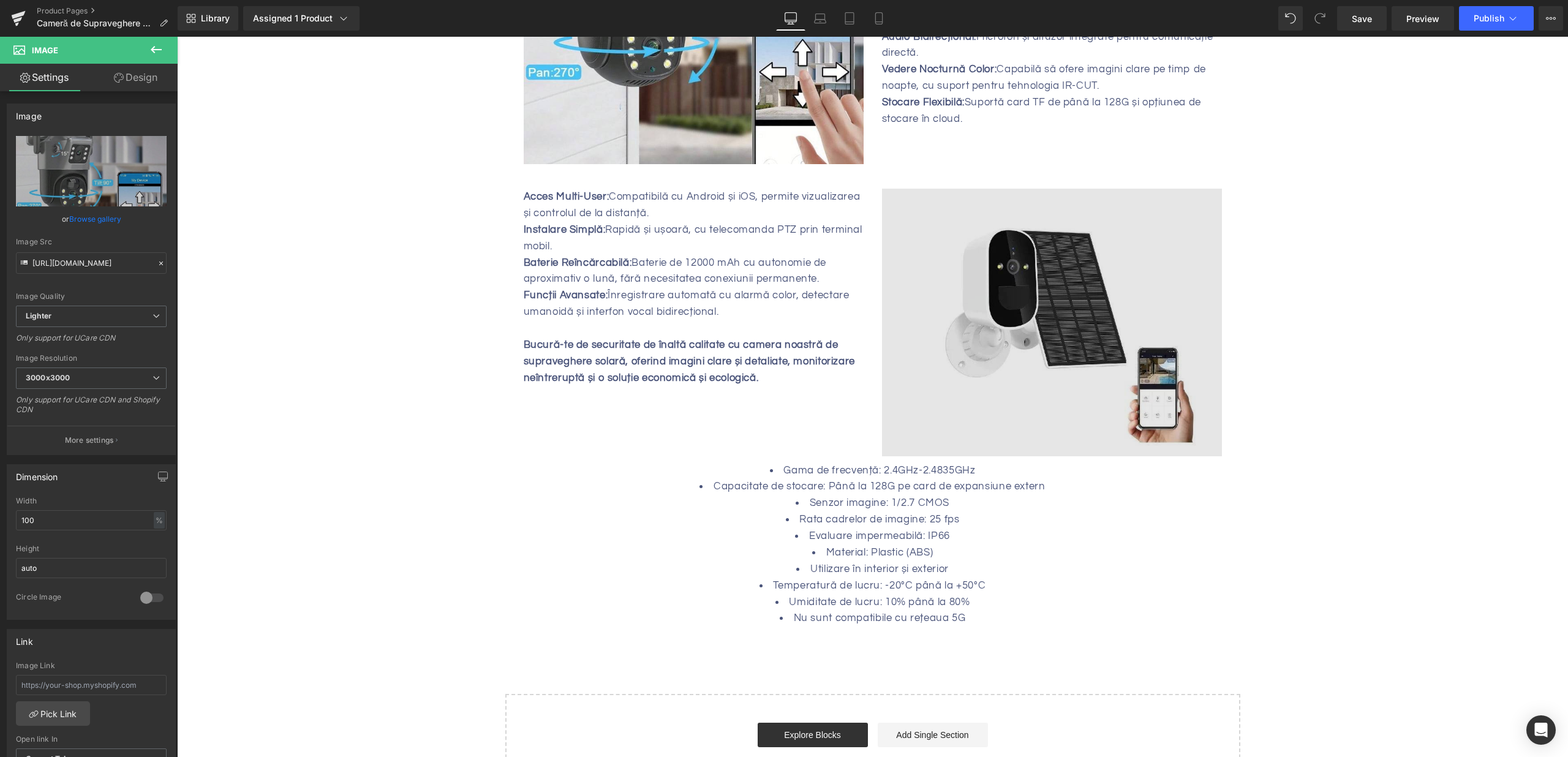
click at [1157, 312] on img at bounding box center [1052, 323] width 340 height 267
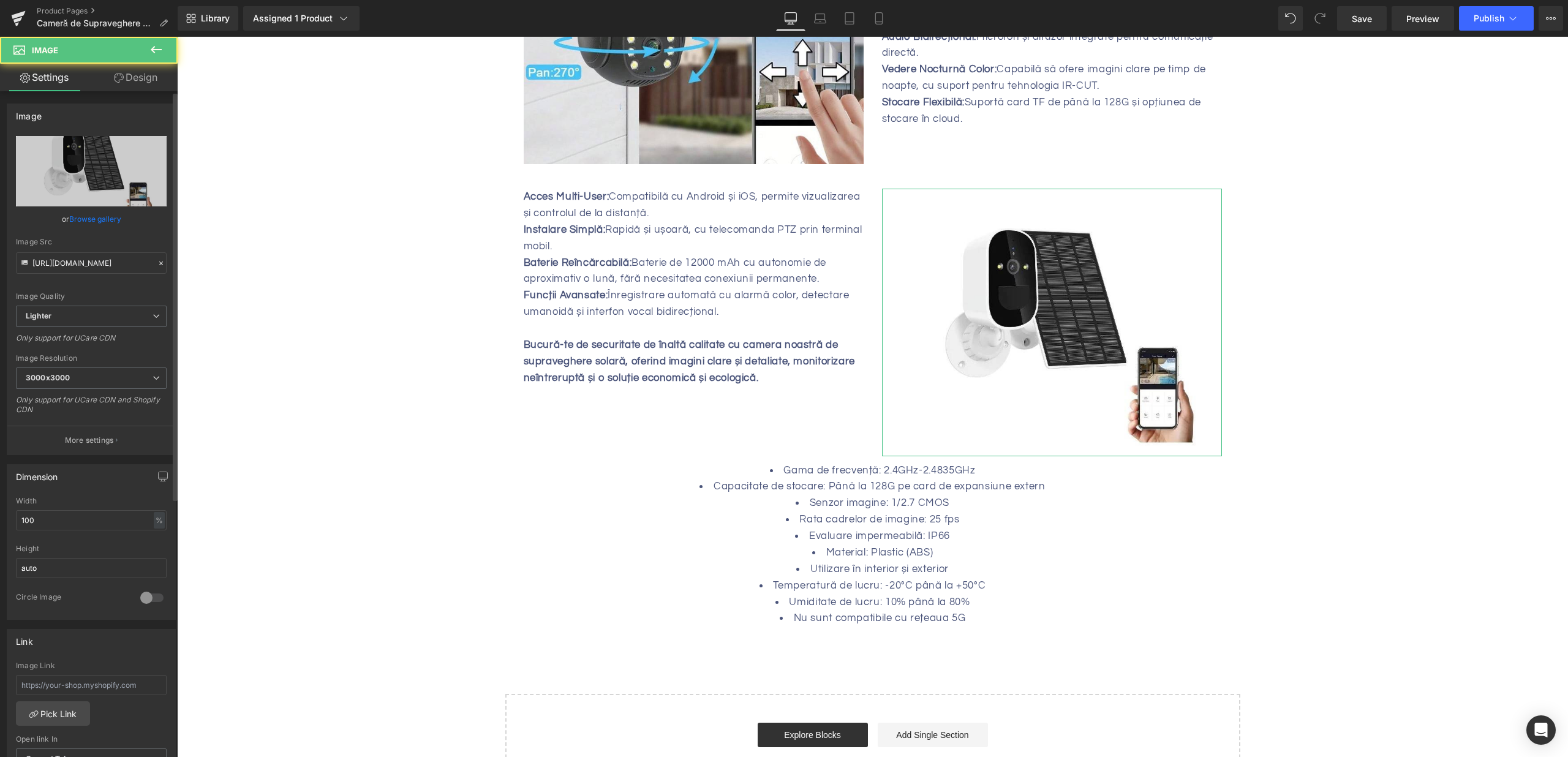
click at [101, 221] on link "Browse gallery" at bounding box center [95, 219] width 52 height 22
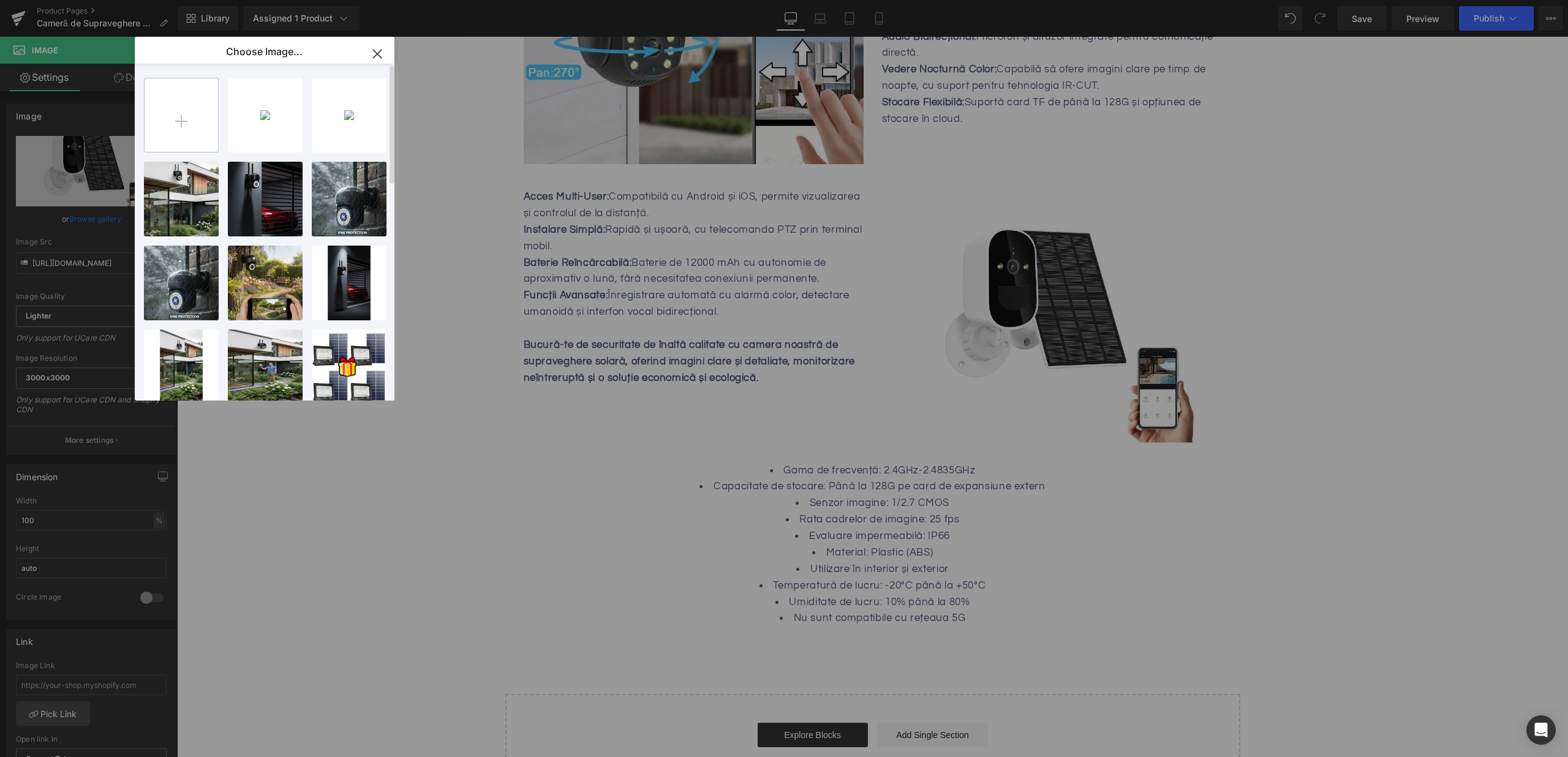
click at [174, 100] on input "file" at bounding box center [181, 114] width 73 height 73
type input "C:\fakepath\camera-de-supraveghere-dubla-cu-panou-solar-slot-sim-wifi-senzor-de…"
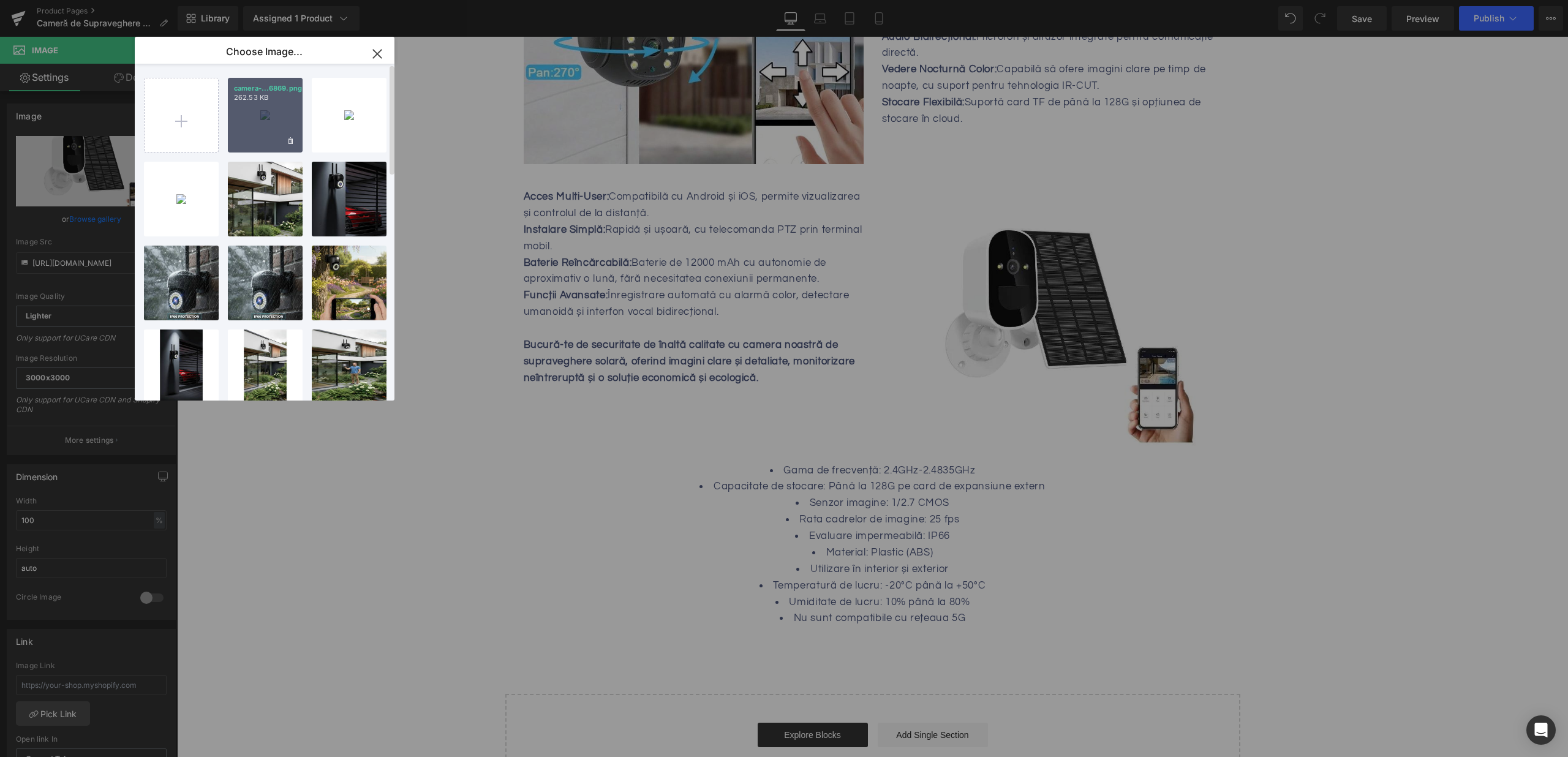
click at [237, 107] on div "camera-...6869.png 262.53 KB" at bounding box center [265, 115] width 75 height 75
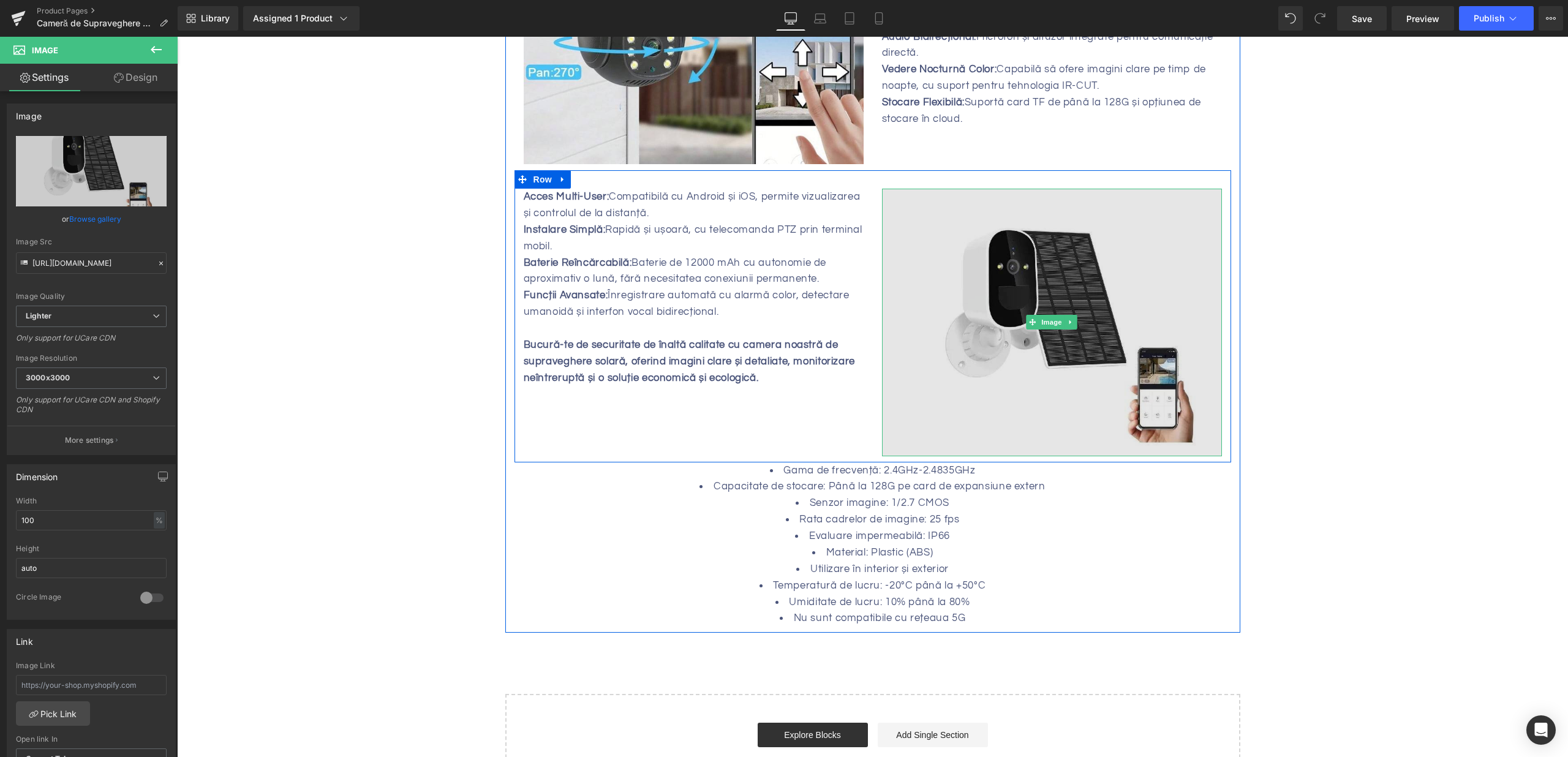
click at [1069, 261] on img at bounding box center [1052, 323] width 340 height 267
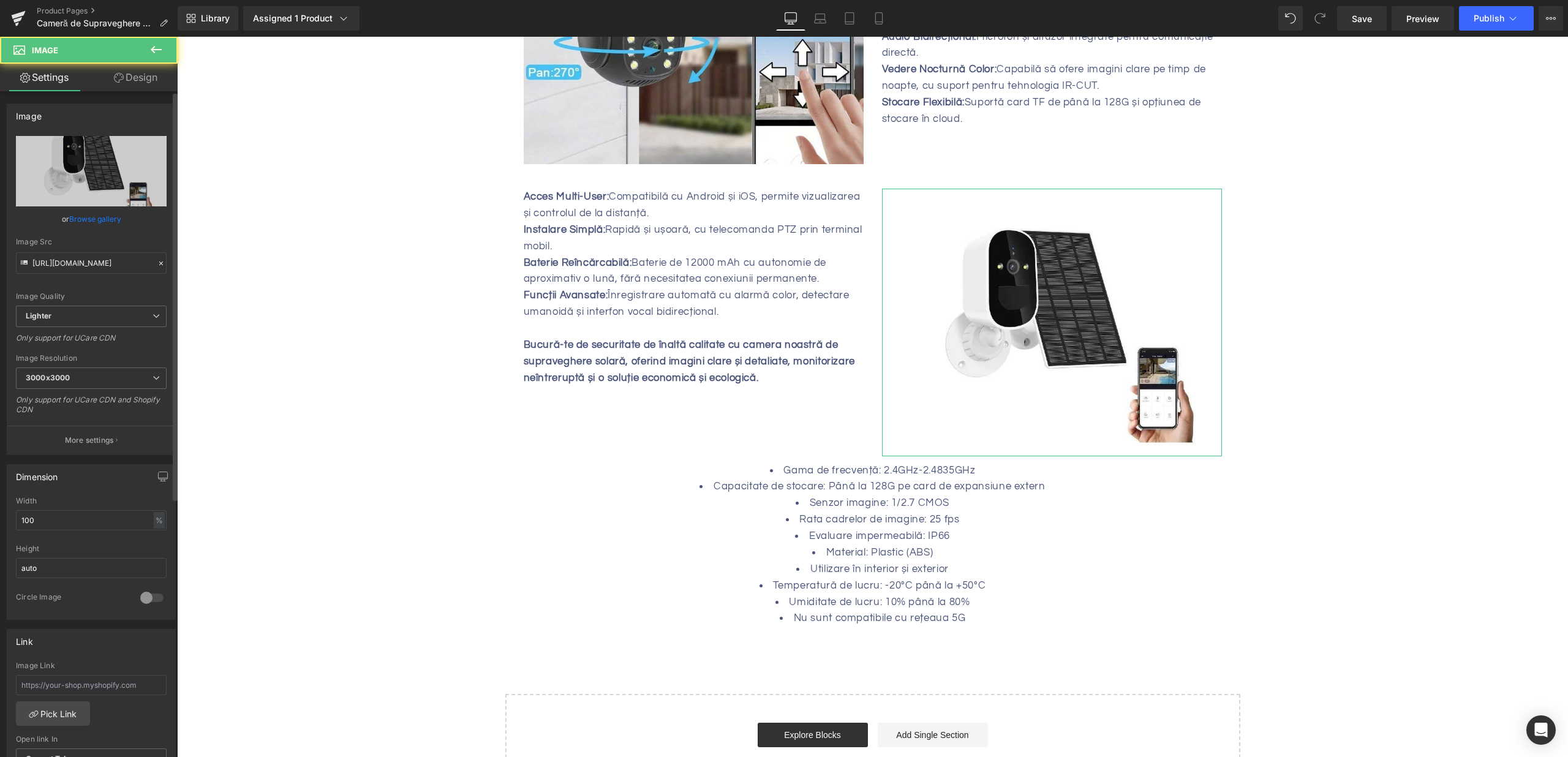
click at [76, 220] on link "Browse gallery" at bounding box center [95, 219] width 52 height 22
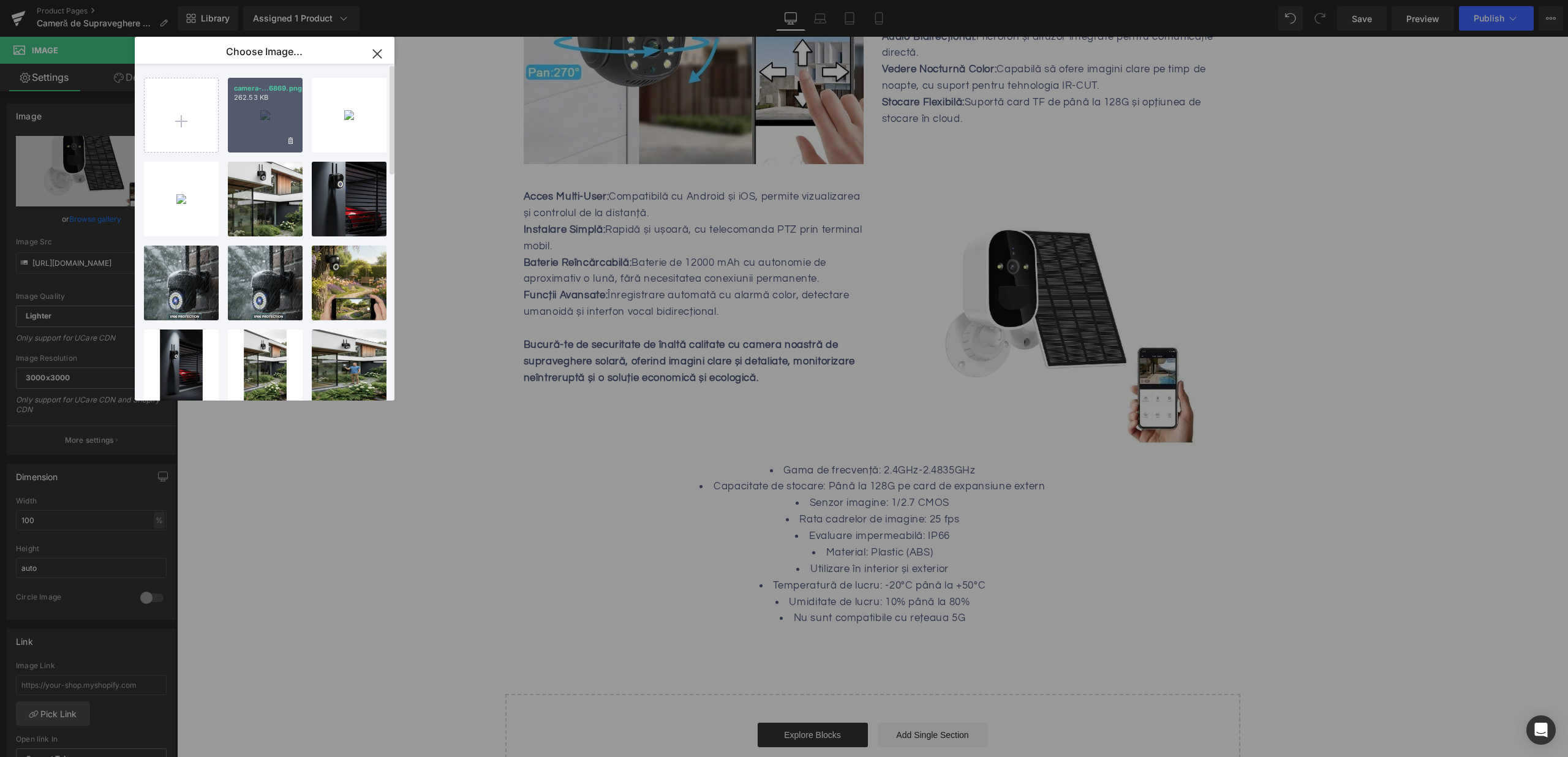
drag, startPoint x: 292, startPoint y: 129, endPoint x: 503, endPoint y: 205, distance: 224.3
click at [292, 129] on div "camera-...6869.png 262.53 KB" at bounding box center [265, 115] width 75 height 75
type input "[URL][DOMAIN_NAME]"
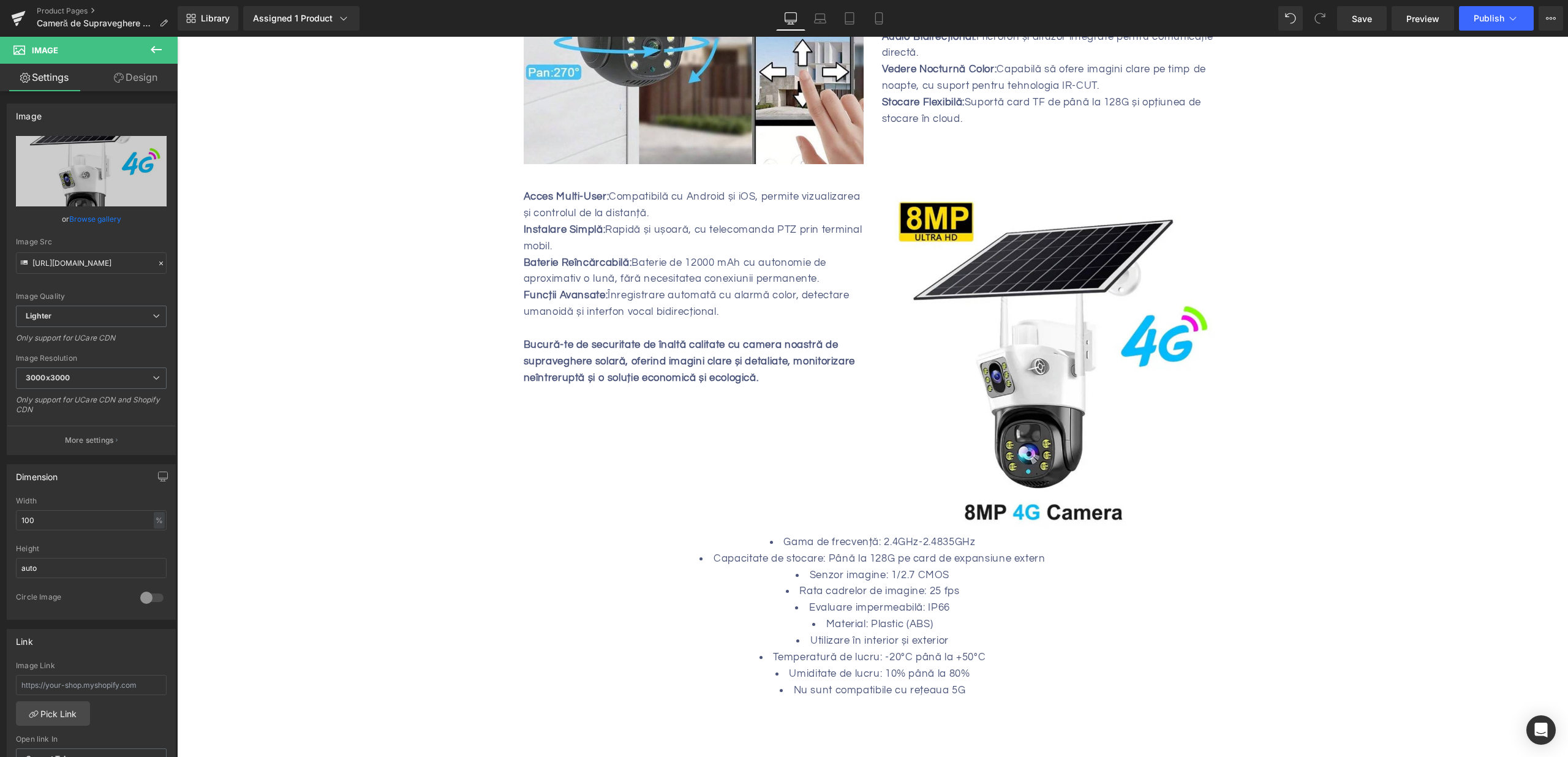
scroll to position [0, 0]
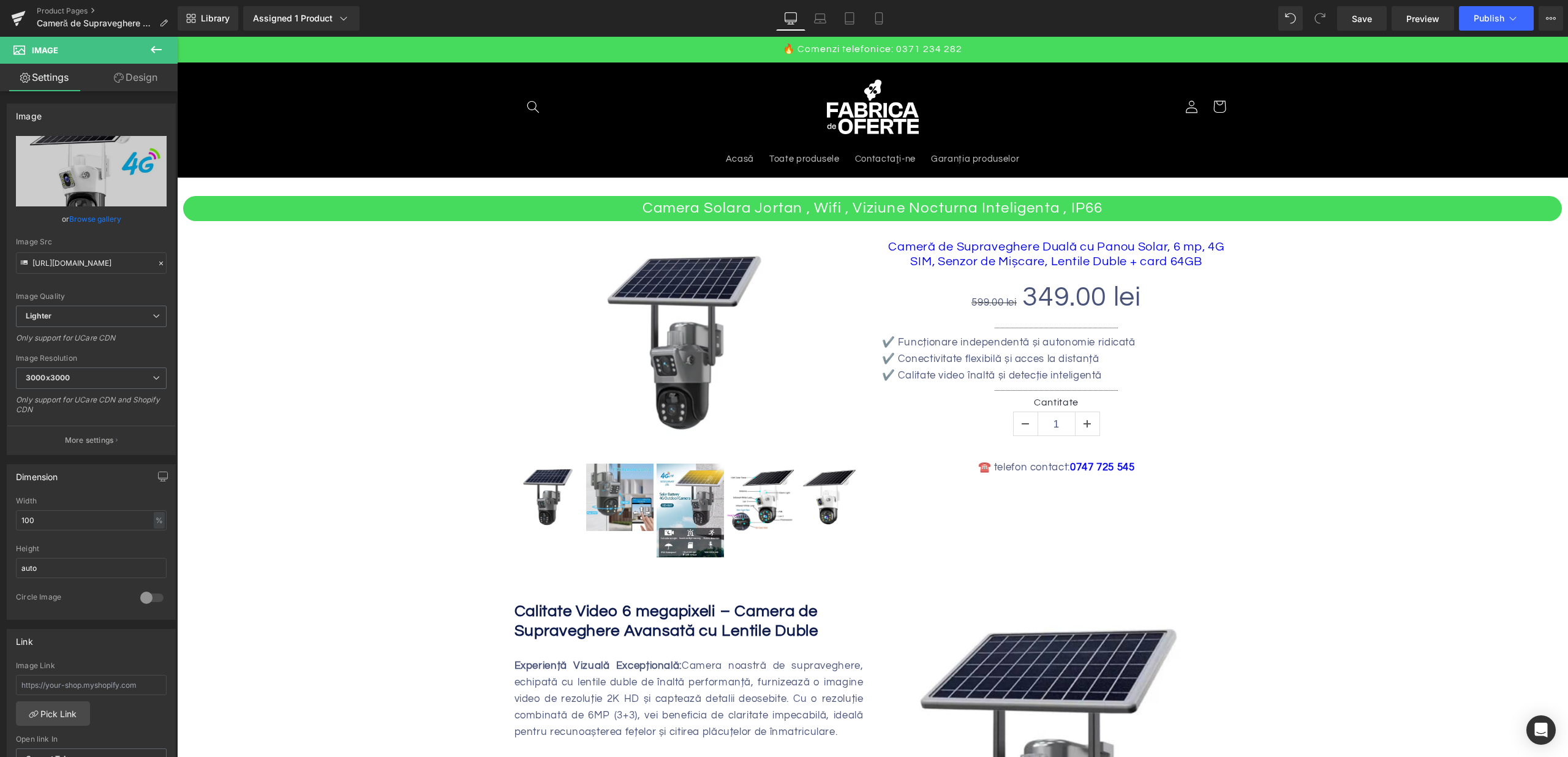
click at [1343, 335] on div "Camera Solara Jortan , Wifi , Viziune Nocturna Inteligenta , IP66 Heading Sale …" at bounding box center [872, 381] width 1378 height 368
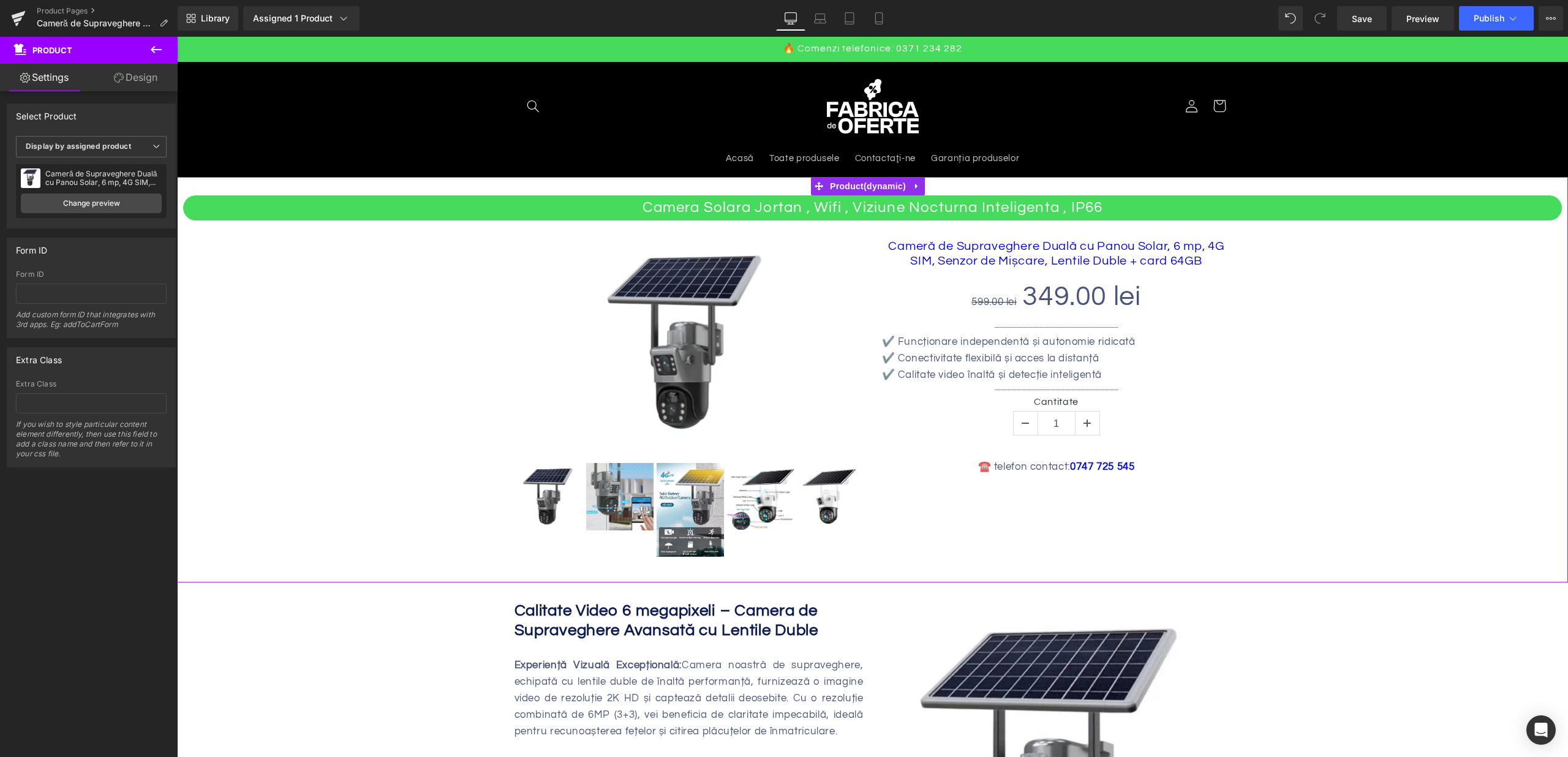
scroll to position [14, 0]
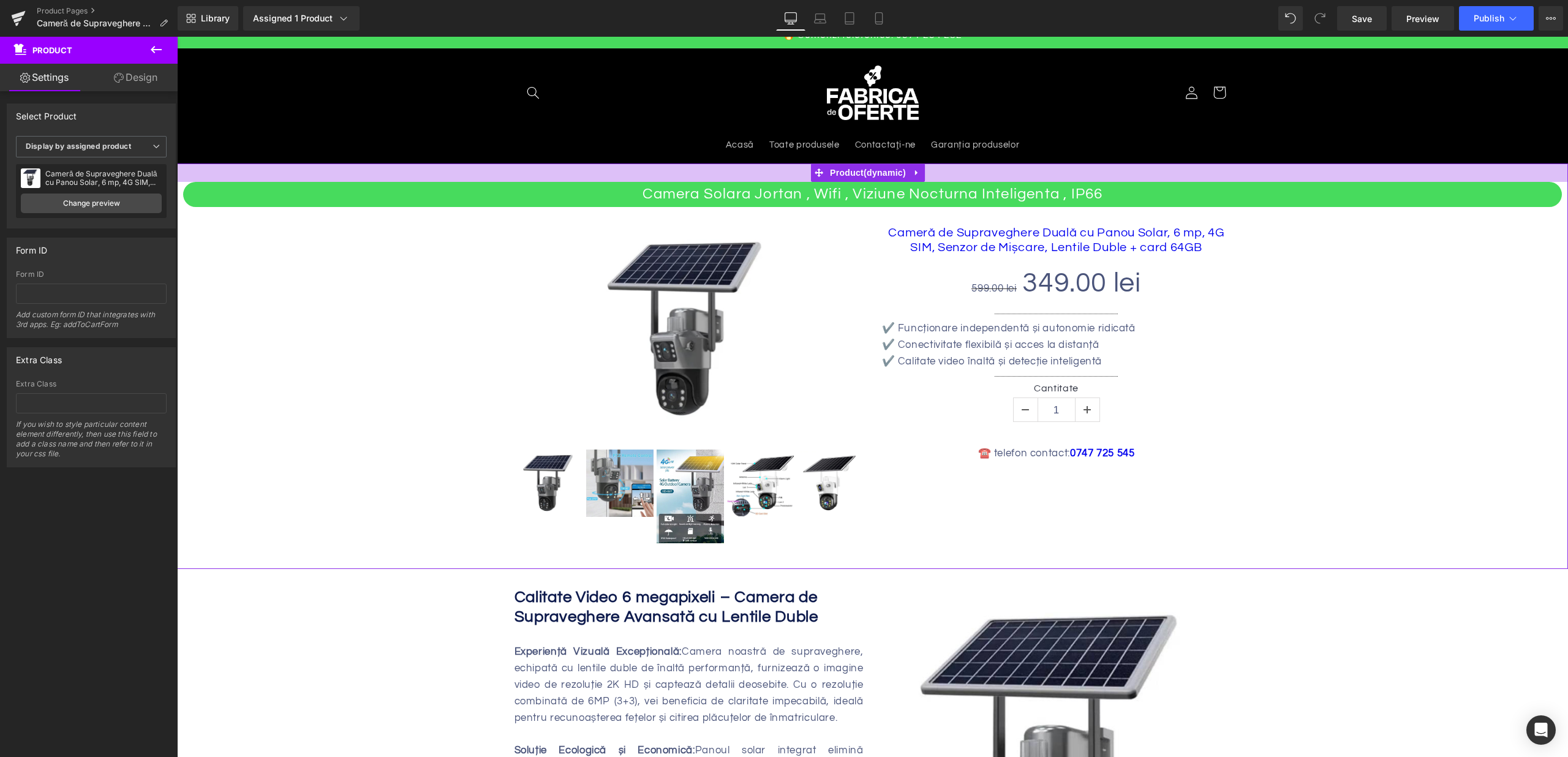
click at [748, 195] on h2 "Camera Solara Jortan , Wifi , Viziune Nocturna Inteligenta , IP66" at bounding box center [872, 194] width 1378 height 25
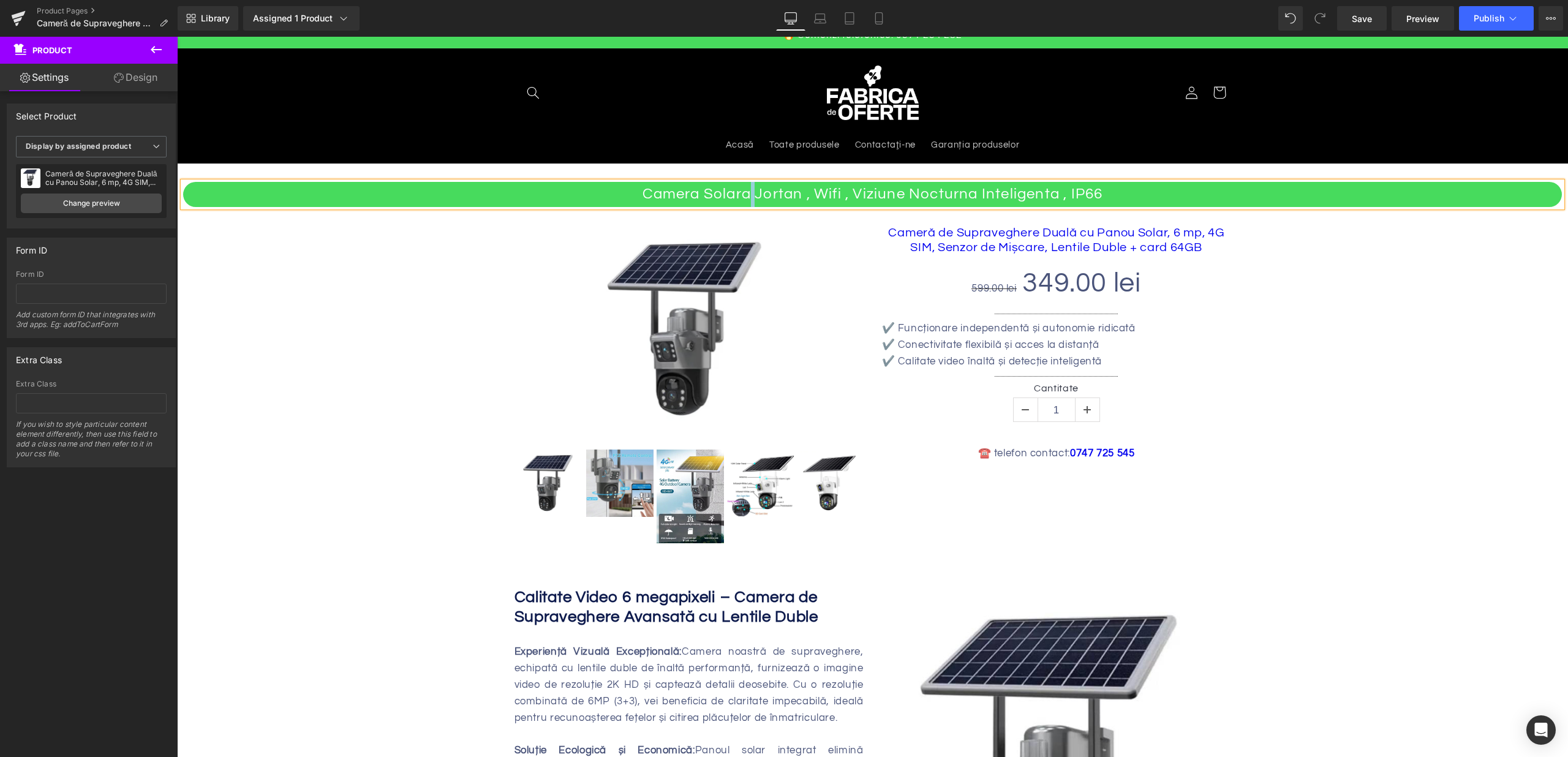
click at [749, 196] on h2 "Camera Solara Jortan , Wifi , Viziune Nocturna Inteligenta , IP66" at bounding box center [872, 194] width 1378 height 25
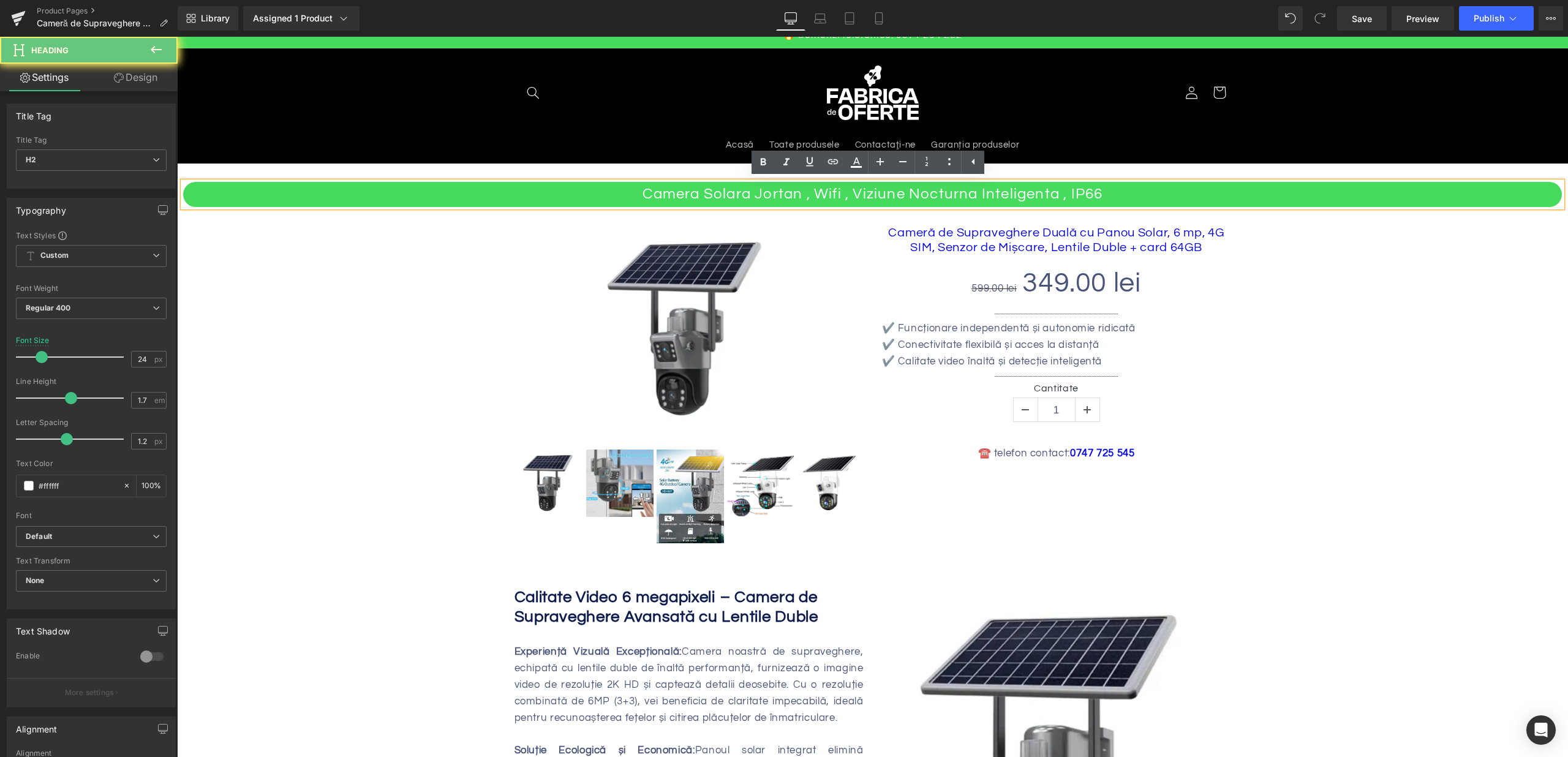
click at [766, 194] on h2 "Camera Solara Jortan , Wifi , Viziune Nocturna Inteligenta , IP66" at bounding box center [872, 194] width 1378 height 25
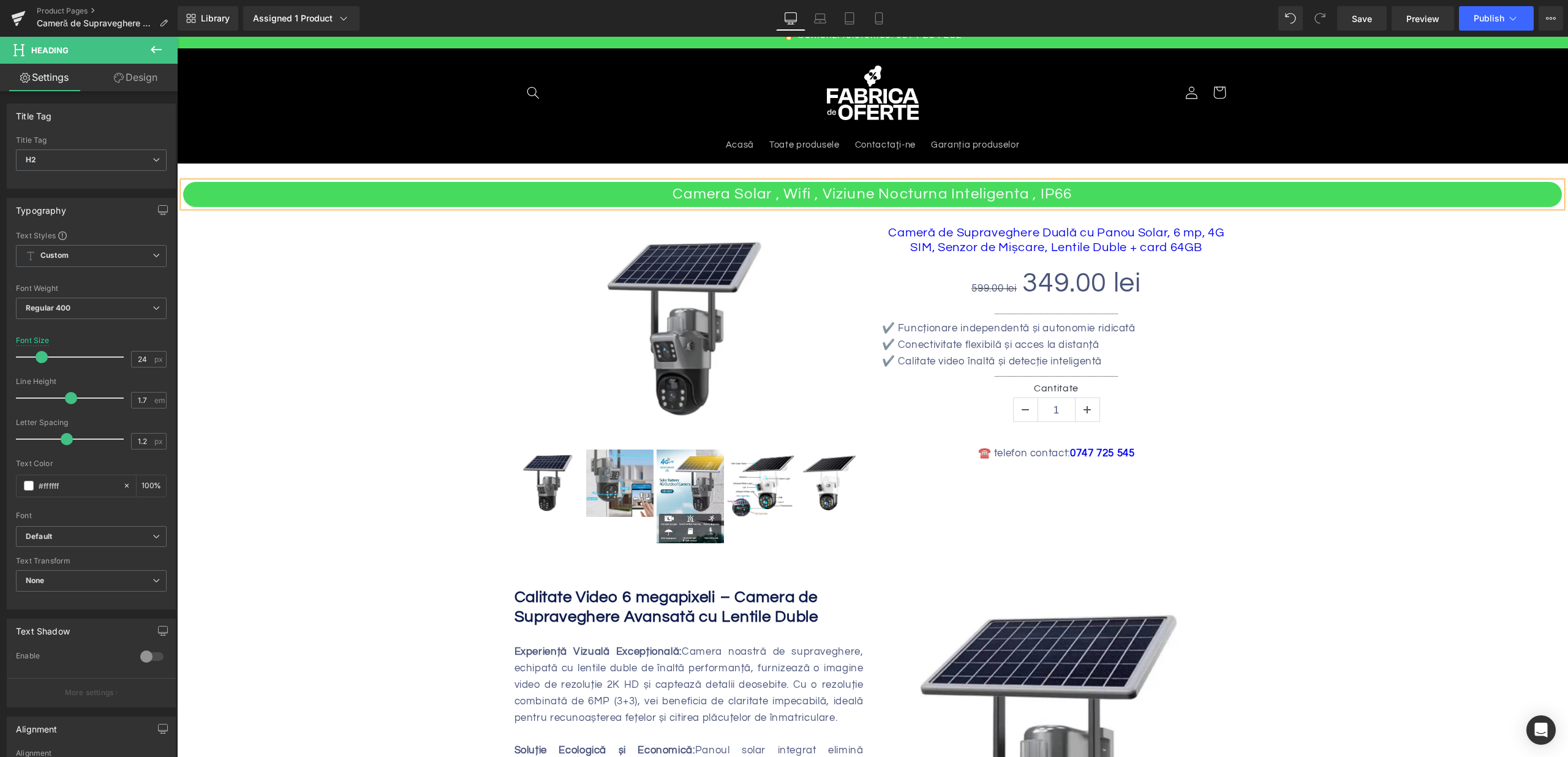
click at [1390, 289] on div "Camera Solar , Wifi , Viziune Nocturna Inteligenta , IP66 Heading Sale Off (P) …" at bounding box center [872, 366] width 1378 height 368
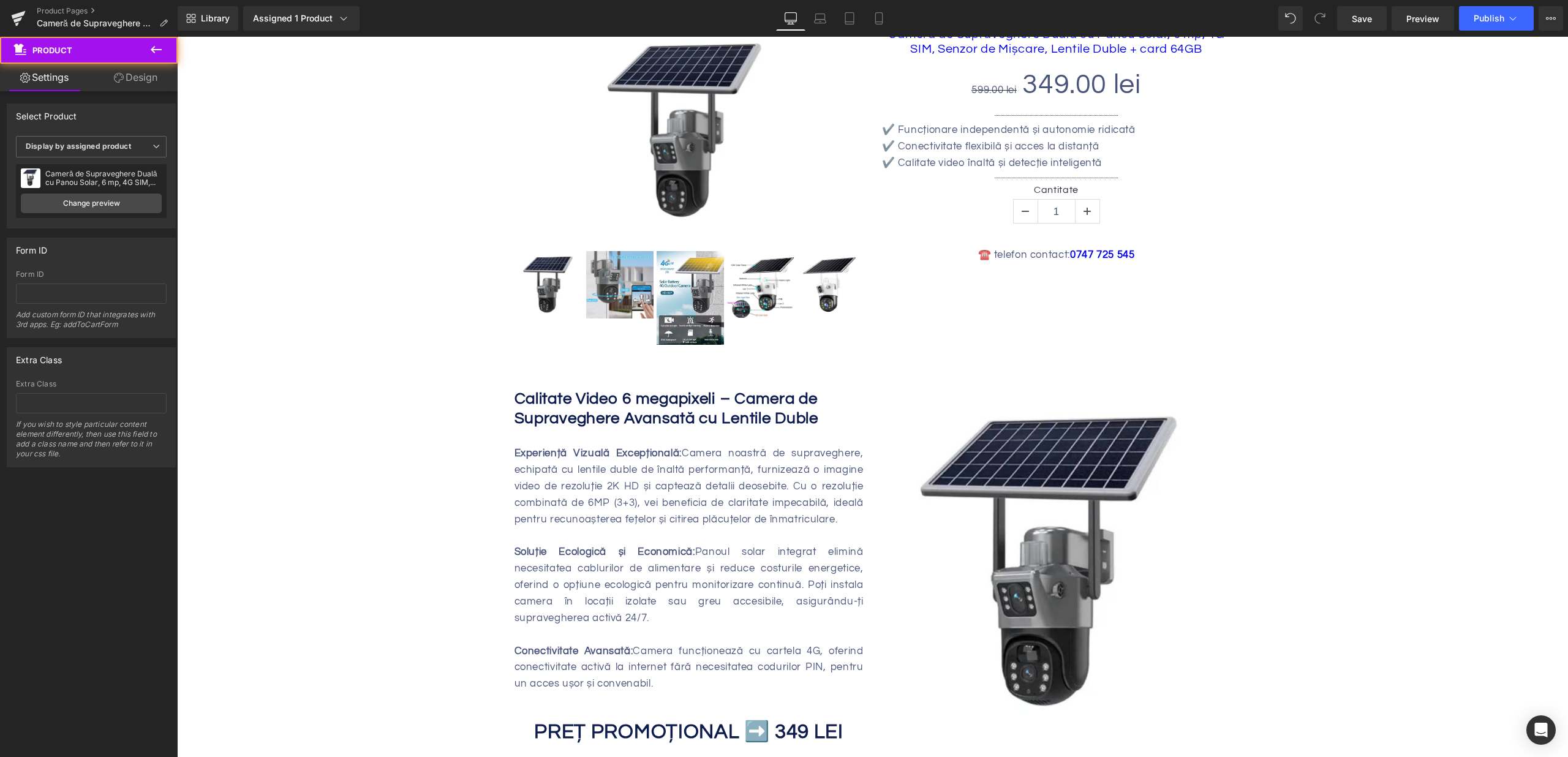
scroll to position [84, 0]
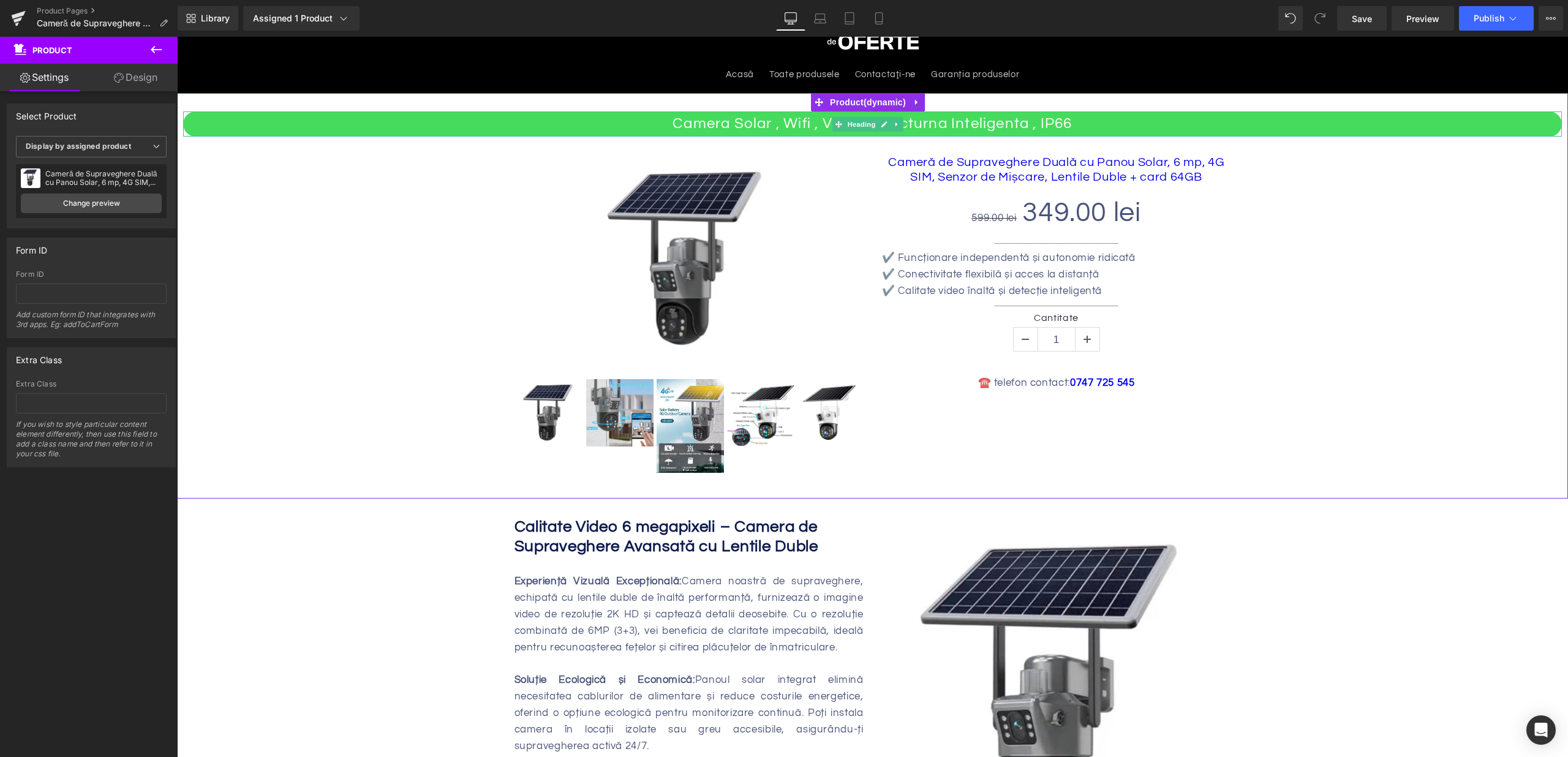
click at [760, 112] on div at bounding box center [872, 113] width 1378 height 3
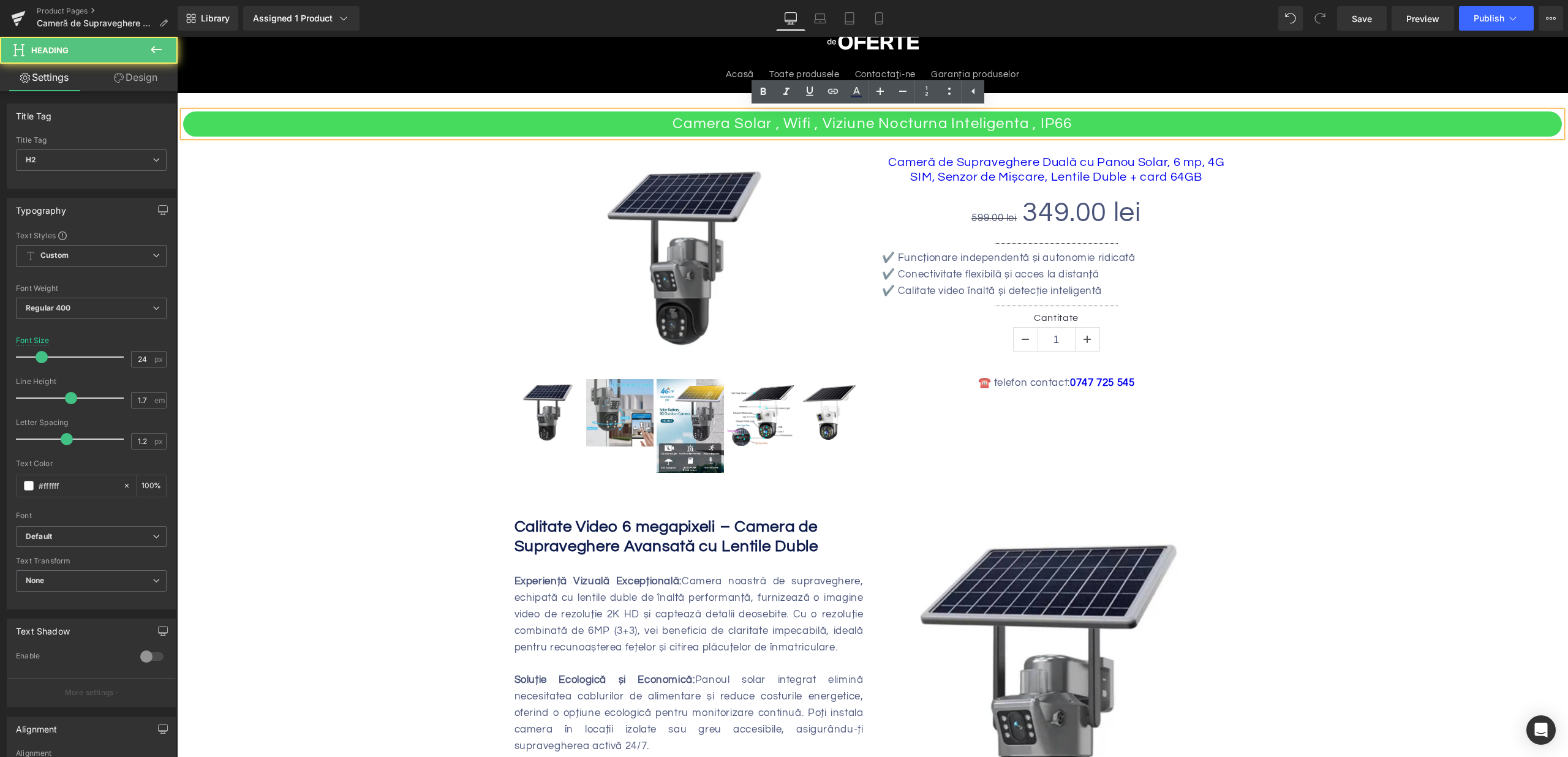
click at [768, 123] on h2 "Camera Solar , Wifi , Viziune Nocturna Inteligenta , IP66" at bounding box center [872, 124] width 1378 height 25
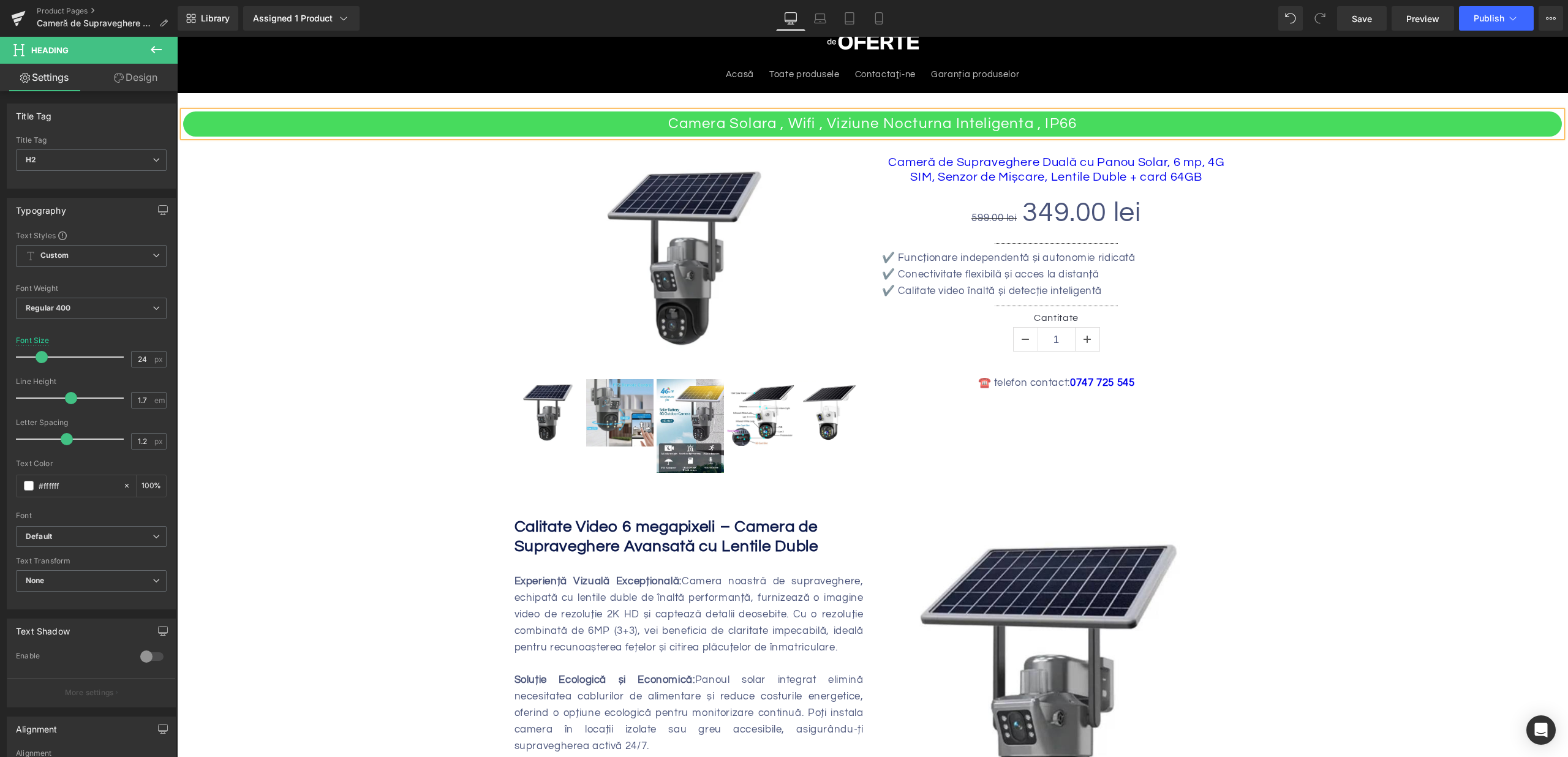
click at [1402, 199] on div "Camera Solara , Wifi , Viziune Nocturna Inteligenta , IP66 Heading Sale Off (P)…" at bounding box center [872, 296] width 1378 height 368
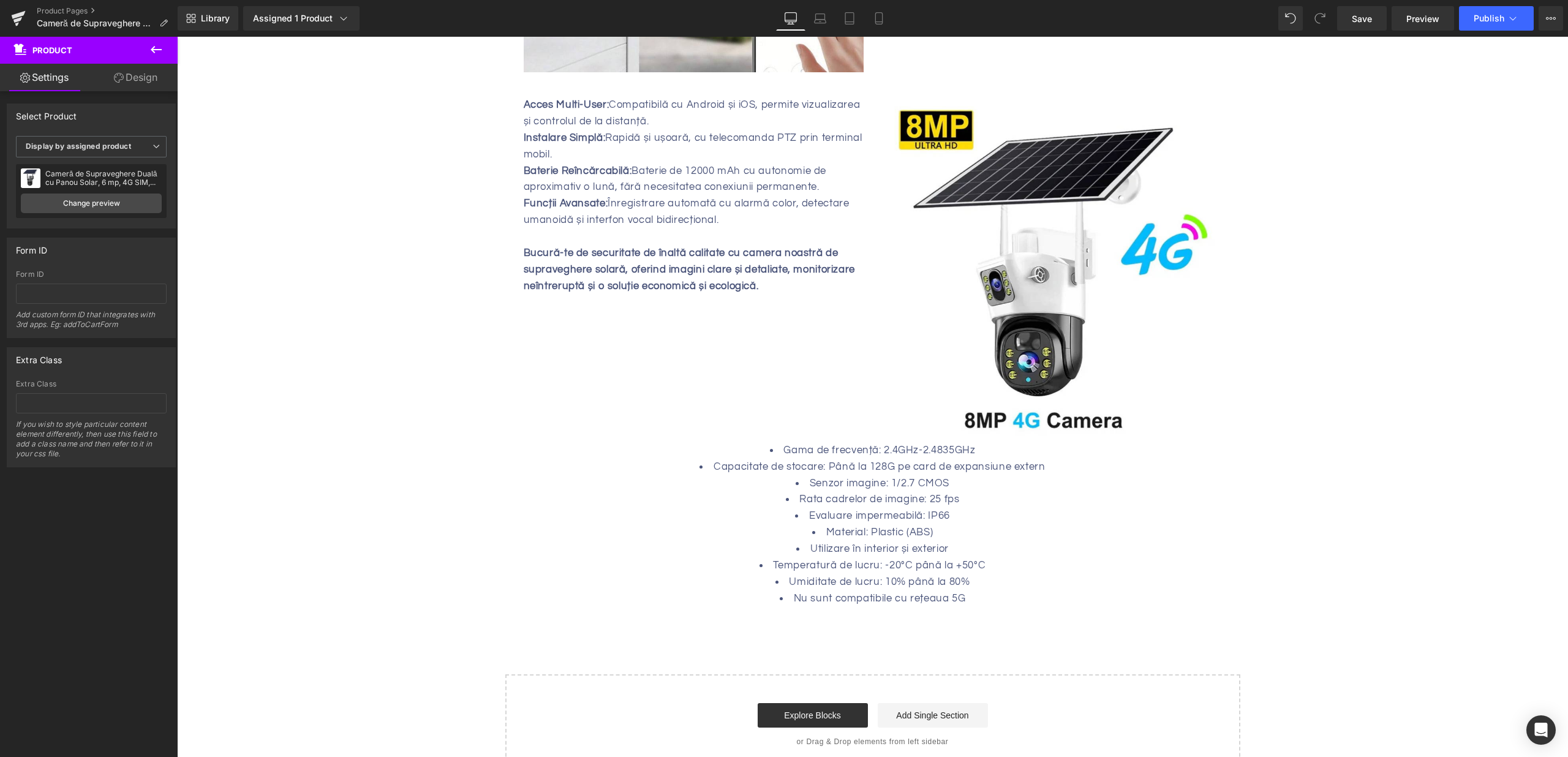
scroll to position [1458, 0]
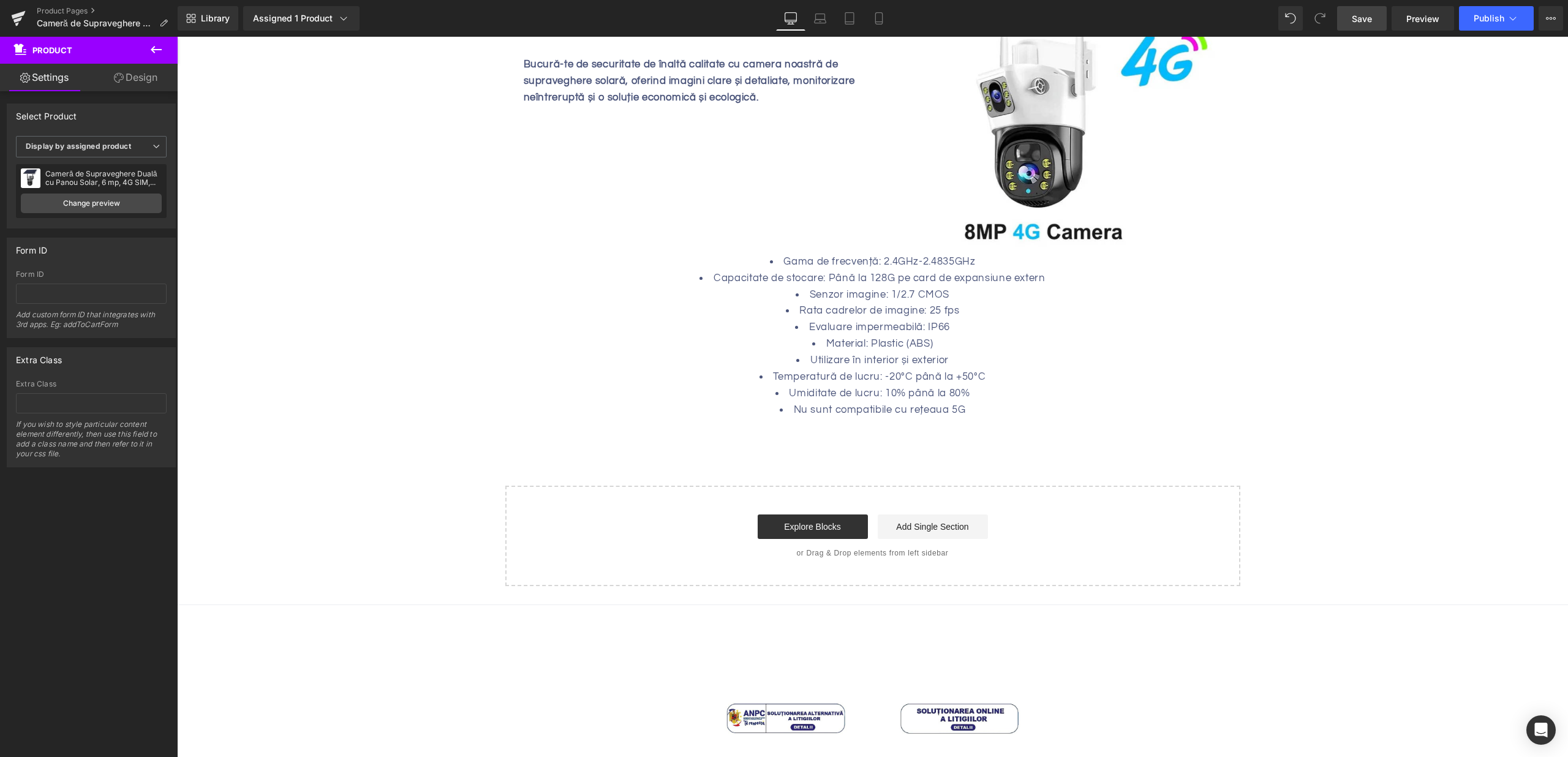
click at [1380, 21] on link "Save" at bounding box center [1362, 19] width 50 height 24
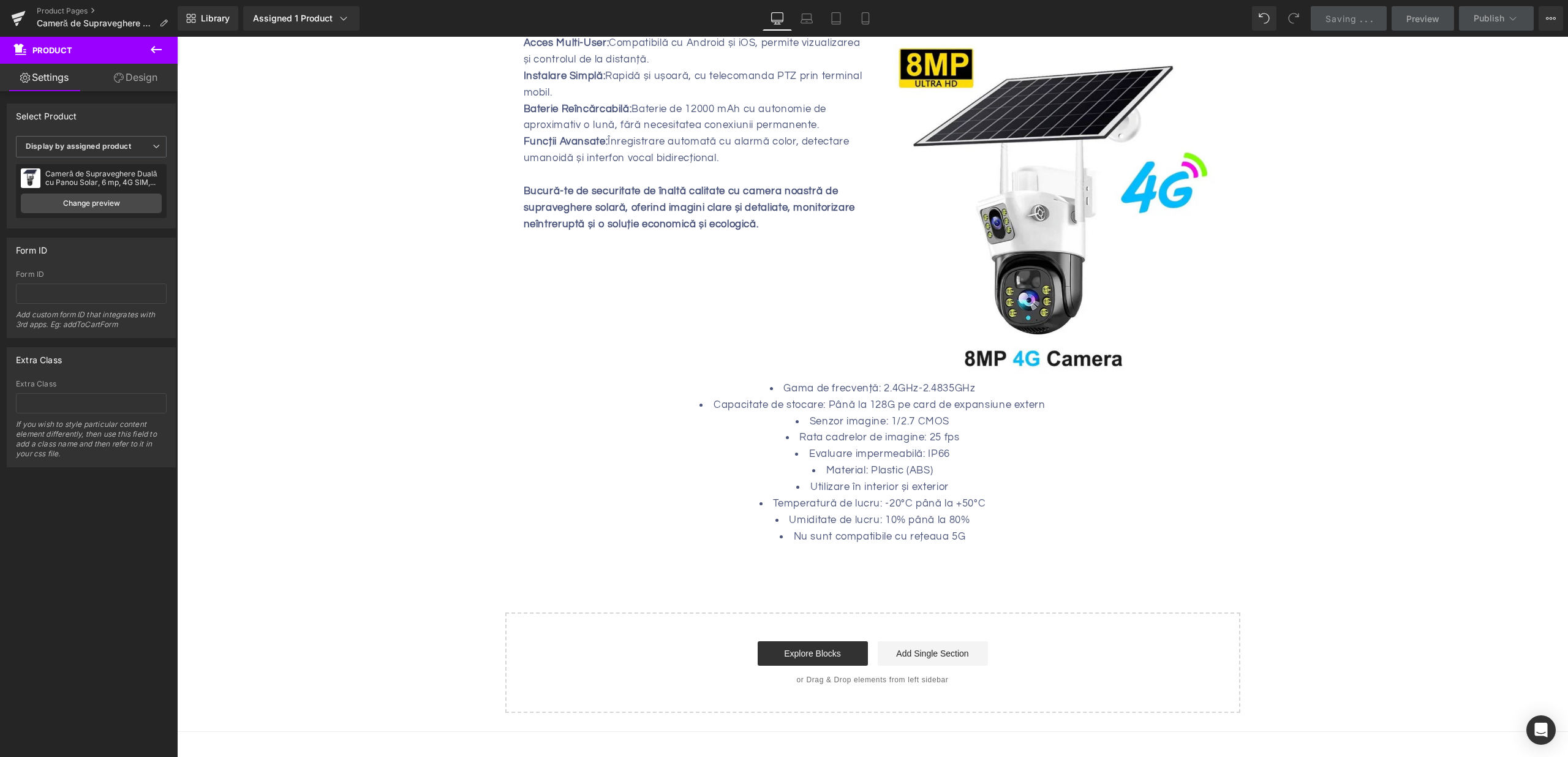
scroll to position [1289, 0]
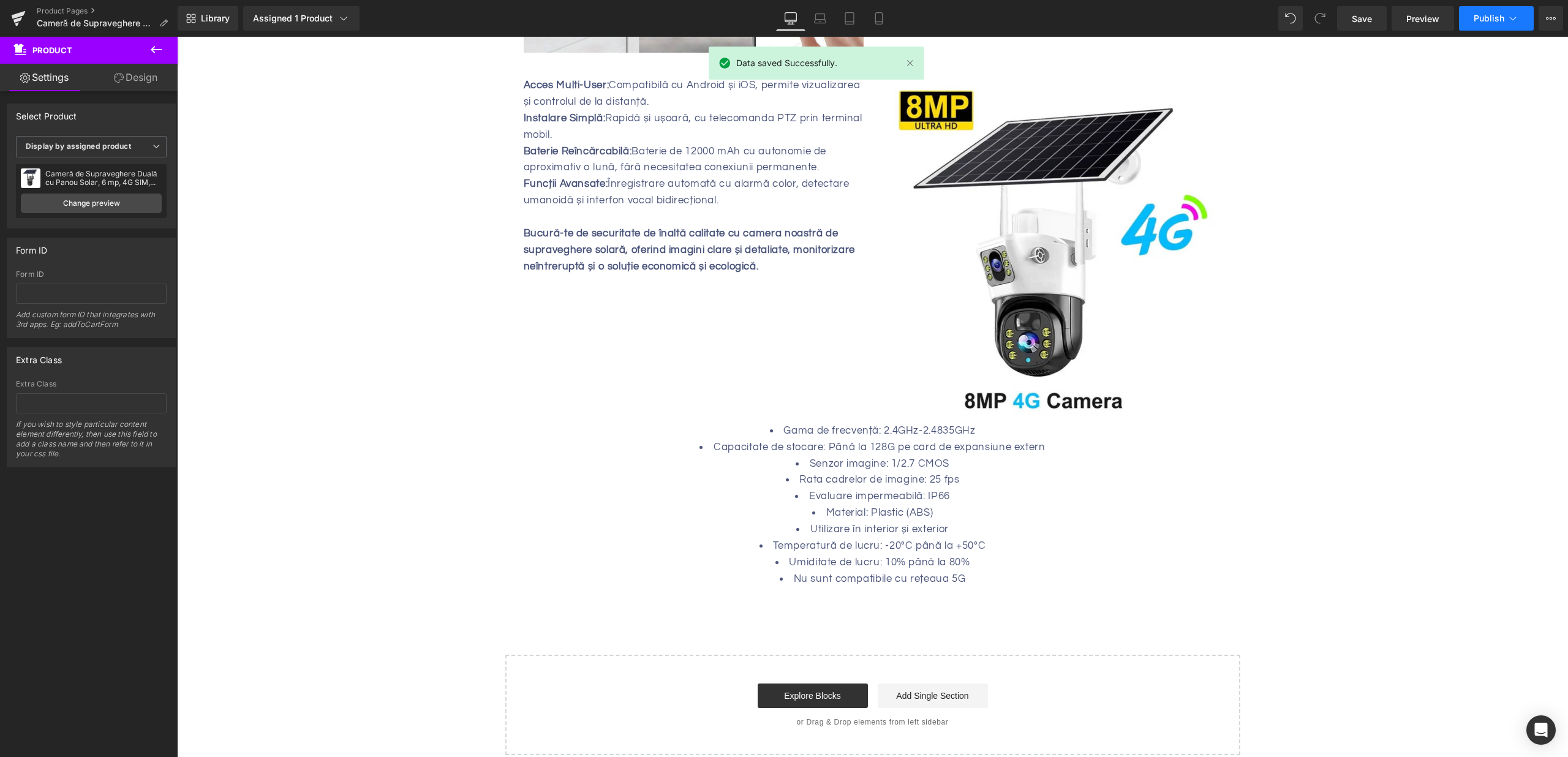
click at [1476, 25] on button "Publish" at bounding box center [1496, 19] width 75 height 24
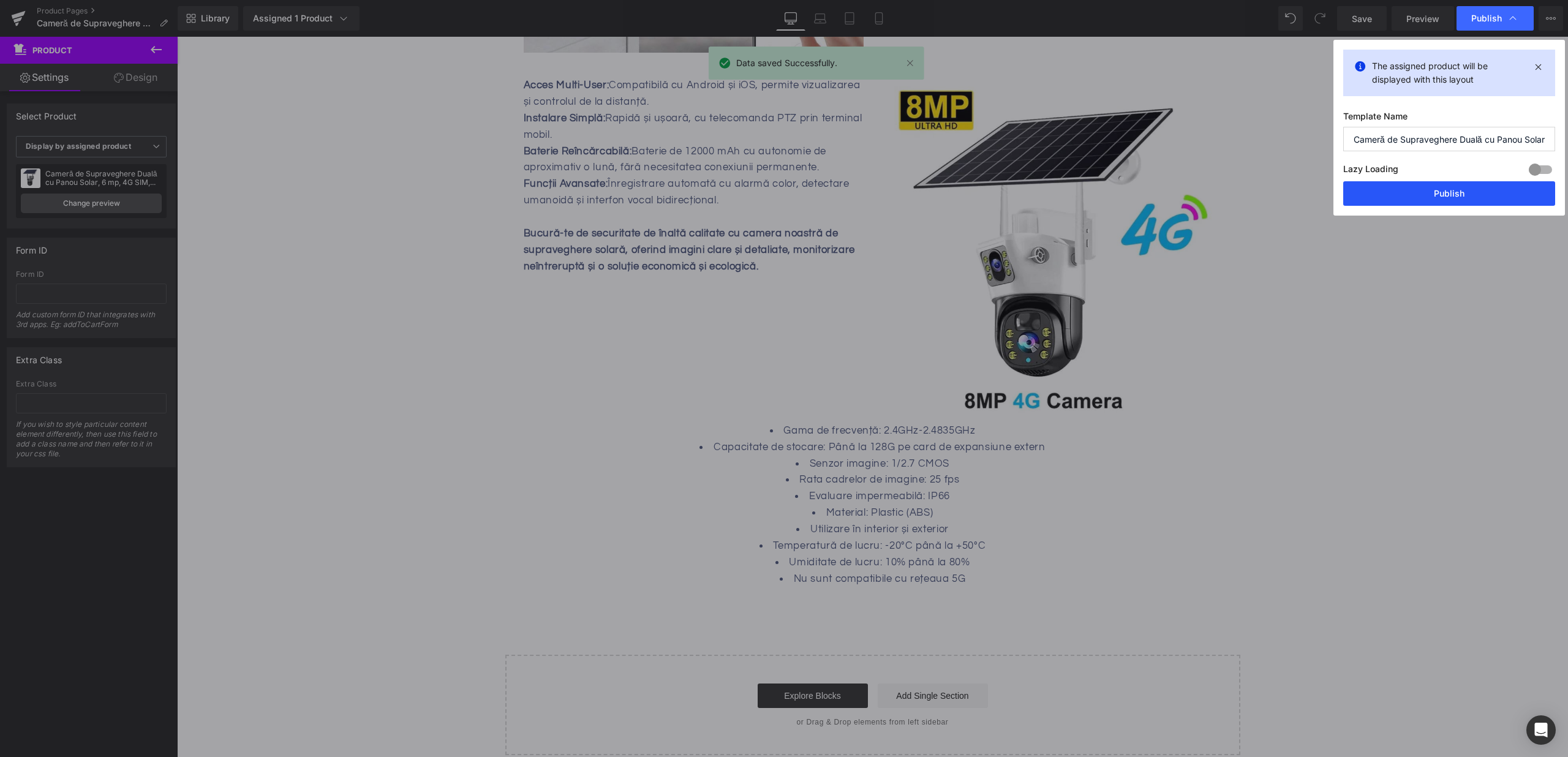
click at [1443, 189] on button "Publish" at bounding box center [1449, 193] width 212 height 24
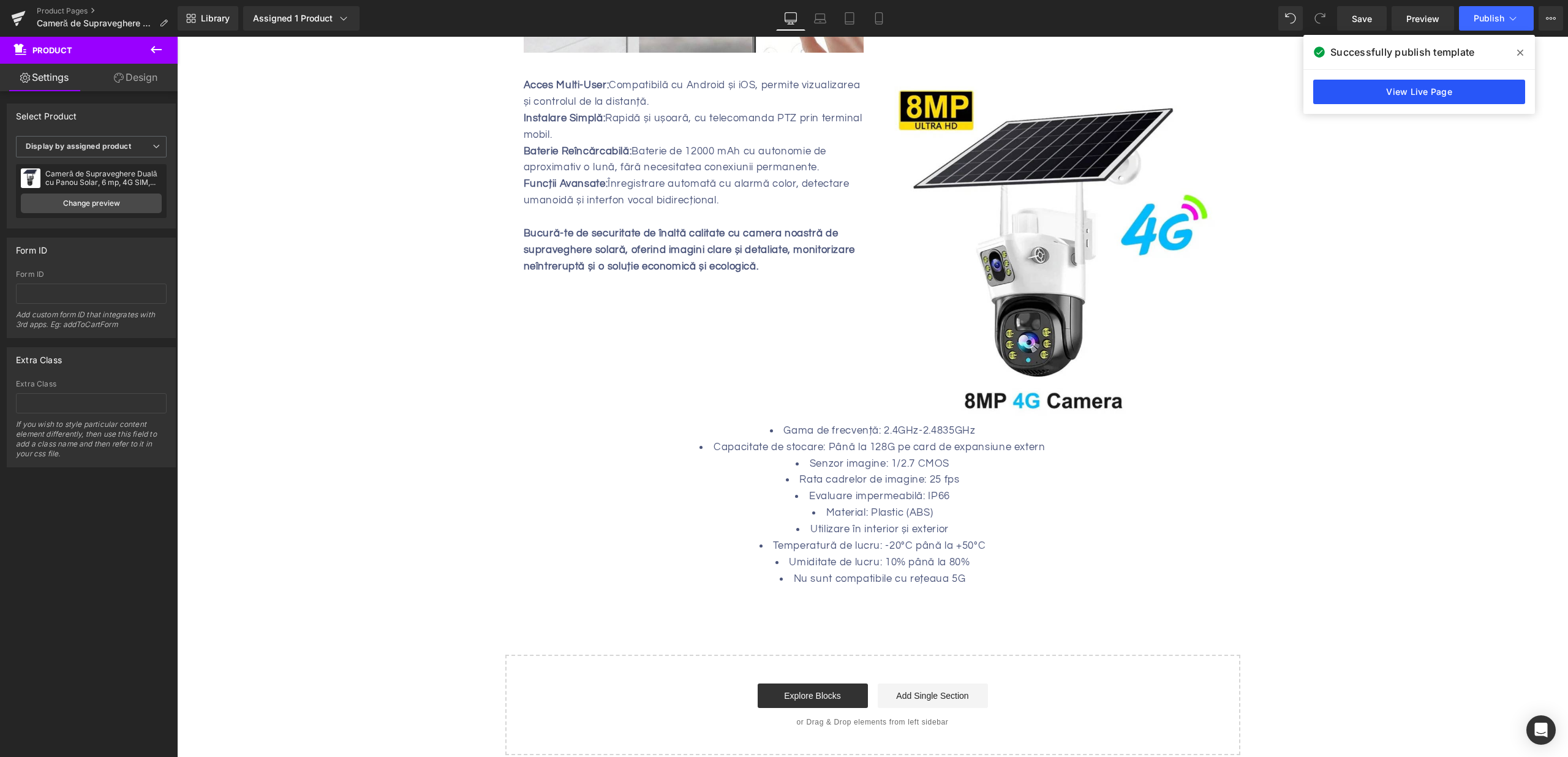
click at [1433, 99] on link "View Live Page" at bounding box center [1419, 92] width 212 height 24
click at [86, 14] on link "Product Pages" at bounding box center [107, 11] width 141 height 10
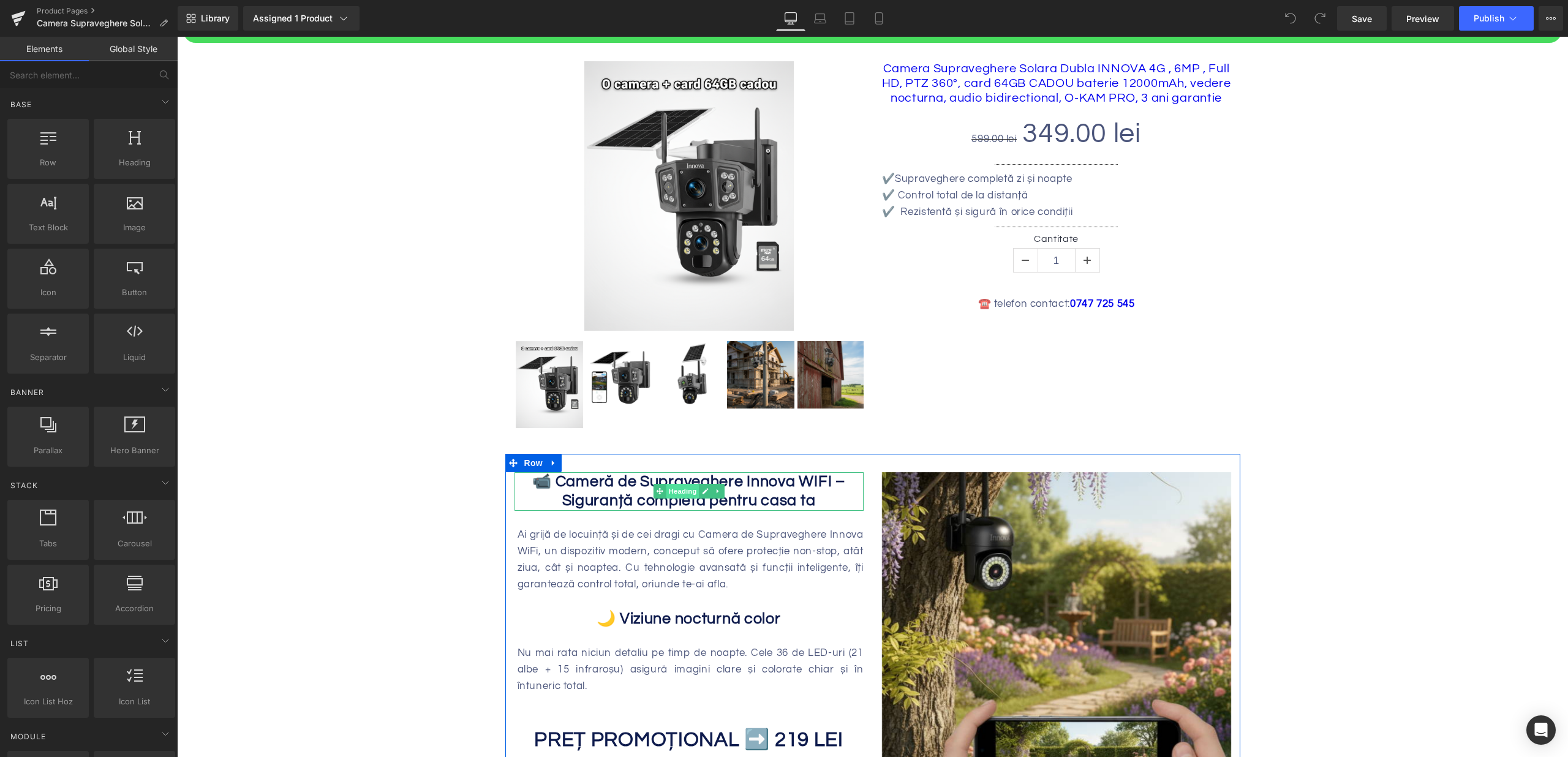
scroll to position [266, 0]
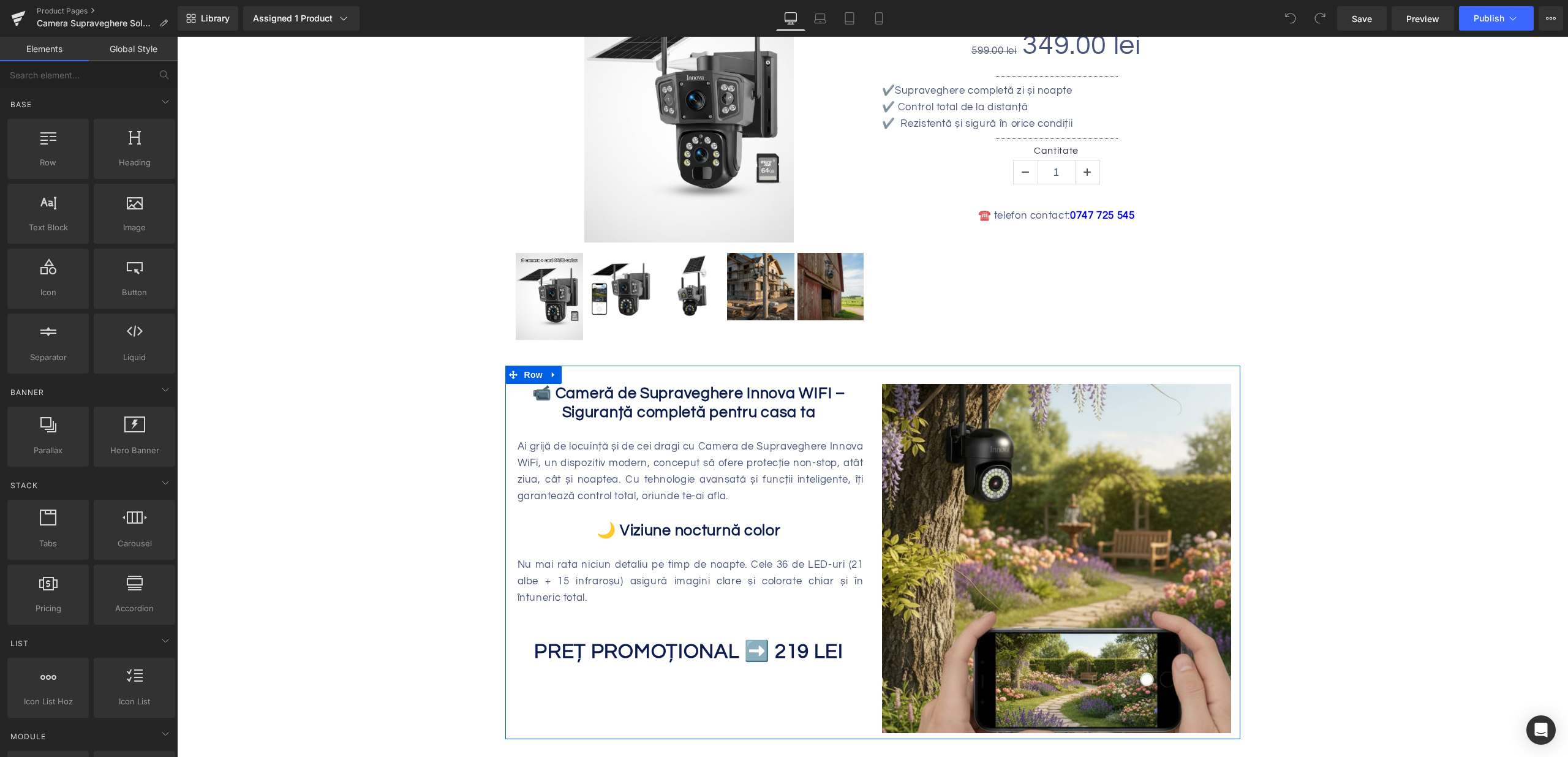
click at [582, 402] on h2 "📹 Cameră de Supraveghere Innova WIFI – Siguranță completă pentru casa ta" at bounding box center [689, 404] width 349 height 39
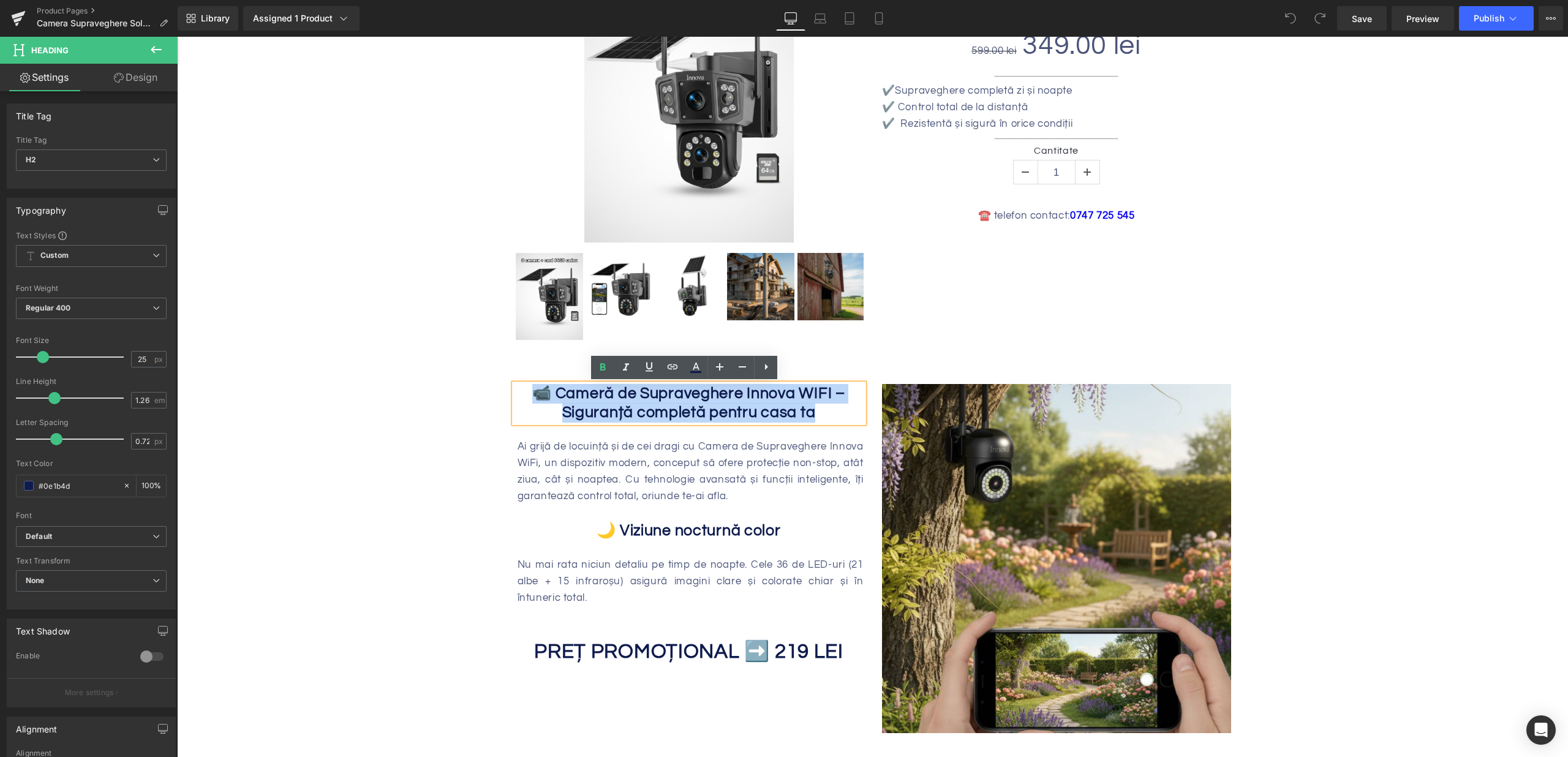
drag, startPoint x: 534, startPoint y: 397, endPoint x: 829, endPoint y: 418, distance: 295.7
click at [830, 417] on h2 "📹 Cameră de Supraveghere Innova WIFI – Siguranță completă pentru casa ta" at bounding box center [689, 404] width 349 height 39
paste div
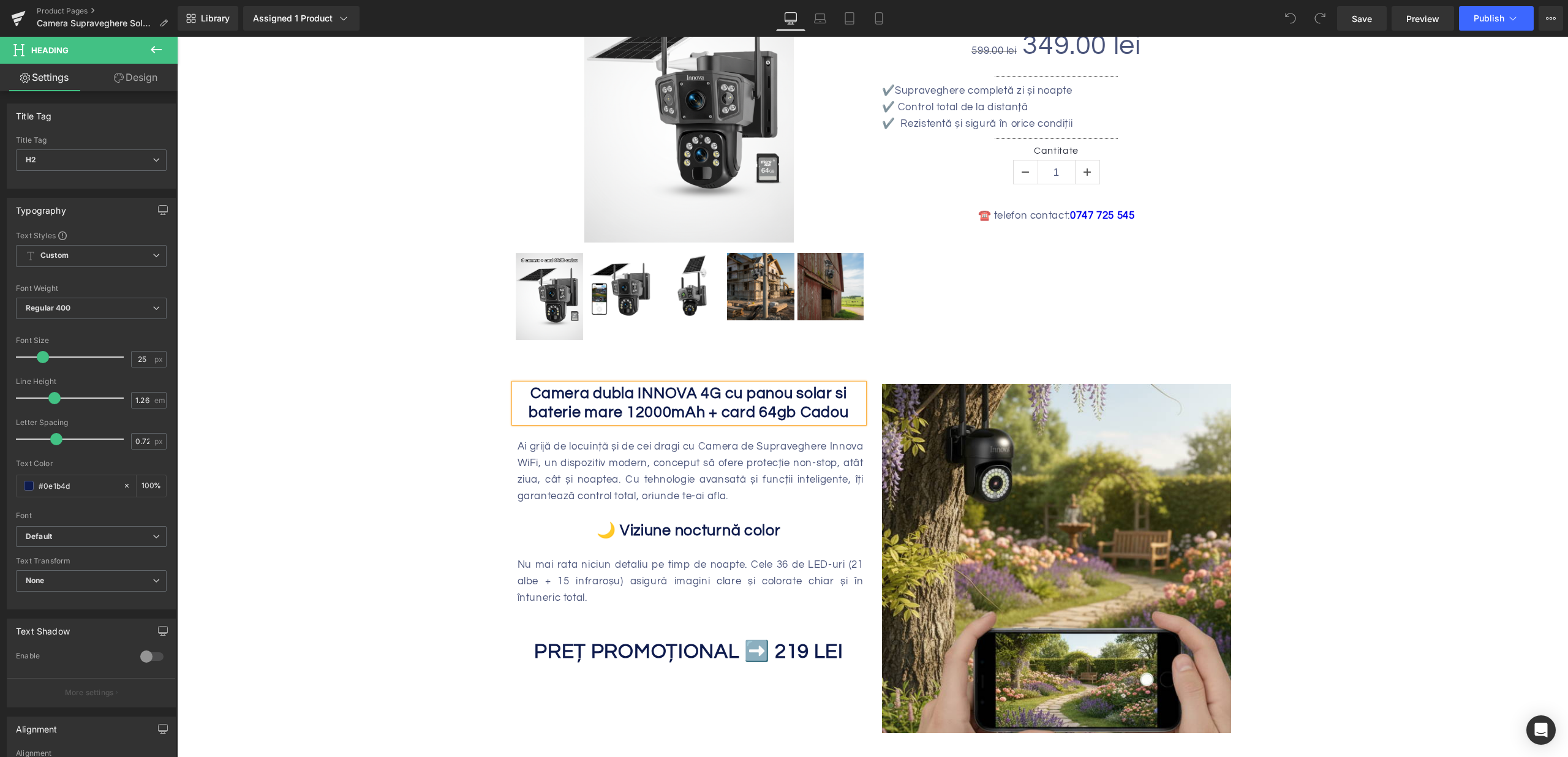
click at [590, 471] on div "Ai grijă de locuință și de cei dragi cu Camera de Supraveghere Innova WiFi, un …" at bounding box center [691, 471] width 346 height 66
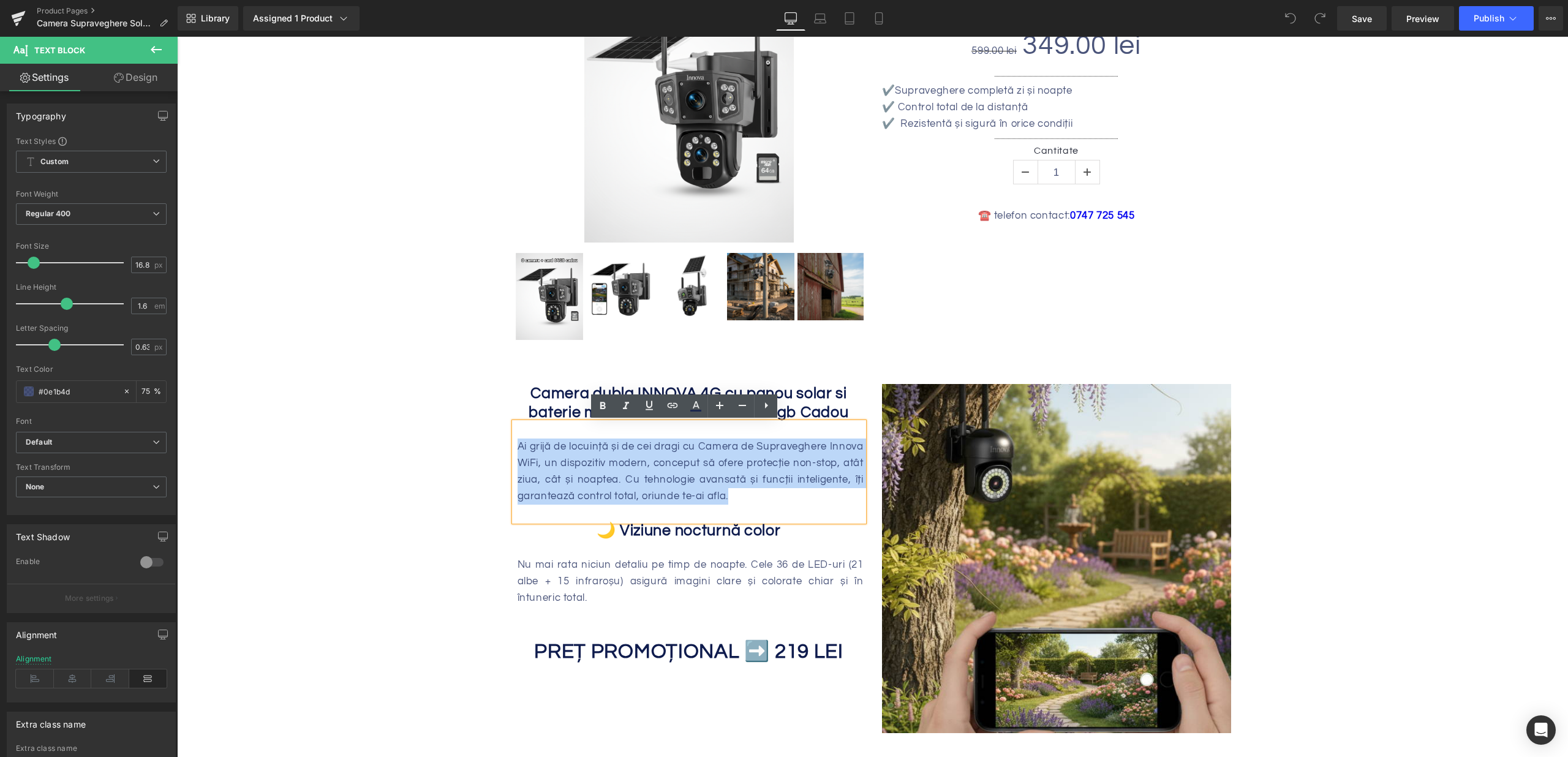
drag, startPoint x: 514, startPoint y: 446, endPoint x: 794, endPoint y: 497, distance: 284.6
click at [794, 497] on div "Ai grijă de locuință și de cei dragi cu Camera de Supraveghere Innova WiFi, un …" at bounding box center [691, 471] width 346 height 66
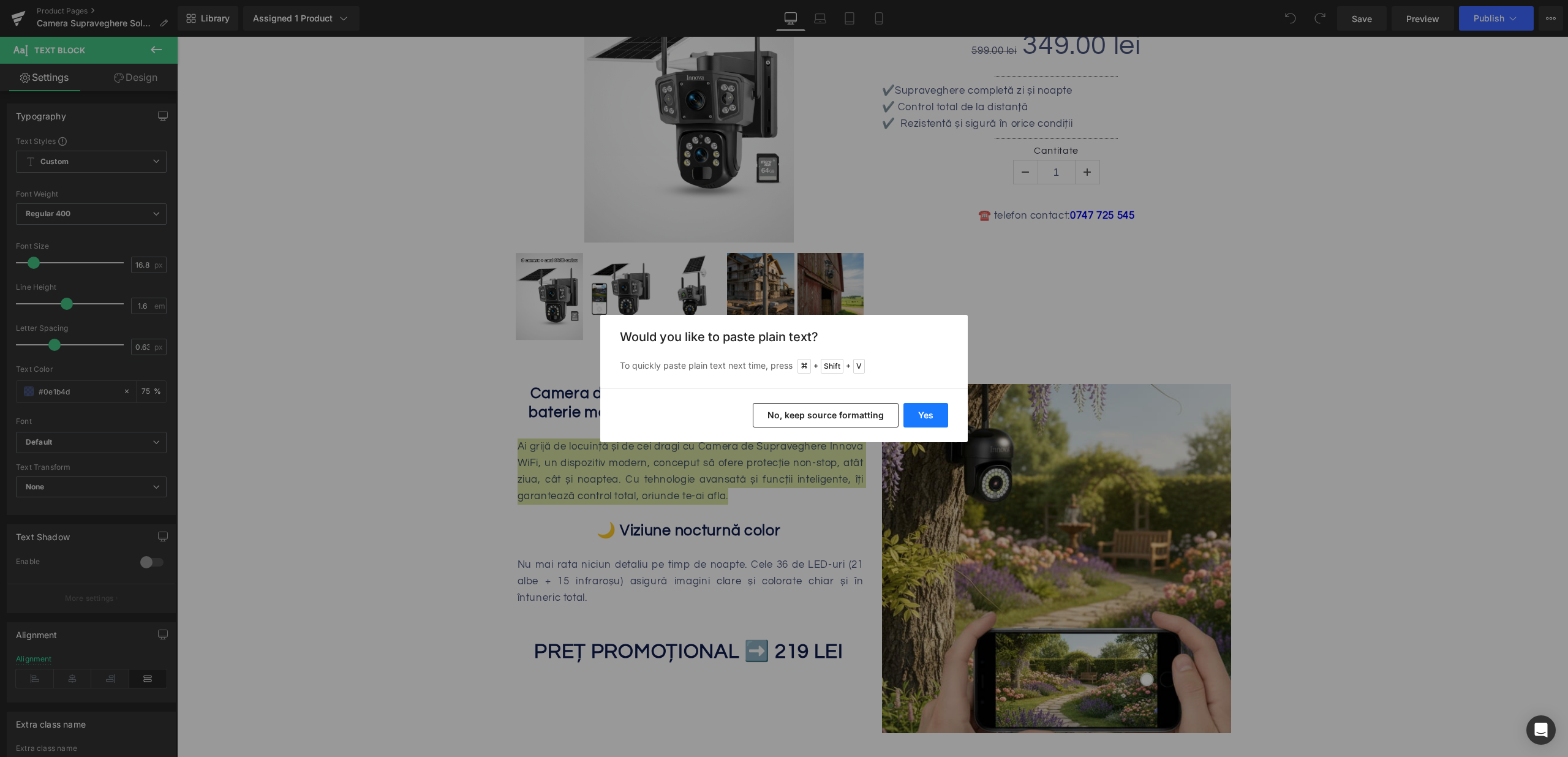
click at [921, 405] on button "Yes" at bounding box center [926, 415] width 45 height 24
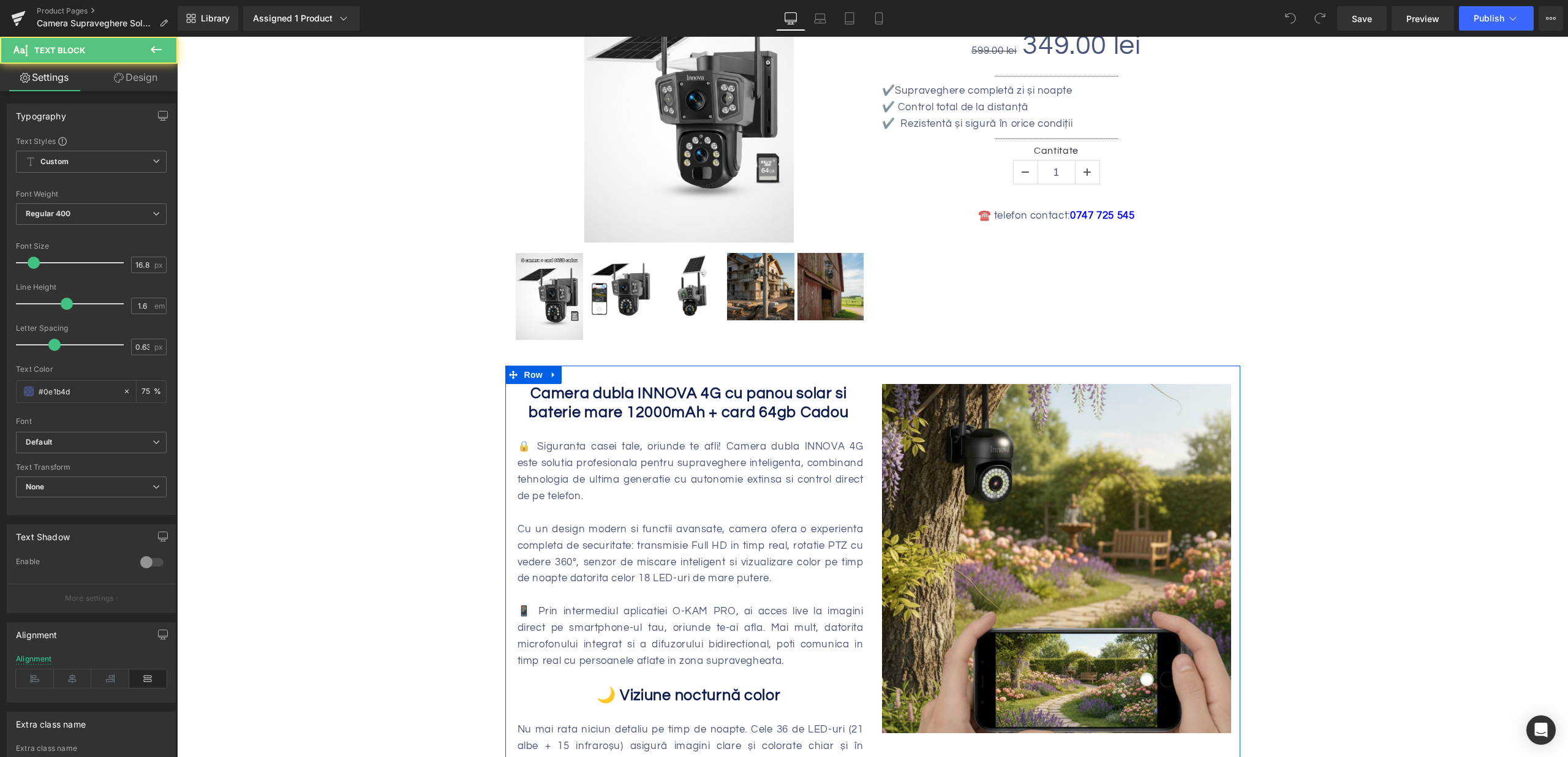
click at [708, 488] on div "🔒 Siguranta casei tale, oriunde te afli! Camera dubla INNOVA 4G este solutia pr…" at bounding box center [691, 471] width 346 height 66
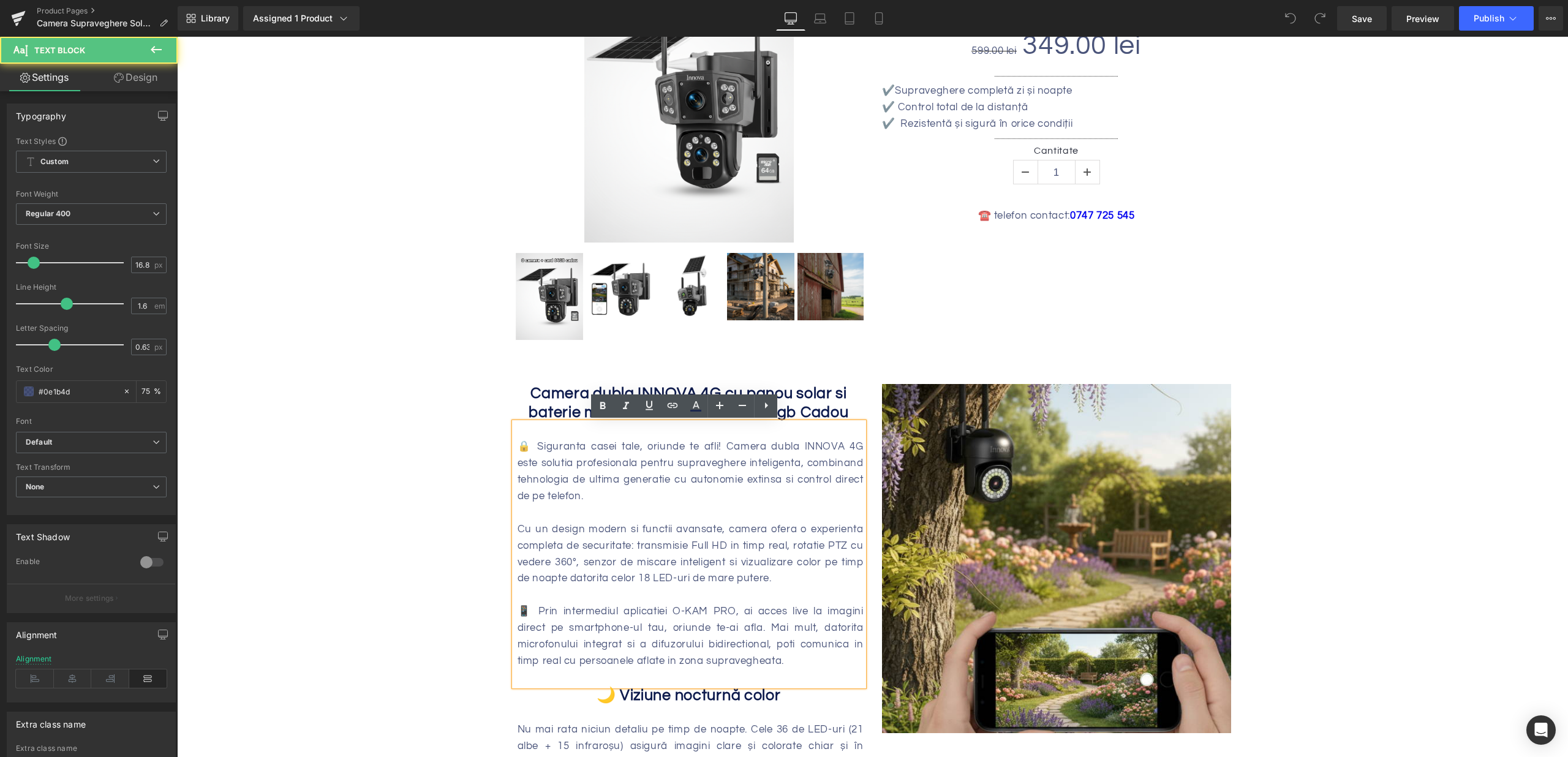
scroll to position [385, 0]
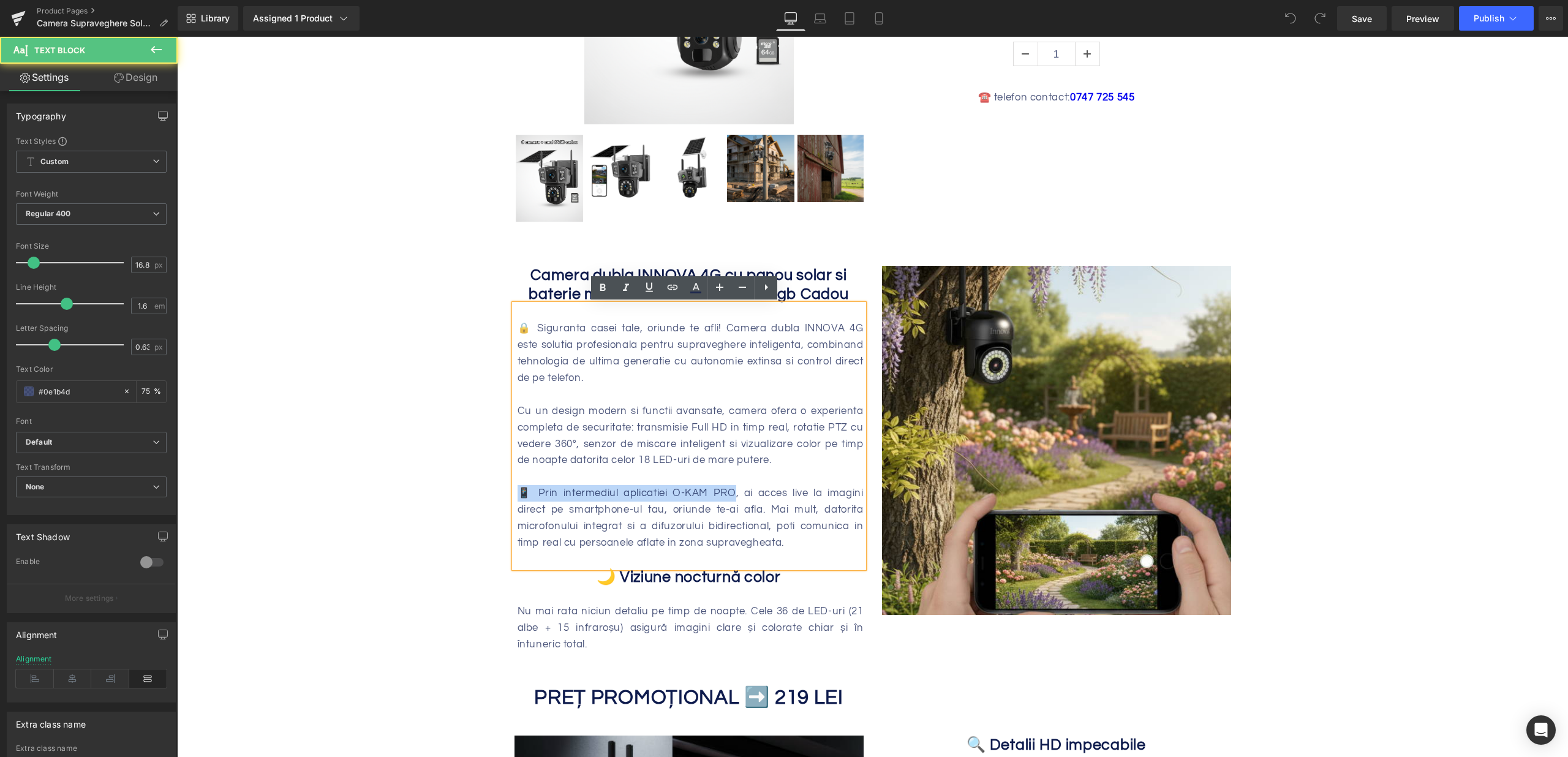
drag, startPoint x: 727, startPoint y: 491, endPoint x: 500, endPoint y: 487, distance: 227.0
click at [505, 487] on div "Camera dubla INNOVA 4G cu panou solar si baterie mare 12000mAh + card 64gb Cado…" at bounding box center [688, 489] width 367 height 446
click at [587, 434] on div "Cu un design modern si functii avansate, camera ofera o experienta completa de …" at bounding box center [691, 436] width 346 height 66
drag, startPoint x: 716, startPoint y: 409, endPoint x: 481, endPoint y: 413, distance: 235.0
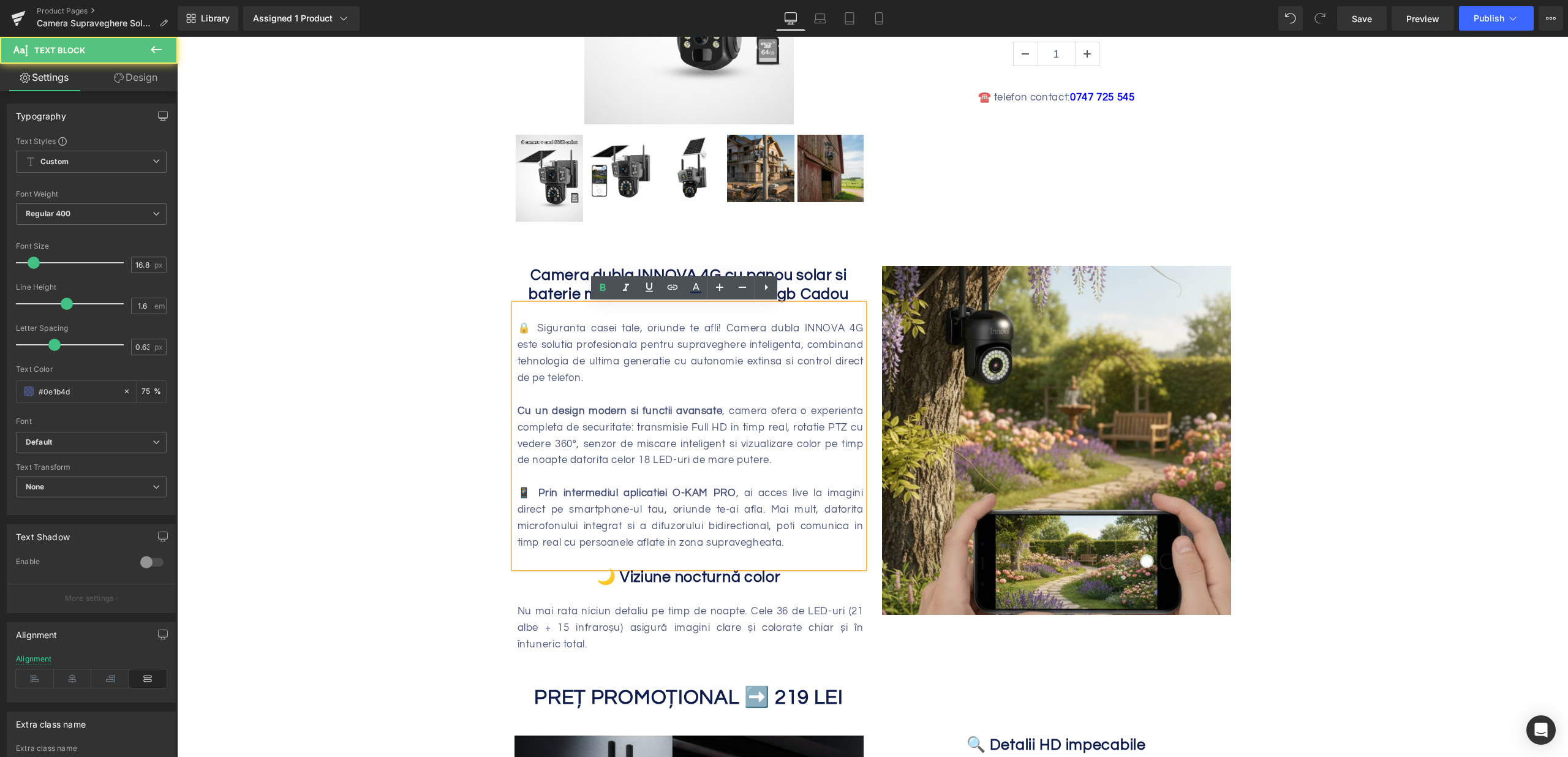
click at [640, 348] on div "🔒 Siguranta casei tale, oriunde te afli! Camera dubla INNOVA 4G este solutia pr…" at bounding box center [691, 353] width 346 height 66
drag, startPoint x: 704, startPoint y: 327, endPoint x: 471, endPoint y: 336, distance: 233.2
click at [770, 441] on div "Cu un design modern si functii avansate , camera ofera o experienta completa de…" at bounding box center [691, 436] width 346 height 66
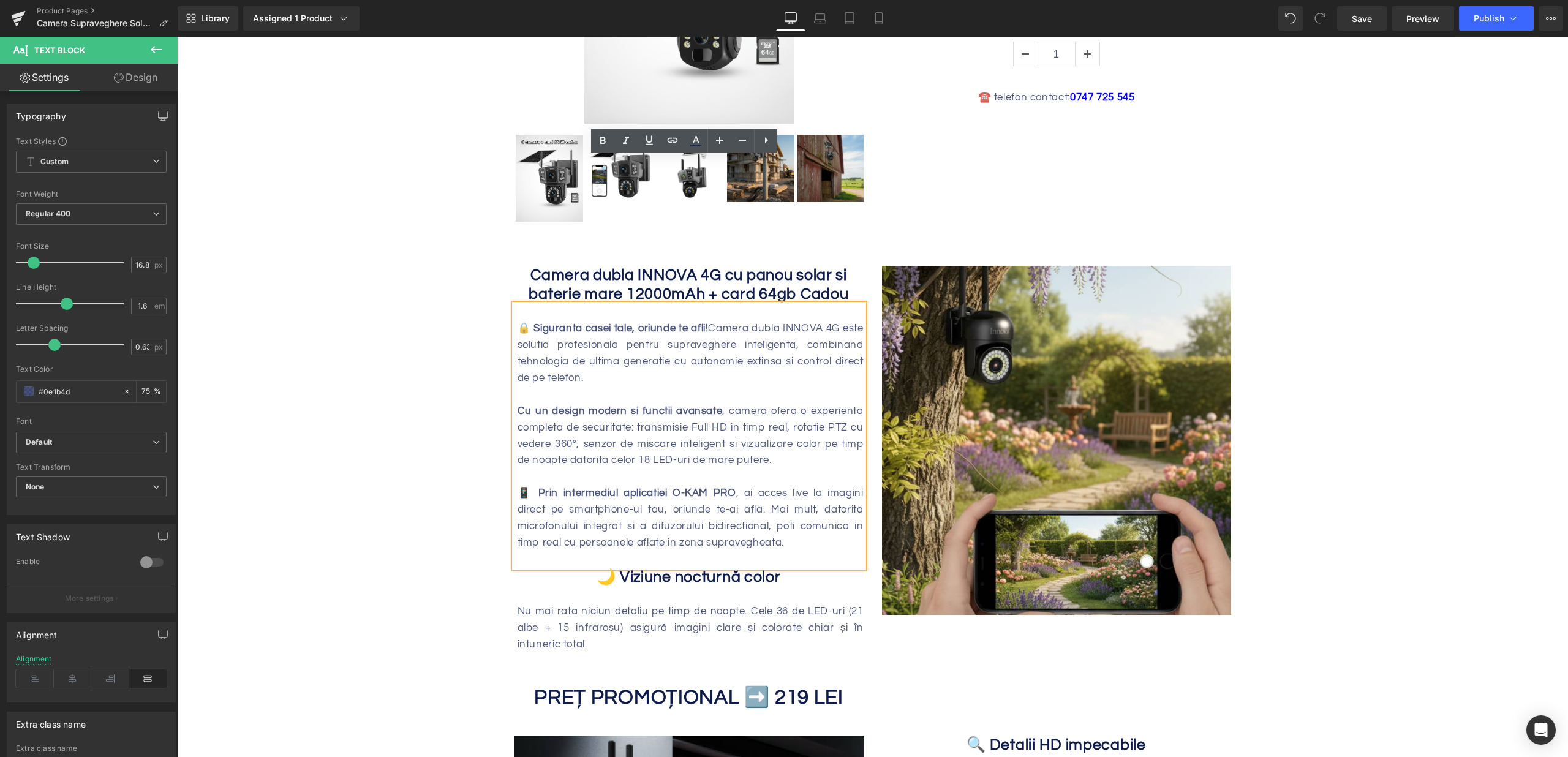
scroll to position [561, 0]
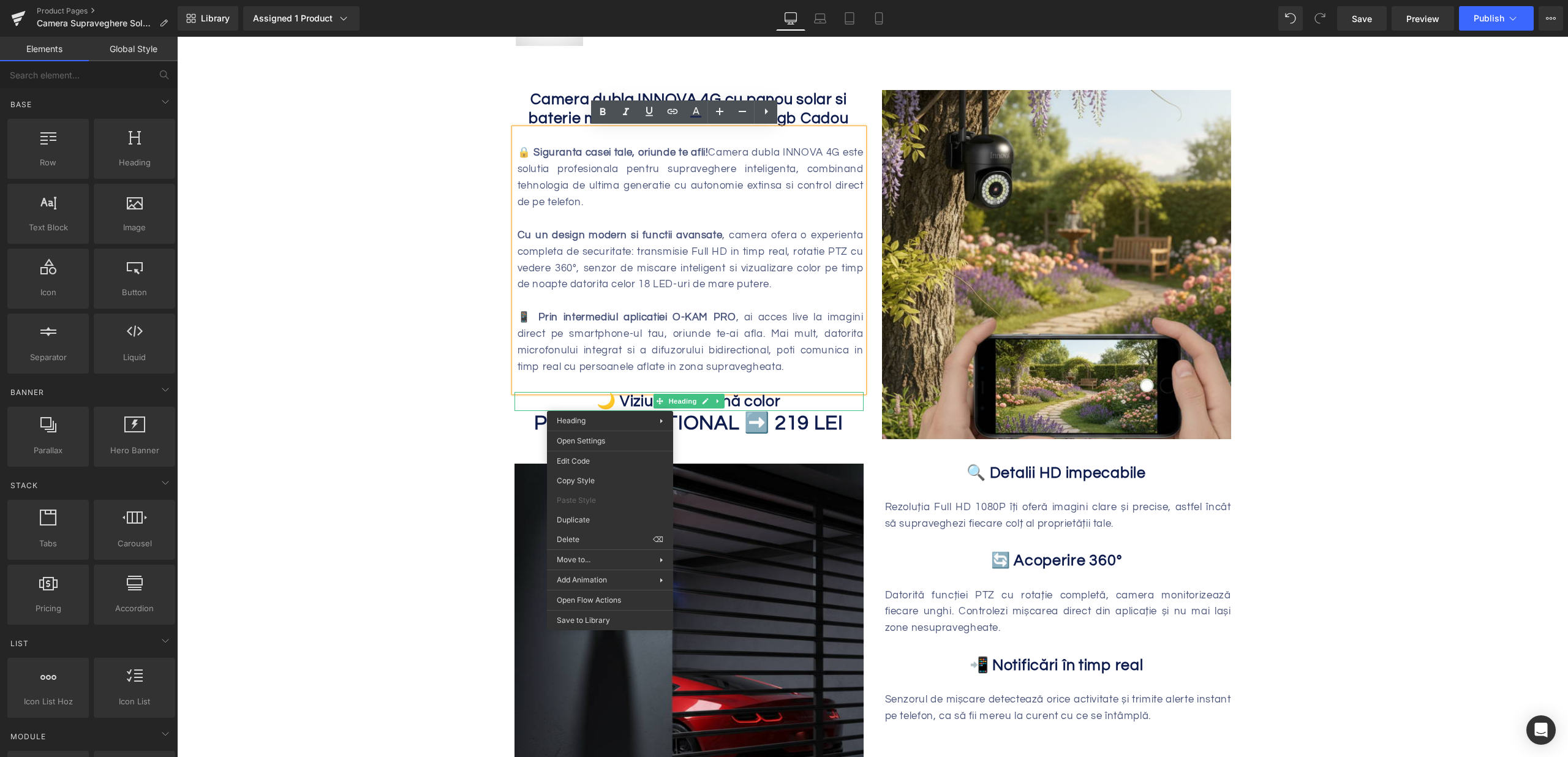
drag, startPoint x: 610, startPoint y: 402, endPoint x: 796, endPoint y: 463, distance: 195.7
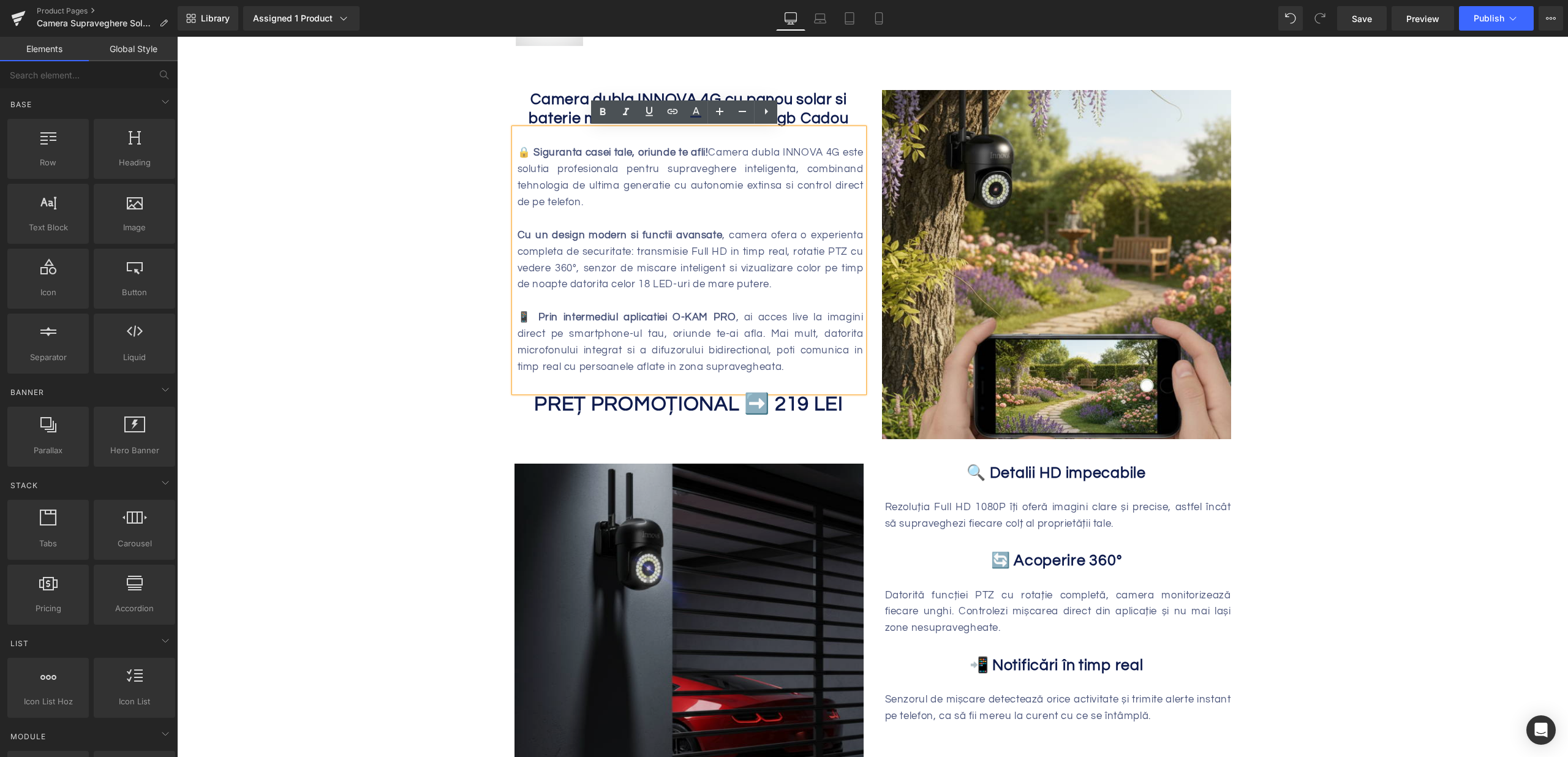
drag, startPoint x: 774, startPoint y: 579, endPoint x: 597, endPoint y: 542, distance: 180.8
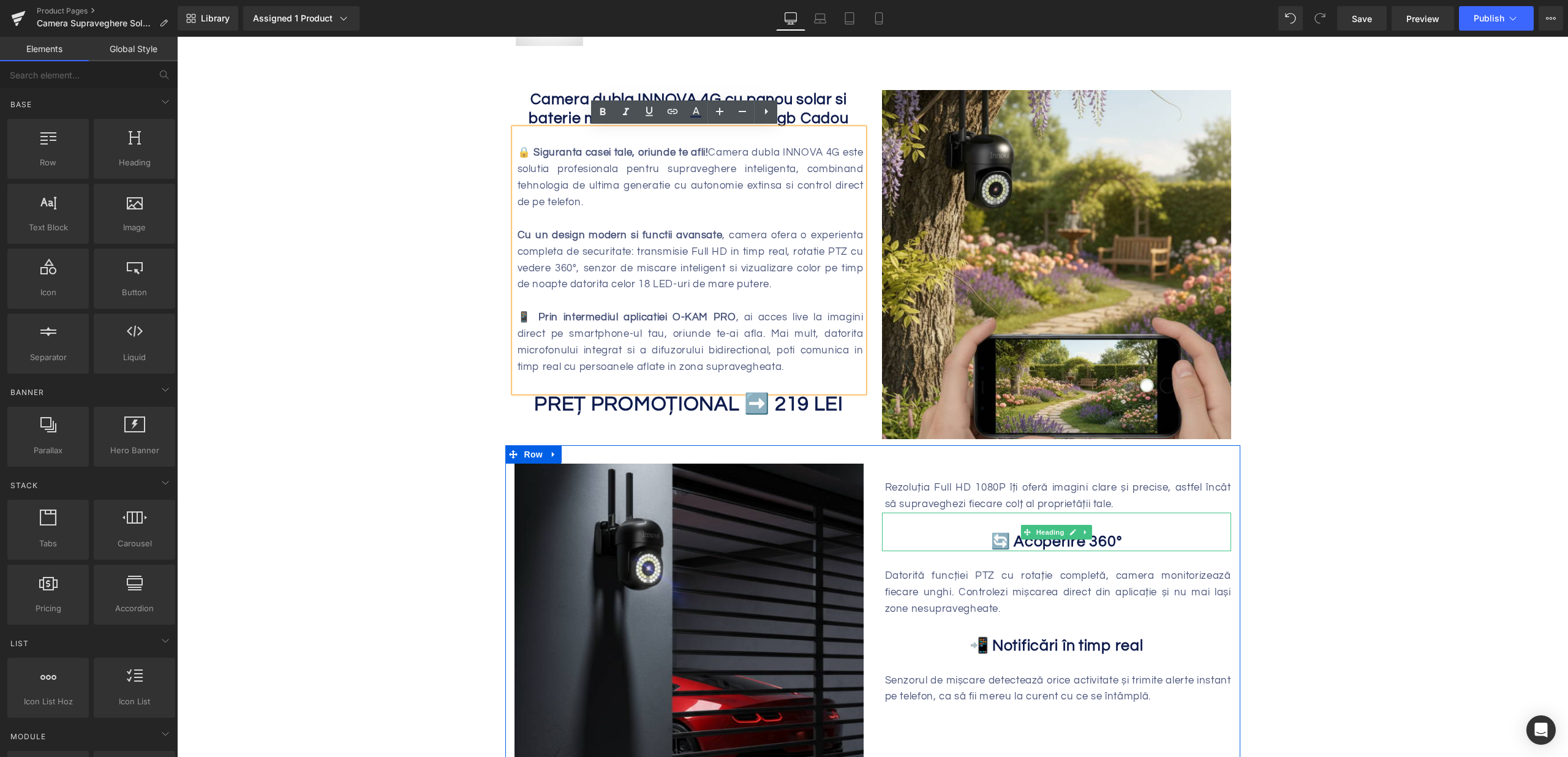
click at [950, 495] on div "Rezoluția Full HD 1080P îți oferă imagini clare și precise, astfel încât să sup…" at bounding box center [1058, 496] width 346 height 33
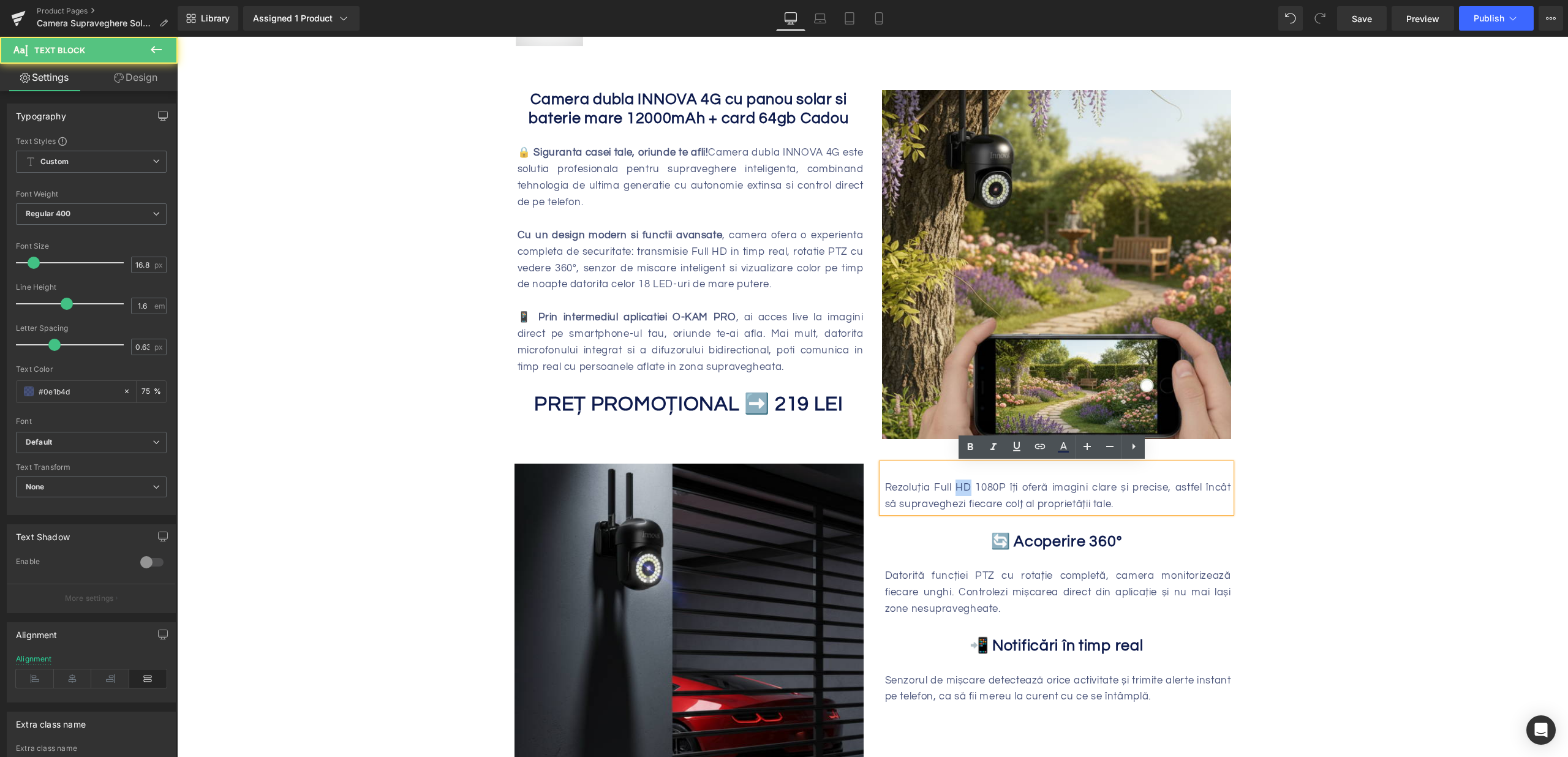
click at [950, 495] on div "Rezoluția Full HD 1080P îți oferă imagini clare și precise, astfel încât să sup…" at bounding box center [1058, 496] width 346 height 33
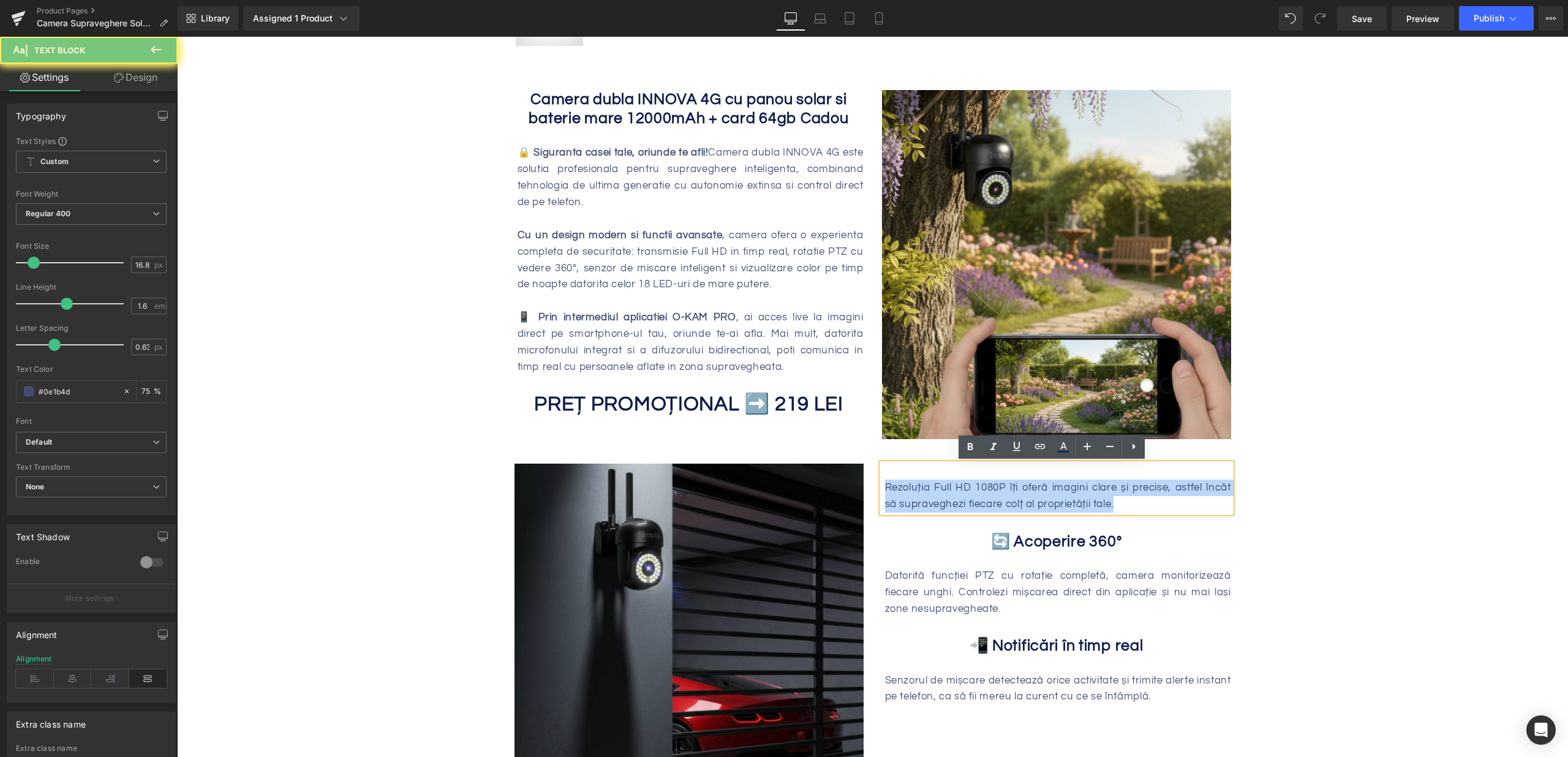
click at [950, 495] on div "Rezoluția Full HD 1080P îți oferă imagini clare și precise, astfel încât să sup…" at bounding box center [1058, 496] width 346 height 33
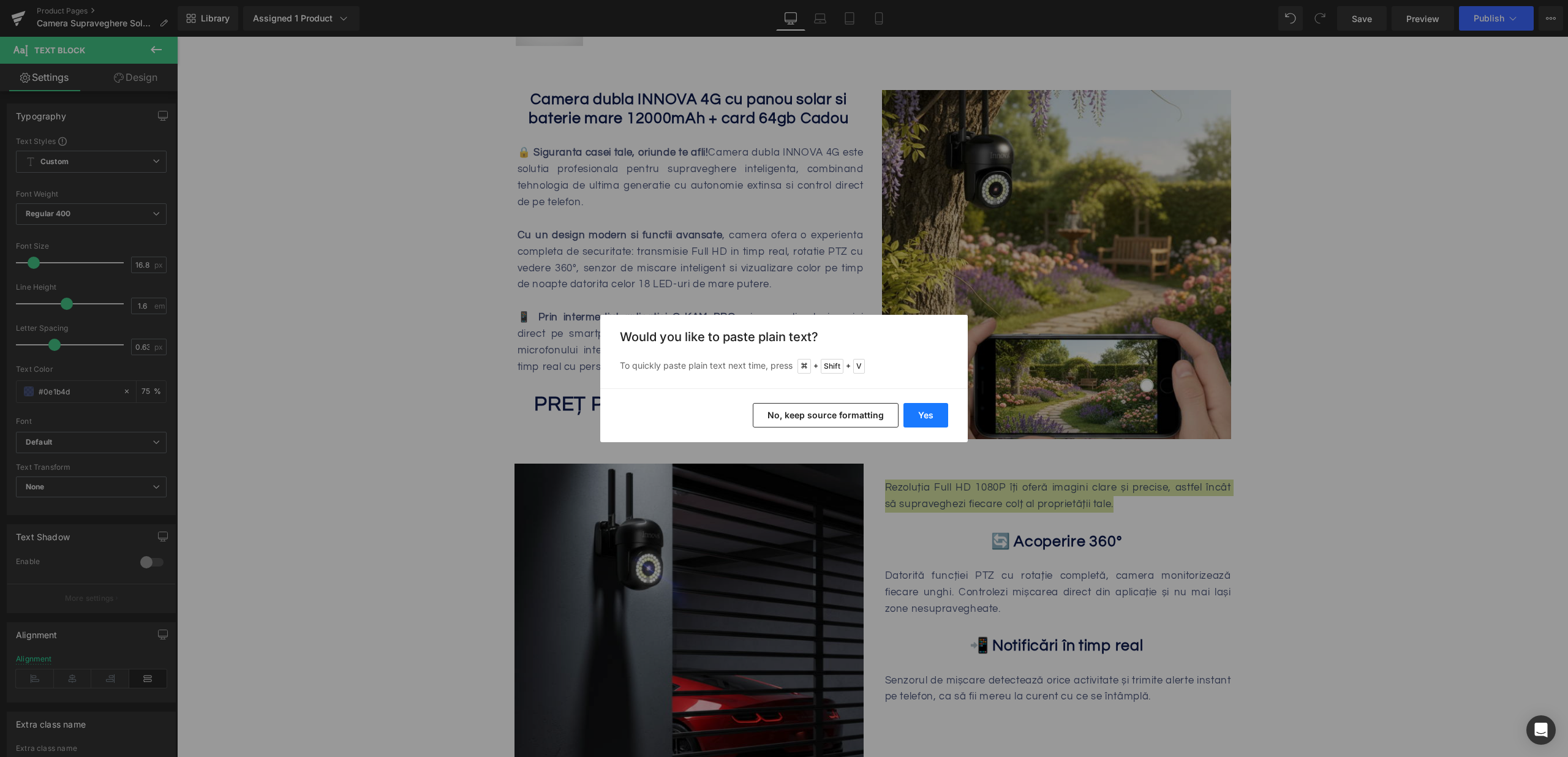
click at [923, 404] on button "Yes" at bounding box center [926, 415] width 45 height 24
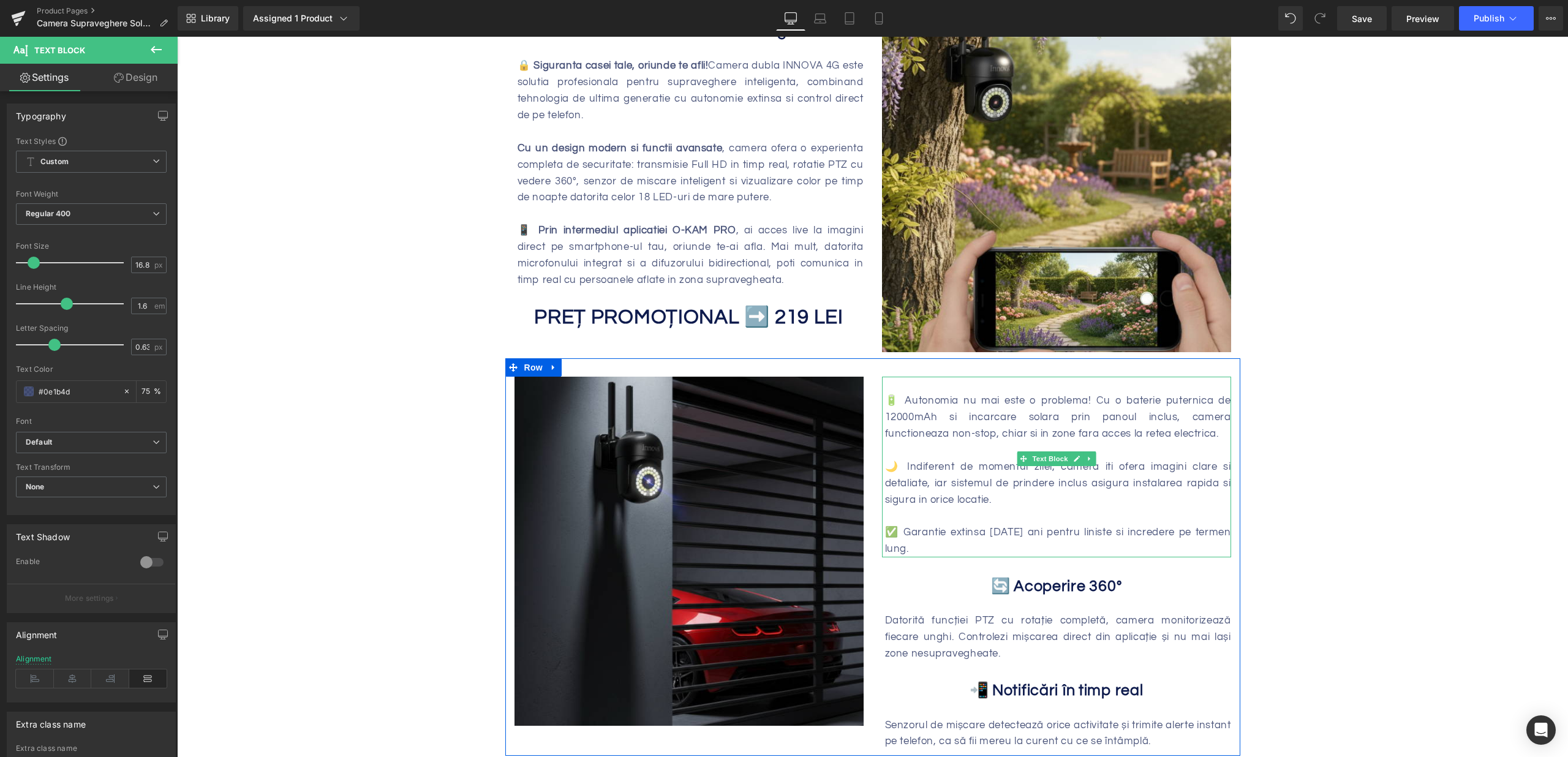
scroll to position [829, 0]
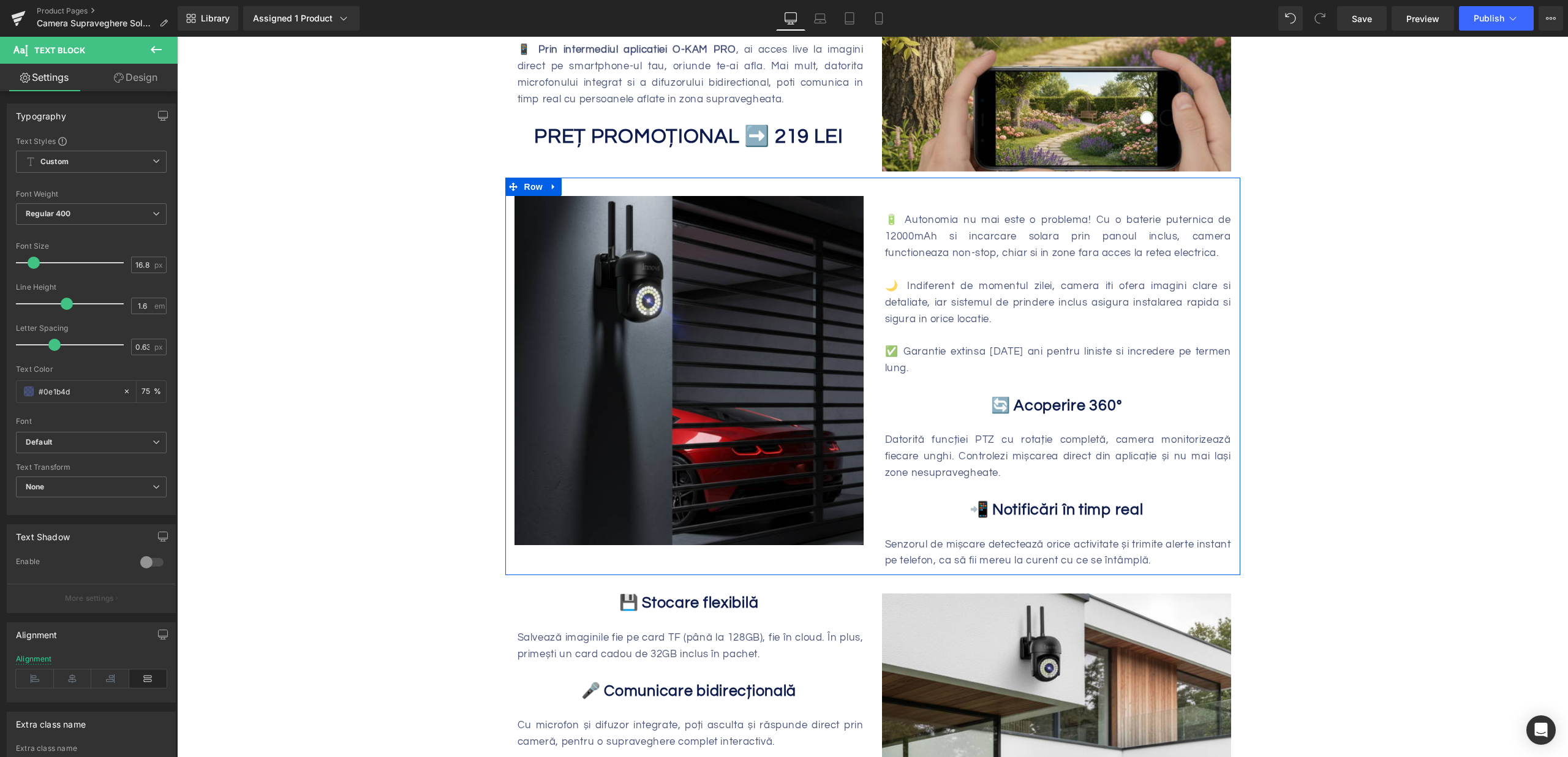
click at [1024, 397] on b "🔄 Acoperire 360°" at bounding box center [1056, 405] width 131 height 16
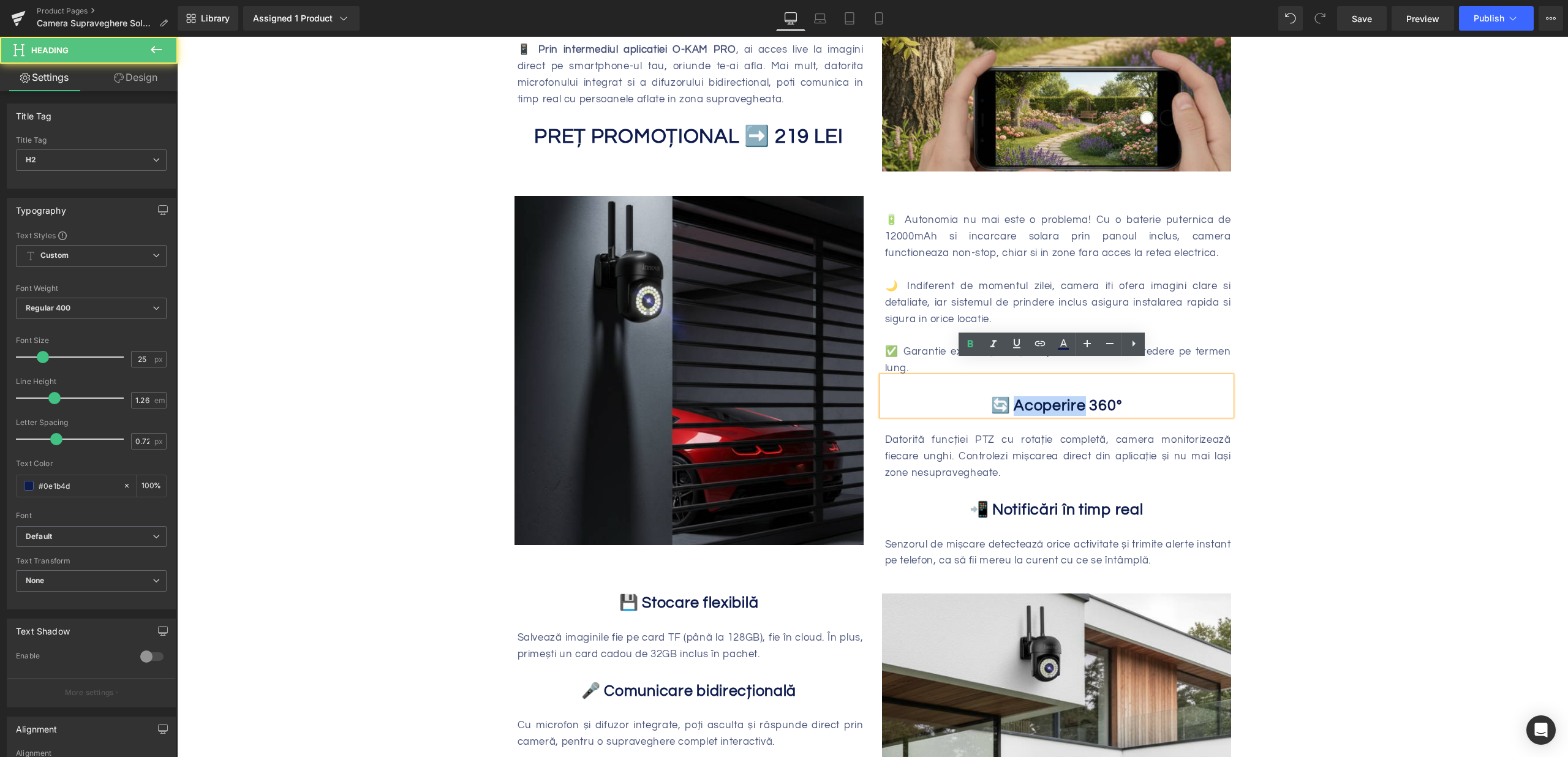
click at [1024, 397] on b "🔄 Acoperire 360°" at bounding box center [1056, 405] width 131 height 16
paste div
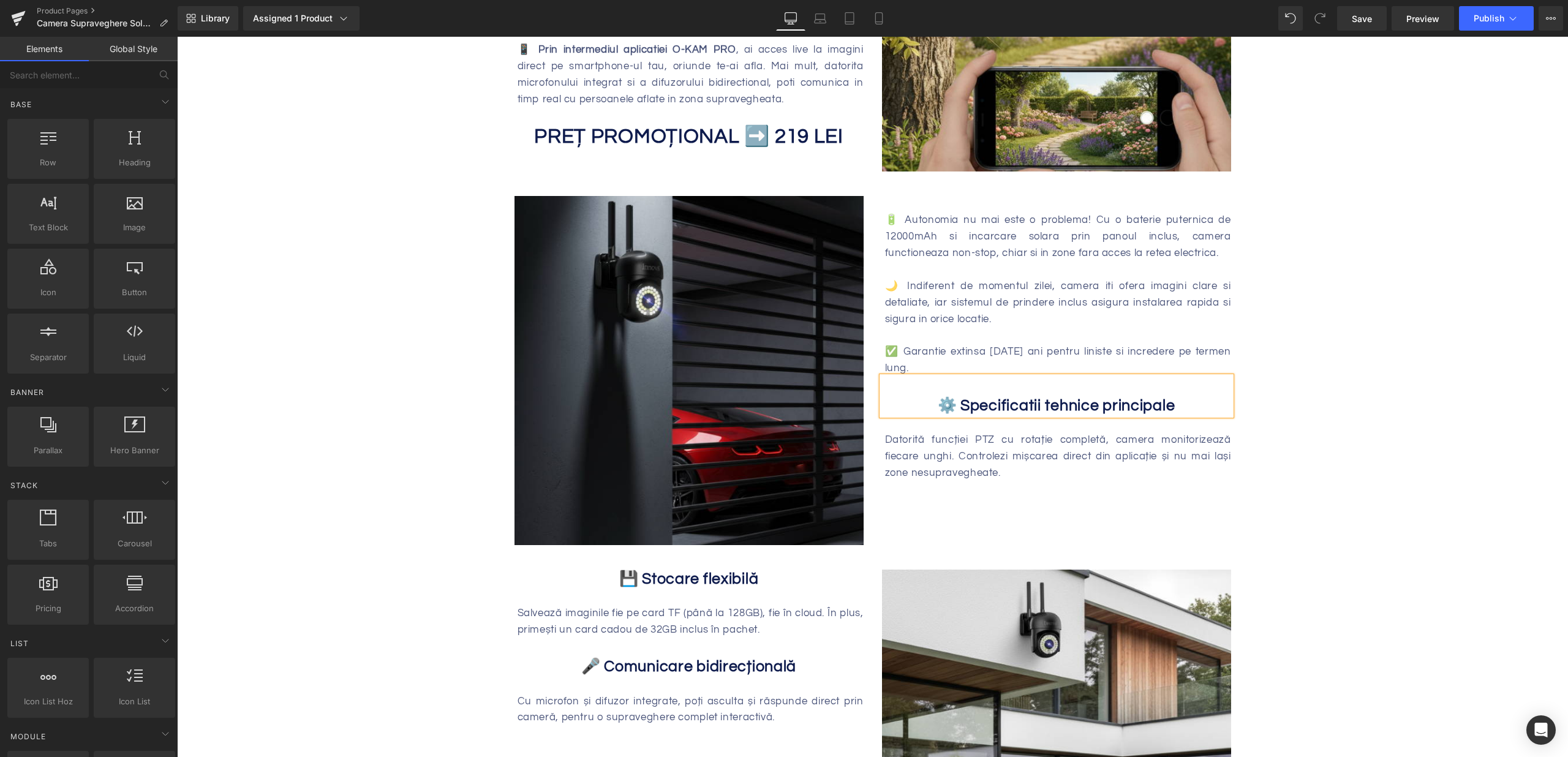
click at [972, 449] on div "Datorită funcției PTZ cu rotație completă, camera monitorizează fiecare unghi. …" at bounding box center [1058, 457] width 346 height 50
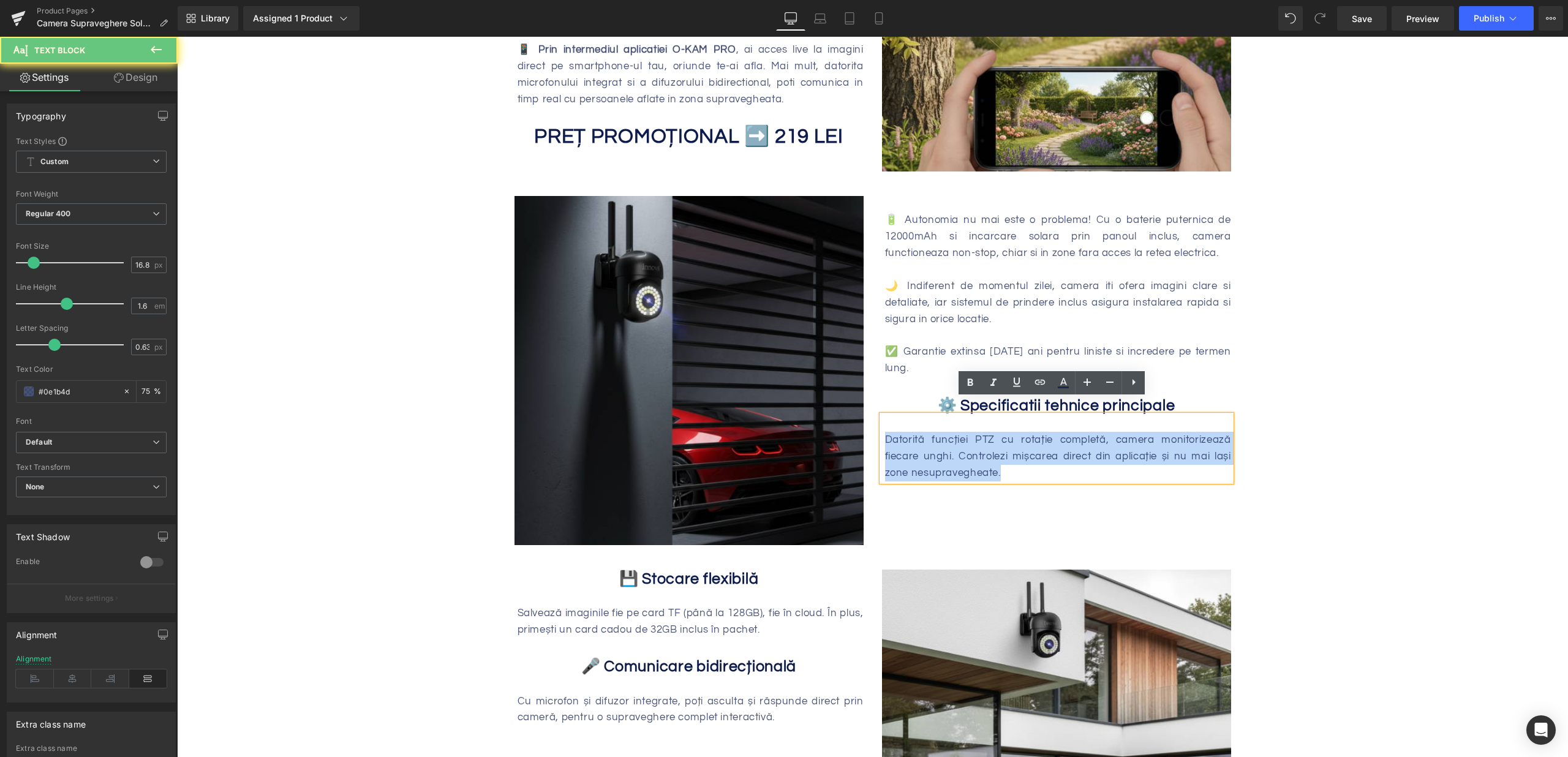
drag, startPoint x: 1045, startPoint y: 460, endPoint x: 863, endPoint y: 422, distance: 185.9
click at [863, 422] on div "Image 🔋 Autonomia nu mai este o problema! Cu o baterie puternica de 12000mAh si…" at bounding box center [872, 364] width 735 height 374
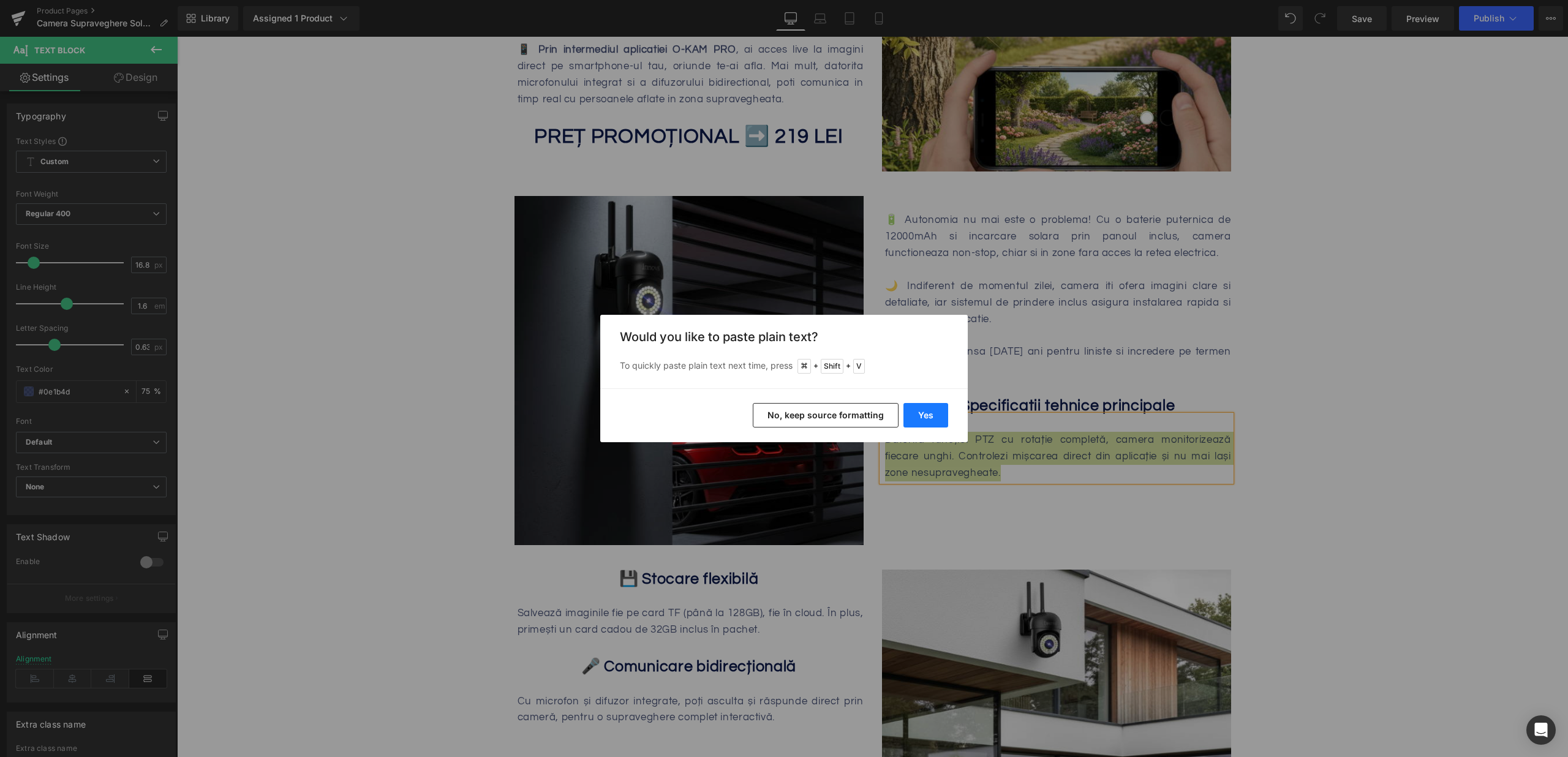
click at [913, 413] on button "Yes" at bounding box center [926, 415] width 45 height 24
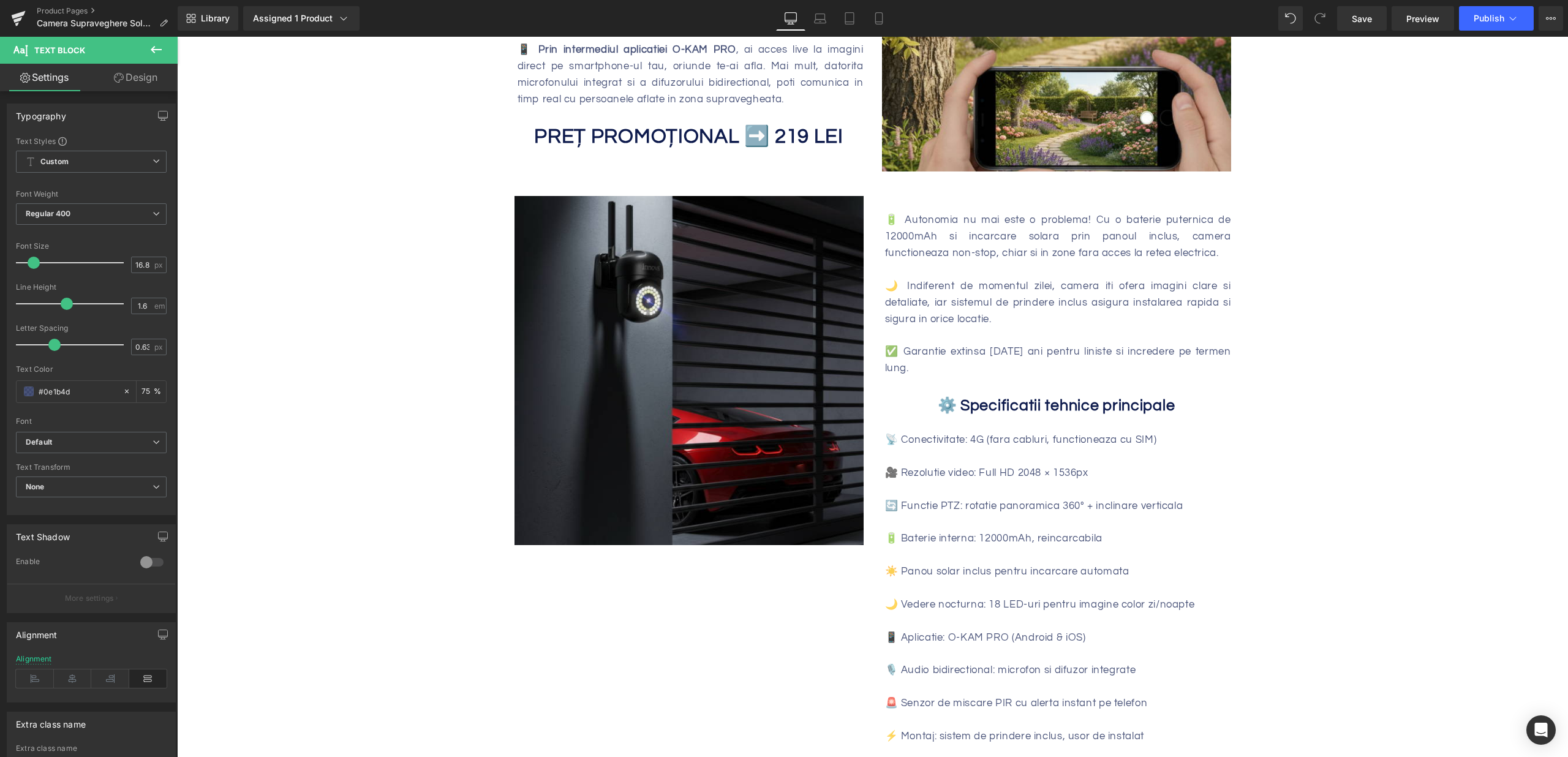
click at [1386, 428] on div "Innova WiFi – Vezi tot, controlezi tot, oriunde ai fi. Heading Sale Off (P) Ima…" at bounding box center [872, 556] width 1391 height 2414
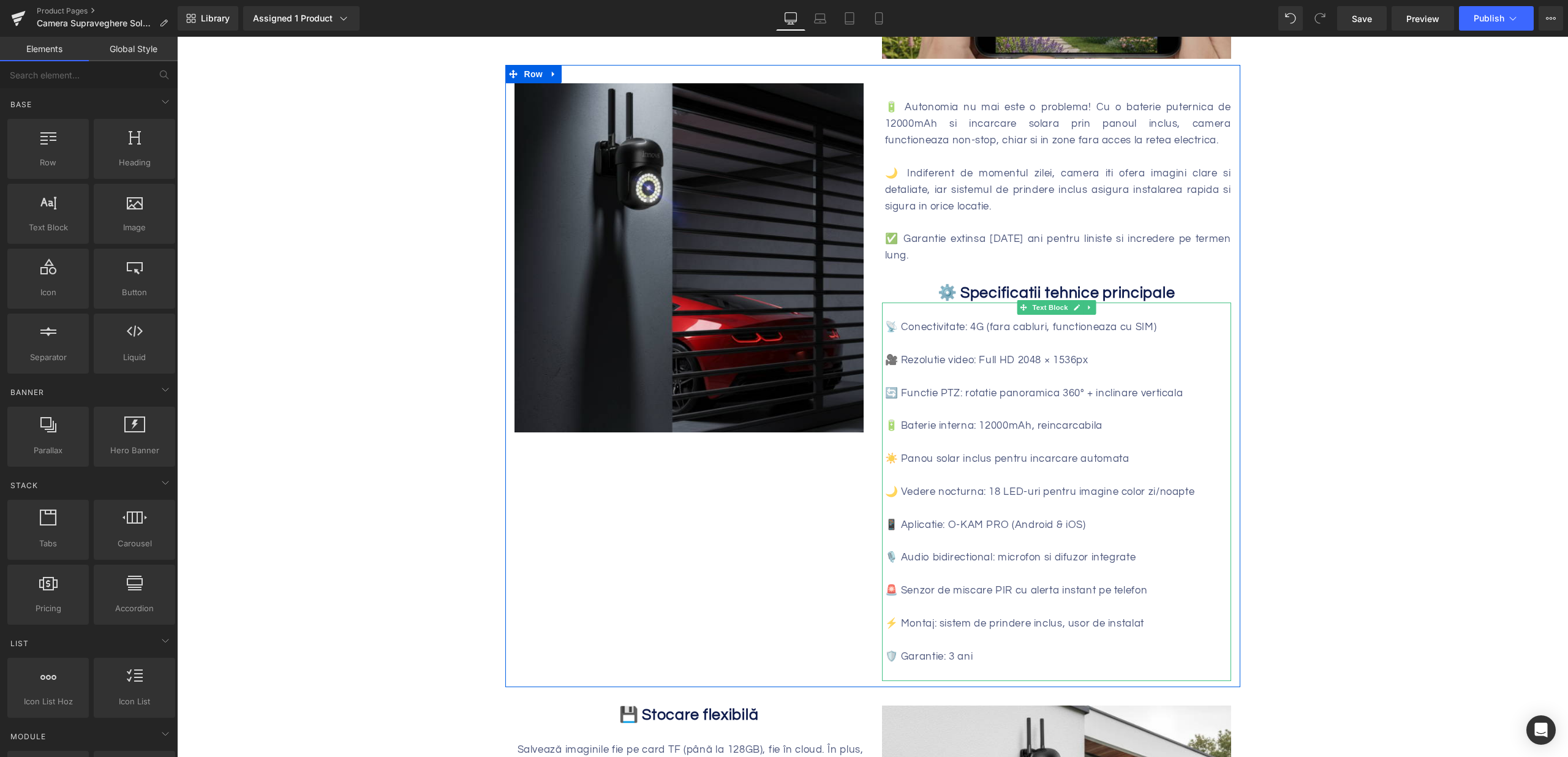
scroll to position [918, 0]
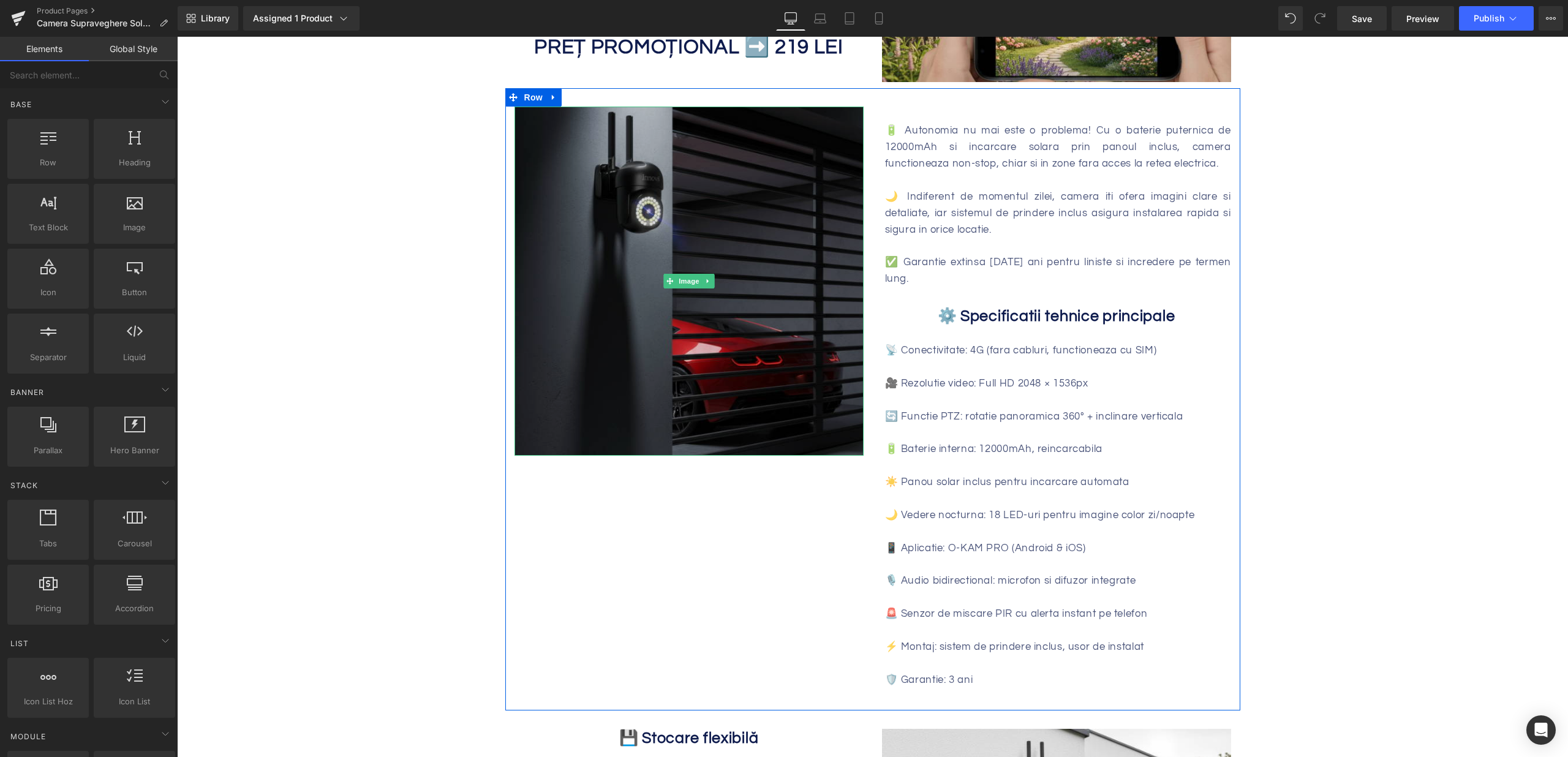
click at [712, 263] on img at bounding box center [689, 282] width 349 height 349
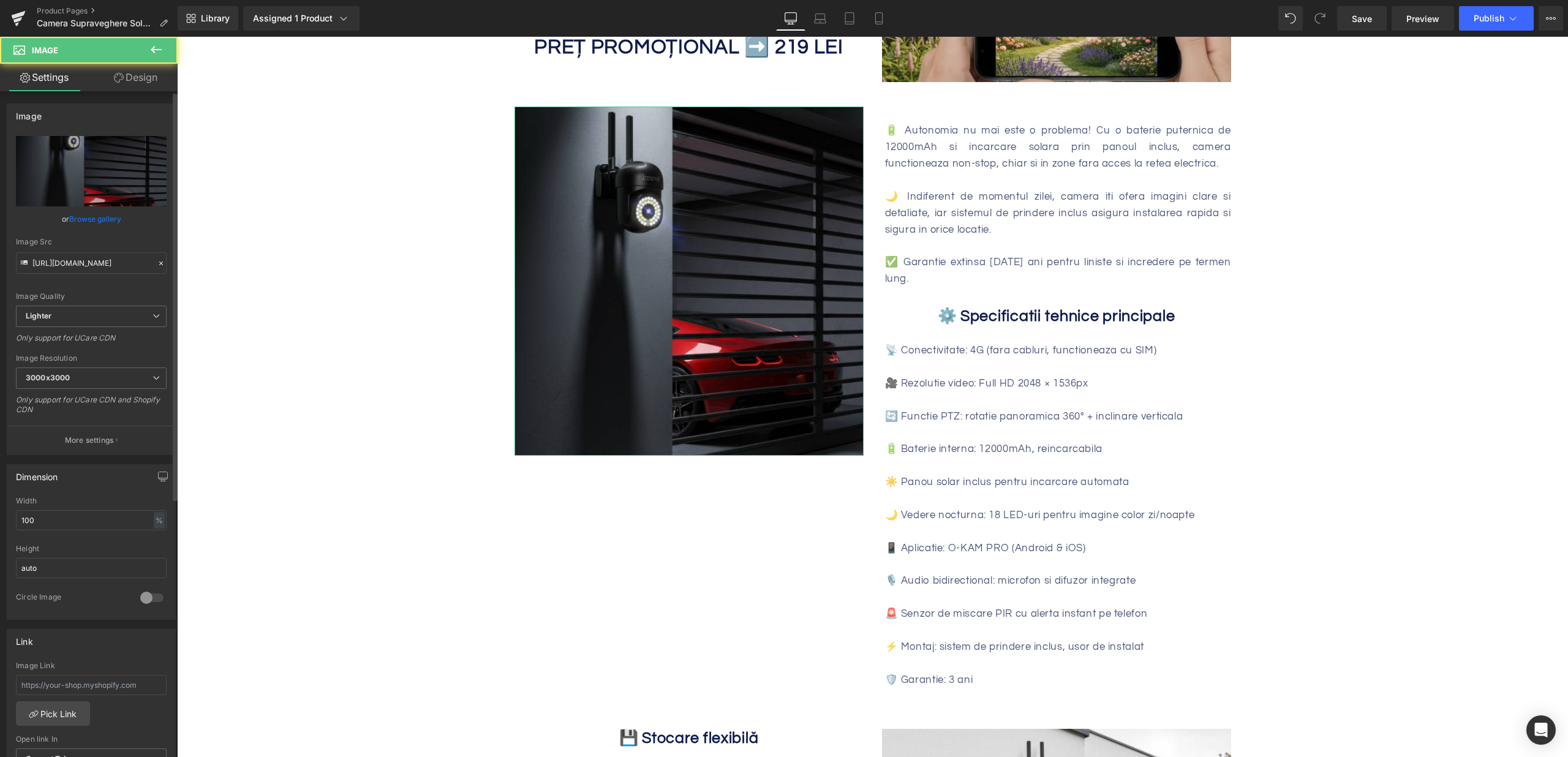
click at [85, 222] on link "Browse gallery" at bounding box center [95, 219] width 52 height 22
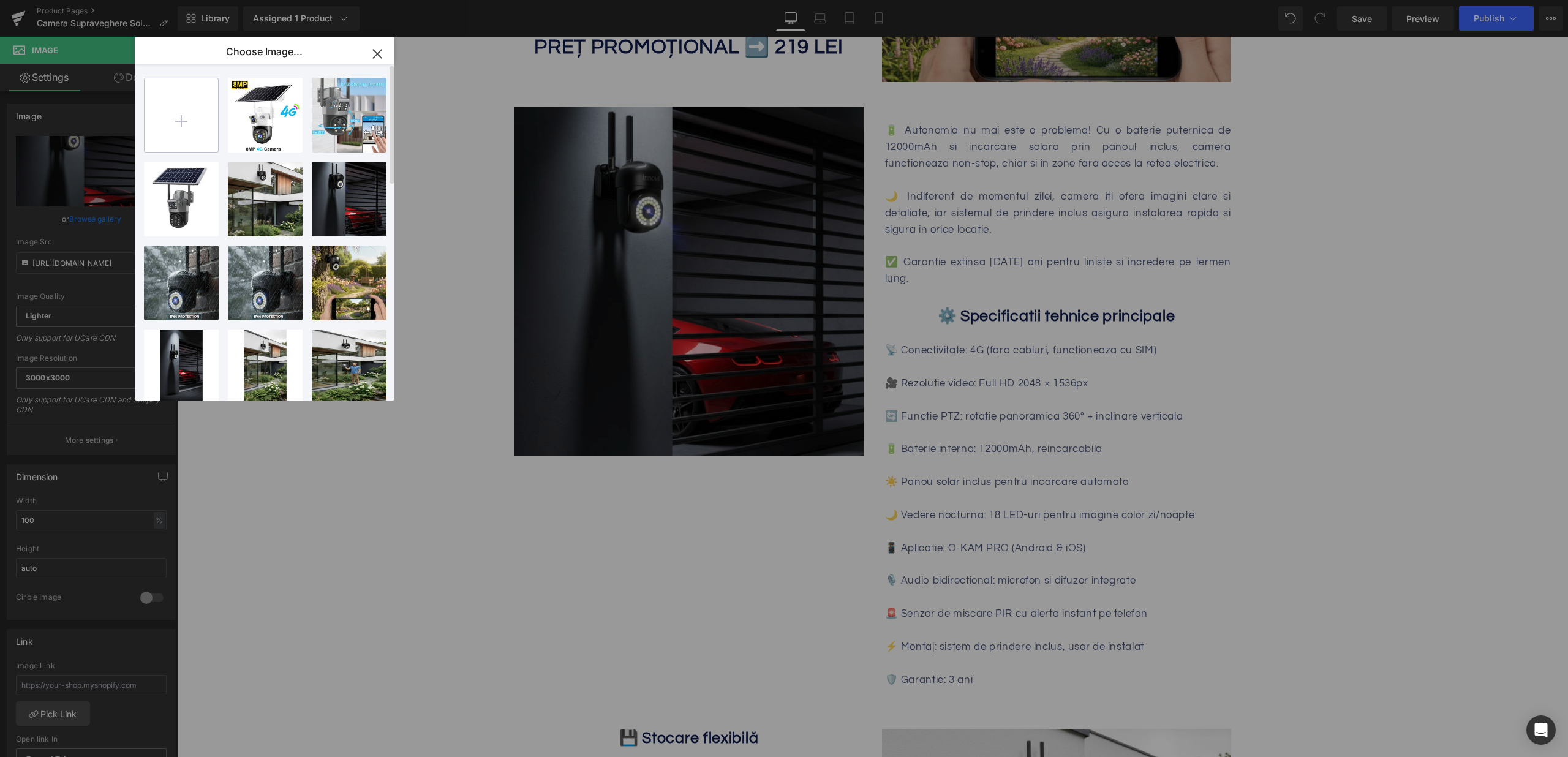
click at [184, 99] on input "file" at bounding box center [181, 114] width 73 height 73
type input "C:\fakepath\camera-dubla-4g-dasgut-cu-incarcare-solara-6mp-senzor-de-miscare-ro…"
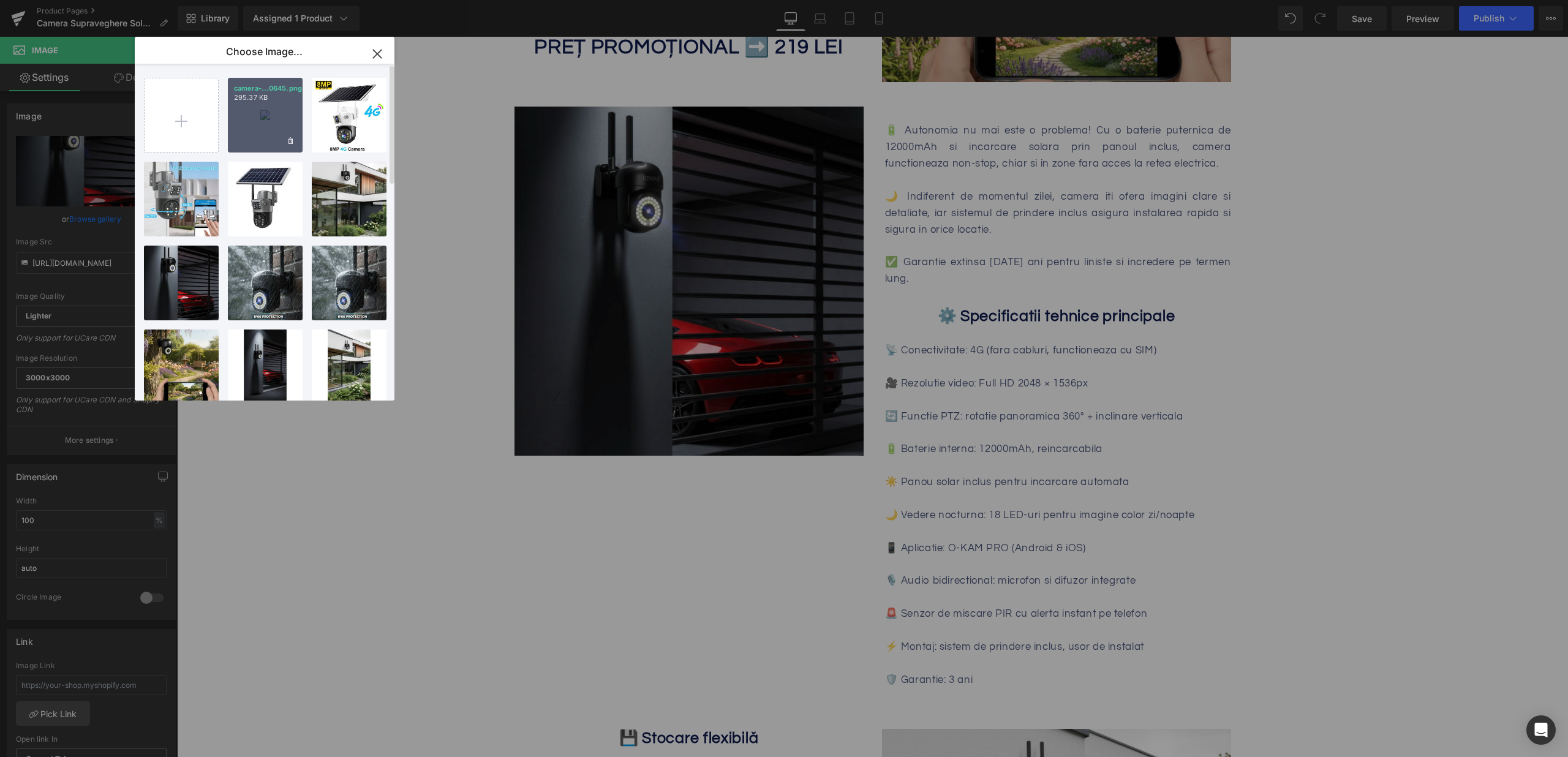
click at [235, 99] on p "295.37 KB" at bounding box center [265, 97] width 63 height 9
type input "https://ucarecdn.com/210d5ecf-7768-47a7-8a27-17531e550353/-/format/auto/-/previ…"
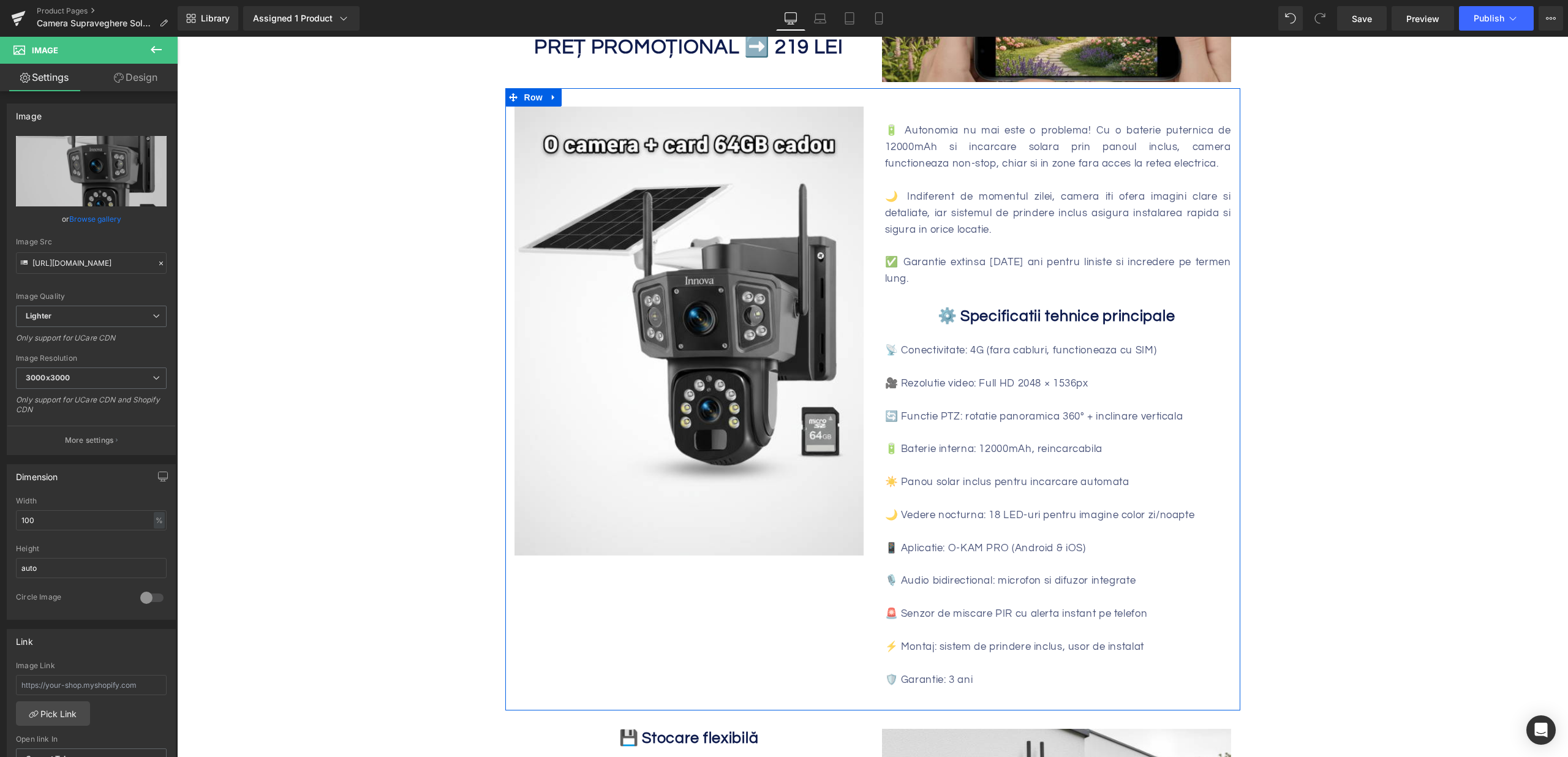
click at [908, 359] on div at bounding box center [1058, 367] width 346 height 17
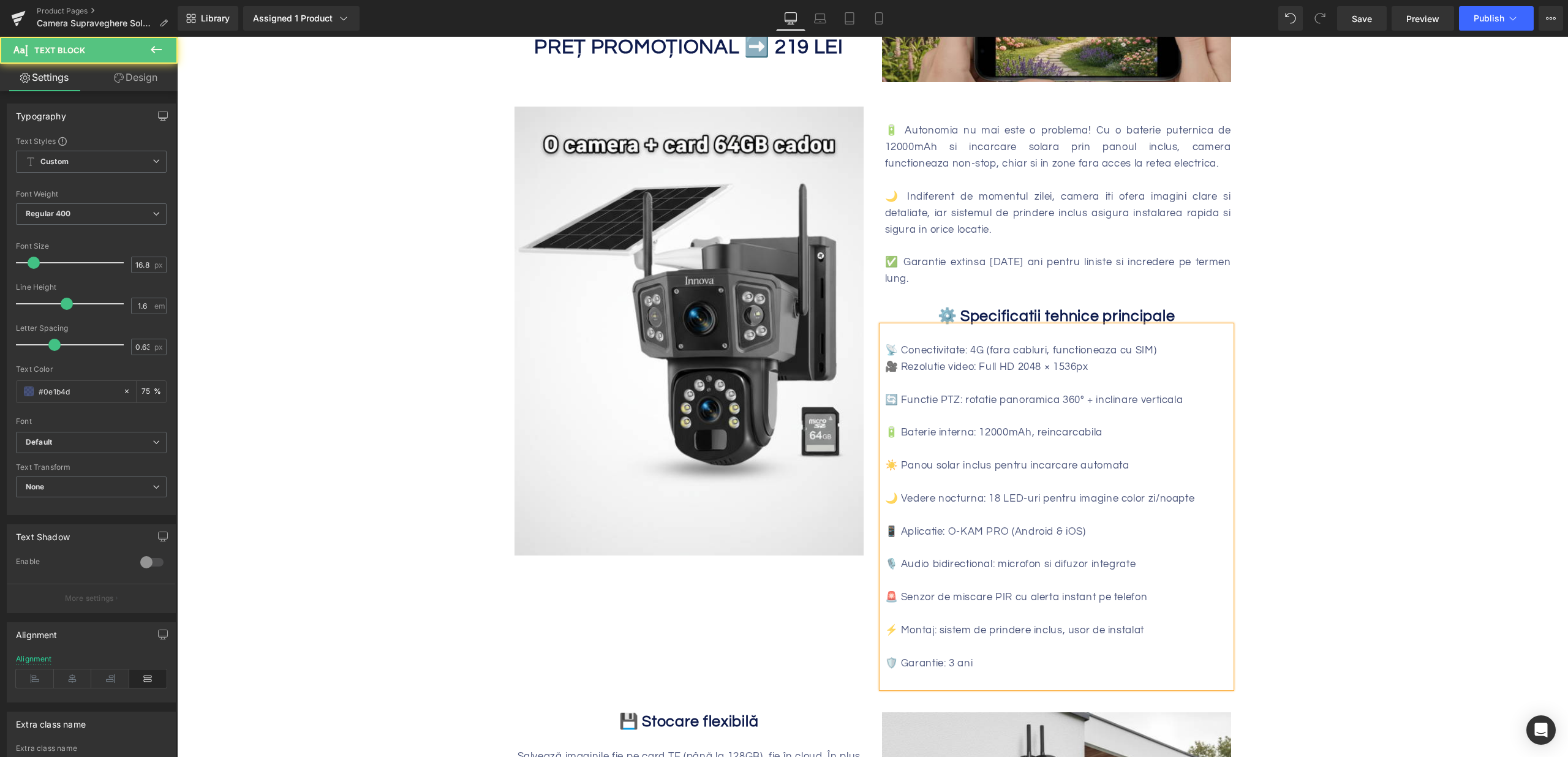
click at [913, 376] on div at bounding box center [1058, 384] width 346 height 17
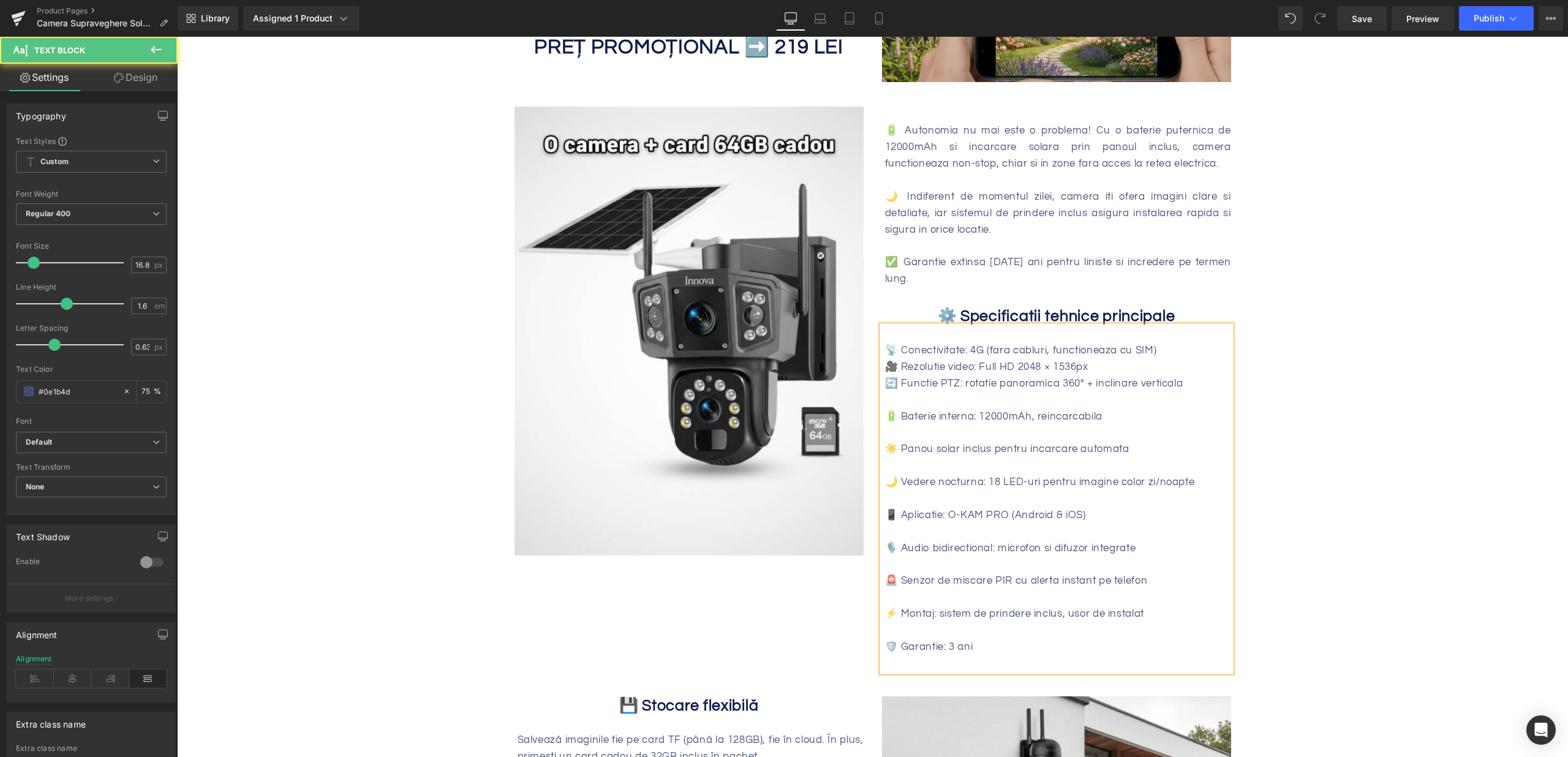
click at [910, 392] on div at bounding box center [1058, 400] width 346 height 17
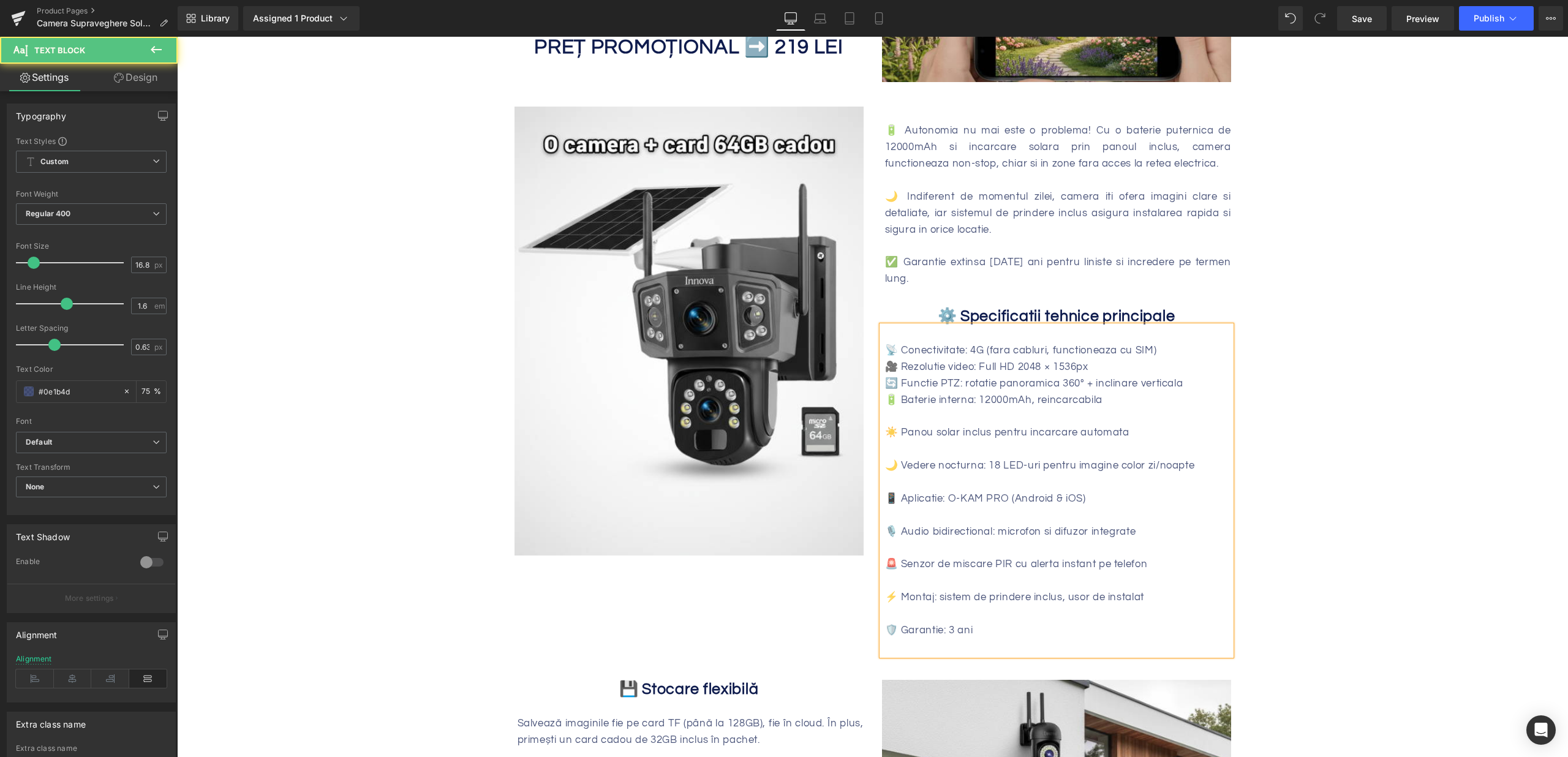
click at [909, 409] on div at bounding box center [1058, 417] width 346 height 17
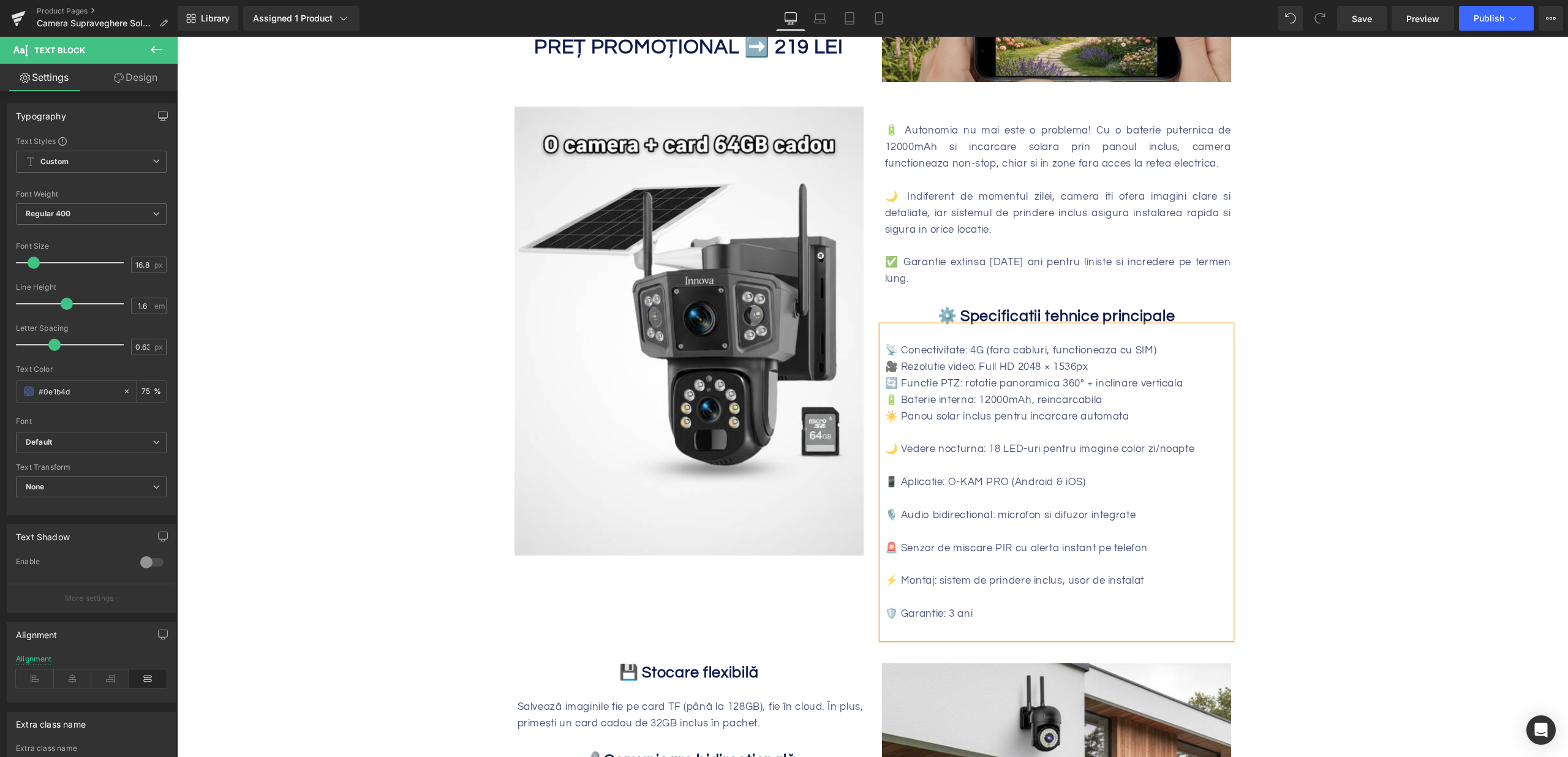
click at [909, 441] on div "🌙 Vedere nocturna: 18 LED-uri pentru imagine color zi/noapte" at bounding box center [1058, 449] width 346 height 17
click at [904, 425] on div at bounding box center [1058, 433] width 346 height 17
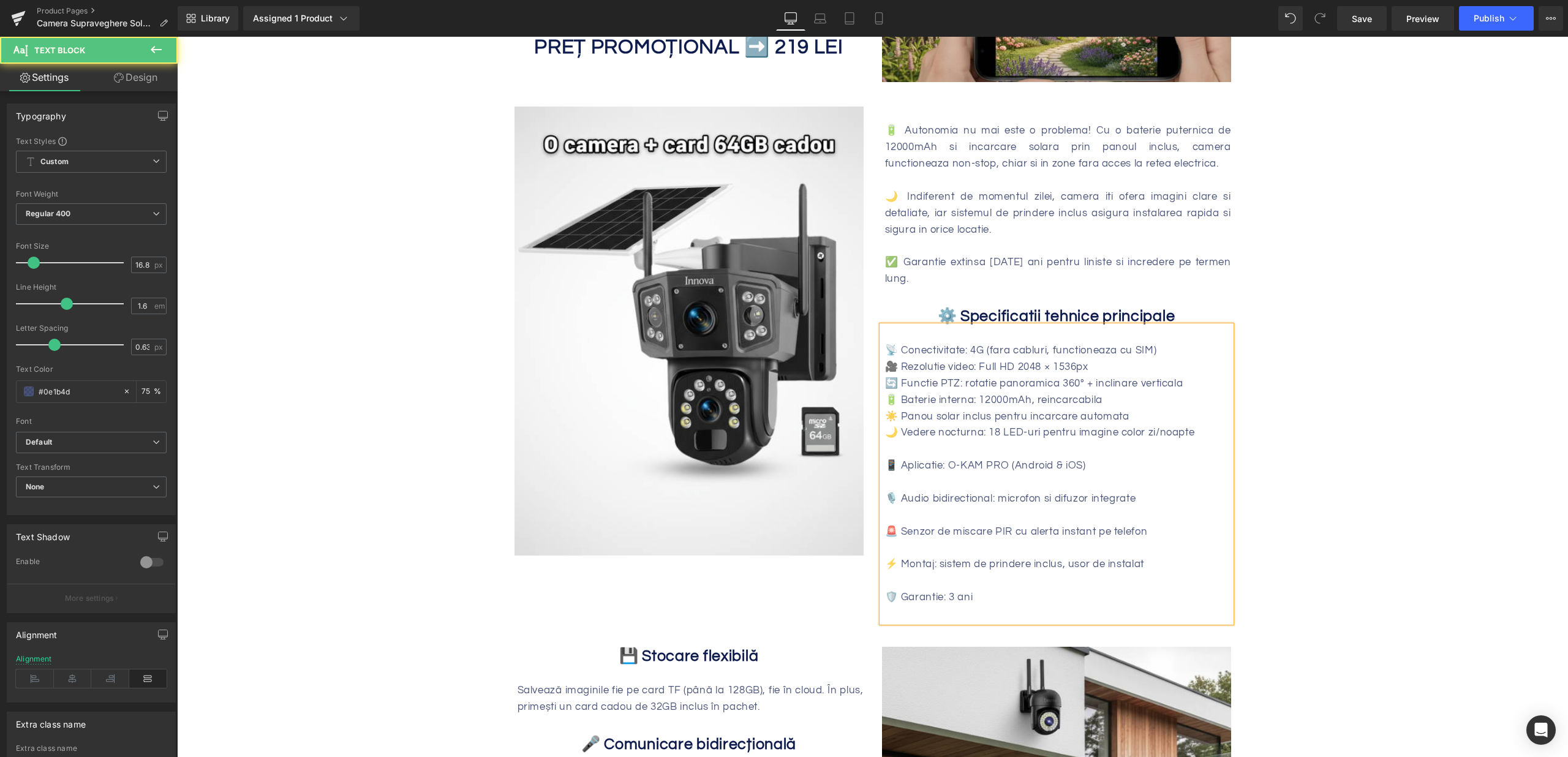
click at [905, 441] on div at bounding box center [1058, 449] width 346 height 17
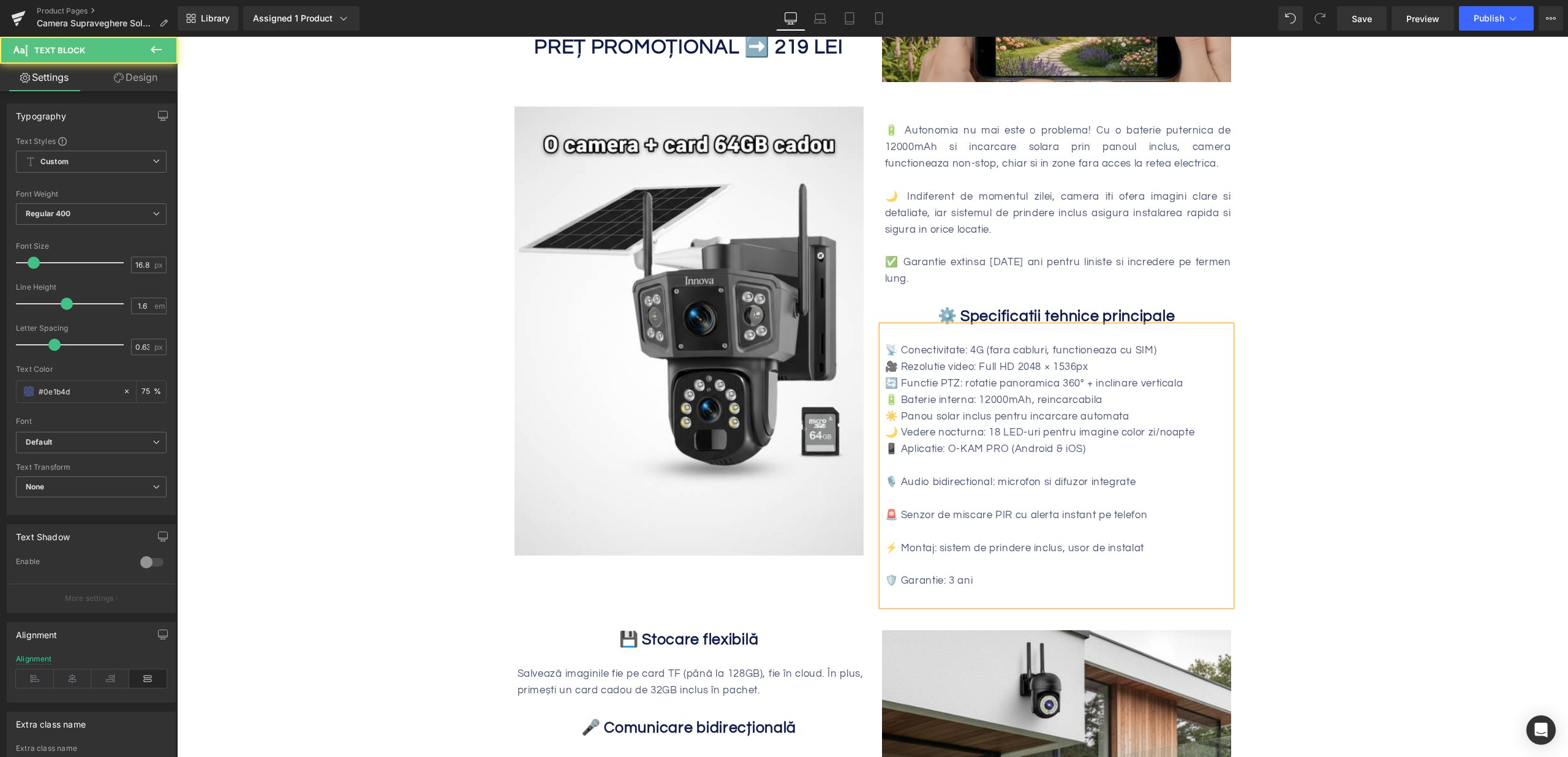
click at [903, 458] on div at bounding box center [1058, 466] width 346 height 17
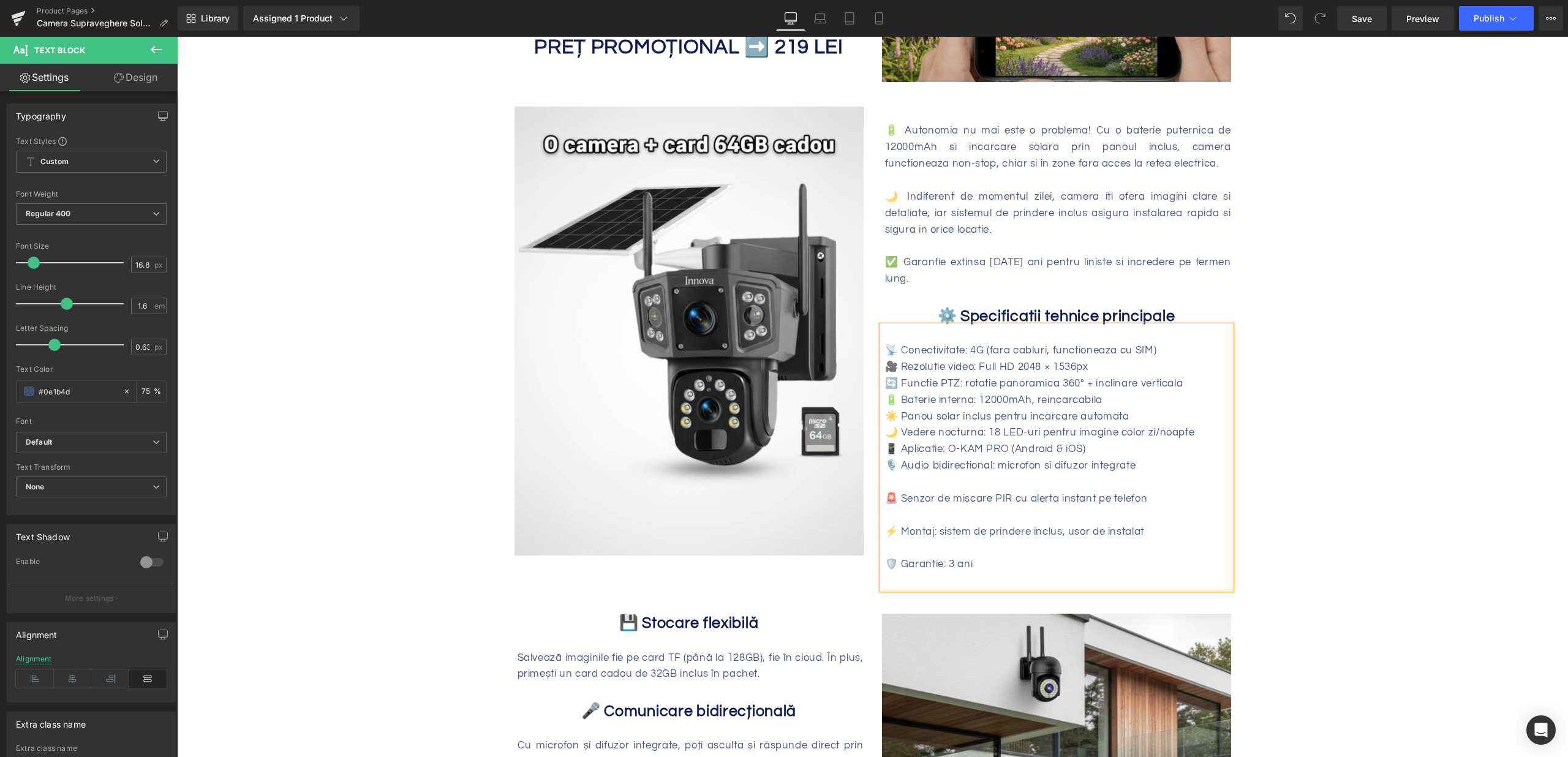
click at [903, 474] on div at bounding box center [1058, 482] width 346 height 17
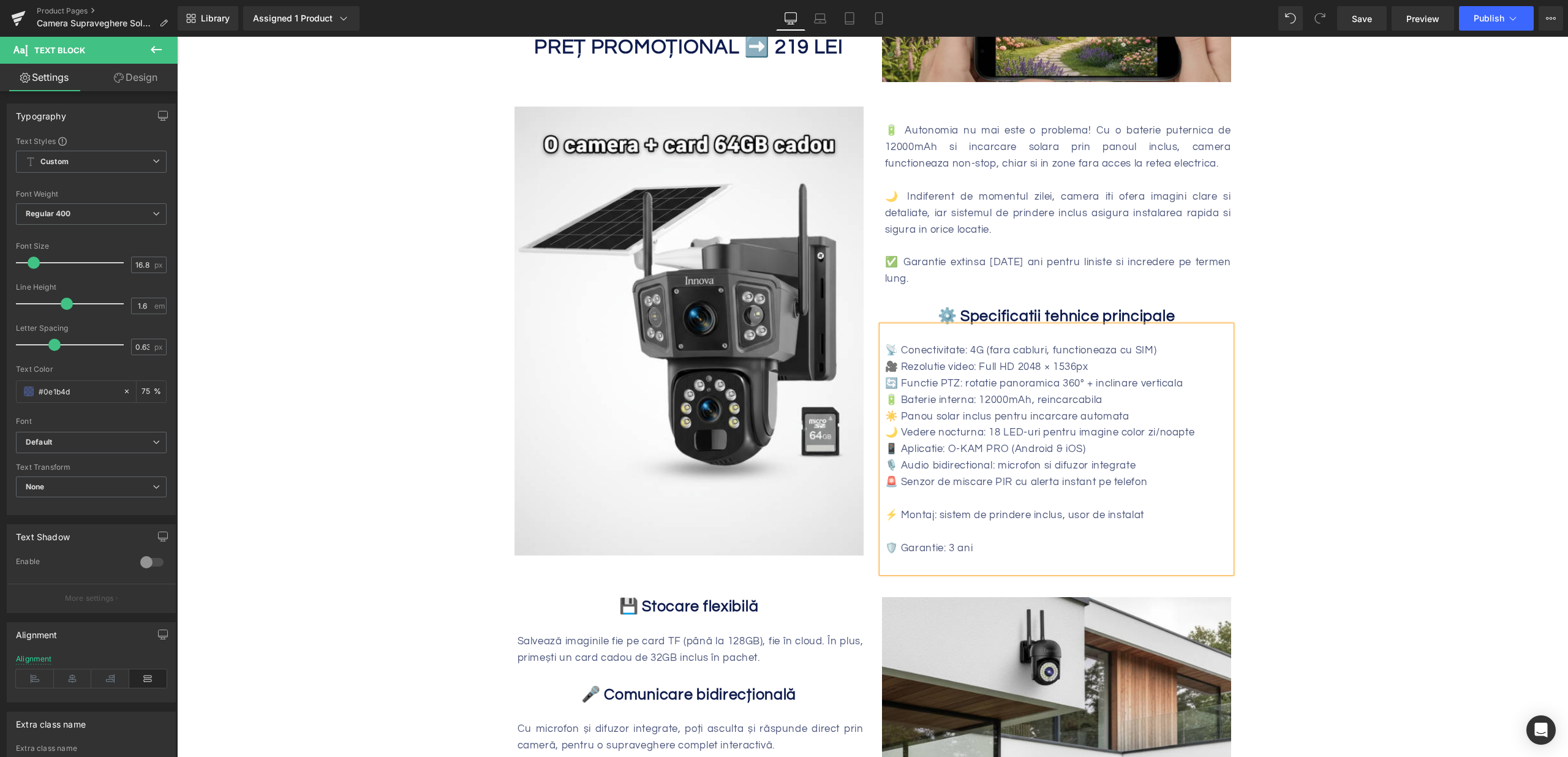
click at [904, 491] on div at bounding box center [1058, 499] width 346 height 17
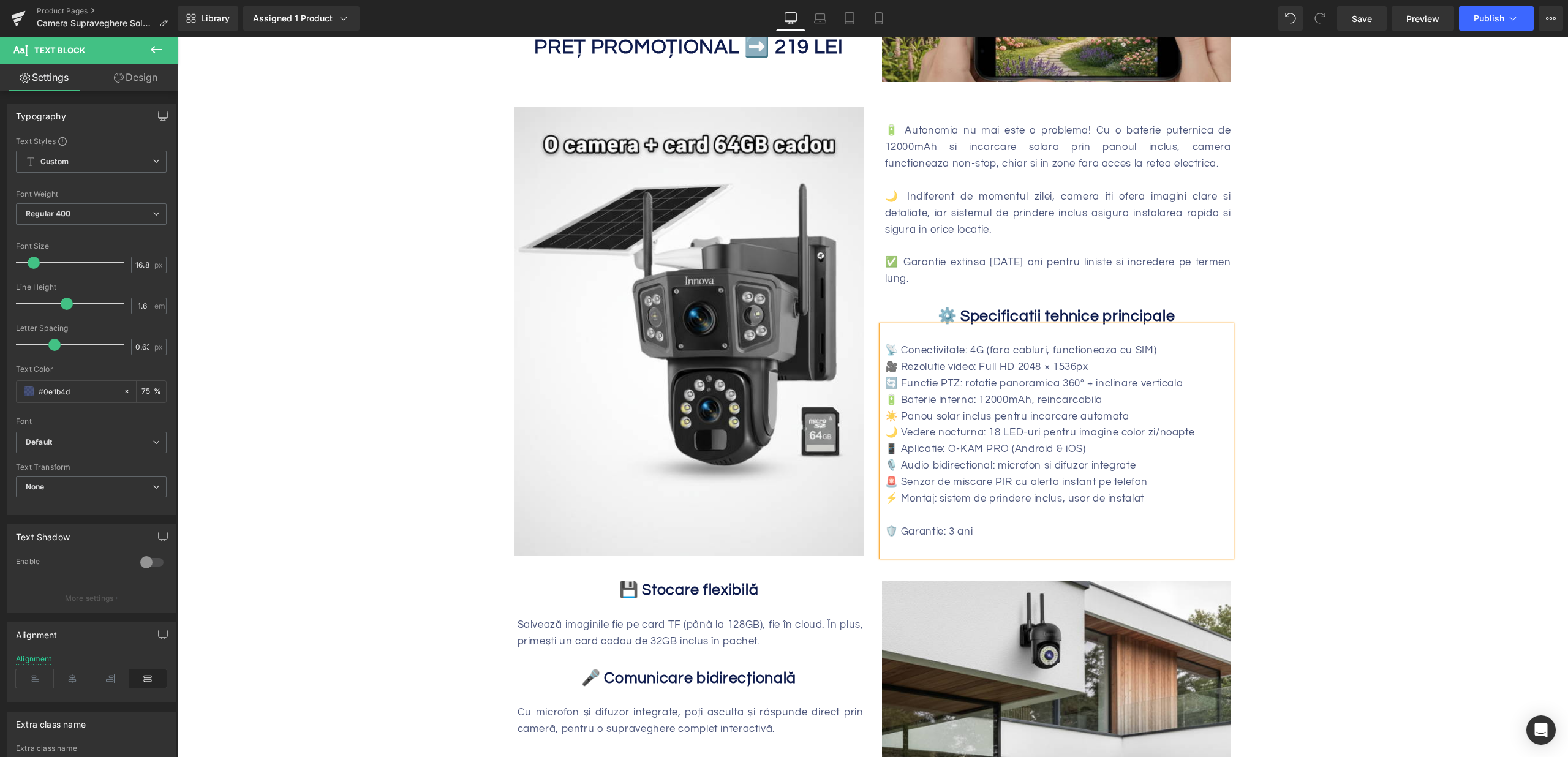
click at [903, 508] on div at bounding box center [1058, 516] width 346 height 17
click at [937, 508] on div "🛡️ Garantie: 3 ani" at bounding box center [1058, 516] width 346 height 17
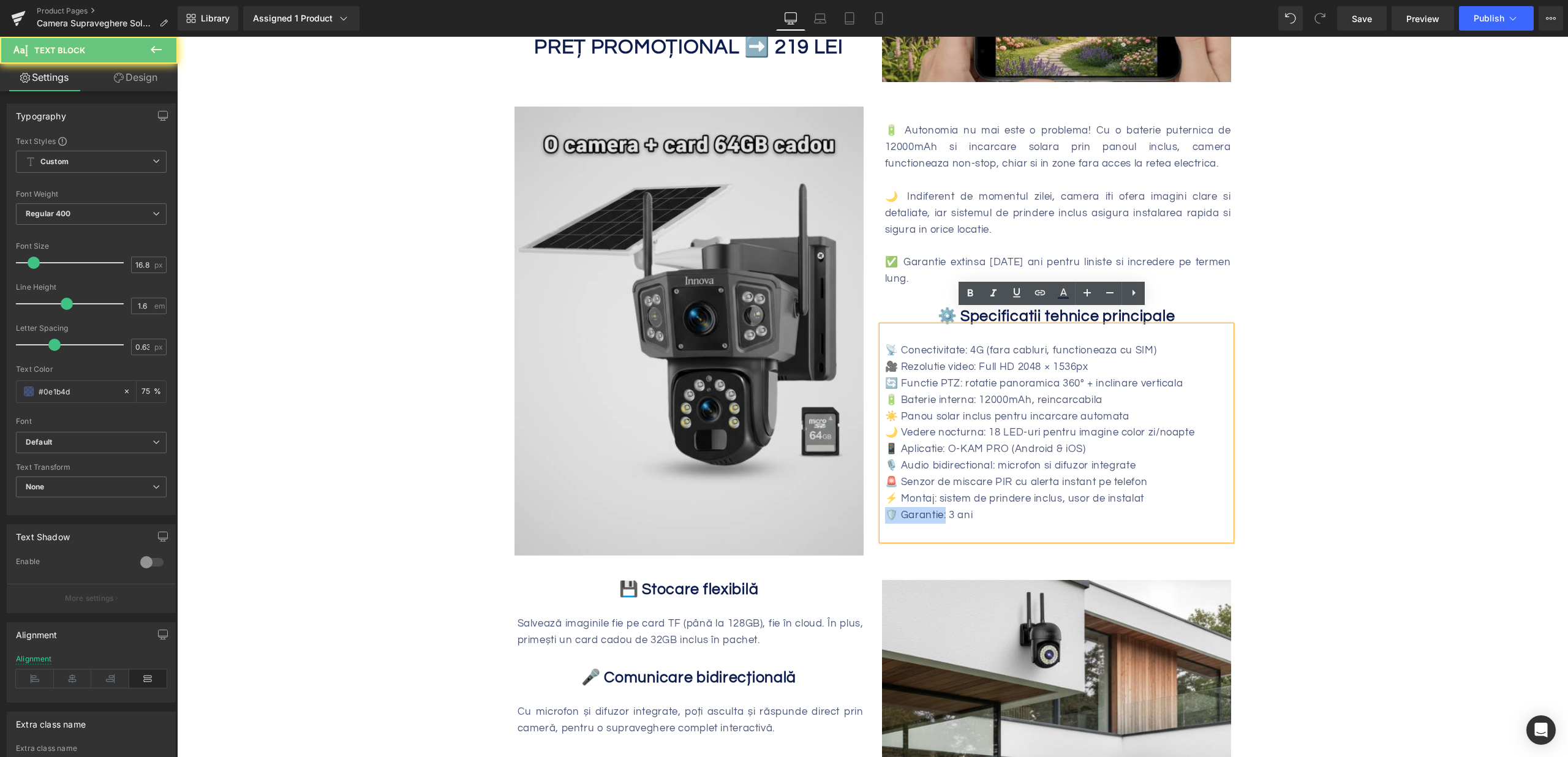
drag, startPoint x: 939, startPoint y: 498, endPoint x: 821, endPoint y: 500, distance: 118.0
click at [821, 499] on div "Image 🔋 Autonomia nu mai este o problema! Cu o baterie puternica de 12000mAh si…" at bounding box center [872, 325] width 735 height 474
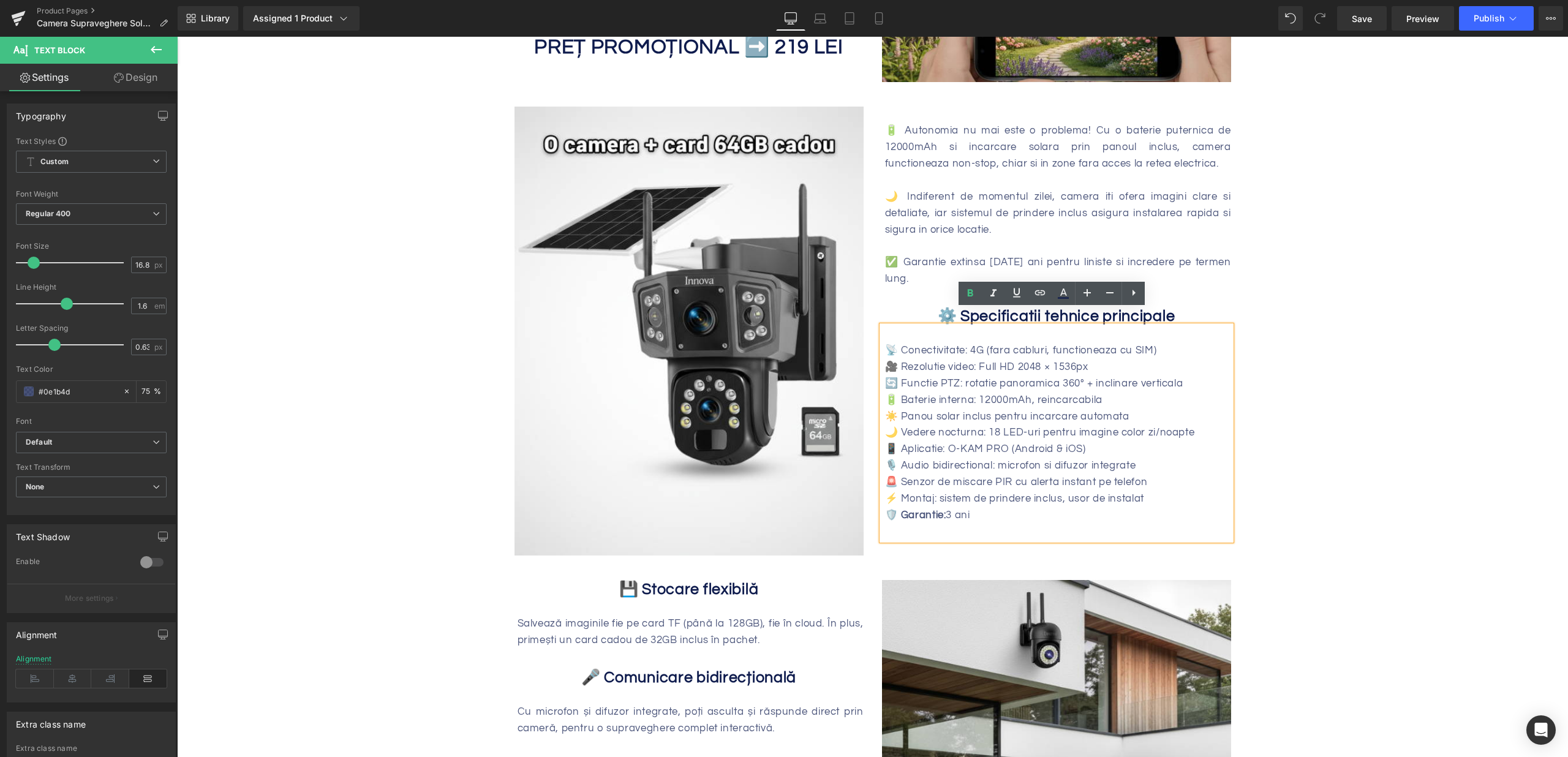
click at [924, 474] on div "🚨 Senzor de miscare PIR cu alerta instant pe telefon" at bounding box center [1058, 482] width 346 height 17
drag, startPoint x: 933, startPoint y: 482, endPoint x: 881, endPoint y: 482, distance: 52.0
click at [842, 482] on div "Image 🔋 Autonomia nu mai este o problema! Cu o baterie puternica de 12000mAh si…" at bounding box center [872, 325] width 735 height 474
drag, startPoint x: 1005, startPoint y: 467, endPoint x: 872, endPoint y: 467, distance: 133.0
click at [872, 467] on div "🔋 Autonomia nu mai este o problema! Cu o baterie puternica de 12000mAh si incar…" at bounding box center [1056, 323] width 367 height 434
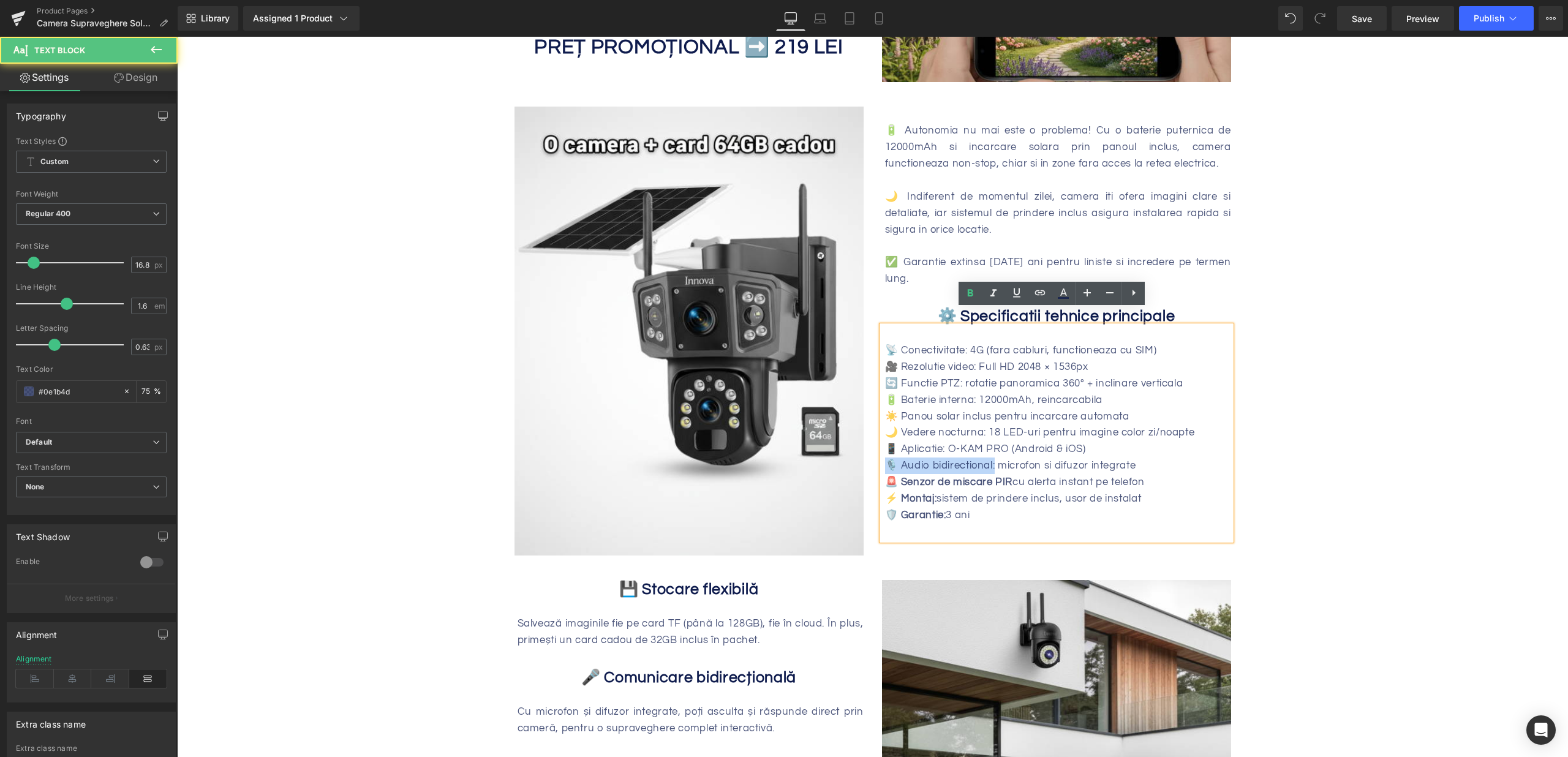
drag, startPoint x: 990, startPoint y: 452, endPoint x: 971, endPoint y: 434, distance: 26.2
click at [872, 450] on div "🔋 Autonomia nu mai este o problema! Cu o baterie puternica de 12000mAh si incar…" at bounding box center [1056, 323] width 367 height 434
drag, startPoint x: 944, startPoint y: 432, endPoint x: 859, endPoint y: 430, distance: 85.0
click at [859, 430] on div "Image 🔋 Autonomia nu mai este o problema! Cu o baterie puternica de 12000mAh si…" at bounding box center [872, 325] width 735 height 474
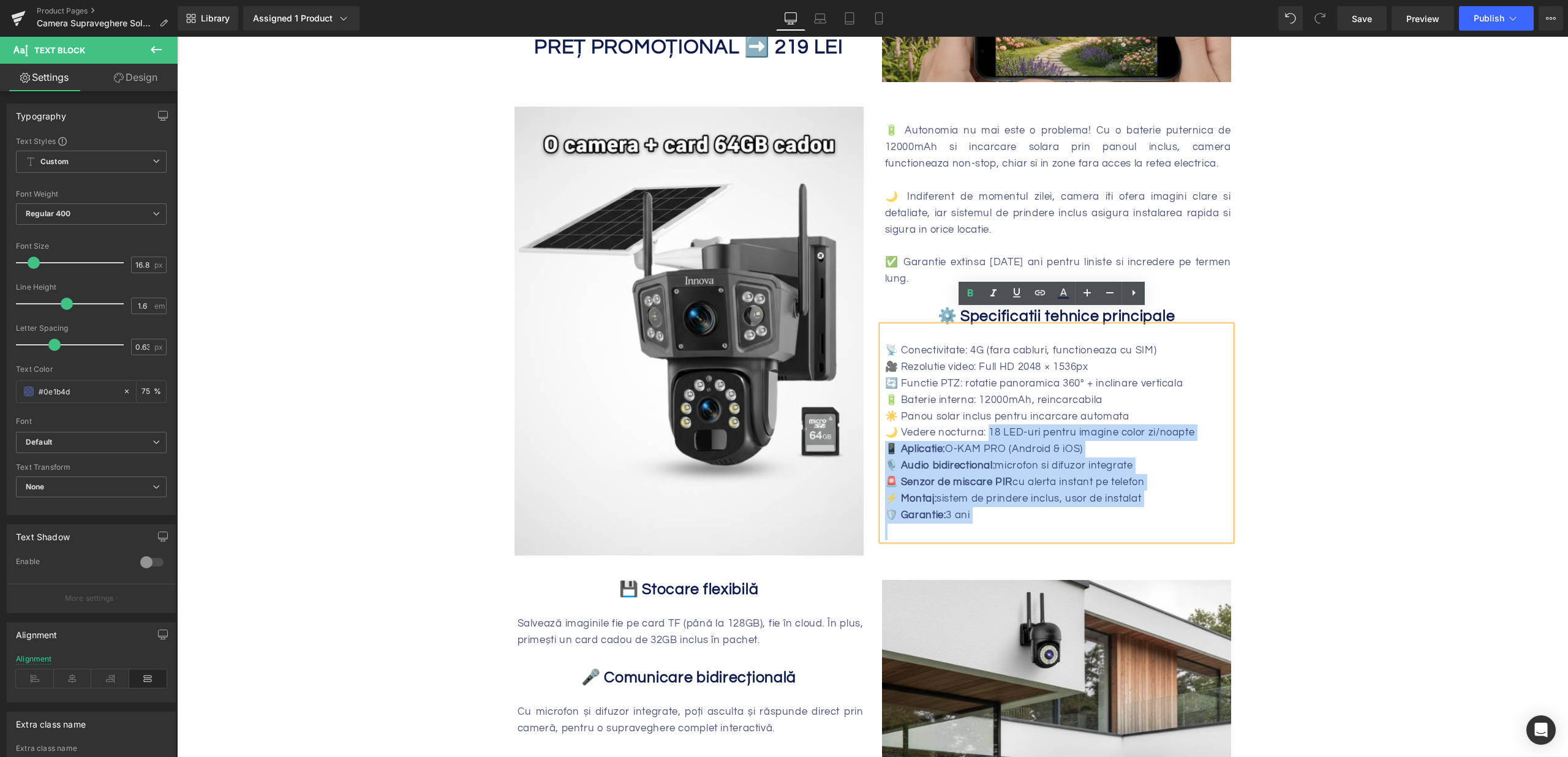
drag, startPoint x: 983, startPoint y: 417, endPoint x: 875, endPoint y: 410, distance: 108.2
click at [882, 410] on div "📡 Conectivitate: 4G (fara cabluri, functioneaza cu SIM) 🎥 Rezolutie video: Full…" at bounding box center [1057, 433] width 349 height 214
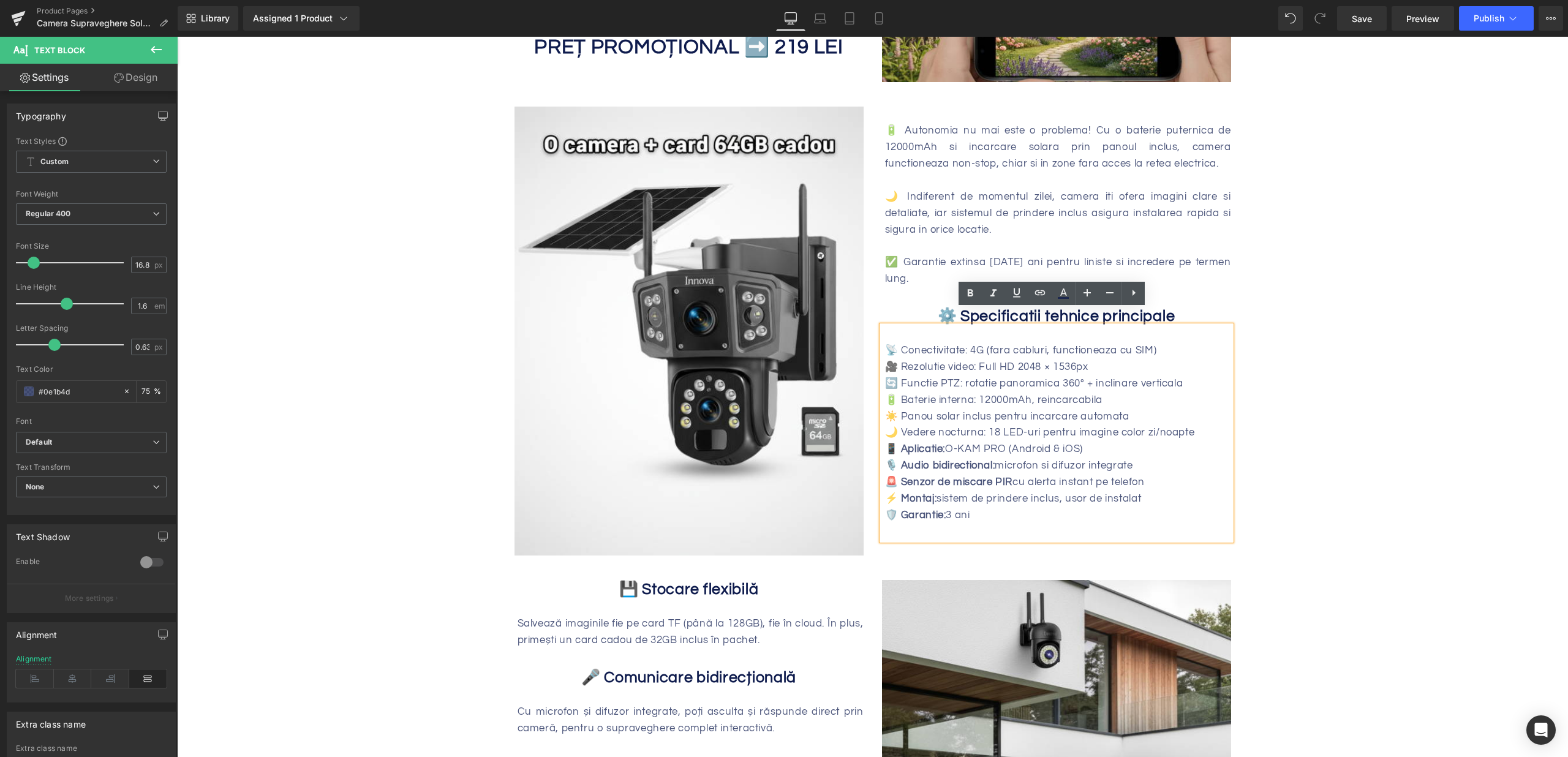
click at [911, 425] on div "🌙 Vedere nocturna: 18 LED-uri pentru imagine color zi/noapte" at bounding box center [1058, 433] width 346 height 17
drag, startPoint x: 973, startPoint y: 413, endPoint x: 883, endPoint y: 415, distance: 90.0
click at [885, 425] on div "🌙 Vedere nocturna: 18 LED-uri pentru imagine color zi/noapte" at bounding box center [1058, 433] width 346 height 17
drag, startPoint x: 986, startPoint y: 399, endPoint x: 883, endPoint y: 400, distance: 103.0
click at [885, 409] on div "☀️ Panou solar inclus pentru incarcare automata" at bounding box center [1058, 417] width 346 height 17
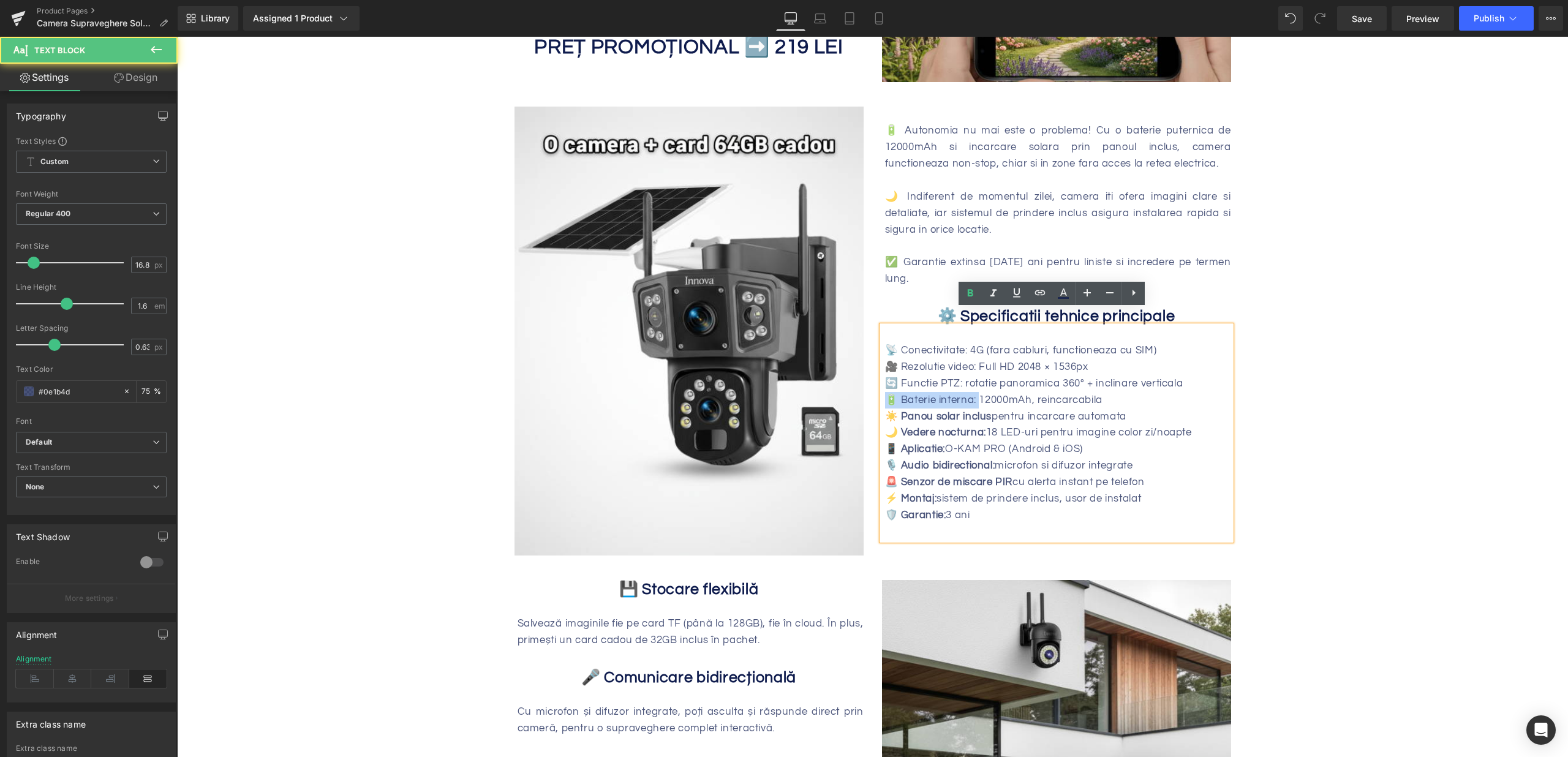
drag, startPoint x: 909, startPoint y: 382, endPoint x: 859, endPoint y: 385, distance: 50.1
click at [859, 385] on div "Image 🔋 Autonomia nu mai este o problema! Cu o baterie puternica de 12000mAh si…" at bounding box center [872, 325] width 735 height 474
drag, startPoint x: 957, startPoint y: 367, endPoint x: 872, endPoint y: 363, distance: 85.1
click at [872, 363] on div "🔋 Autonomia nu mai este o problema! Cu o baterie puternica de 12000mAh si incar…" at bounding box center [1056, 323] width 367 height 434
drag, startPoint x: 971, startPoint y: 349, endPoint x: 881, endPoint y: 348, distance: 90.0
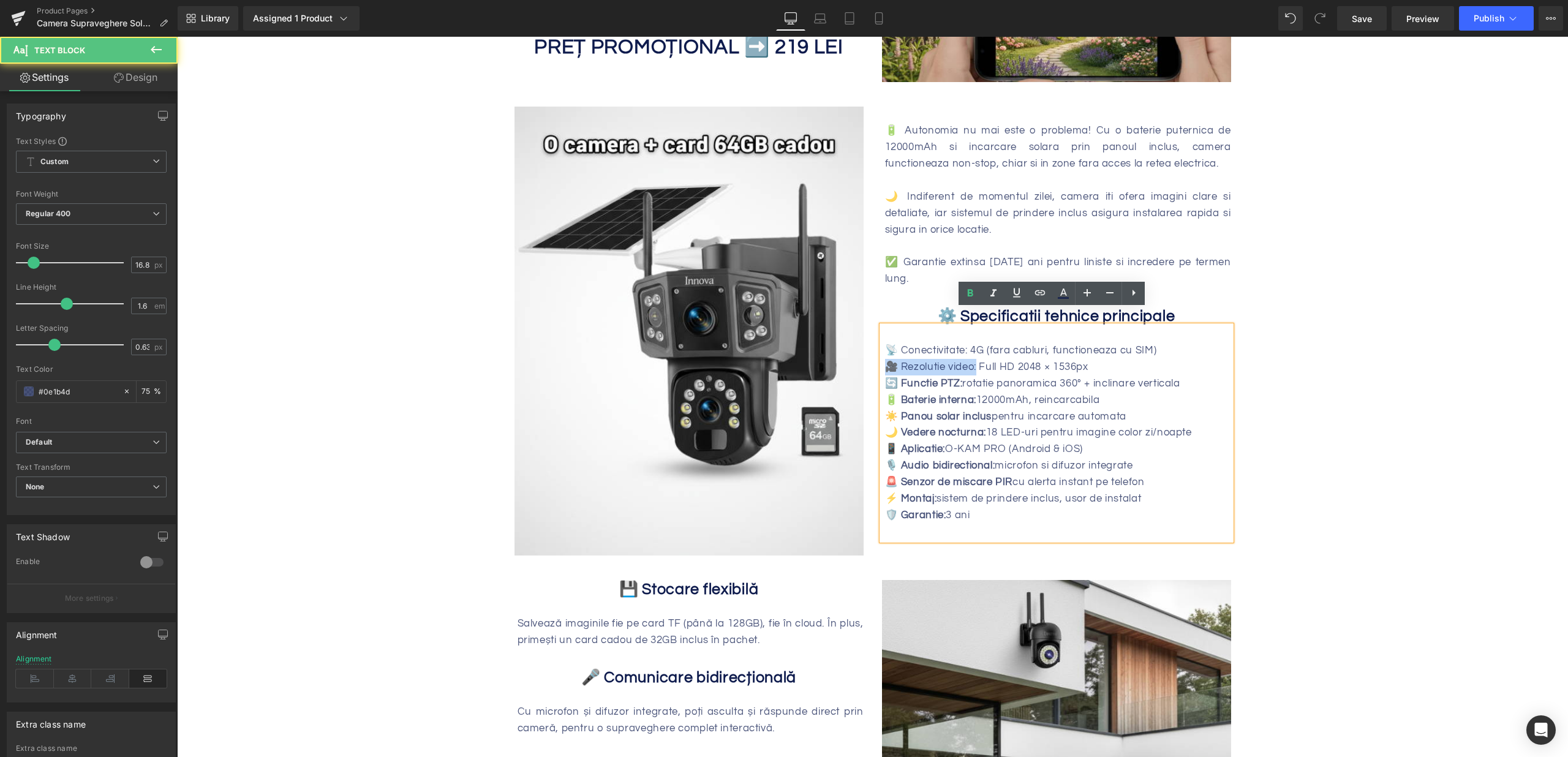
click at [885, 359] on div "🎥 Rezolutie video: Full HD 2048 × 1536px" at bounding box center [1058, 367] width 346 height 17
drag, startPoint x: 964, startPoint y: 337, endPoint x: 877, endPoint y: 332, distance: 87.1
click at [882, 332] on div "📡 Conectivitate: 4G (fara cabluri, functioneaza cu SIM) 🎥 Rezolutie video: Full…" at bounding box center [1057, 433] width 349 height 214
click at [1246, 376] on div "Innova WiFi – Vezi tot, controlezi tot, oriunde ai fi. Heading Sale Off (P) Ima…" at bounding box center [872, 393] width 1391 height 2265
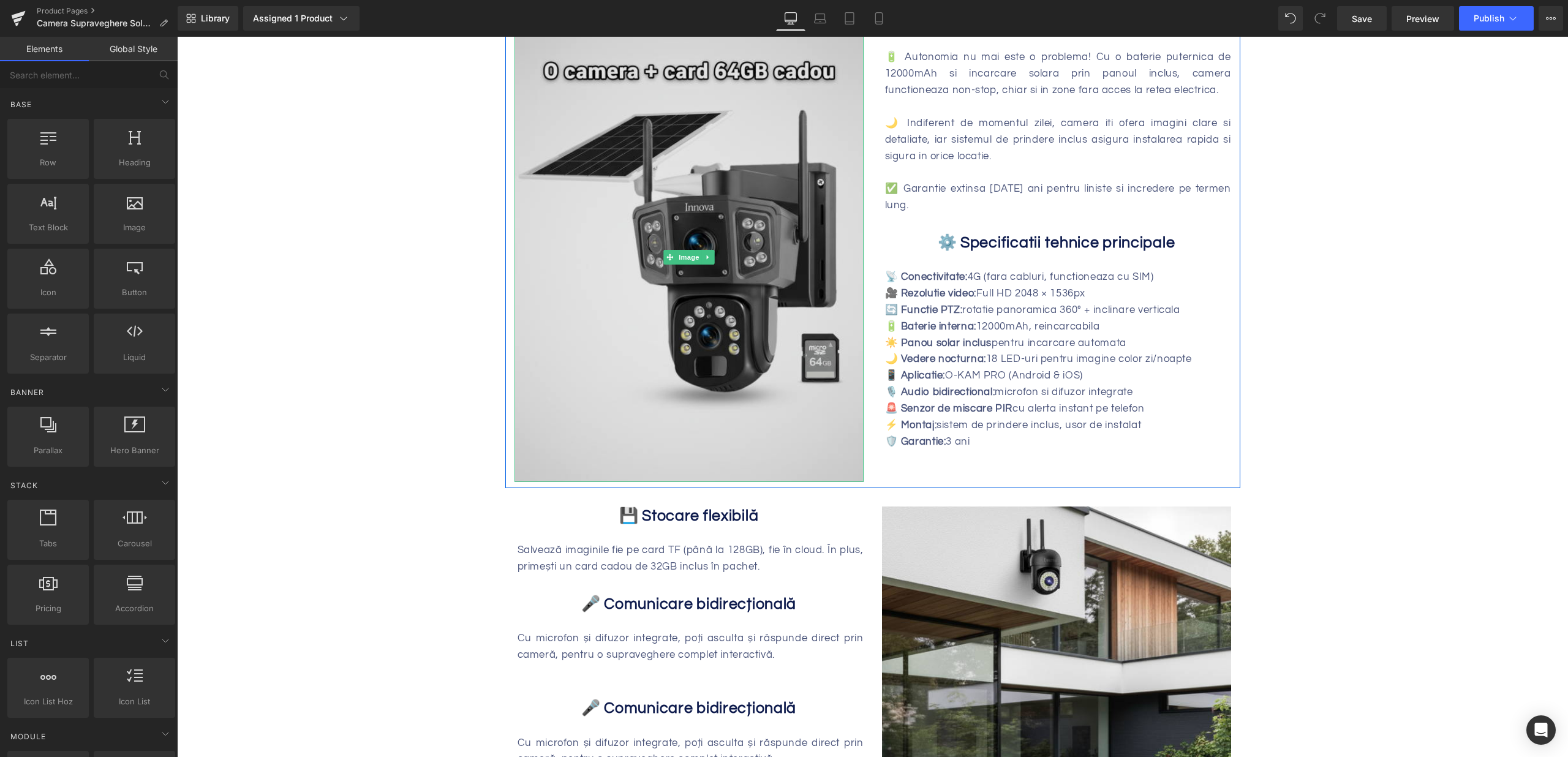
scroll to position [1124, 0]
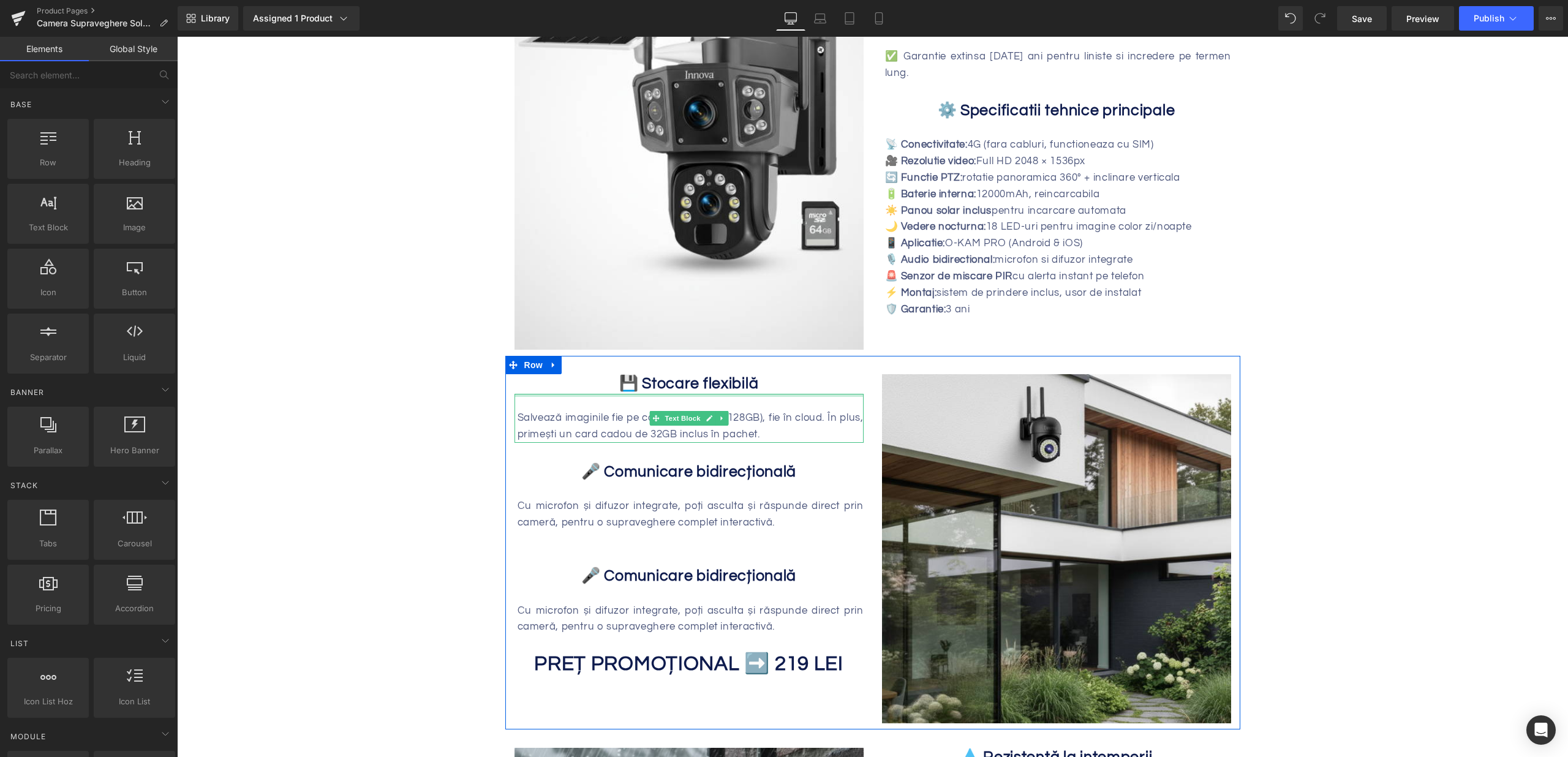
click at [655, 392] on div "💾 Stocare flexibilă Heading" at bounding box center [689, 384] width 349 height 19
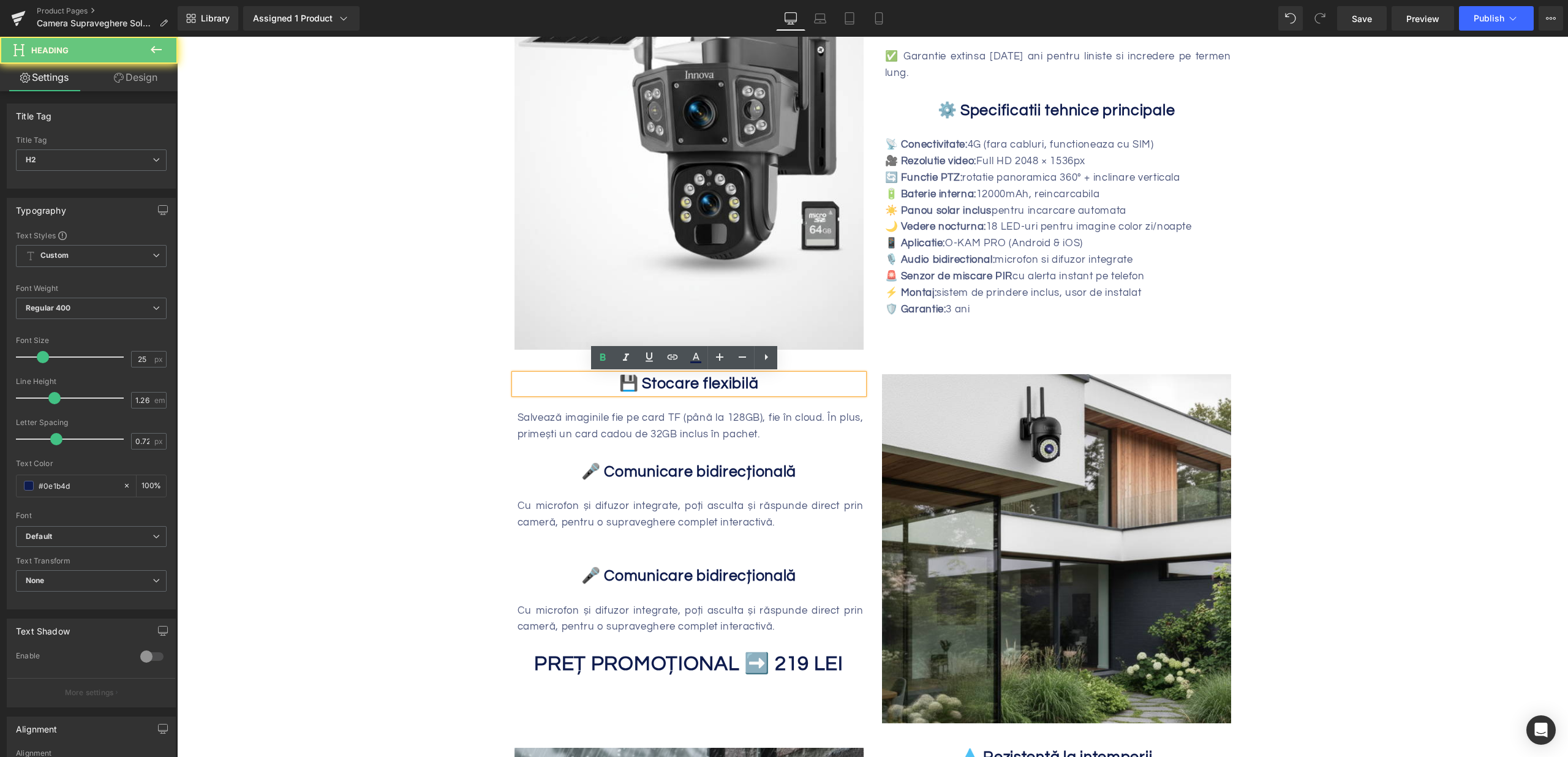
click at [655, 386] on b "💾 Stocare flexibilă" at bounding box center [689, 384] width 140 height 16
paste div
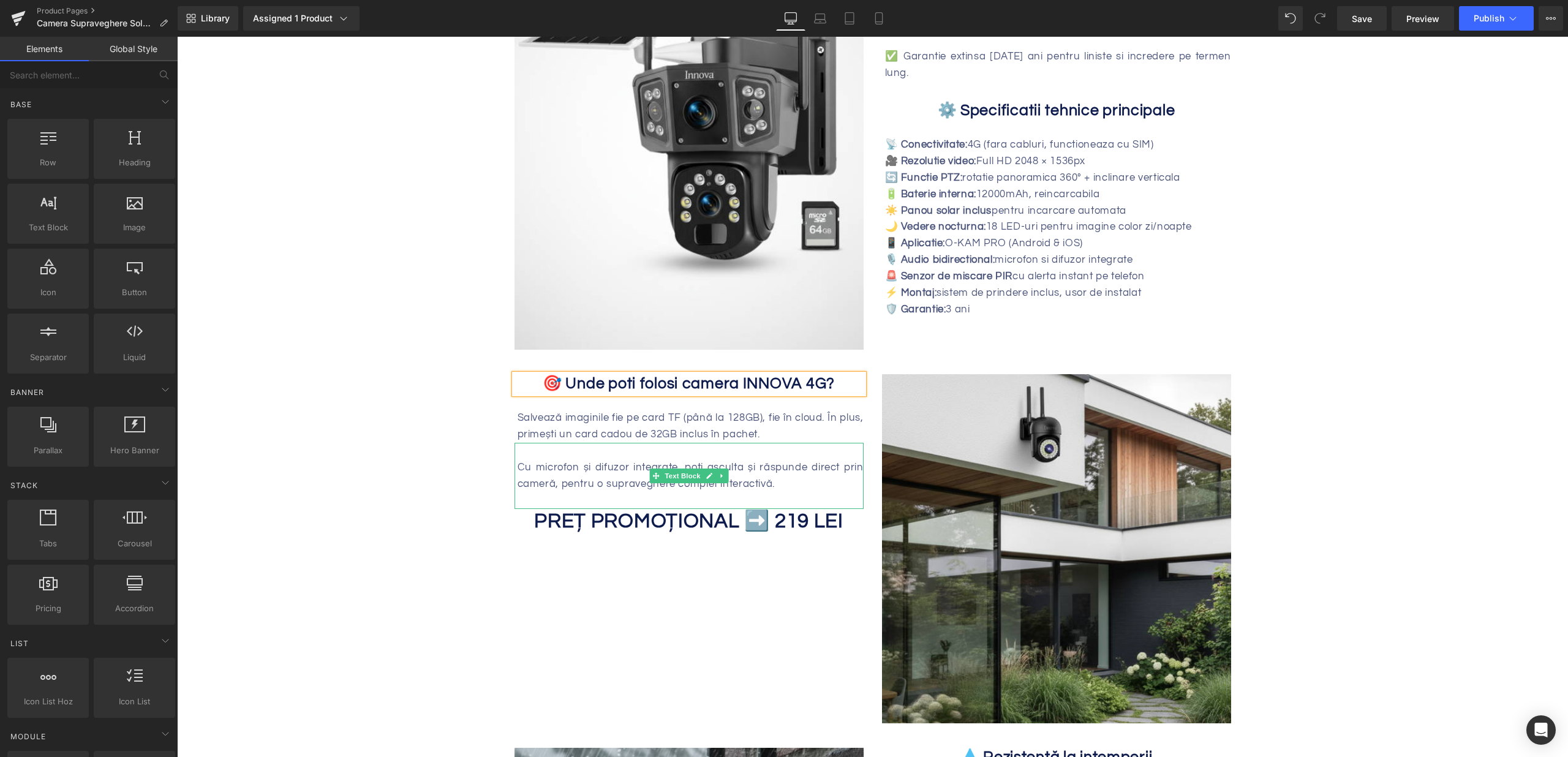
drag, startPoint x: 615, startPoint y: 482, endPoint x: 618, endPoint y: 488, distance: 6.7
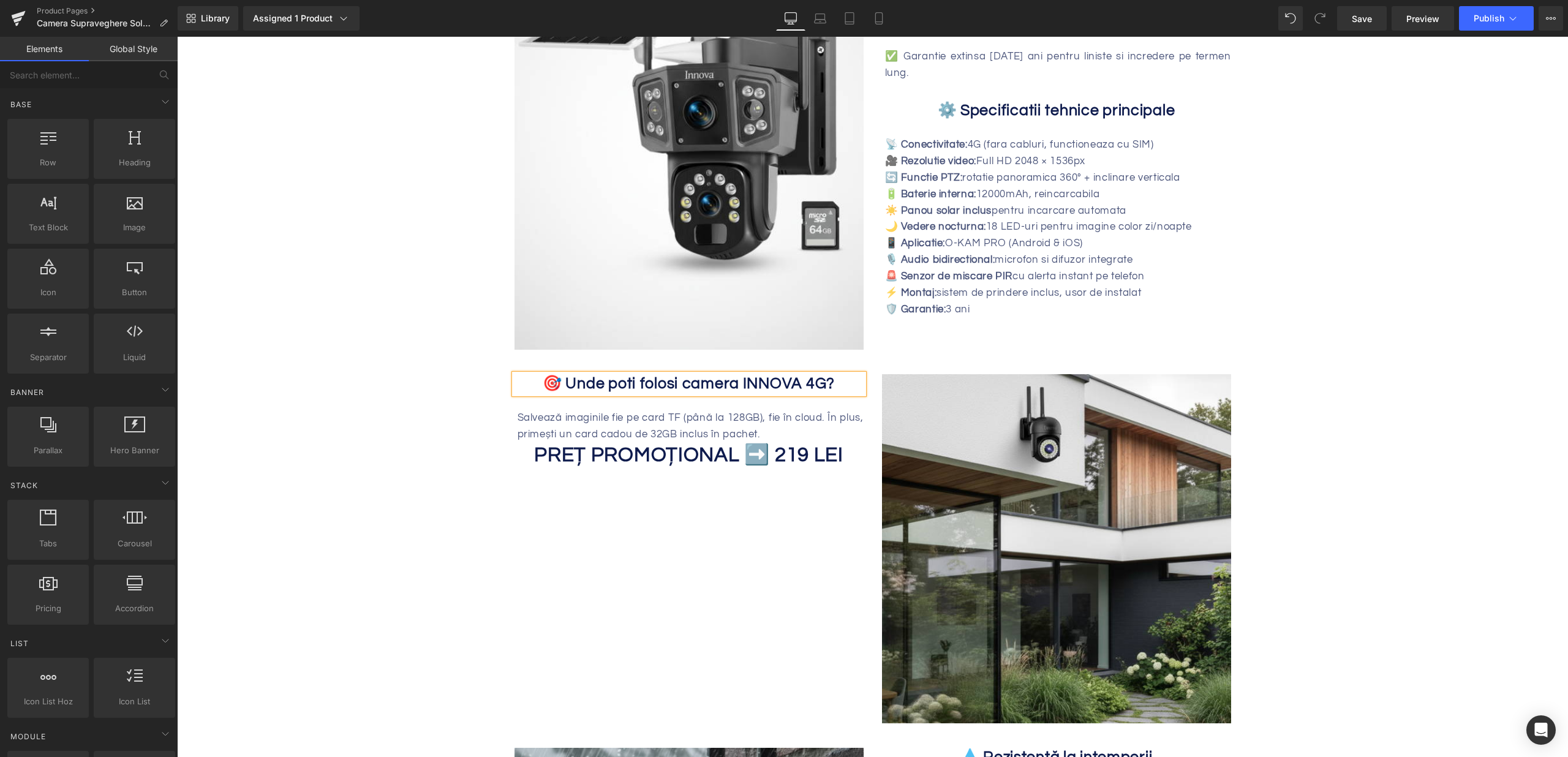
click at [570, 416] on div "Salvează imaginile fie pe card TF (până la 128GB), fie în cloud. În plus, prime…" at bounding box center [691, 426] width 346 height 33
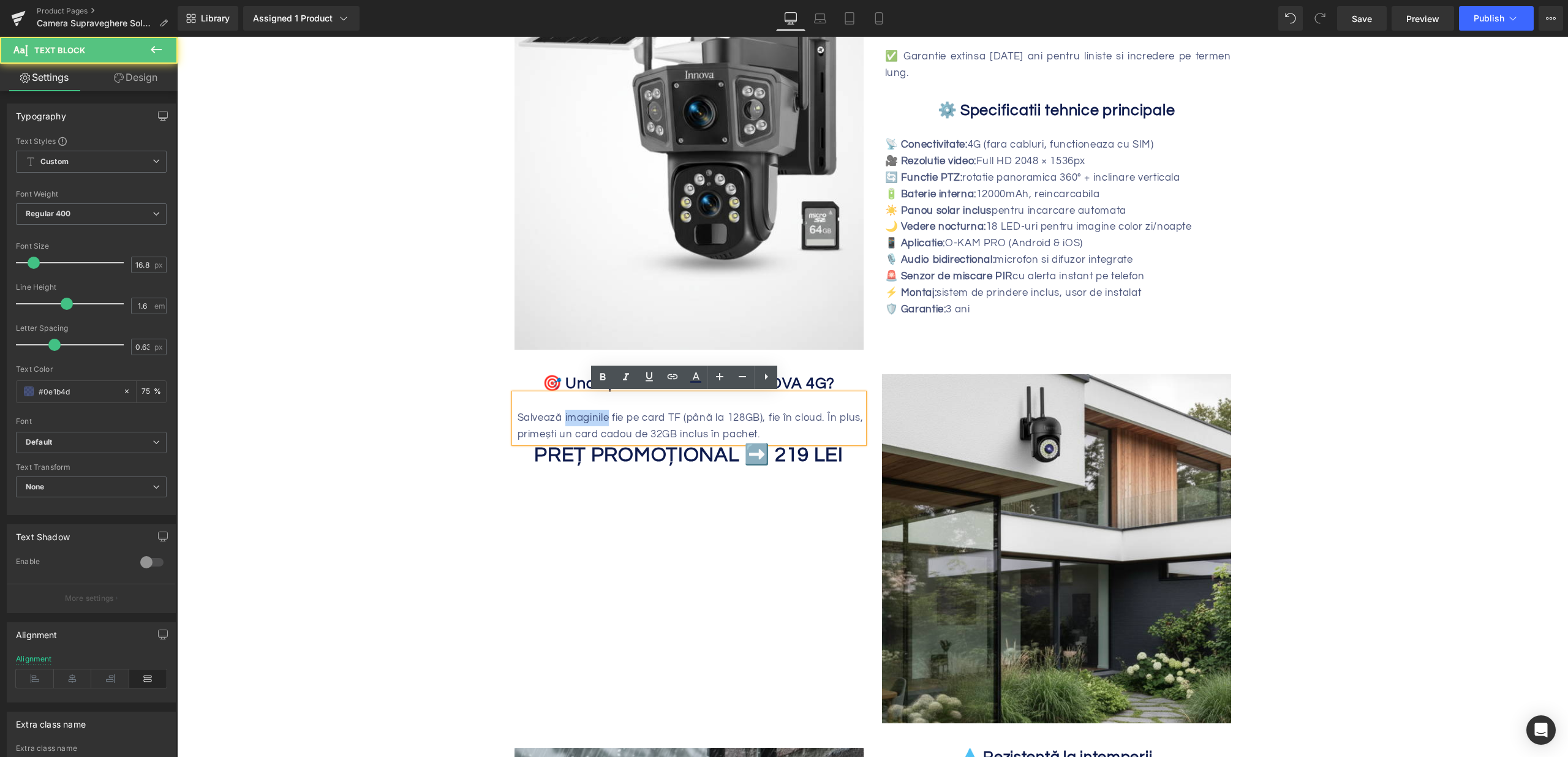
click at [570, 416] on div "Salvează imaginile fie pe card TF (până la 128GB), fie în cloud. În plus, prime…" at bounding box center [691, 426] width 346 height 33
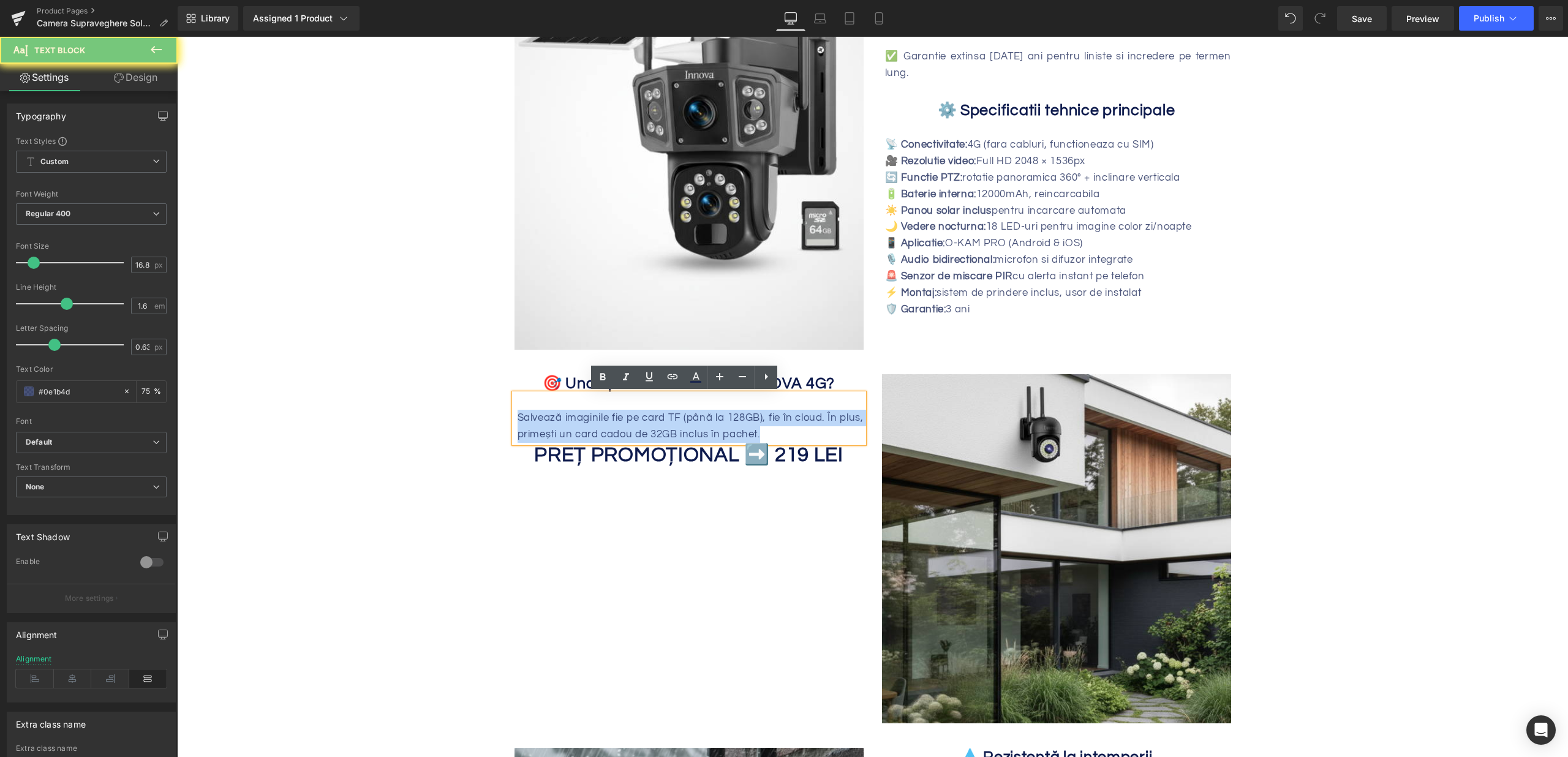
click at [570, 416] on div "Salvează imaginile fie pe card TF (până la 128GB), fie în cloud. În plus, prime…" at bounding box center [691, 426] width 346 height 33
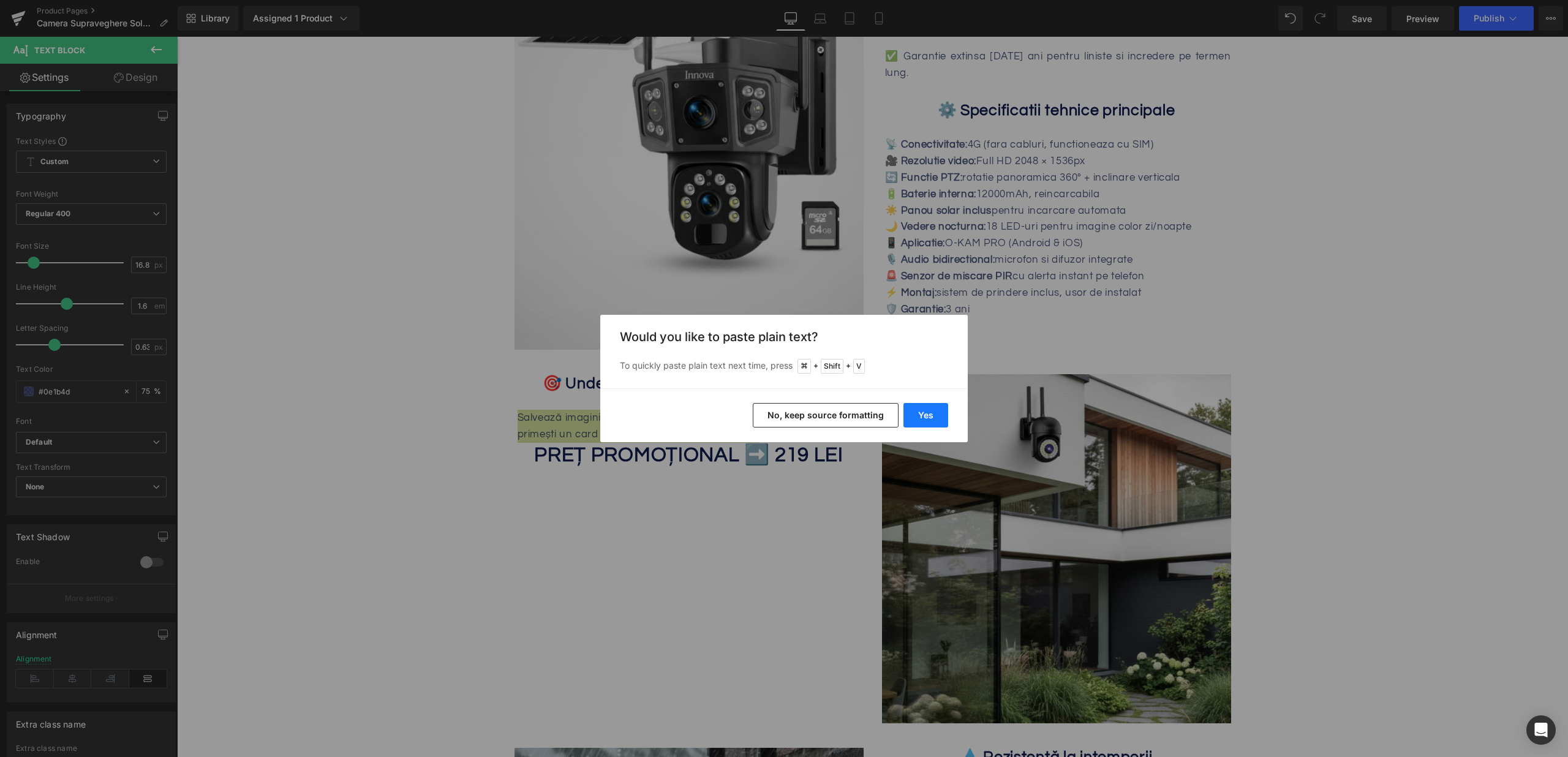
click at [922, 408] on button "Yes" at bounding box center [926, 415] width 45 height 24
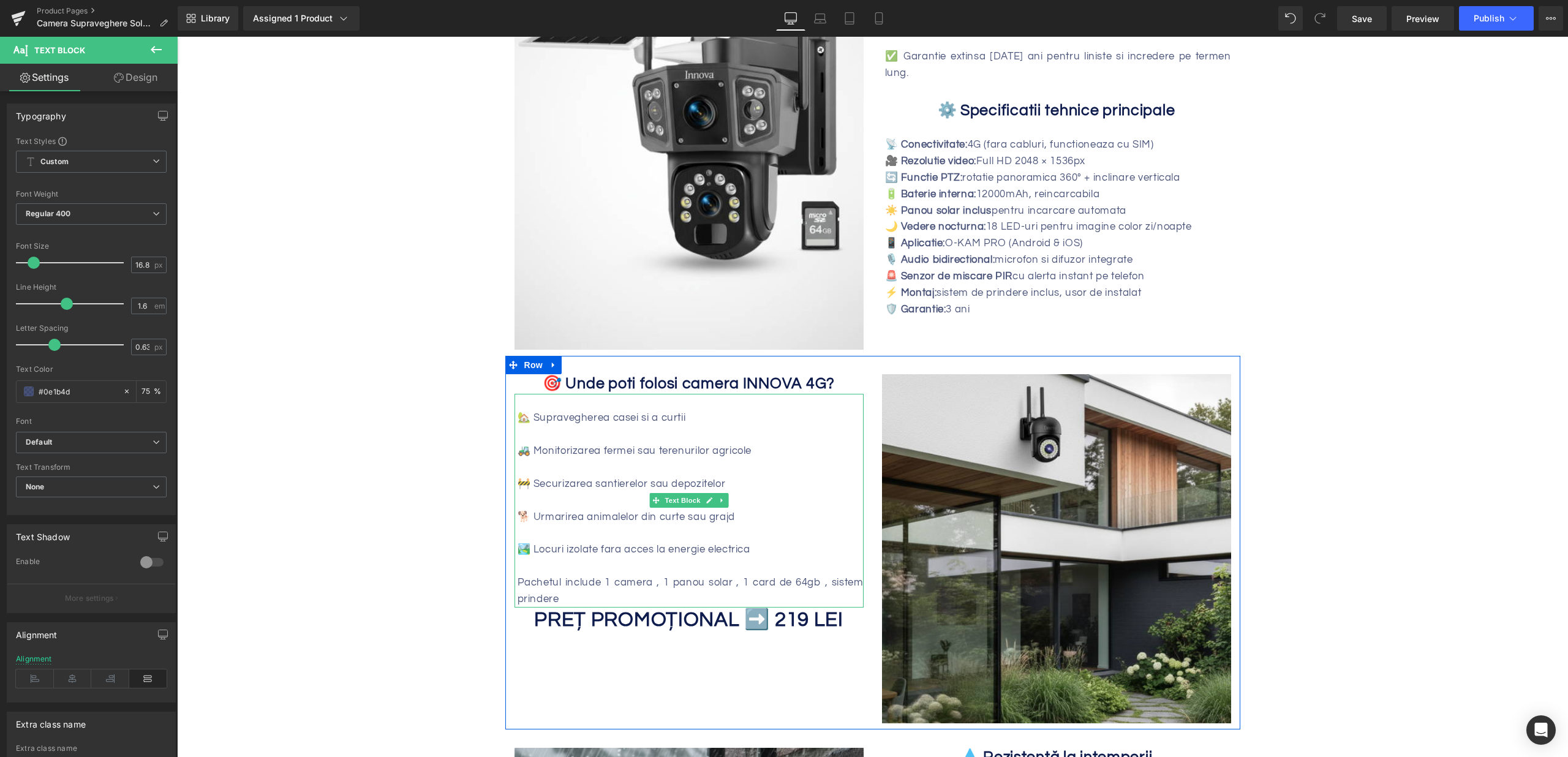
click at [596, 434] on div at bounding box center [691, 434] width 346 height 17
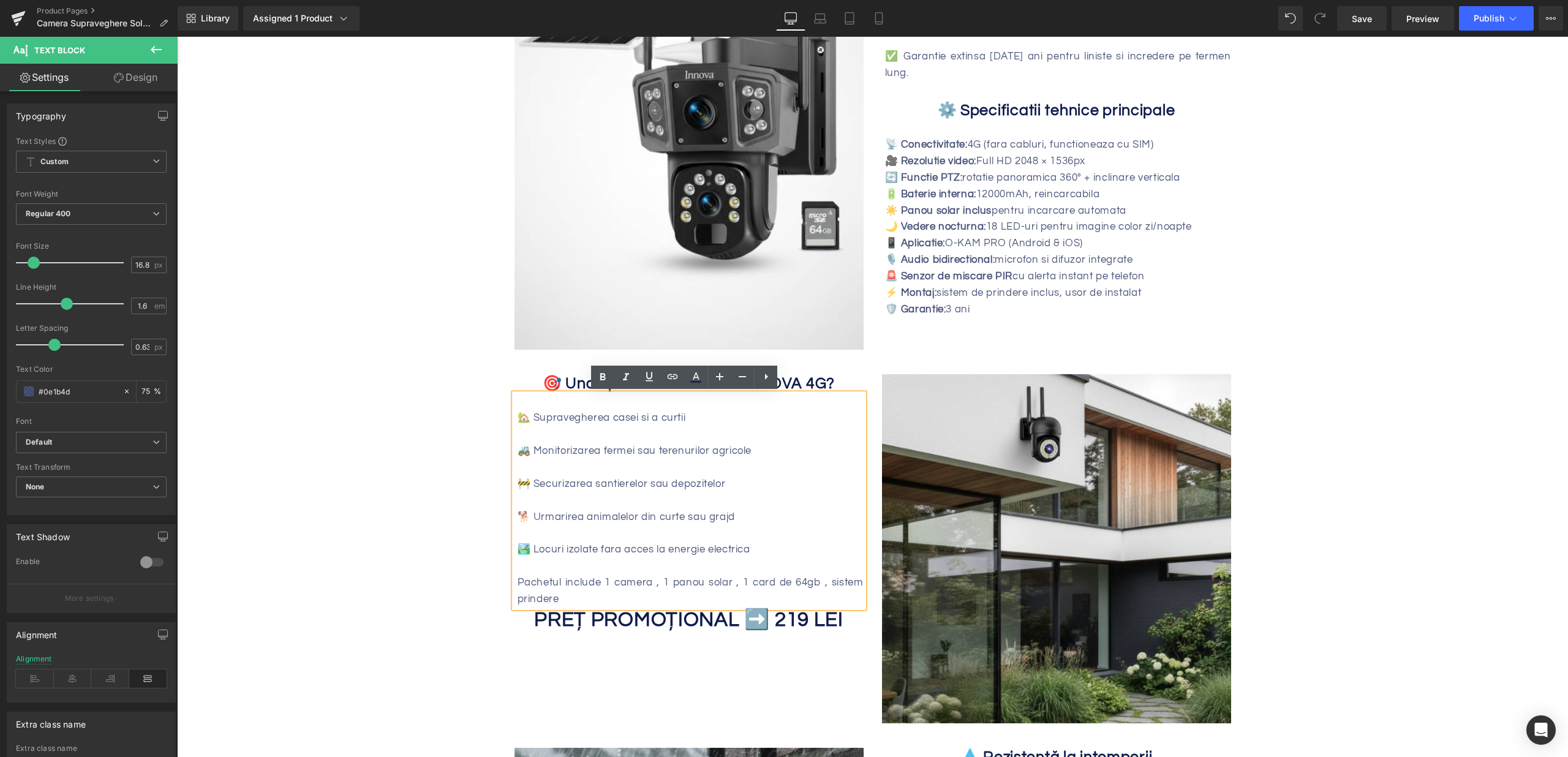
click at [641, 588] on div "Pachetul include 1 camera , 1 panou solar , 1 card de 64gb , sistem prindere" at bounding box center [691, 590] width 346 height 33
drag, startPoint x: 605, startPoint y: 583, endPoint x: 340, endPoint y: 579, distance: 265.0
click at [340, 579] on div "Innova WiFi – Vezi tot, controlezi tot, oriunde ai fi. Heading Sale Off (P) Ima…" at bounding box center [872, 187] width 1391 height 2265
click at [544, 567] on div at bounding box center [691, 566] width 346 height 17
click at [666, 617] on span "Heading" at bounding box center [682, 620] width 33 height 14
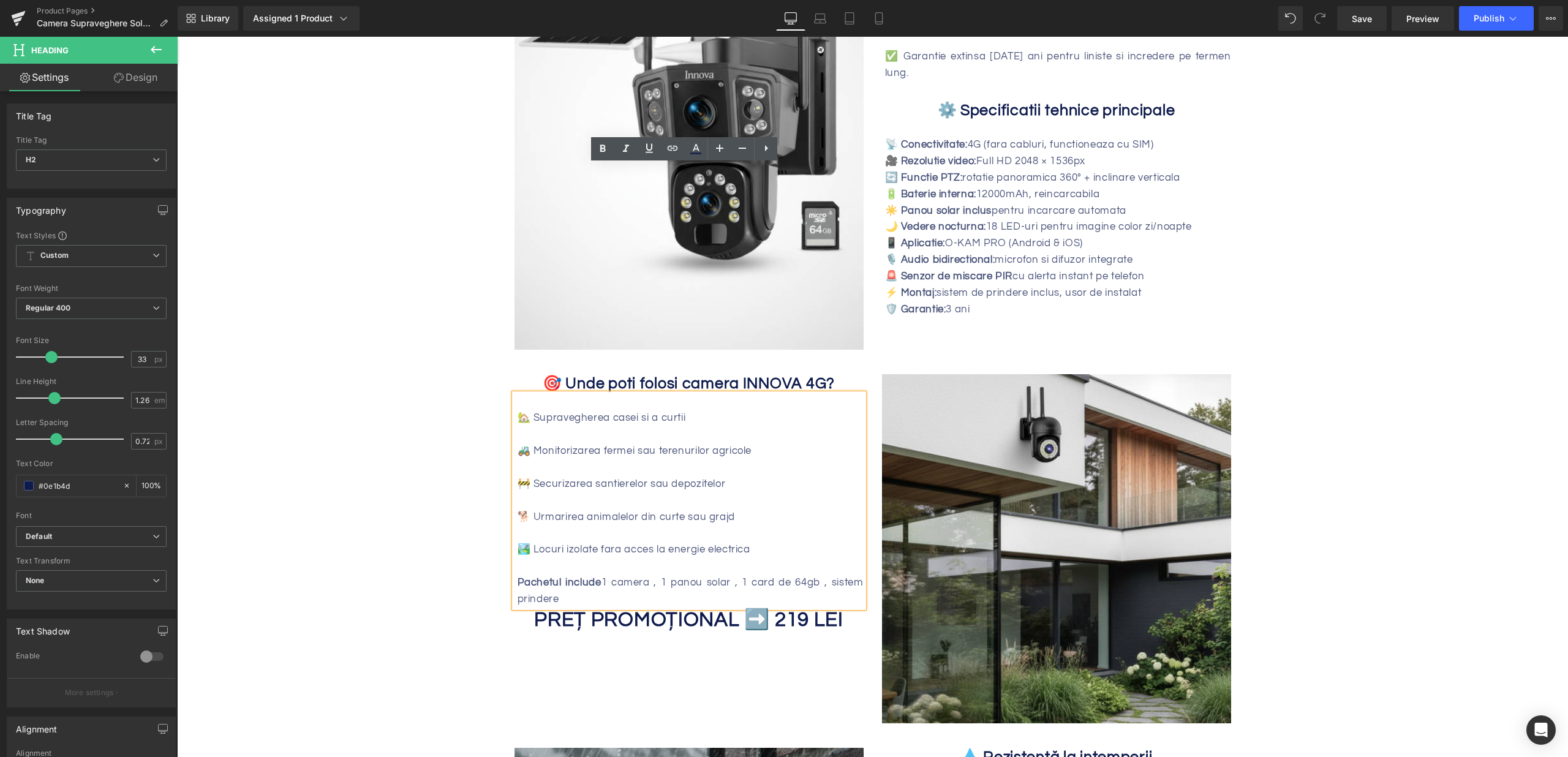
scroll to position [1352, 0]
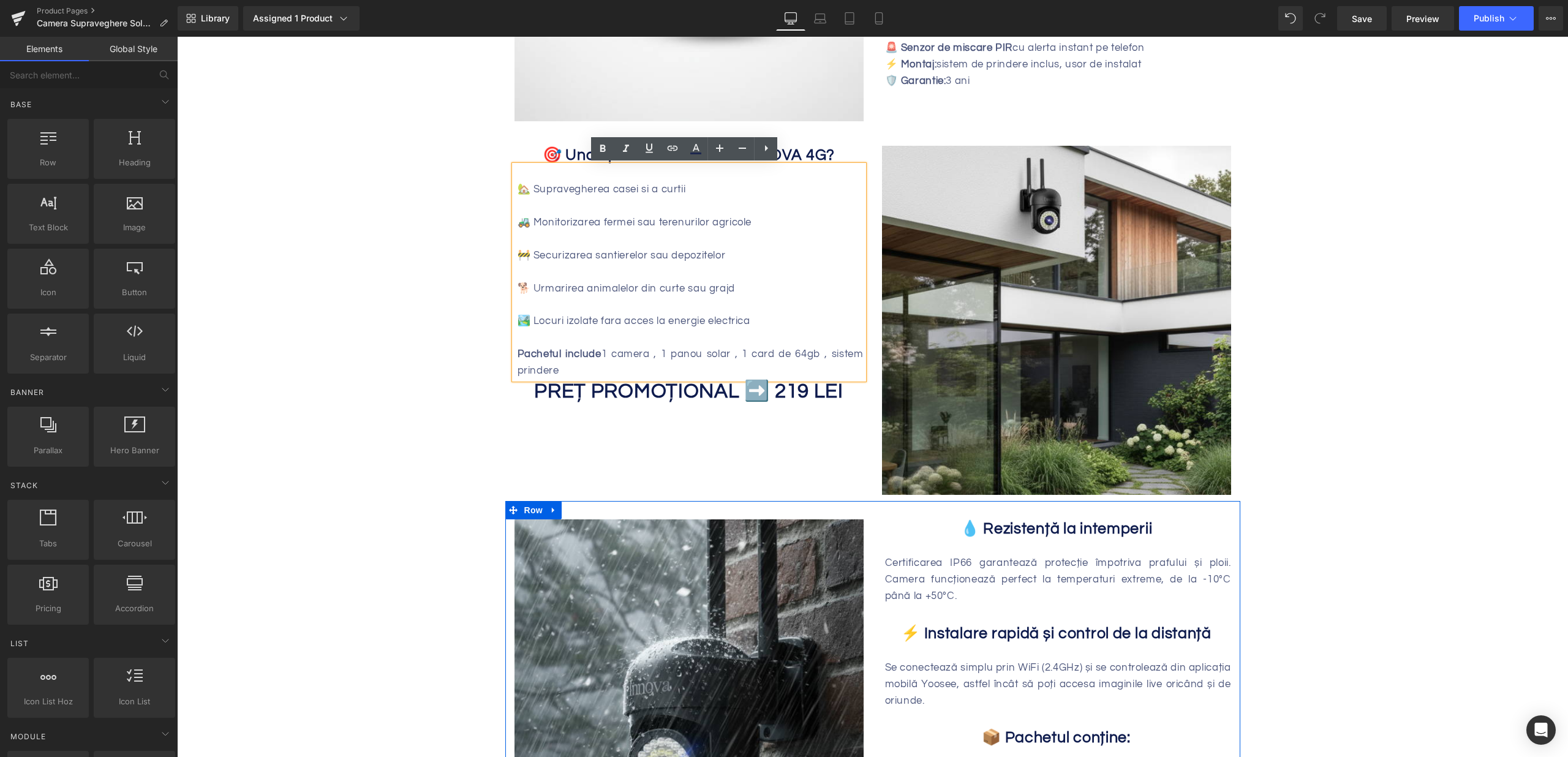
drag, startPoint x: 1005, startPoint y: 691, endPoint x: 828, endPoint y: 654, distance: 180.8
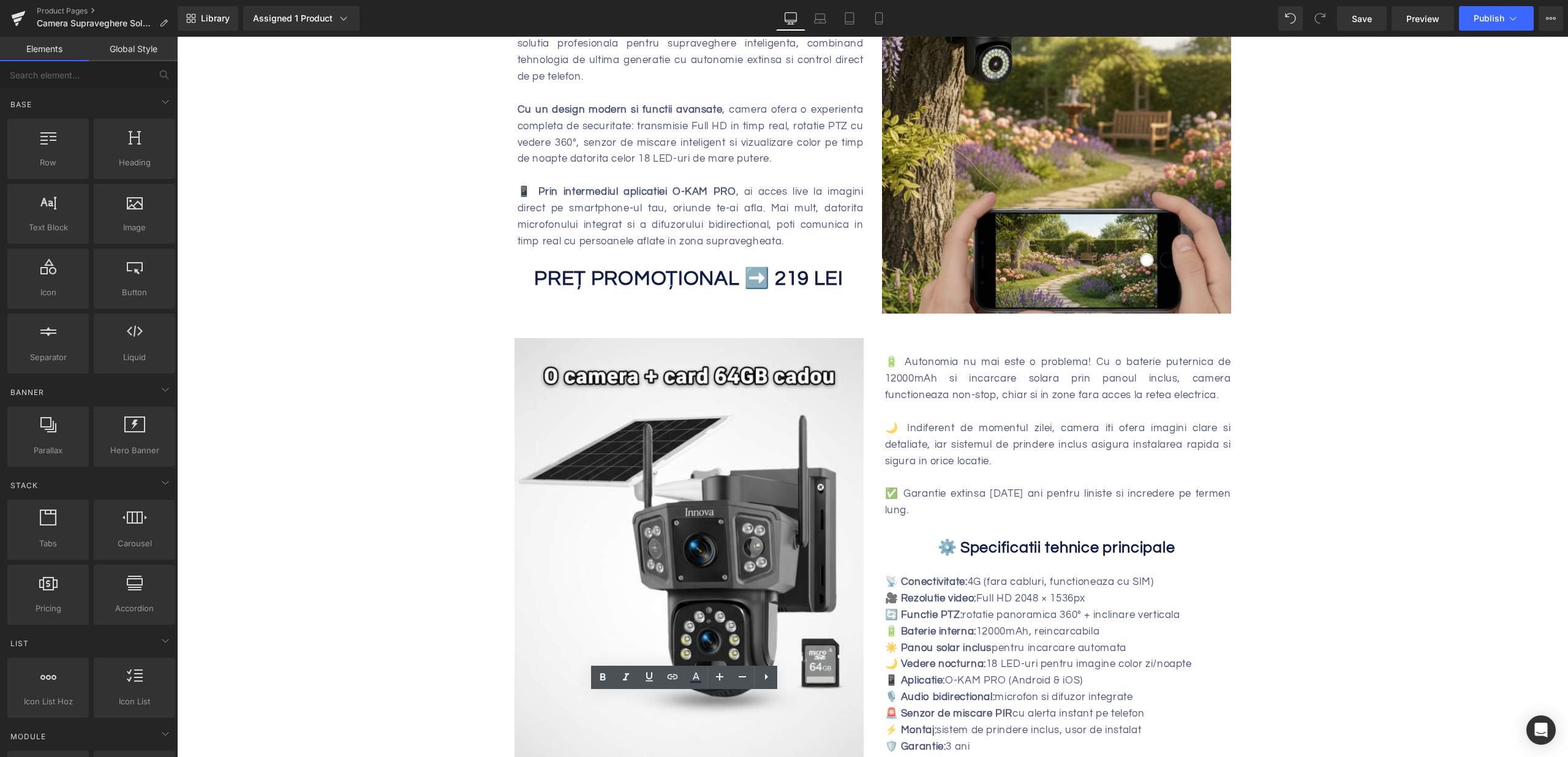
scroll to position [824, 0]
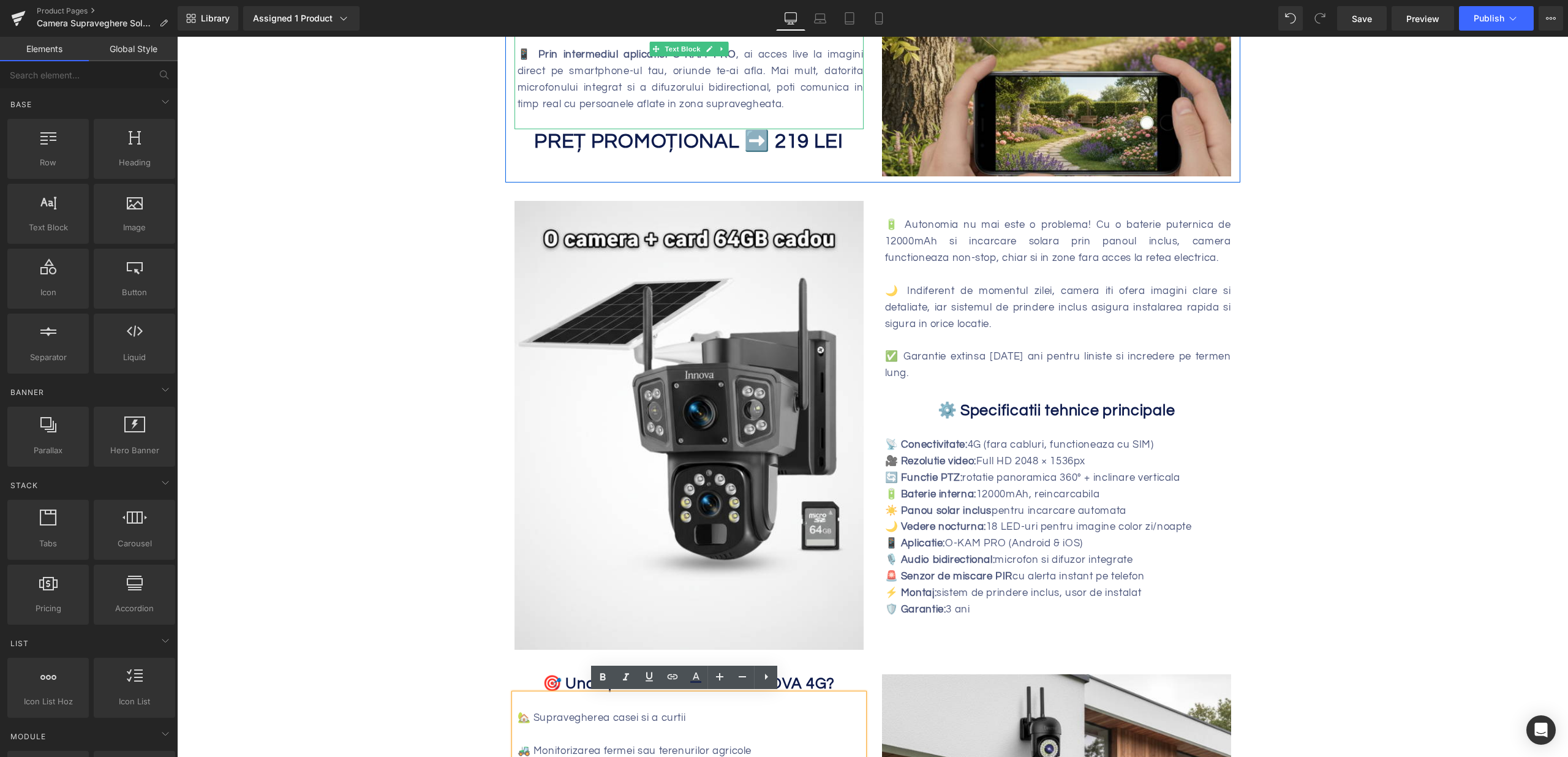
click at [788, 132] on div "PREȚ PROMOȚIONAL ➡️ 219 LEI Heading" at bounding box center [689, 142] width 349 height 26
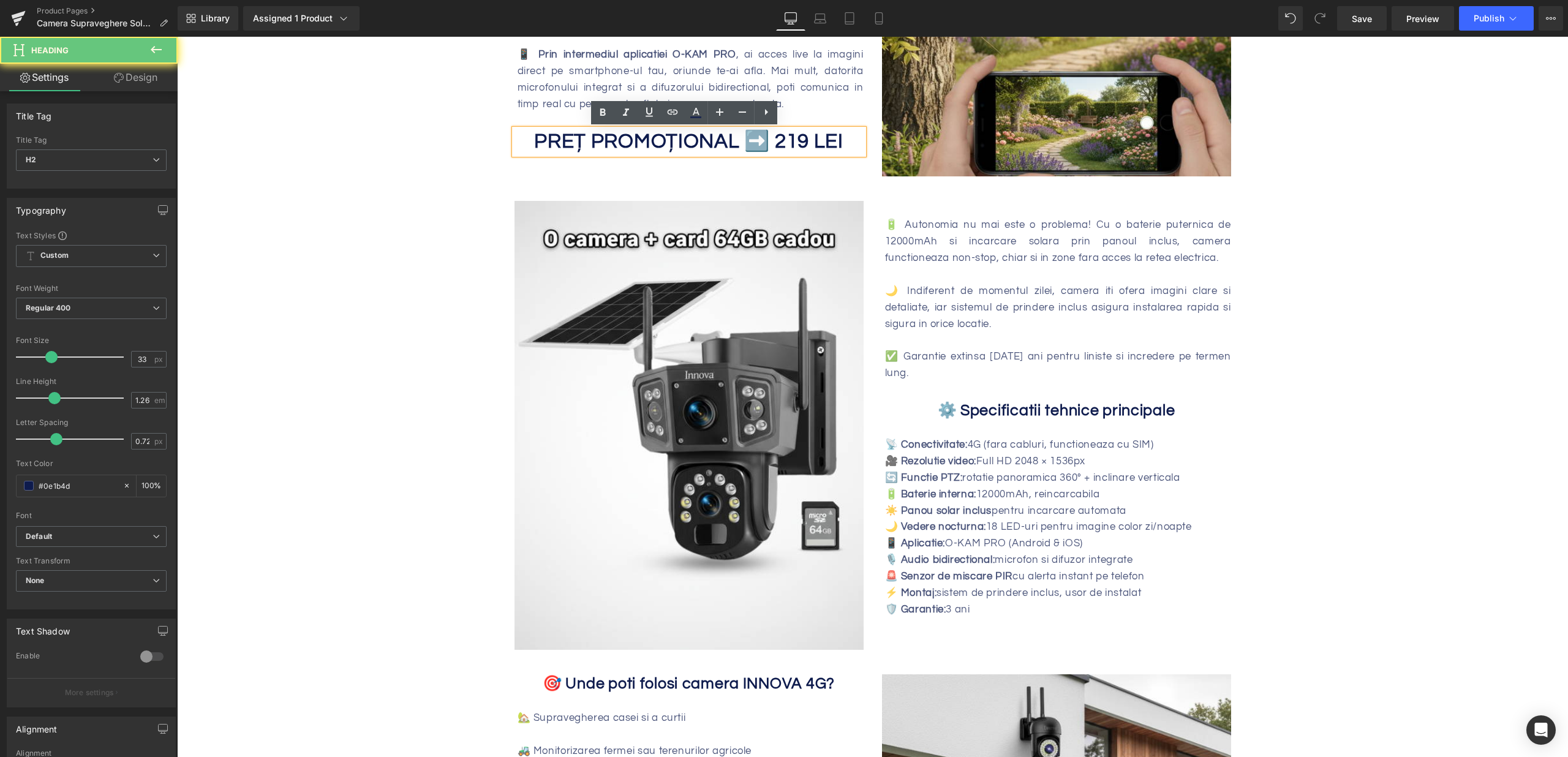
click at [793, 142] on strong "PREȚ PROMOȚIONAL ➡️ 219 LEI" at bounding box center [688, 142] width 310 height 21
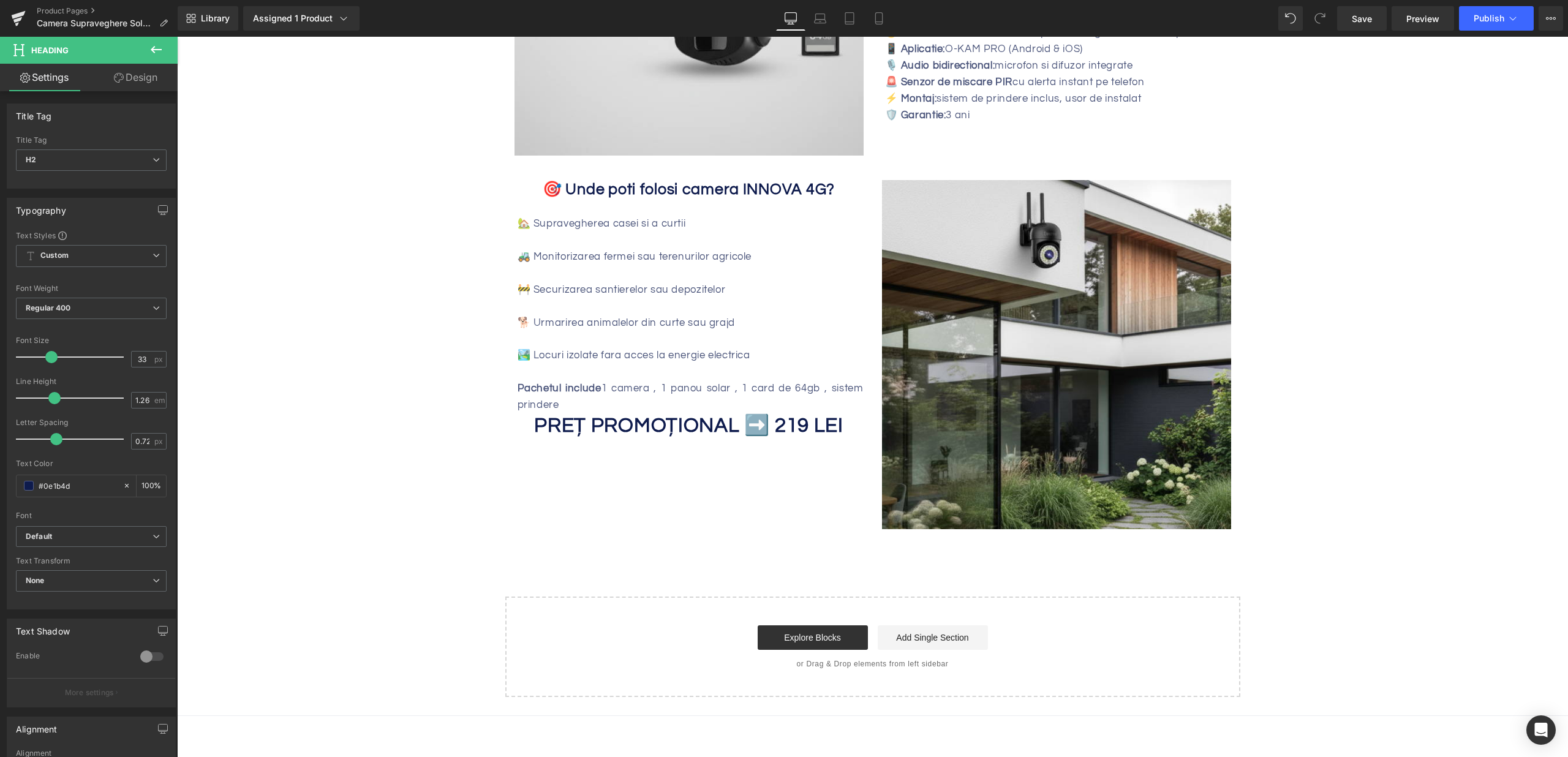
scroll to position [1332, 0]
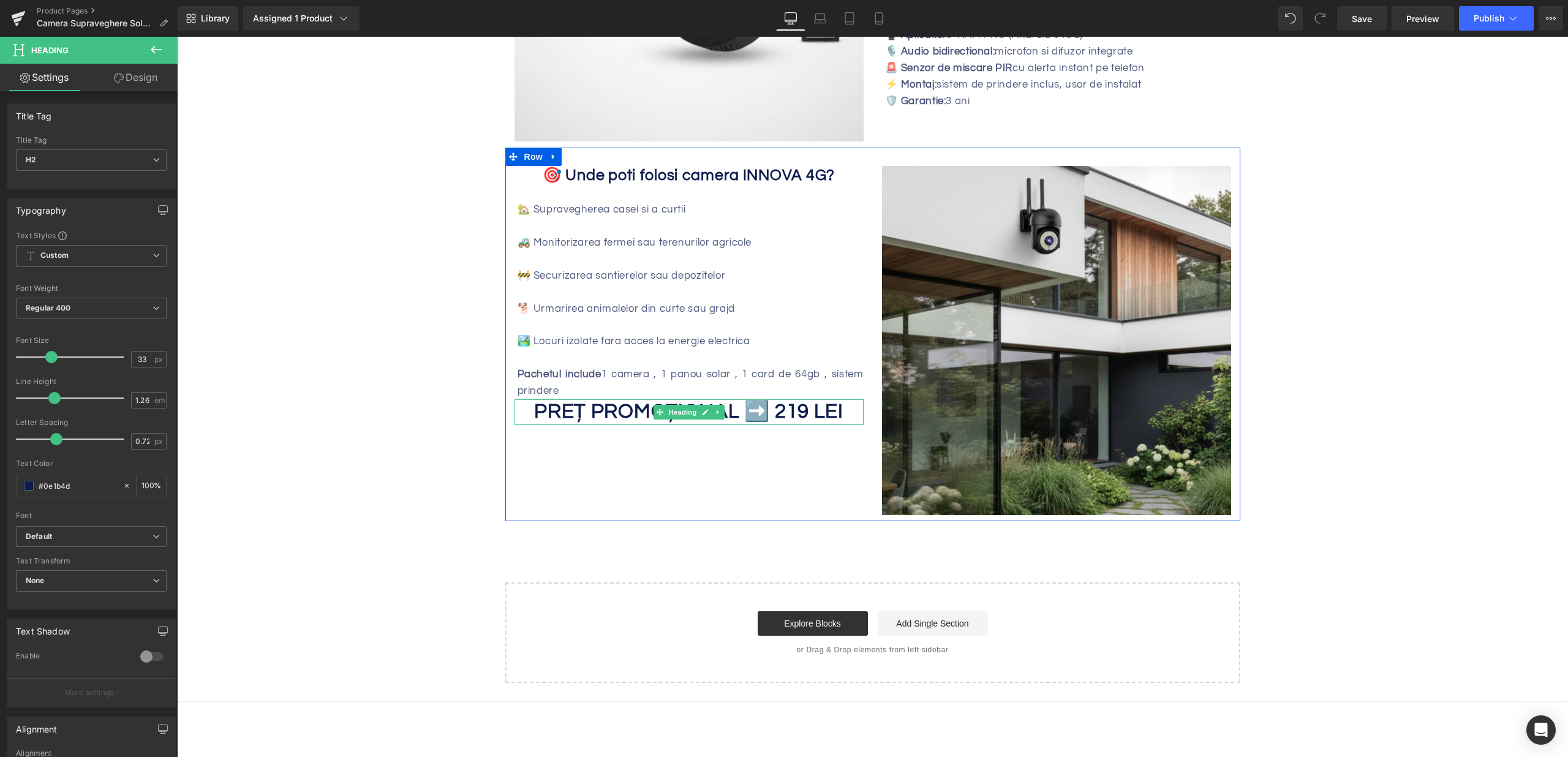
click at [793, 409] on strong "PREȚ PROMOȚIONAL ➡️ 219 LEI" at bounding box center [688, 412] width 310 height 21
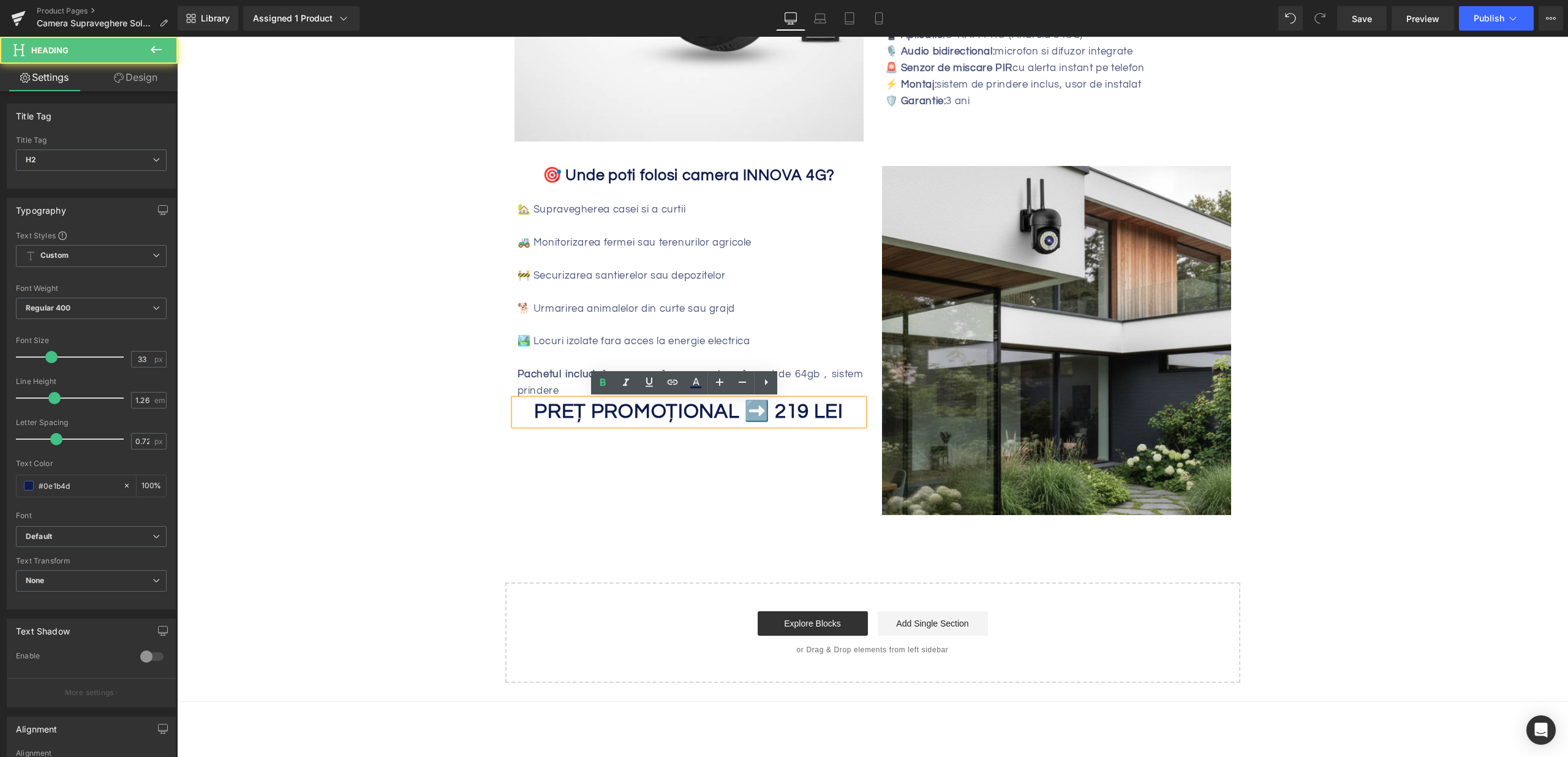
click at [789, 410] on strong "PREȚ PROMOȚIONAL ➡️ 219 LEI" at bounding box center [688, 412] width 310 height 21
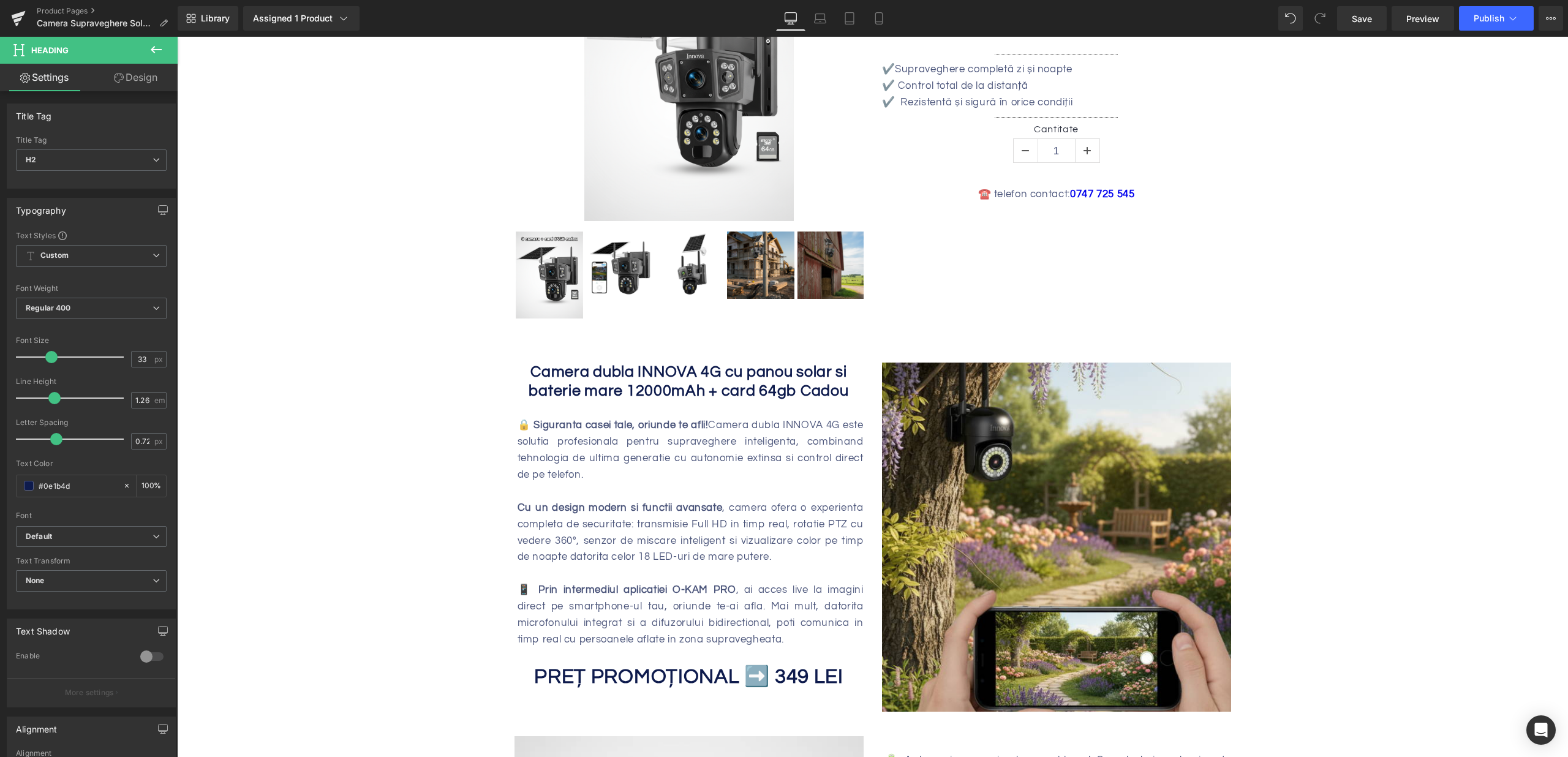
scroll to position [312, 0]
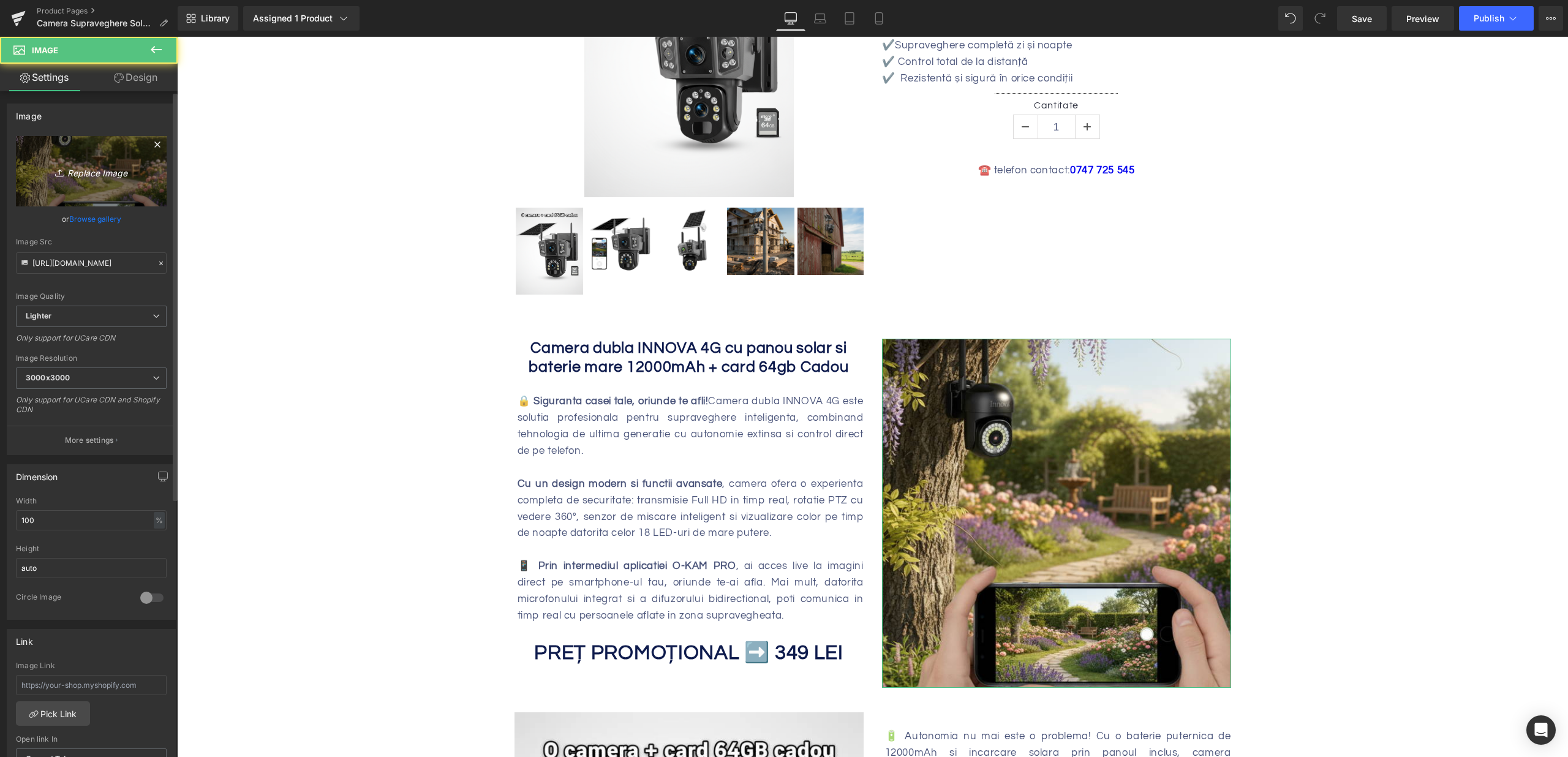
click at [68, 164] on icon "Replace Image" at bounding box center [92, 171] width 98 height 15
type input "C:\fakepath\camera-dubla-4g-dasgut-cu-incarcare-solara-6mp-senzor-de-miscare-ro…"
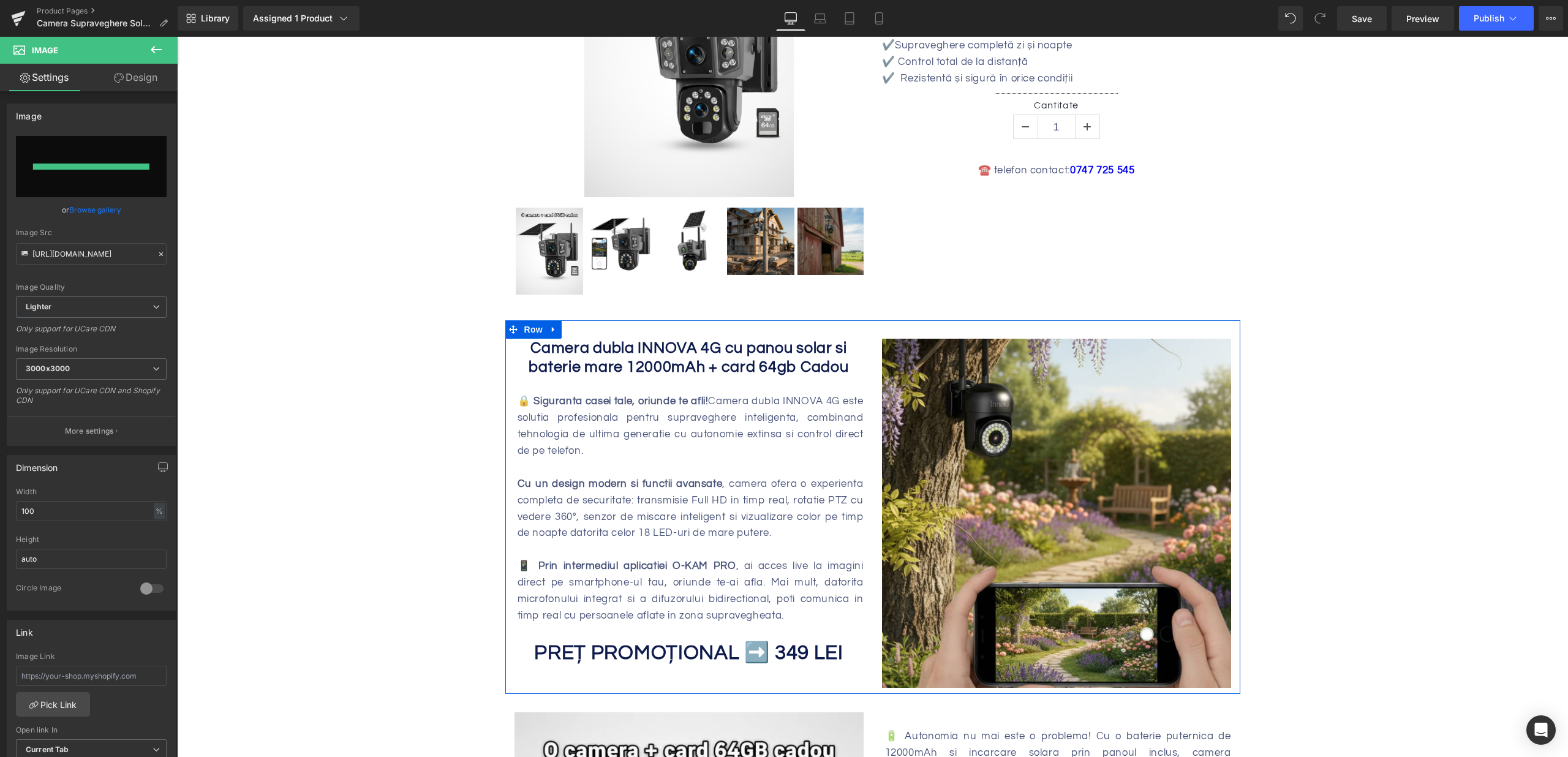
type input "https://ucarecdn.com/9b4ef7e1-34cc-497f-9165-14e3366ee9ee/-/format/auto/-/previ…"
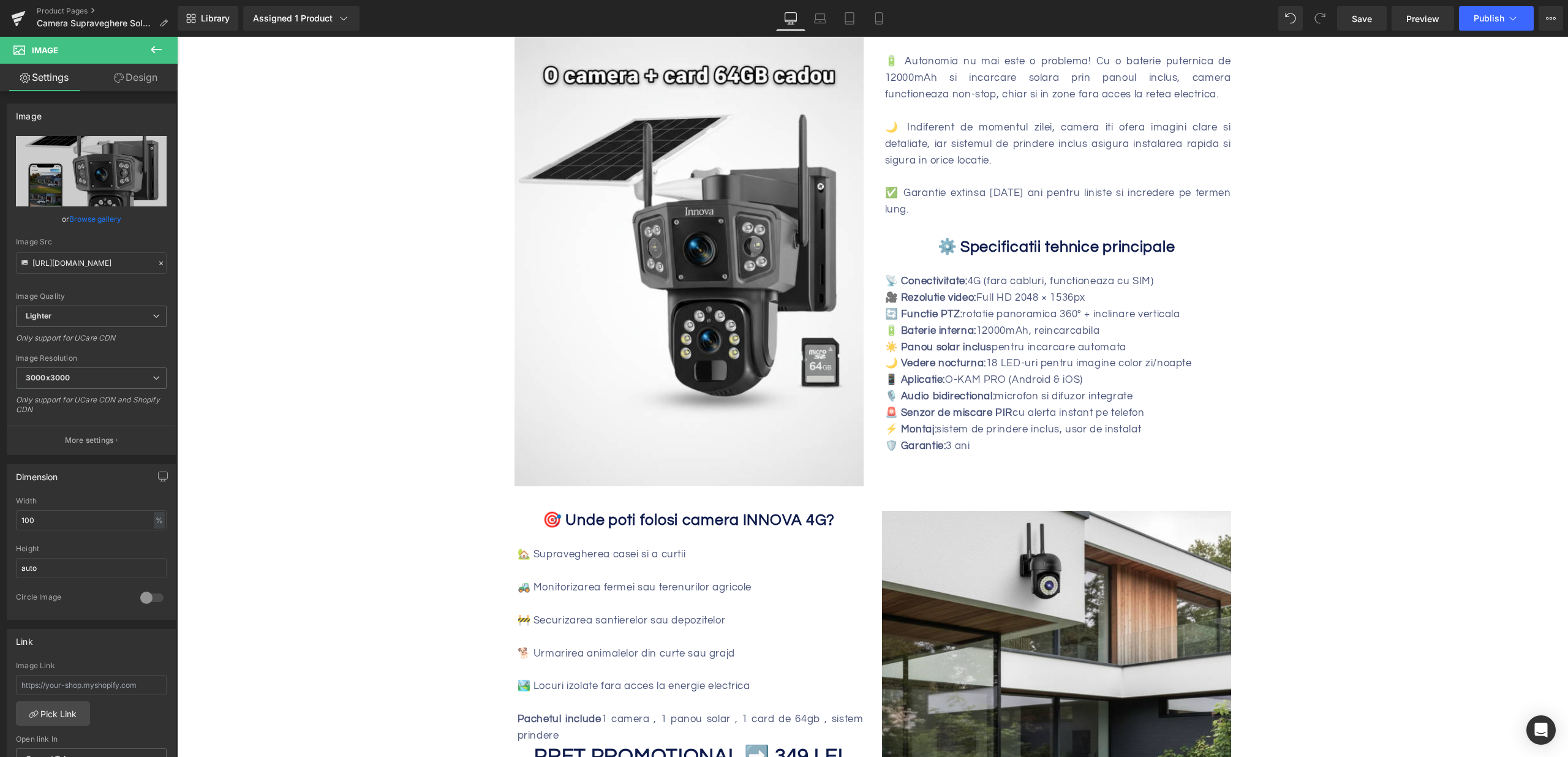
scroll to position [1215, 0]
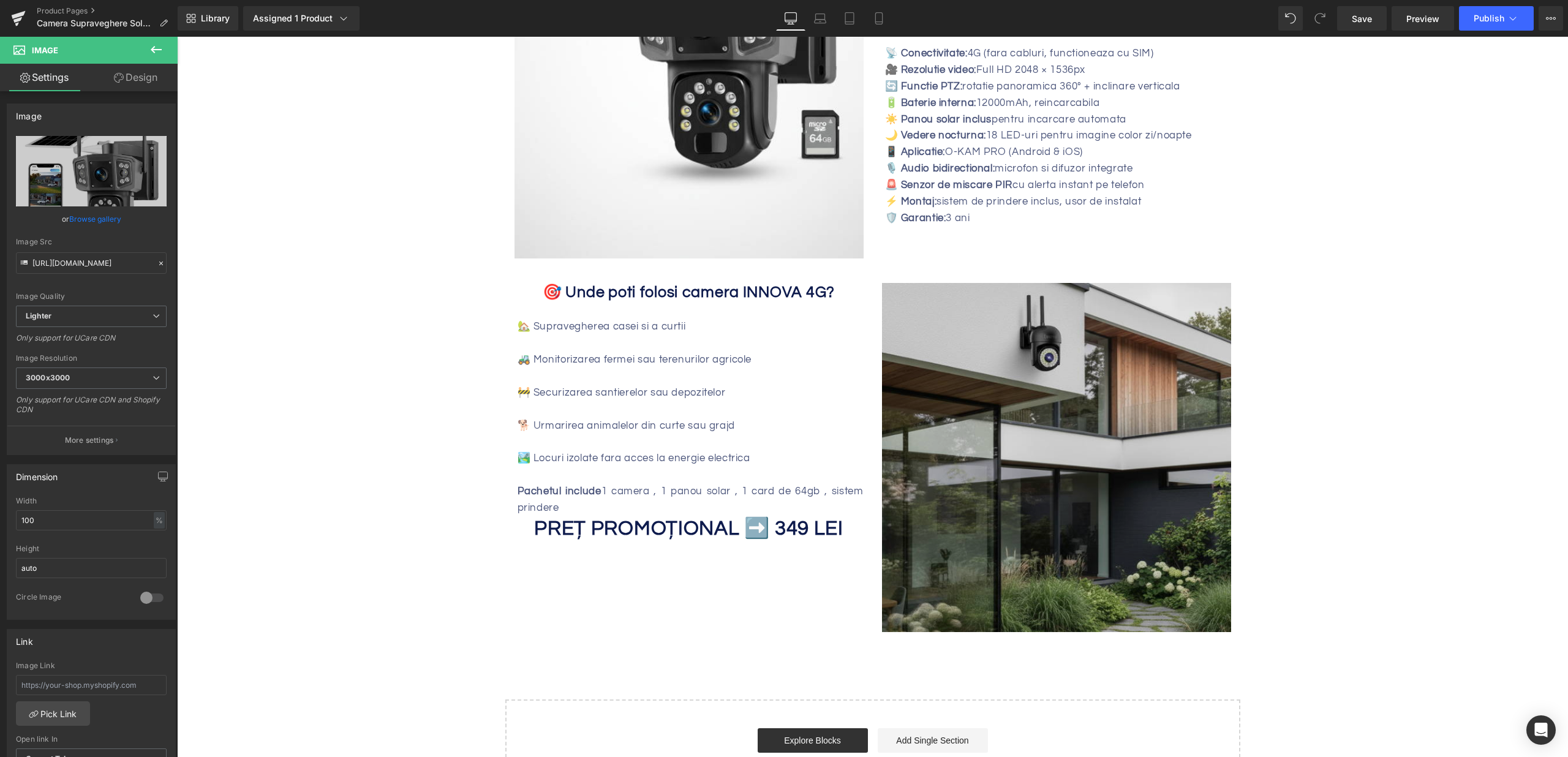
click at [1055, 379] on img at bounding box center [1057, 458] width 349 height 349
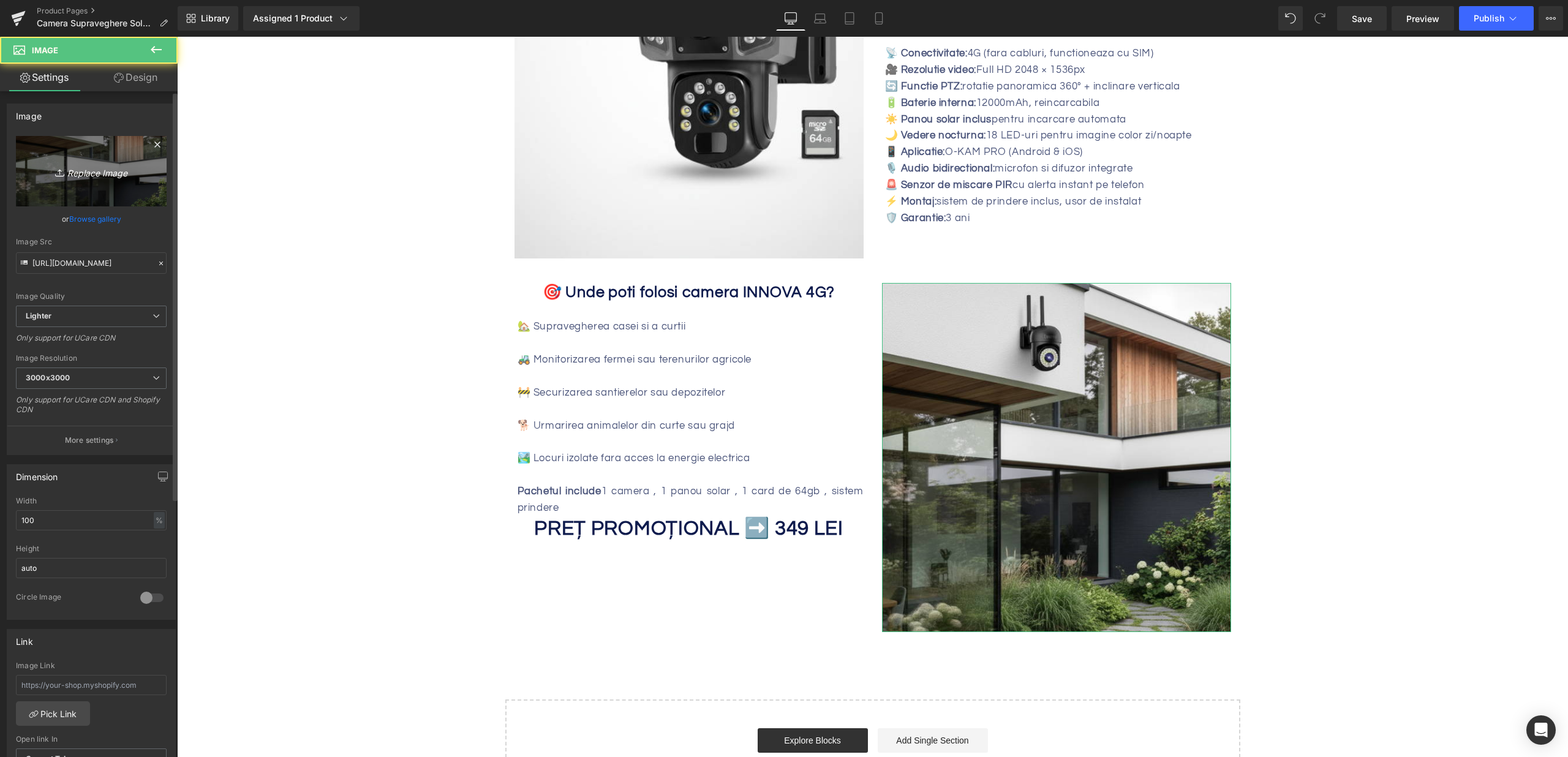
click at [95, 160] on link "Replace Image" at bounding box center [91, 171] width 150 height 71
type input "C:\fakepath\camera-dubla-4g-dasgut-cu-incarcare-solara-6mp-senzor-de-miscare-ro…"
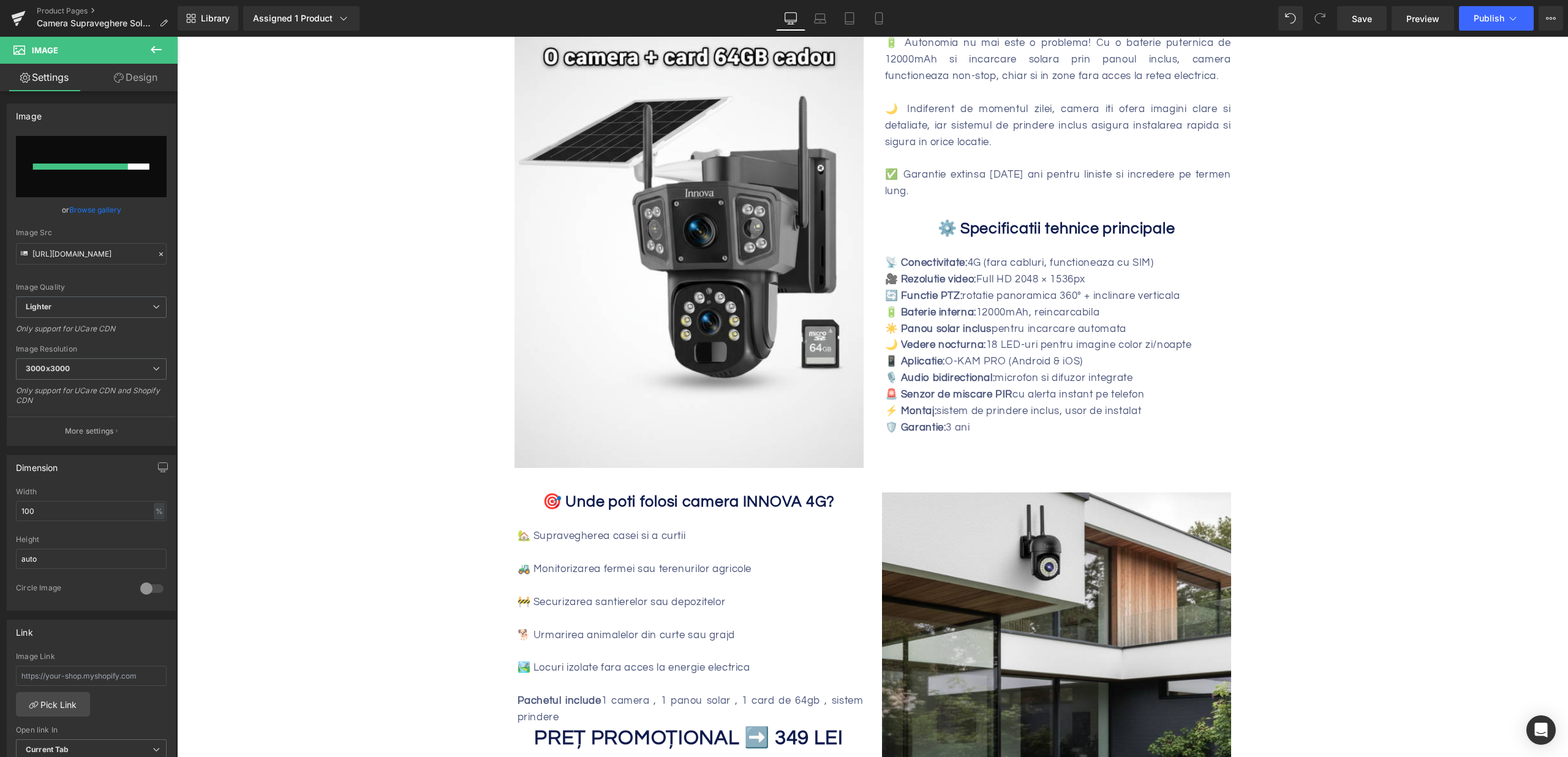
scroll to position [1039, 0]
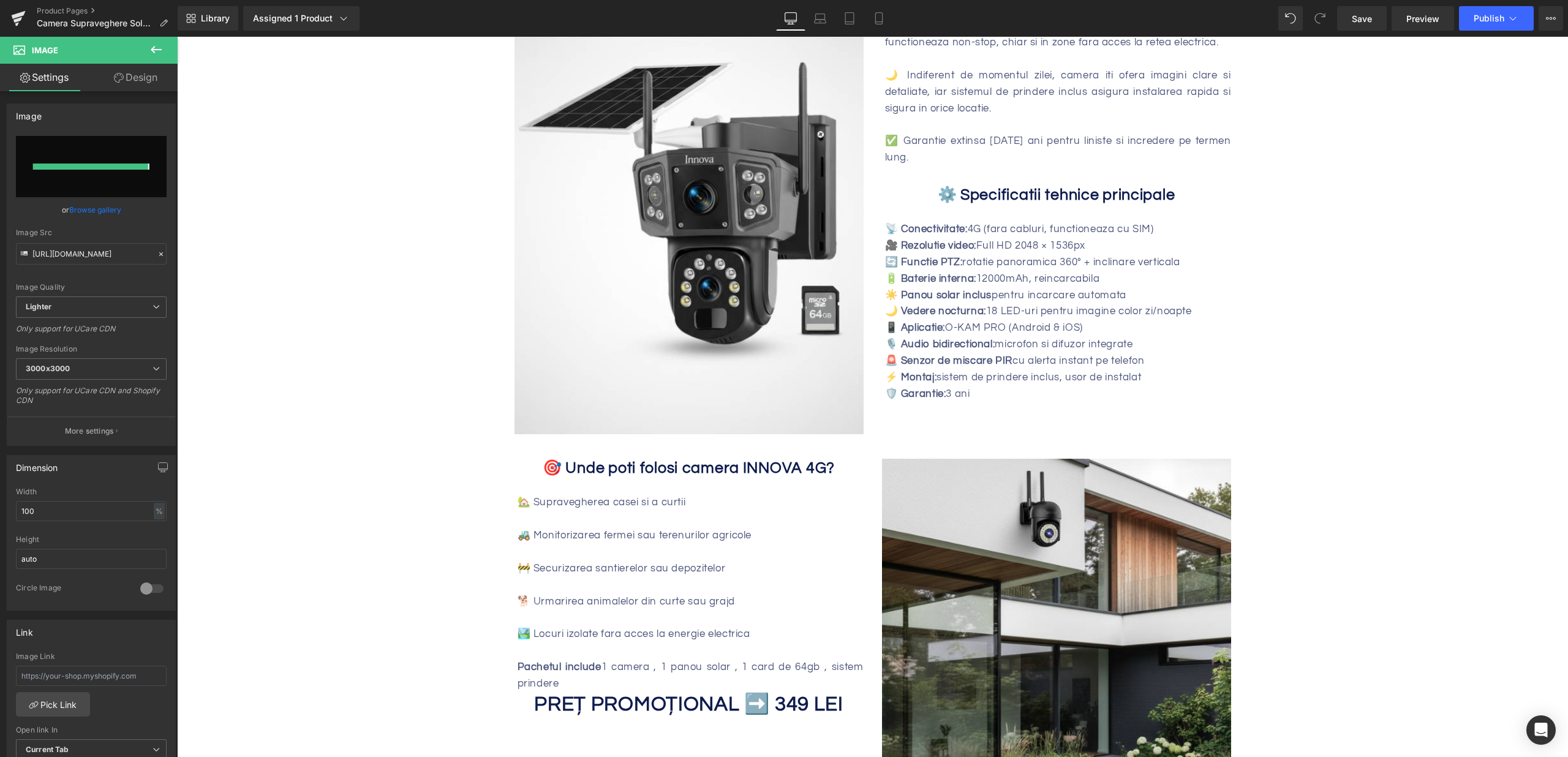
type input "https://ucarecdn.com/d9d3d40d-02a0-455a-8956-93db716f84a6/-/format/auto/-/previ…"
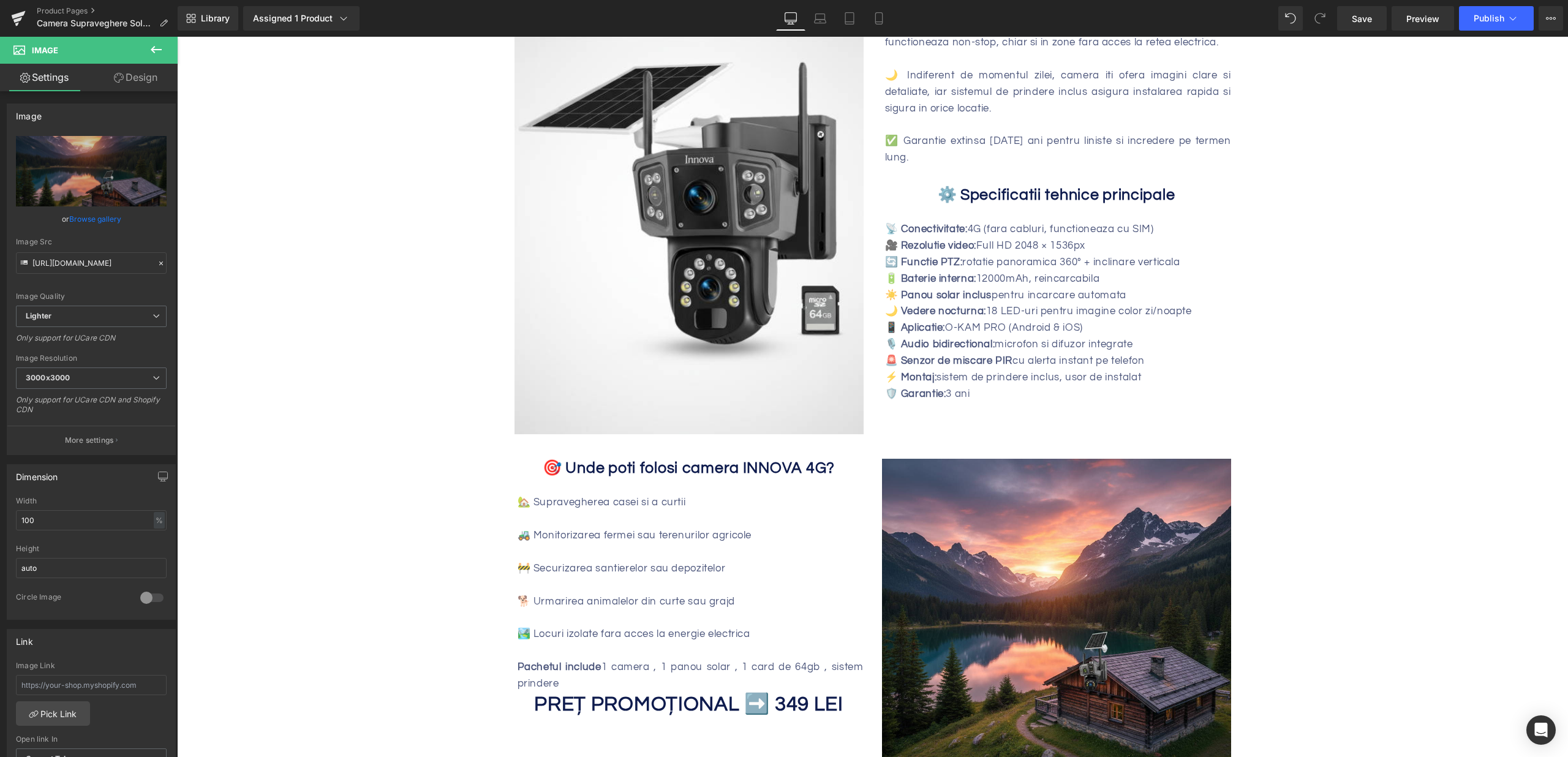
scroll to position [0, 0]
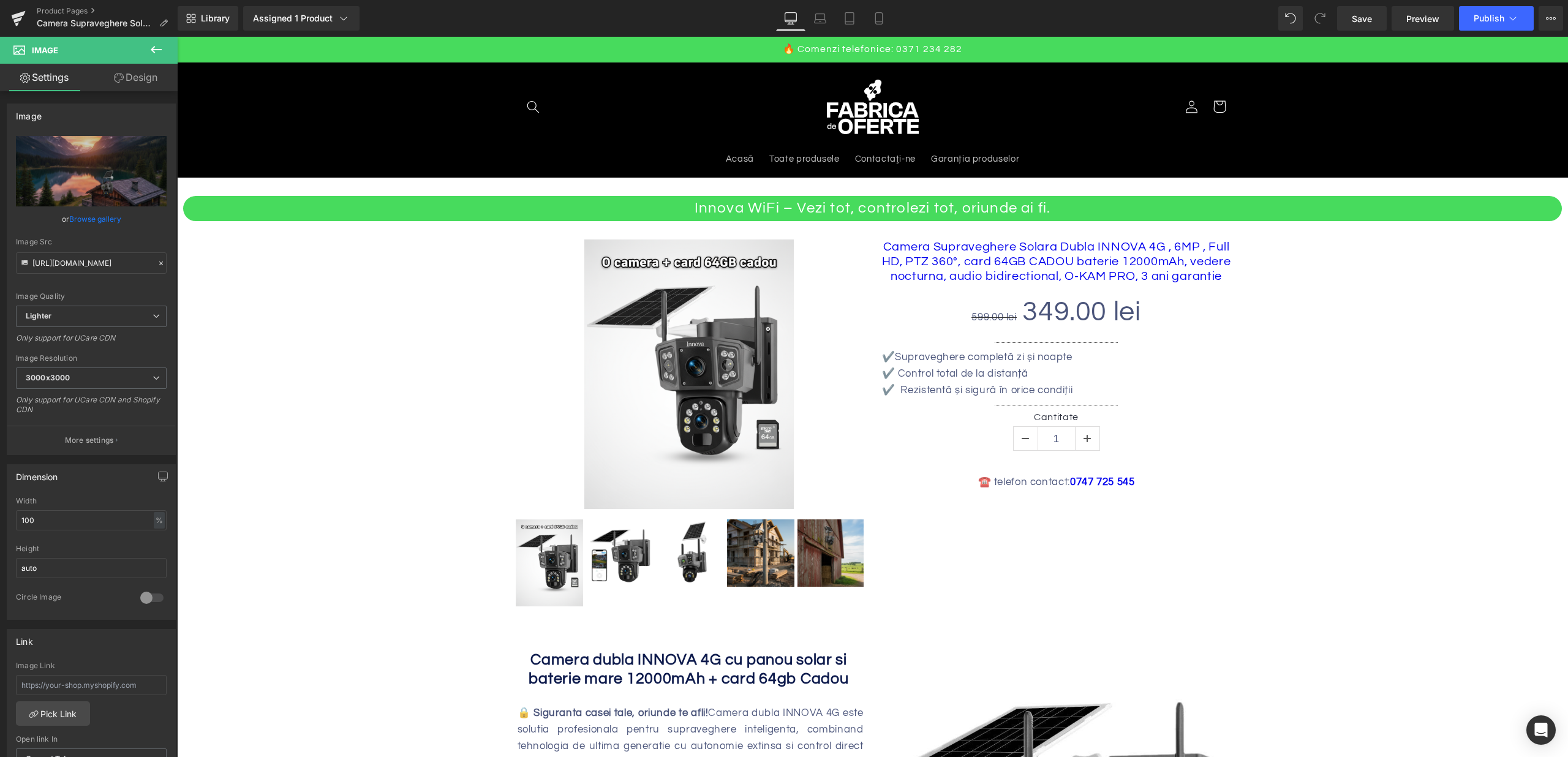
click at [1365, 359] on div "Innova WiFi – Vezi tot, controlezi tot, oriunde ai fi. Heading Sale Off (P) Ima…" at bounding box center [872, 405] width 1378 height 418
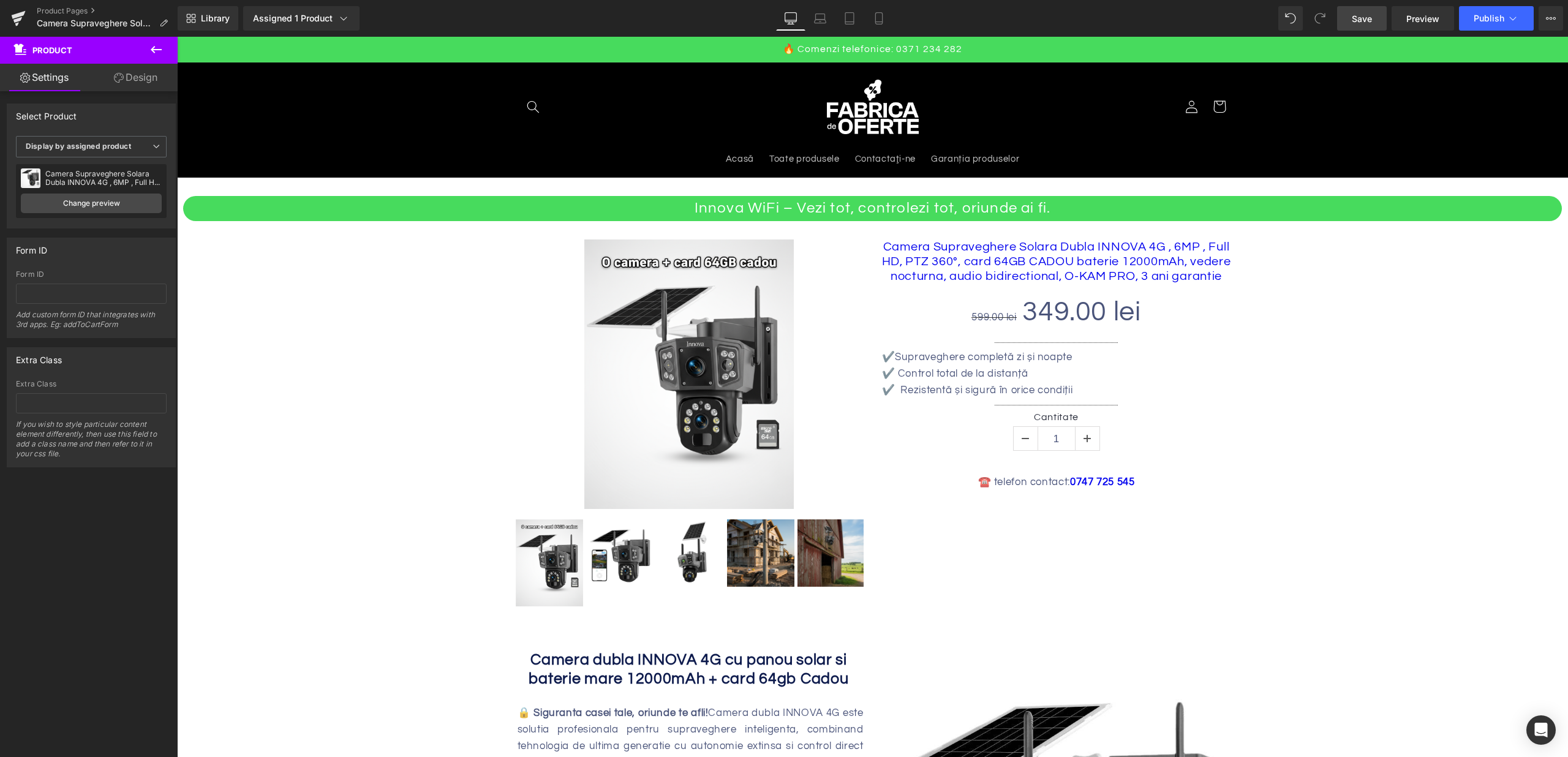
click at [1376, 16] on link "Save" at bounding box center [1362, 19] width 50 height 24
click at [1372, 24] on span "Save" at bounding box center [1361, 19] width 20 height 13
click at [1486, 32] on div "Library Assigned 1 Product Product Preview Camera Supraveghere Solara Dubla INN…" at bounding box center [872, 19] width 1390 height 37
click at [1492, 15] on span "Publish" at bounding box center [1488, 19] width 31 height 10
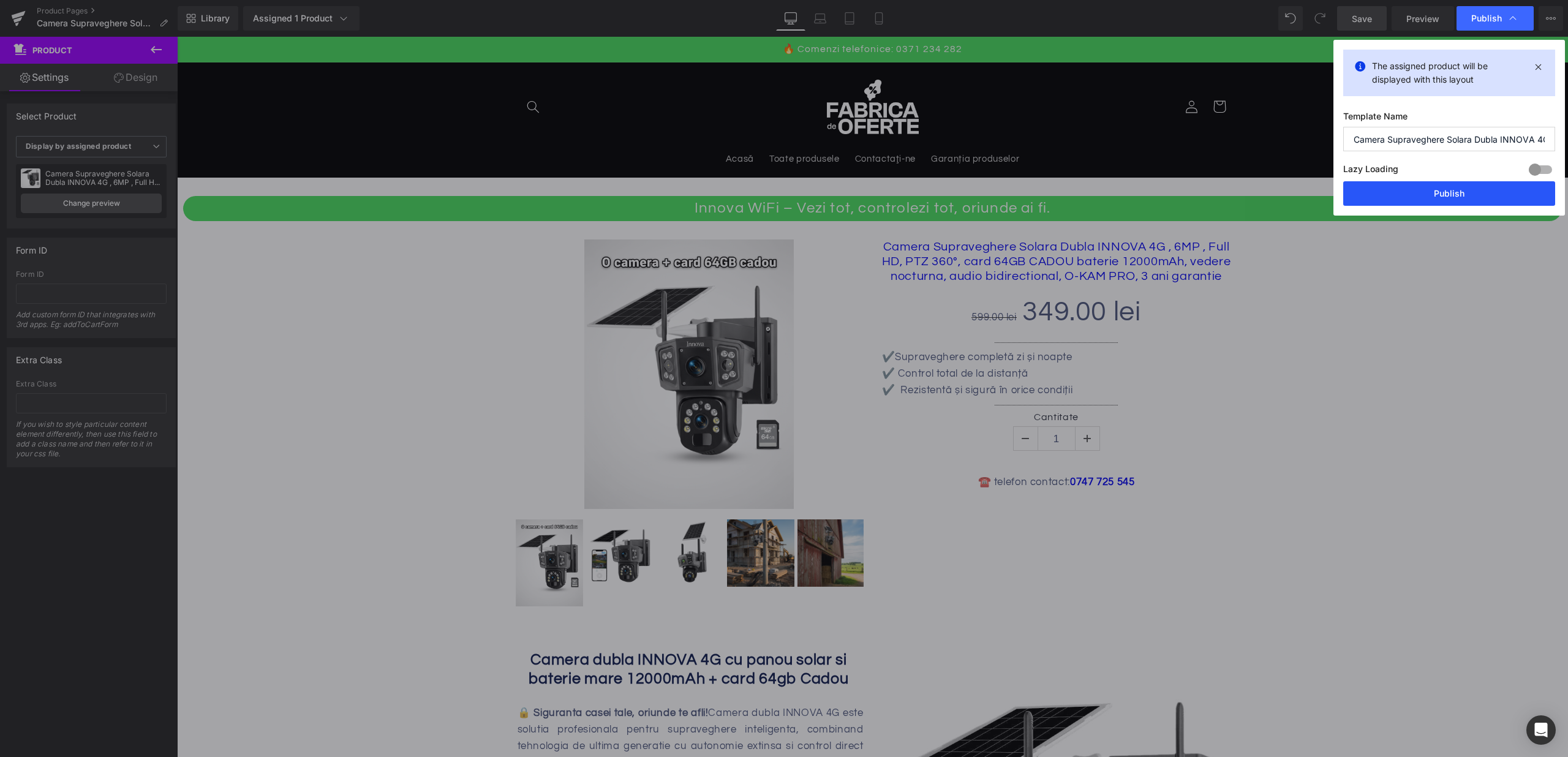
click at [1435, 183] on button "Publish" at bounding box center [1449, 193] width 212 height 24
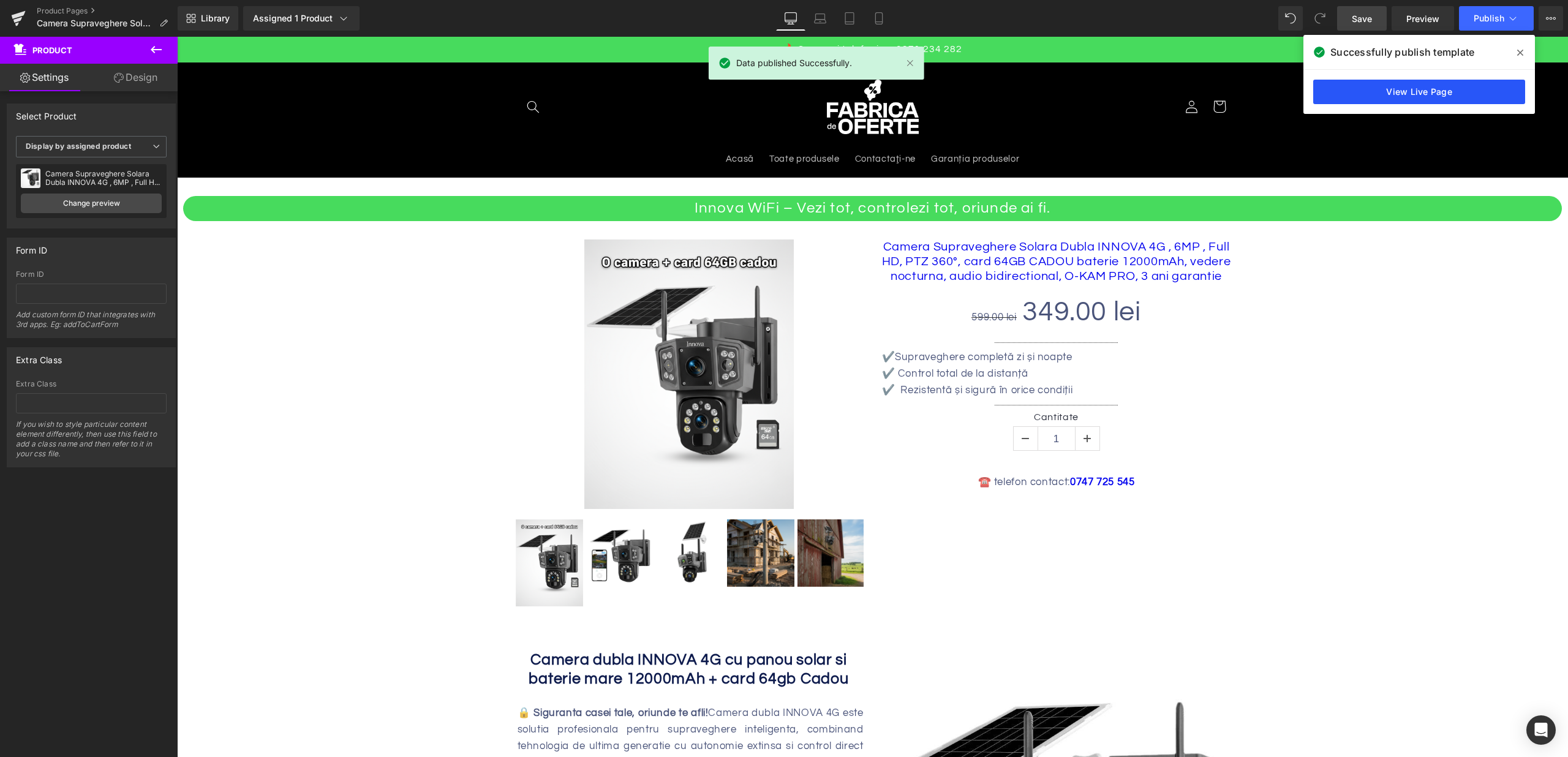
click at [1406, 102] on link "View Live Page" at bounding box center [1419, 92] width 212 height 24
